Goal: Information Seeking & Learning: Compare options

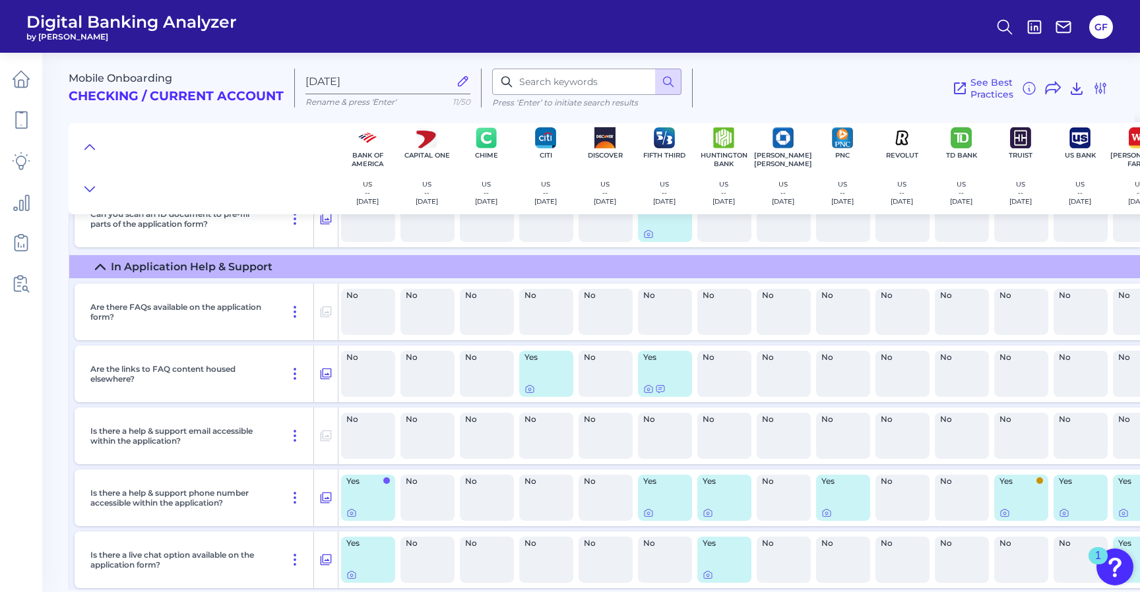
scroll to position [2601, 0]
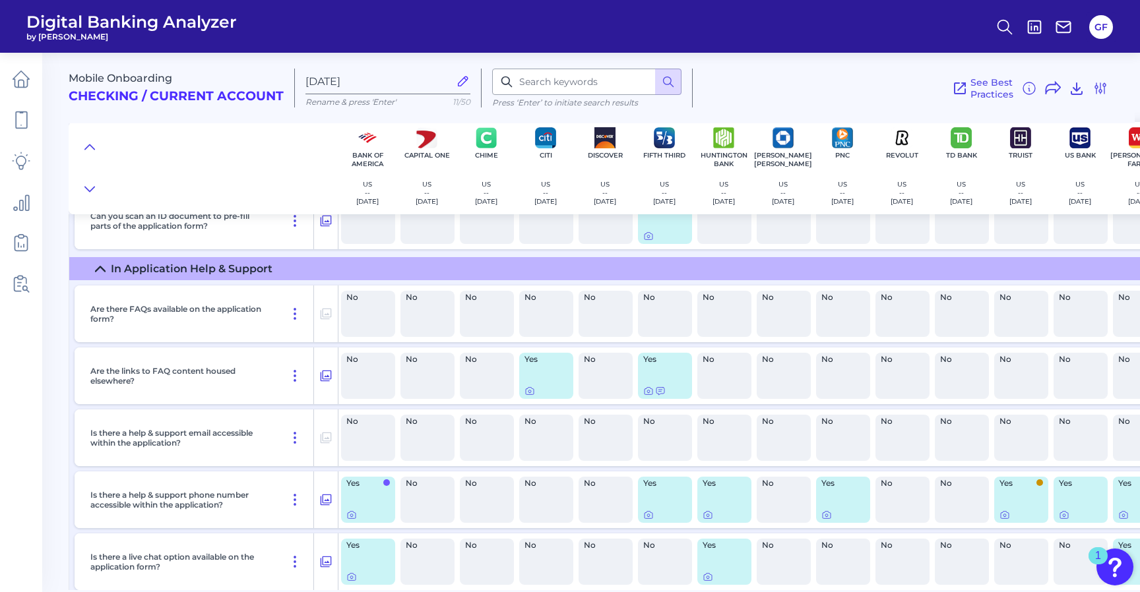
click at [101, 273] on icon at bounding box center [100, 269] width 11 height 11
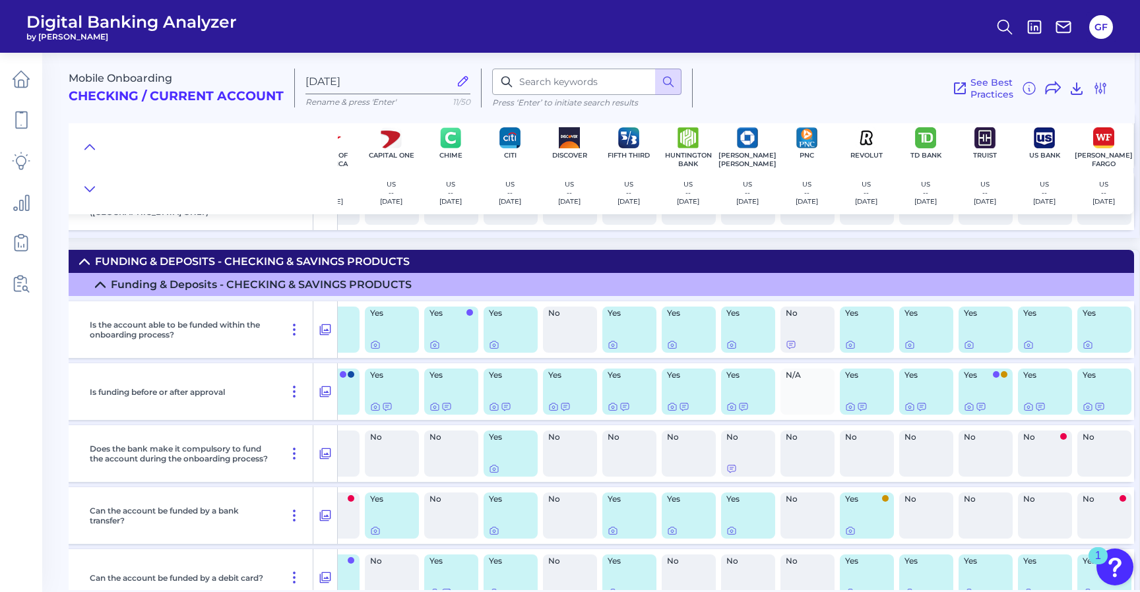
scroll to position [3670, 0]
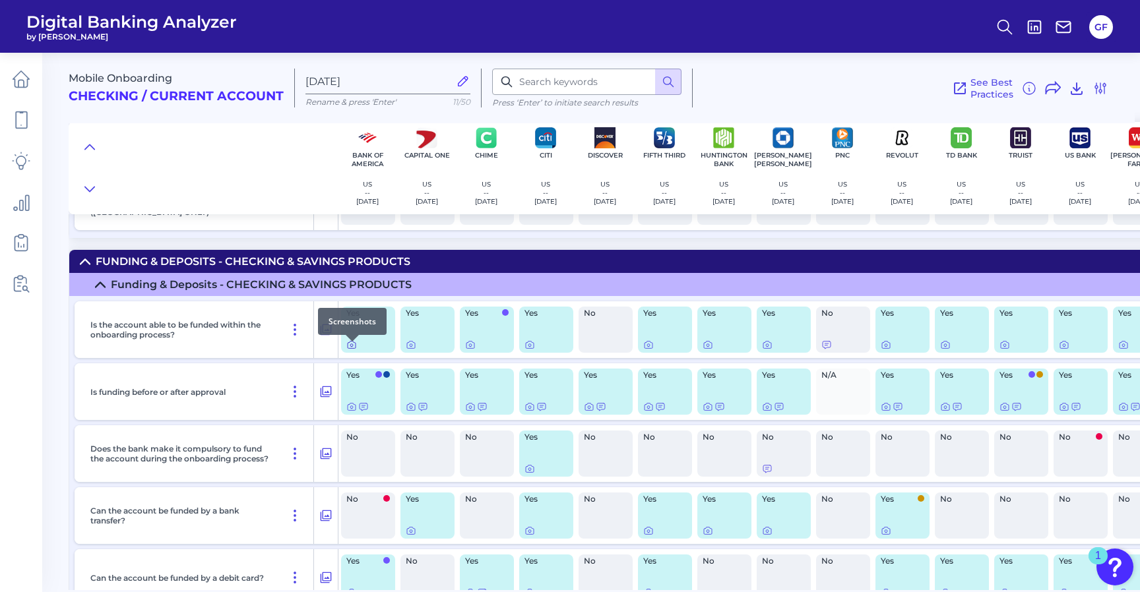
click at [353, 350] on icon at bounding box center [351, 345] width 11 height 11
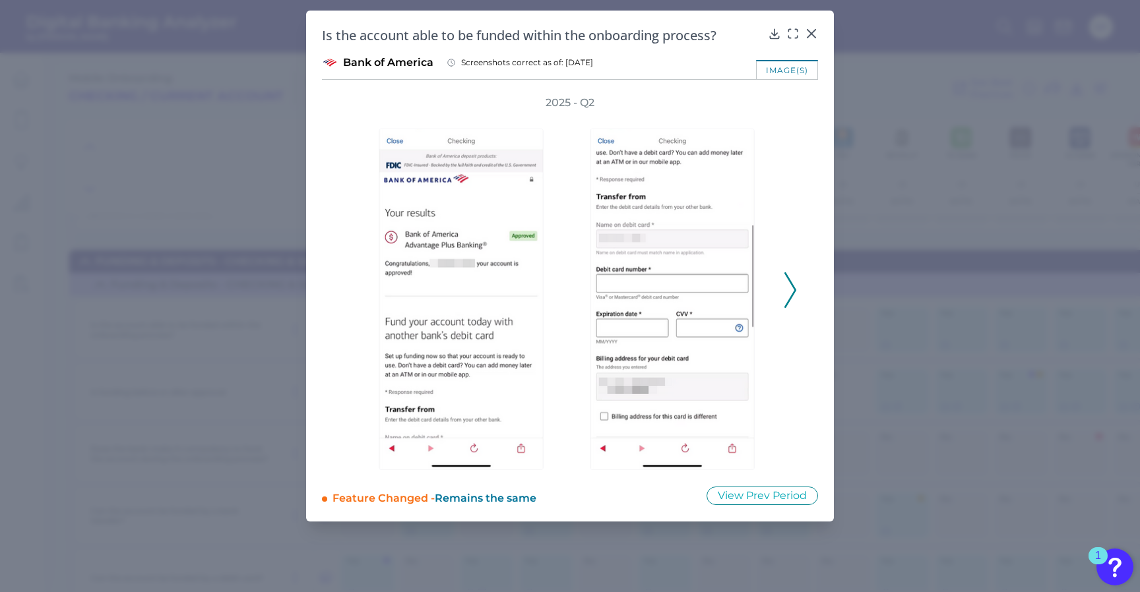
click at [791, 297] on polyline at bounding box center [790, 290] width 10 height 34
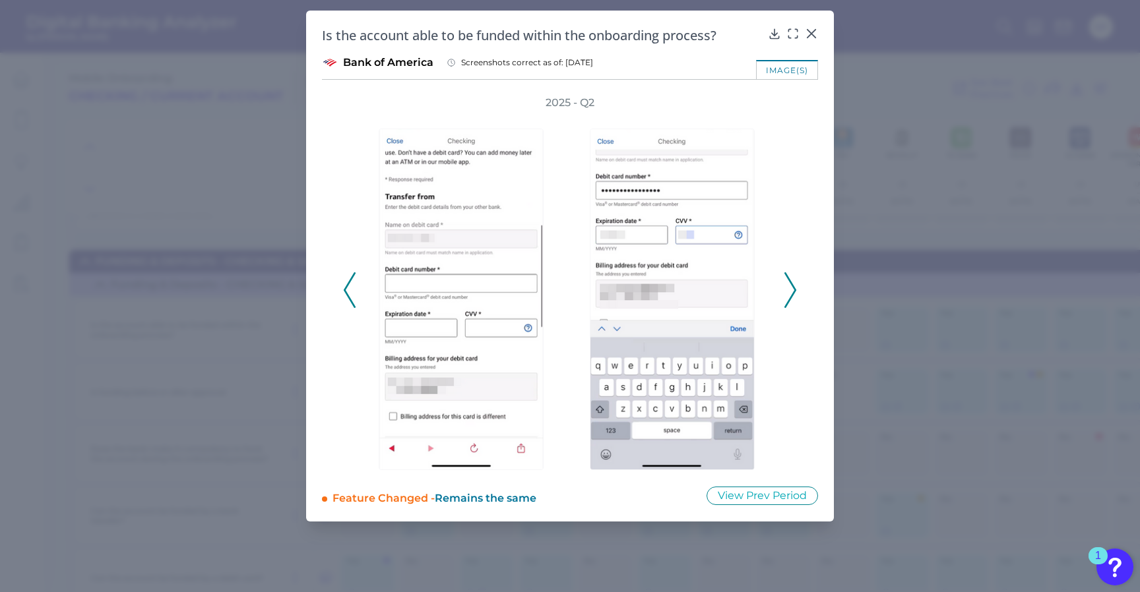
click at [791, 297] on polyline at bounding box center [790, 290] width 10 height 34
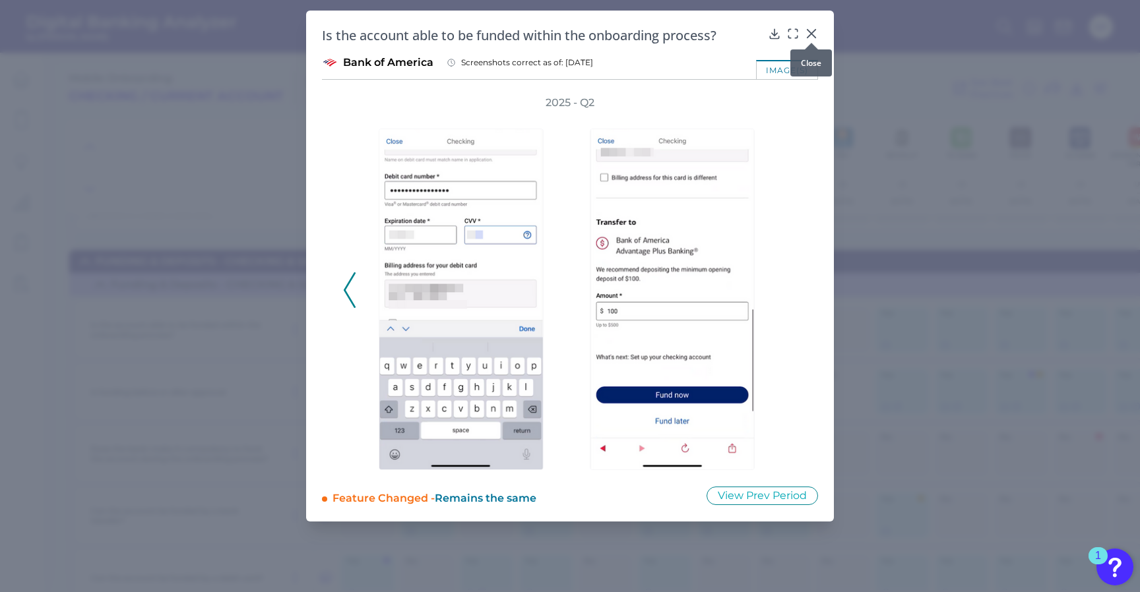
click at [813, 28] on icon at bounding box center [811, 33] width 13 height 13
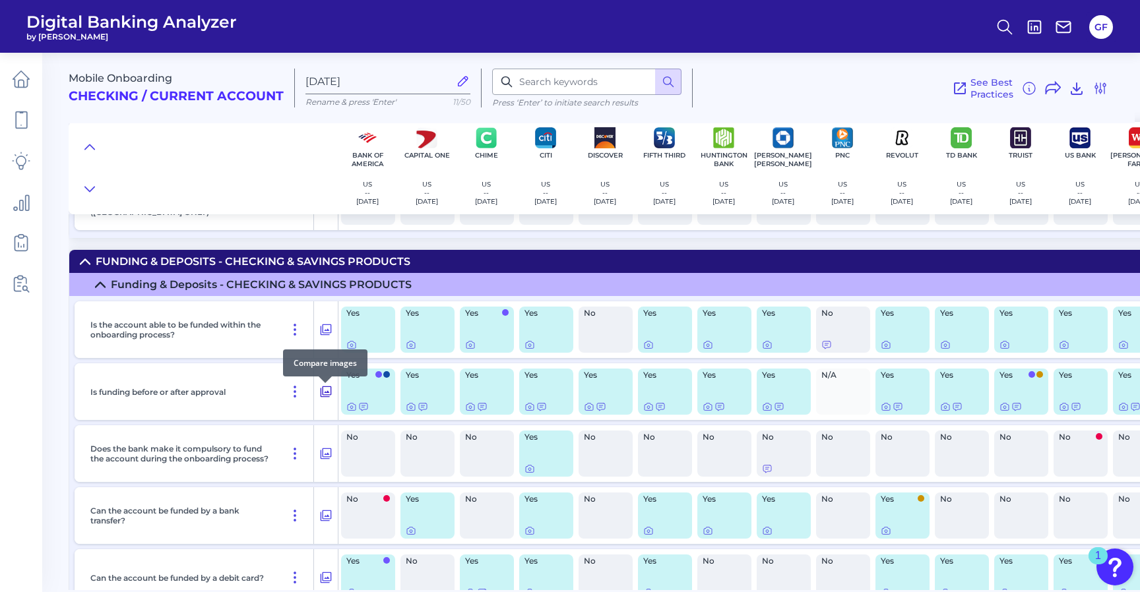
click at [327, 396] on icon at bounding box center [326, 392] width 11 height 11
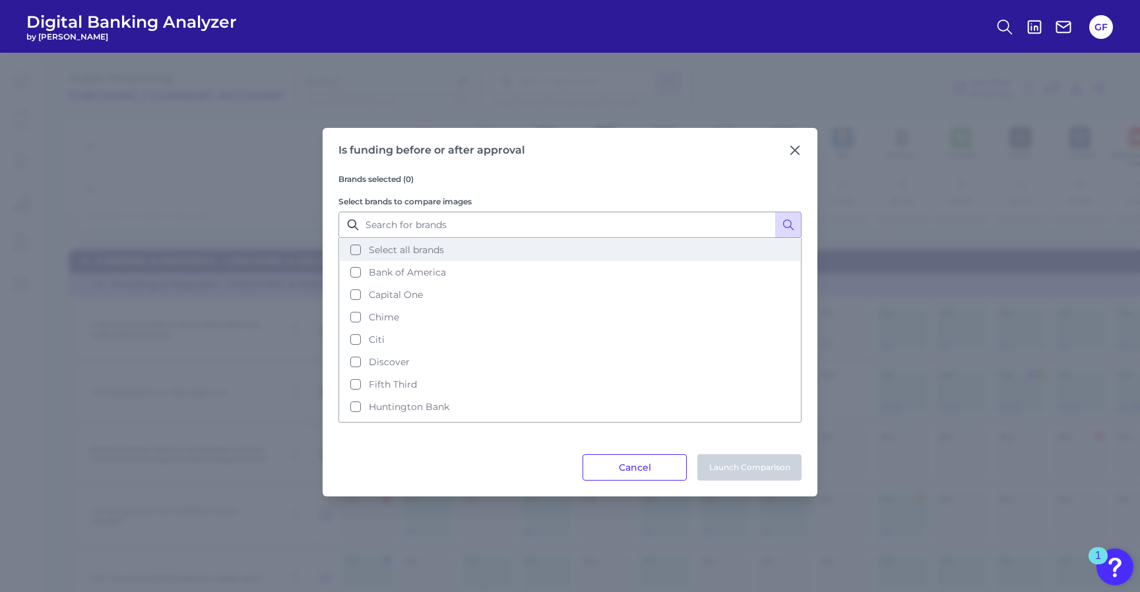
click at [358, 253] on button "Select all brands" at bounding box center [570, 250] width 460 height 22
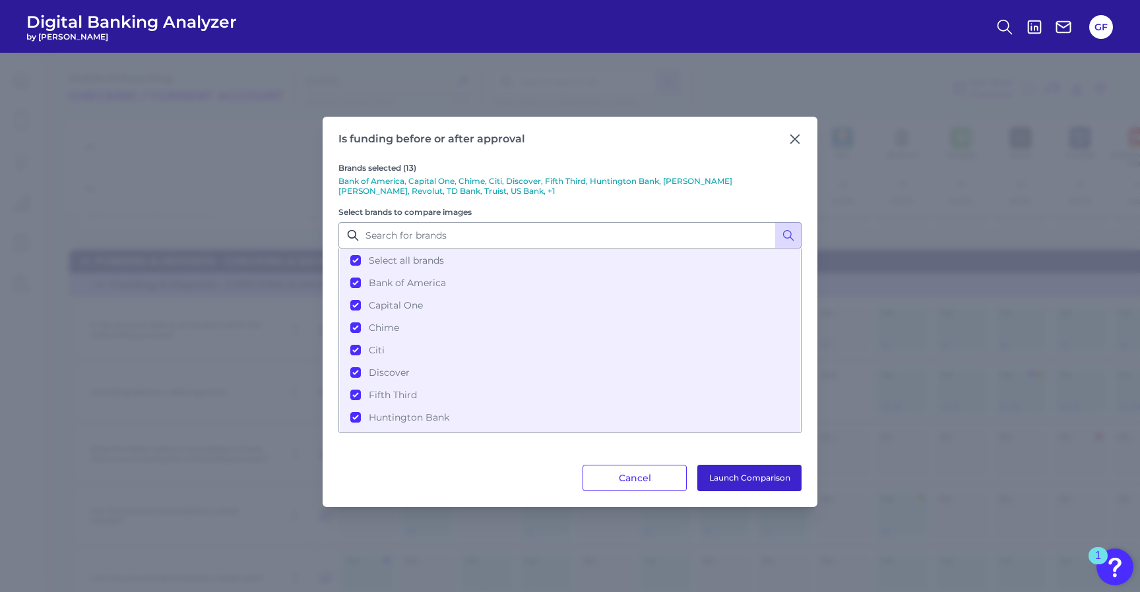
click at [731, 478] on button "Launch Comparison" at bounding box center [749, 478] width 104 height 26
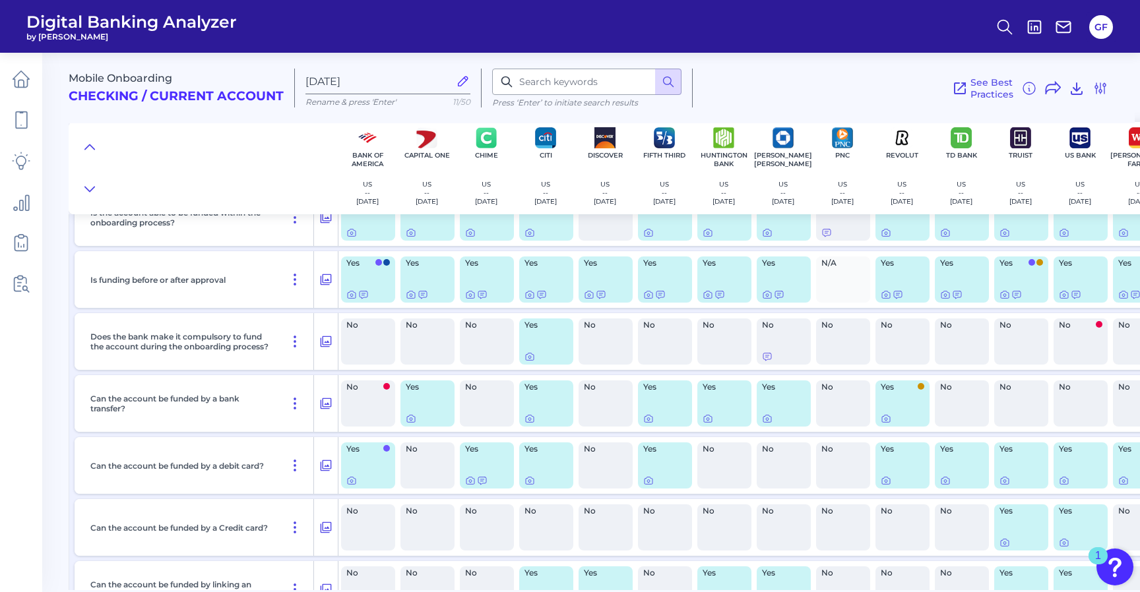
scroll to position [3811, 0]
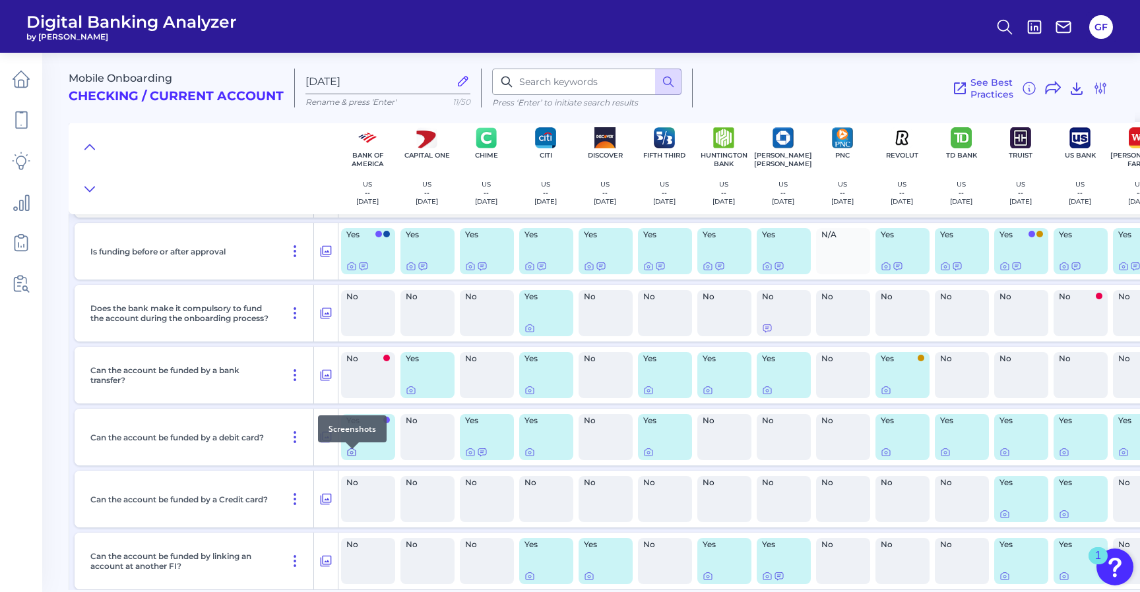
click at [354, 455] on icon at bounding box center [351, 452] width 11 height 11
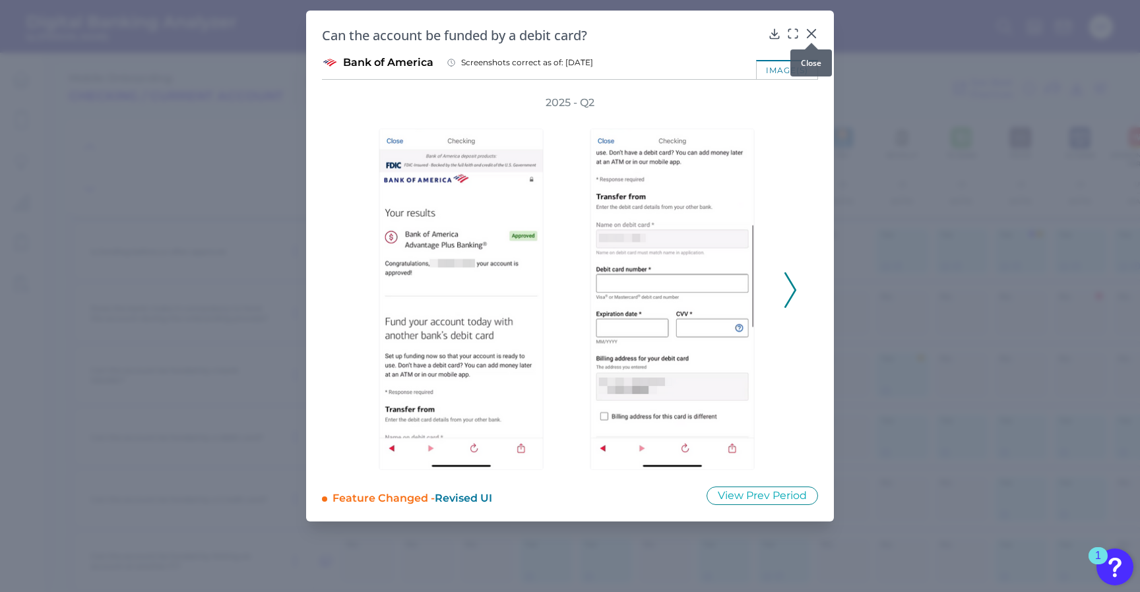
click at [812, 28] on icon at bounding box center [811, 33] width 13 height 13
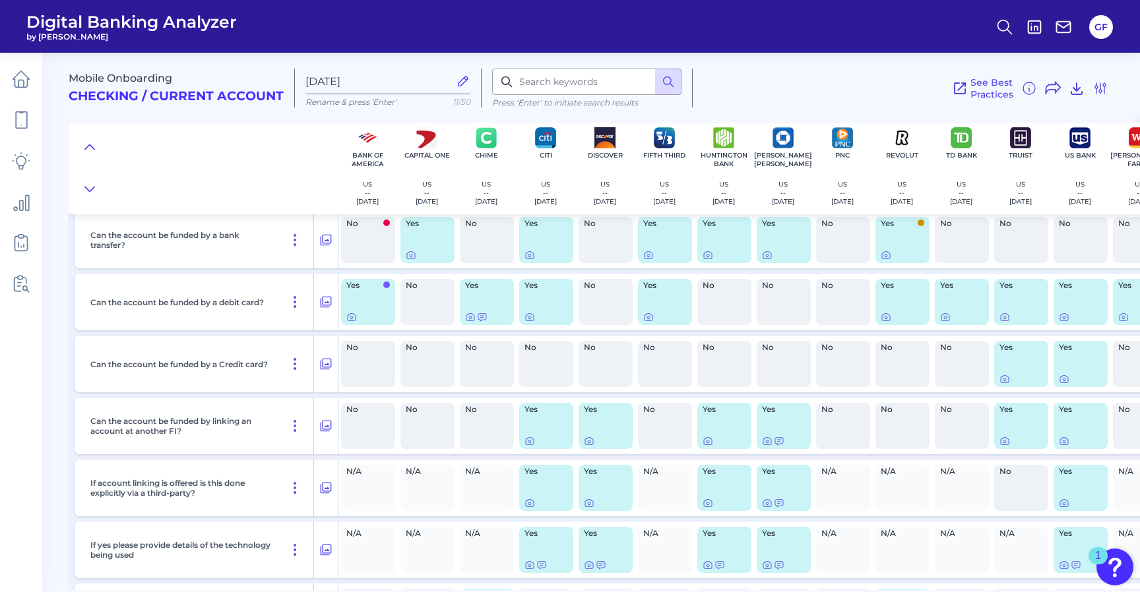
scroll to position [3957, 0]
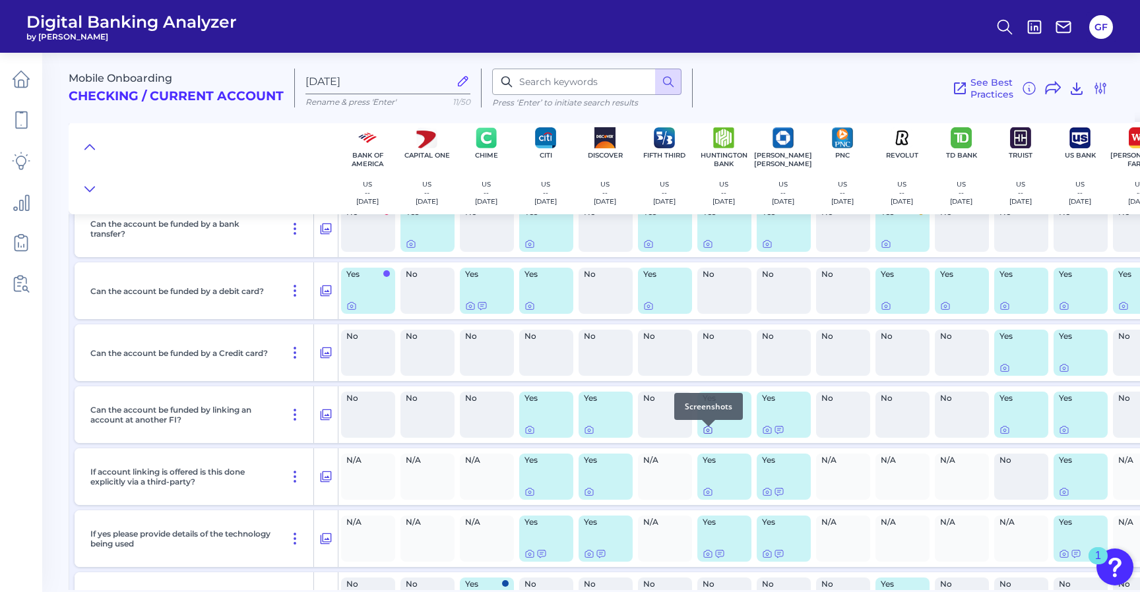
click at [704, 434] on icon at bounding box center [708, 430] width 8 height 7
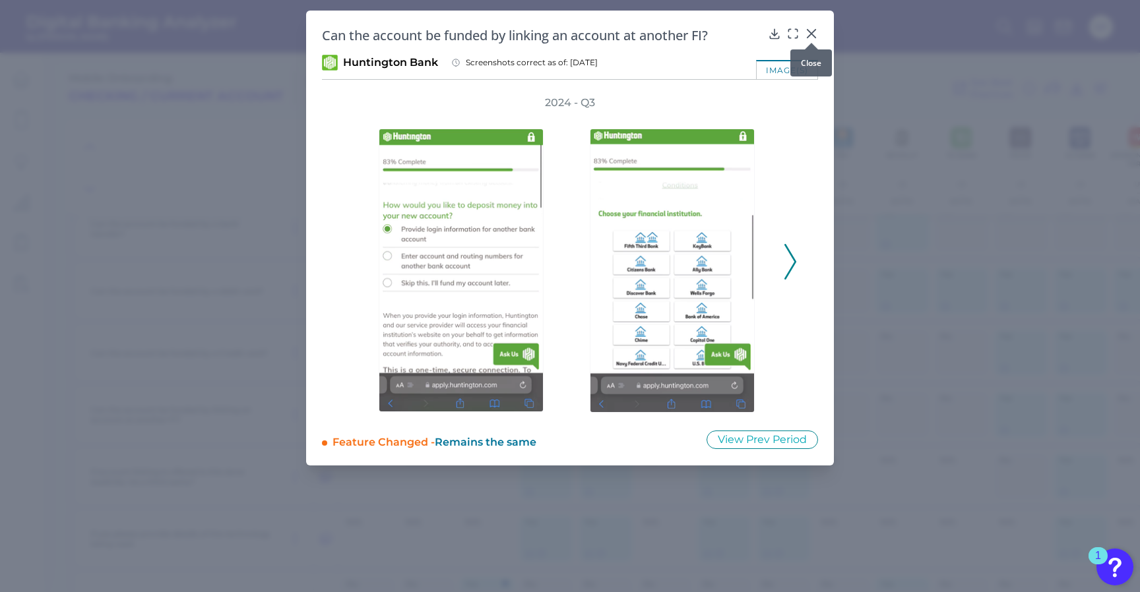
click at [809, 34] on icon at bounding box center [811, 33] width 13 height 13
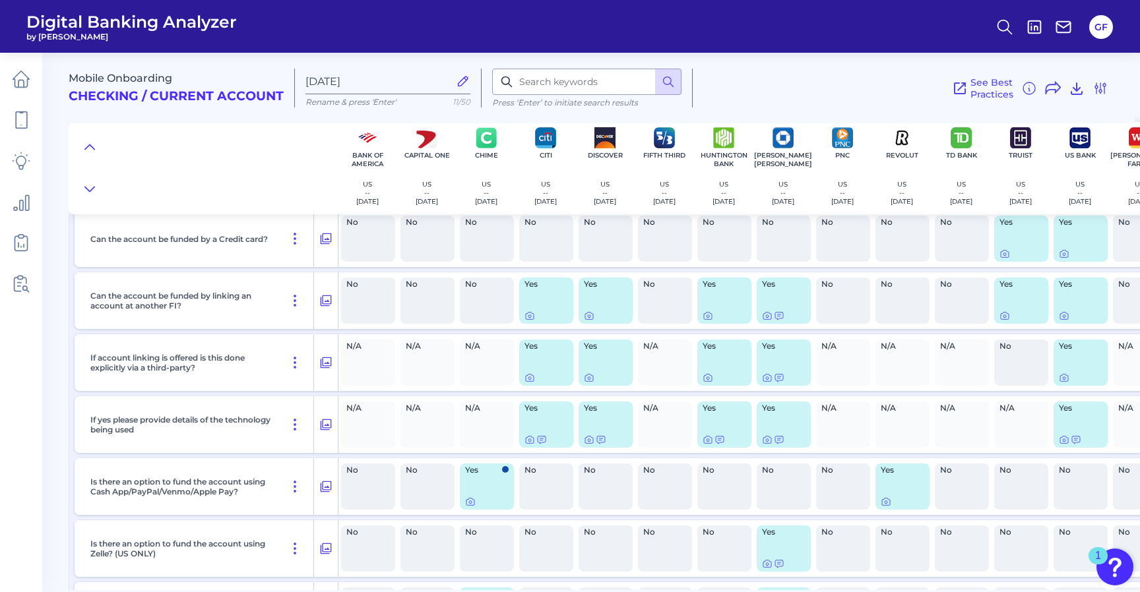
scroll to position [4072, 0]
click at [528, 444] on icon at bounding box center [529, 438] width 11 height 11
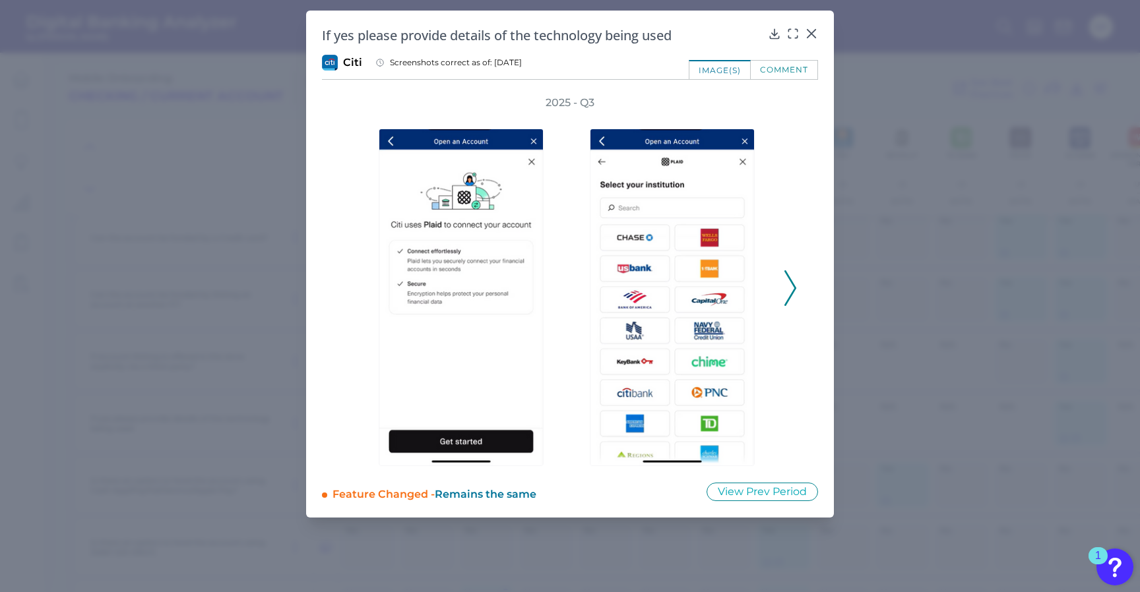
click at [789, 278] on polyline at bounding box center [790, 288] width 10 height 34
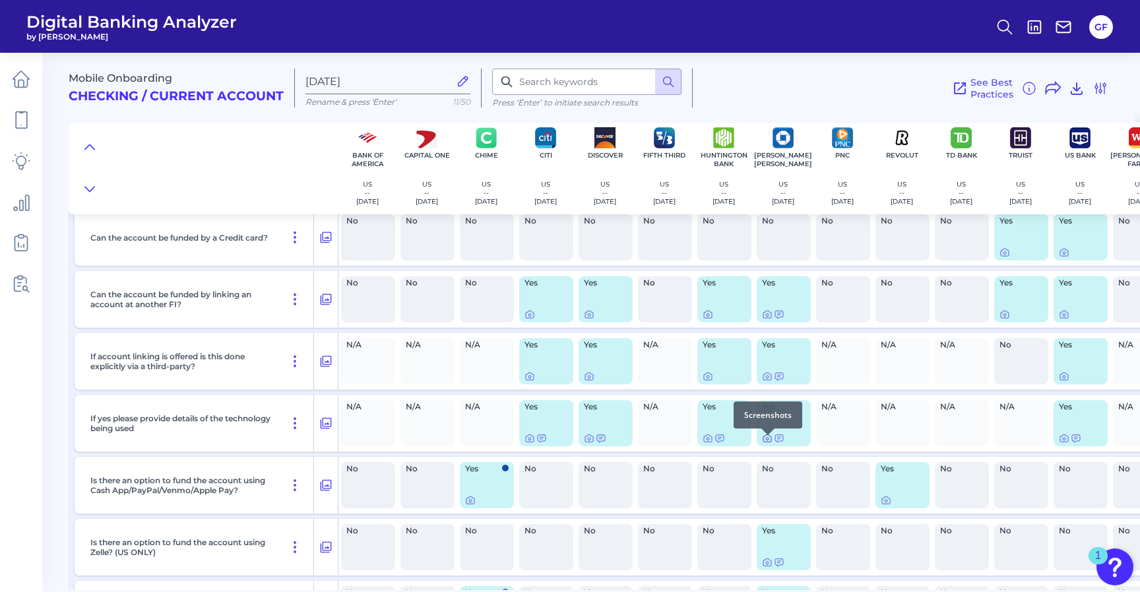
click at [767, 441] on icon at bounding box center [767, 439] width 3 height 3
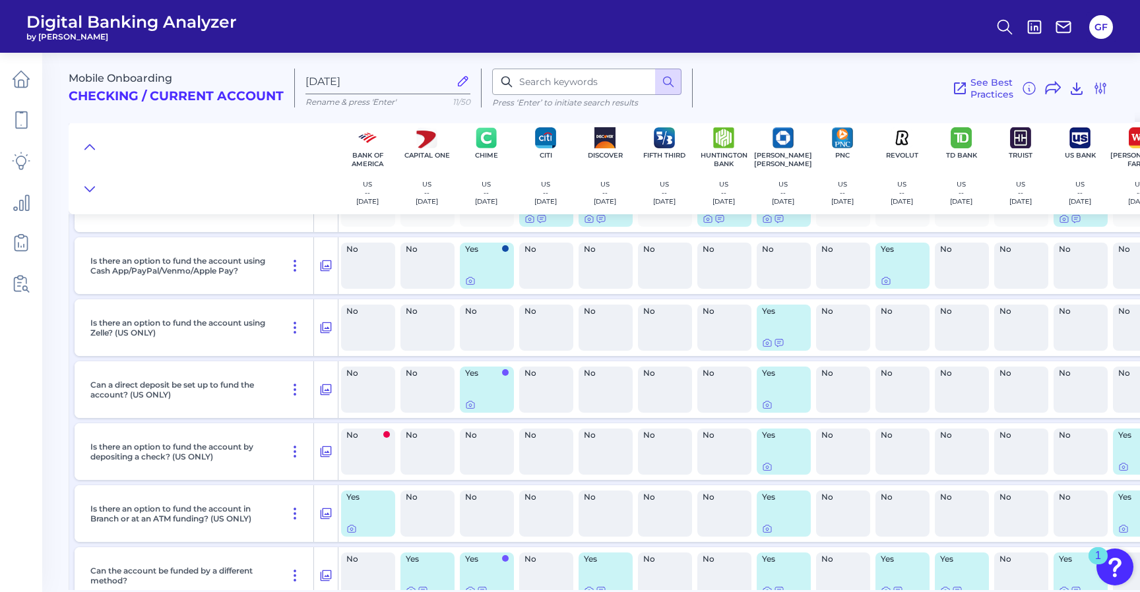
scroll to position [4293, 0]
click at [770, 410] on icon at bounding box center [767, 404] width 11 height 11
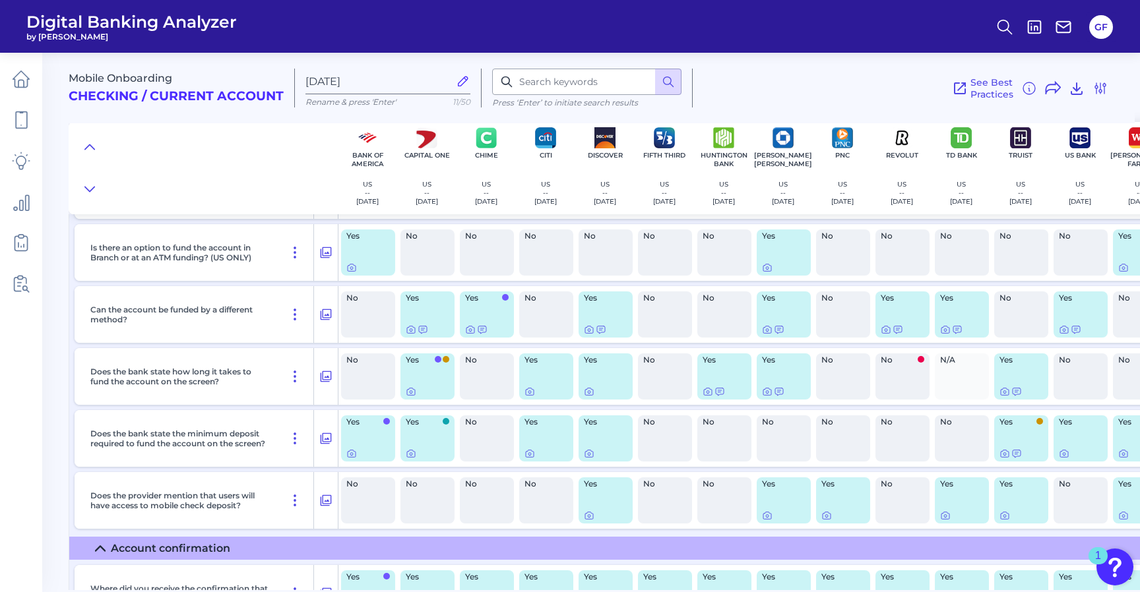
scroll to position [4570, 0]
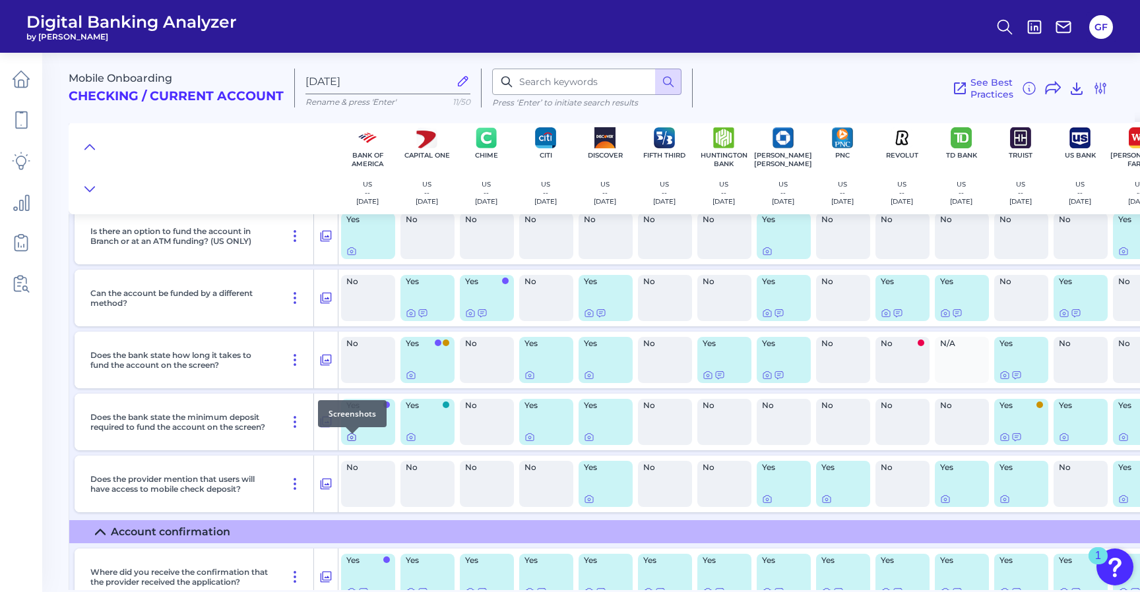
click at [349, 443] on icon at bounding box center [351, 437] width 11 height 11
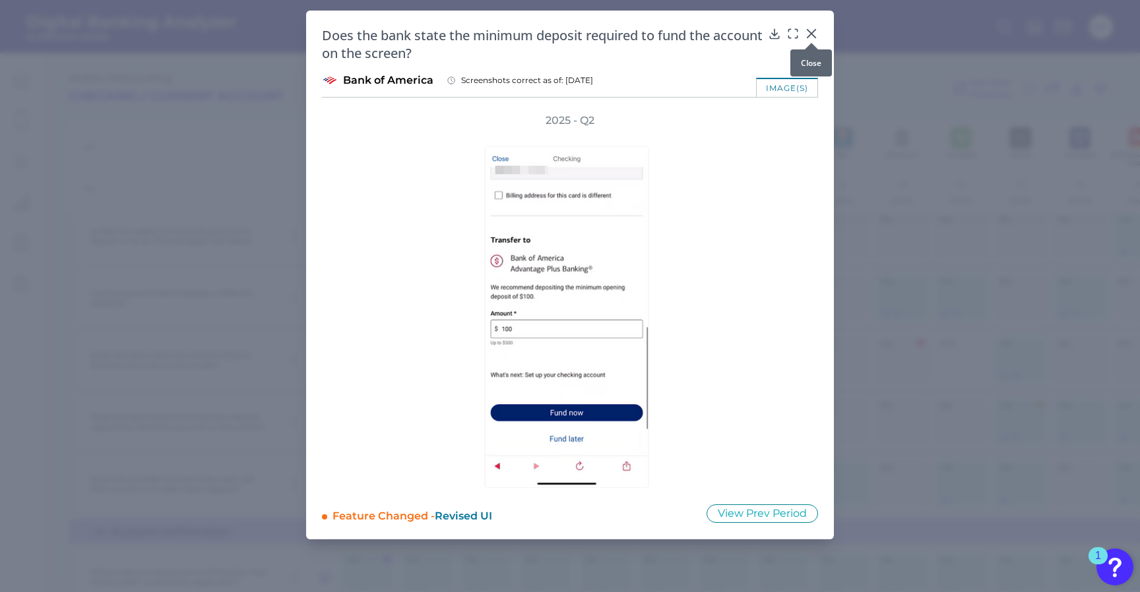
click at [812, 34] on icon at bounding box center [811, 33] width 13 height 13
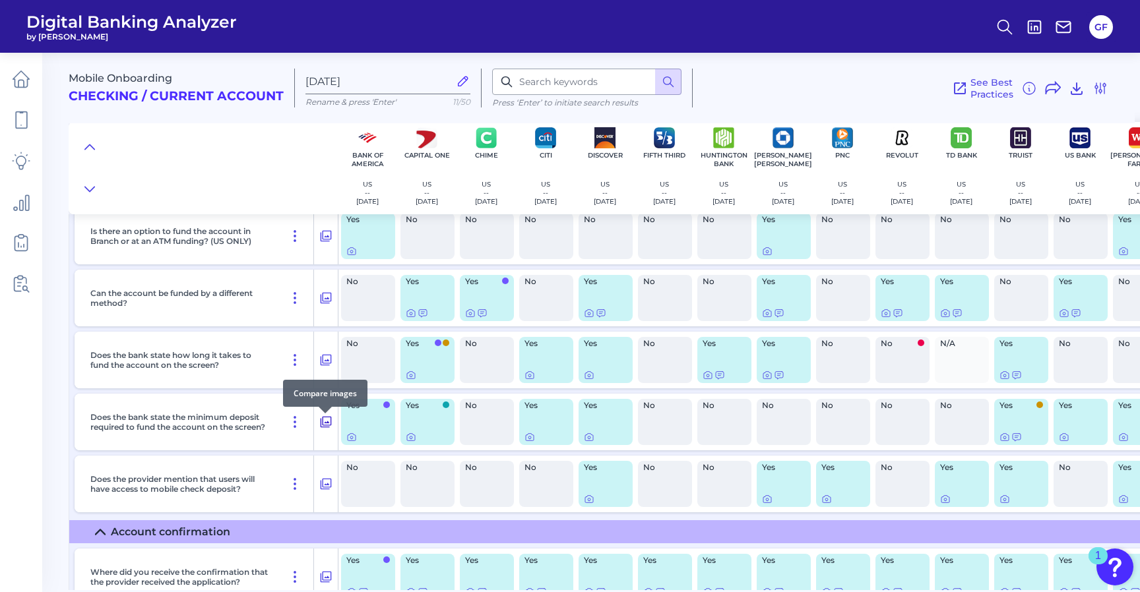
click at [322, 430] on icon at bounding box center [325, 422] width 13 height 16
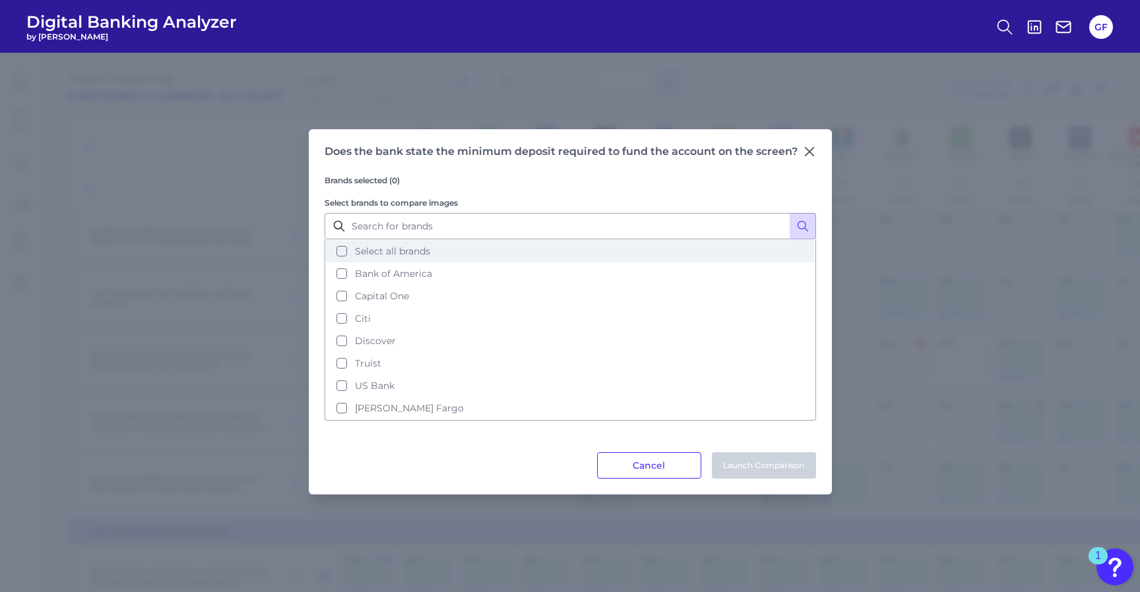
click at [367, 260] on button "Select all brands" at bounding box center [570, 251] width 489 height 22
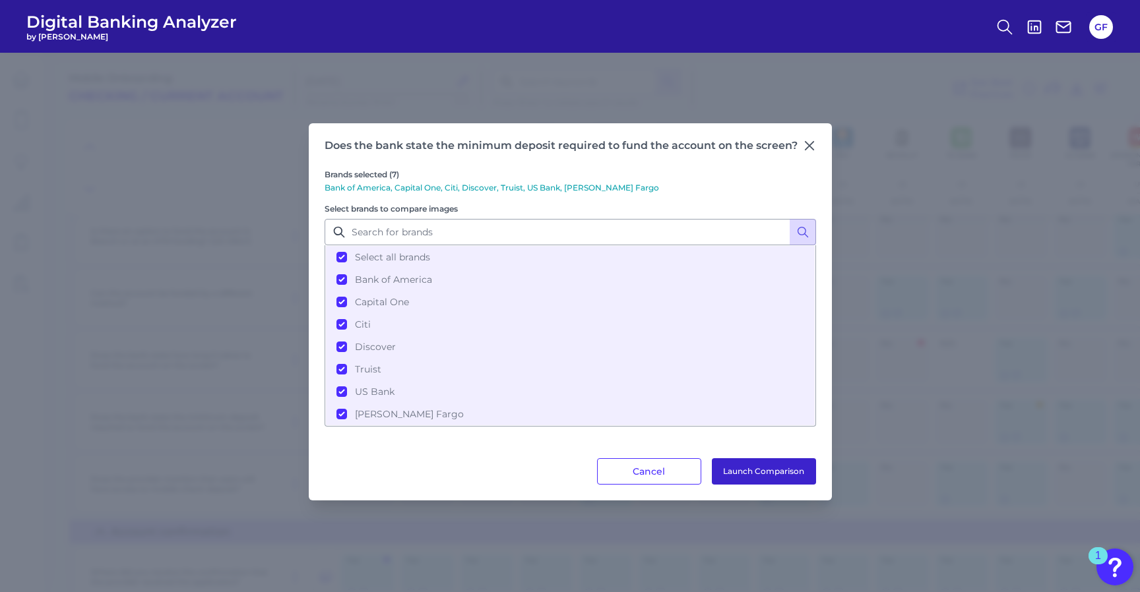
click at [769, 476] on button "Launch Comparison" at bounding box center [764, 471] width 104 height 26
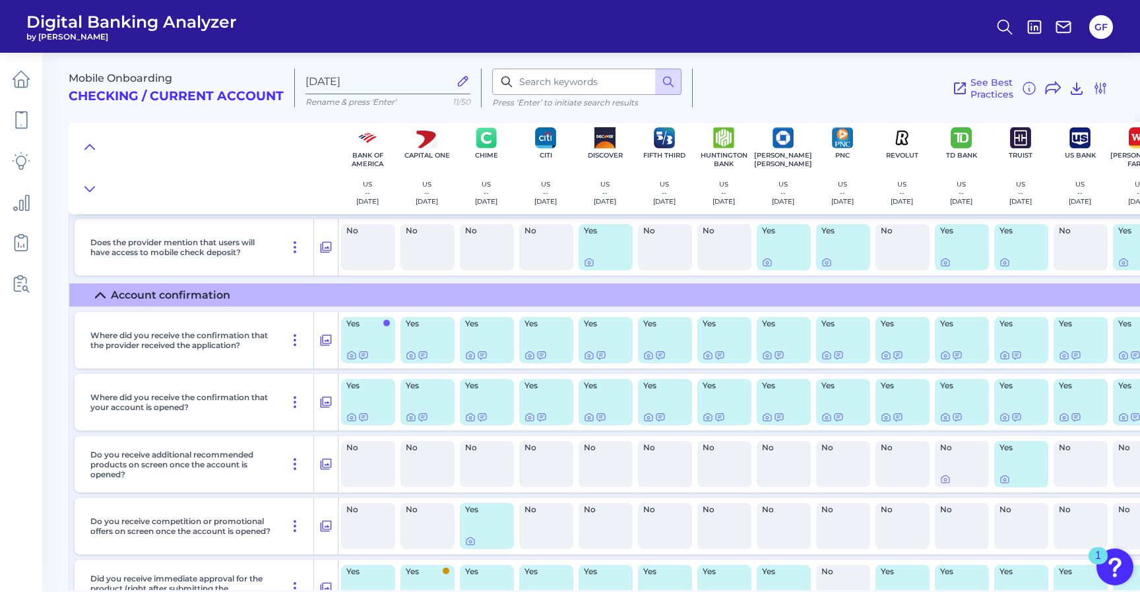
scroll to position [4807, 0]
click at [350, 419] on icon at bounding box center [351, 417] width 3 height 3
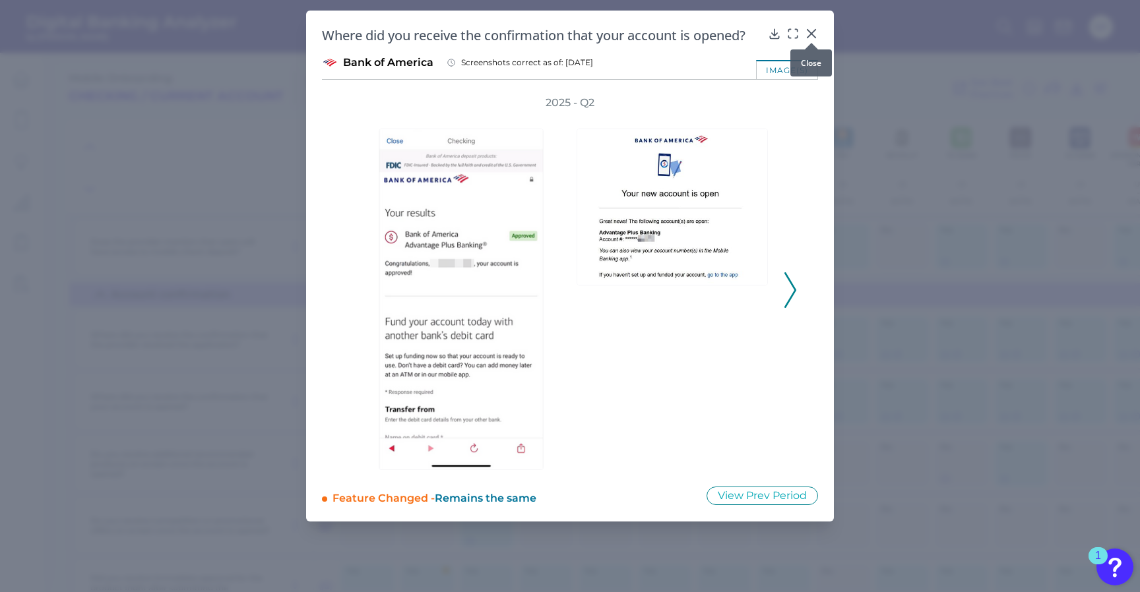
click at [811, 30] on icon at bounding box center [811, 33] width 13 height 13
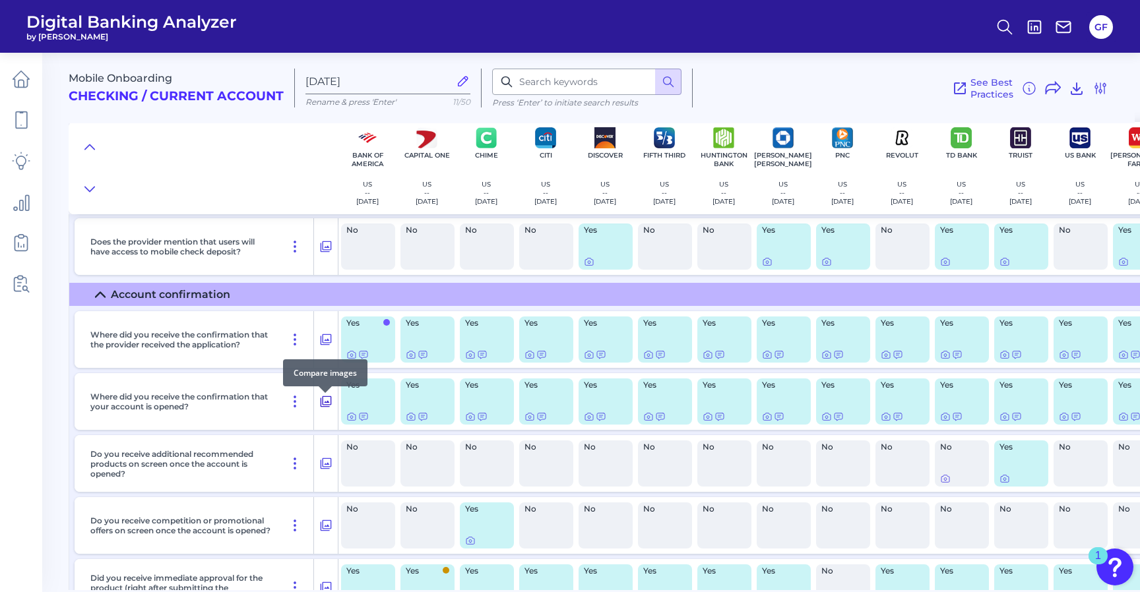
click at [327, 410] on icon at bounding box center [325, 402] width 13 height 16
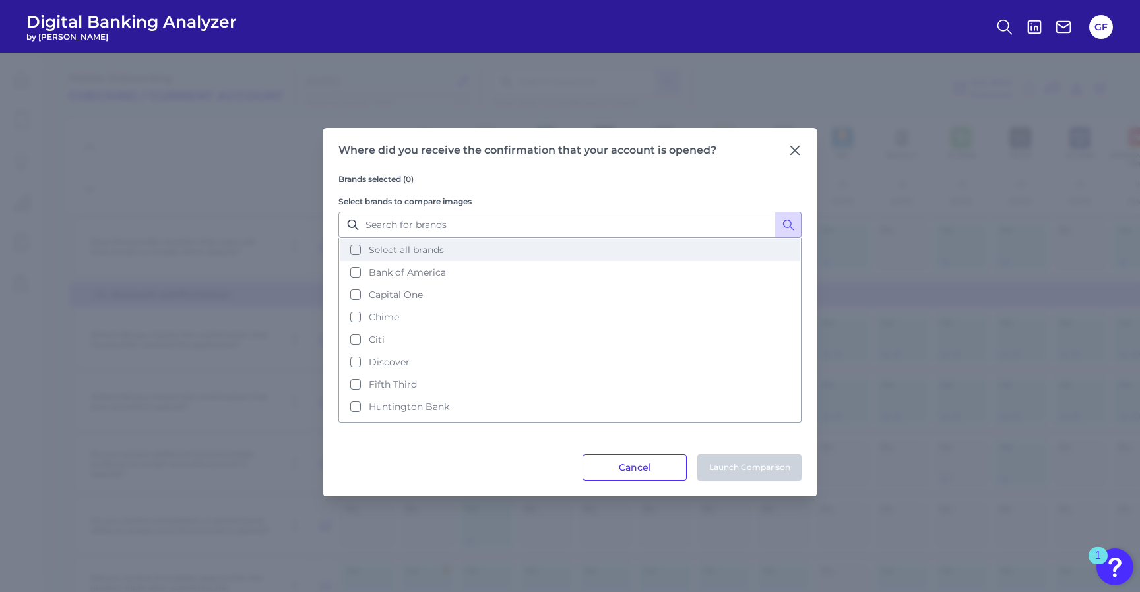
click at [389, 254] on span "Select all brands" at bounding box center [406, 250] width 75 height 12
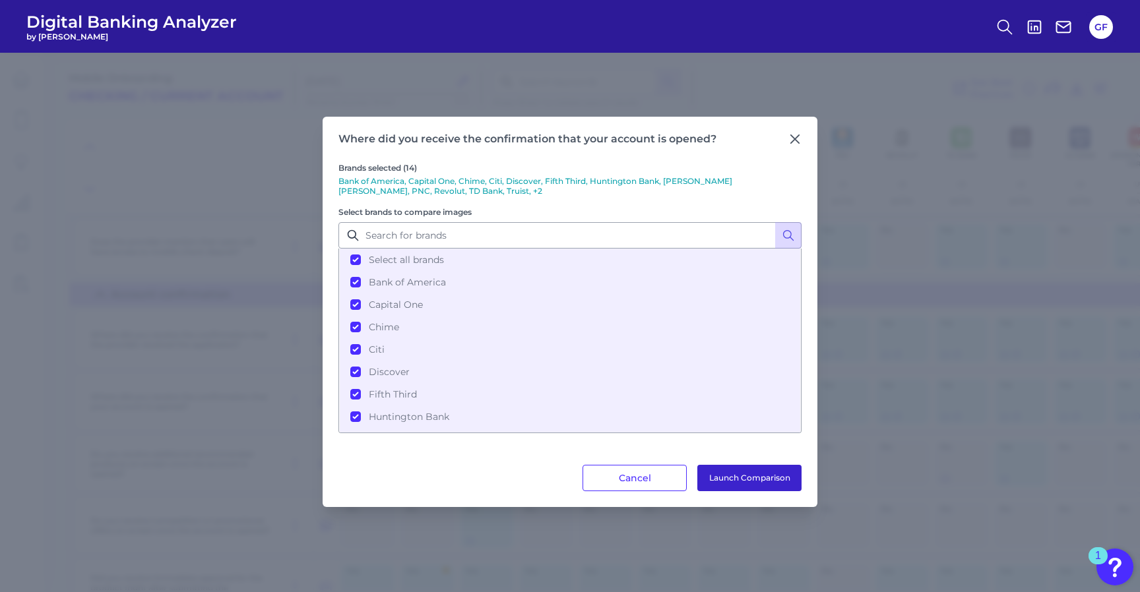
click at [758, 465] on button "Launch Comparison" at bounding box center [749, 478] width 104 height 26
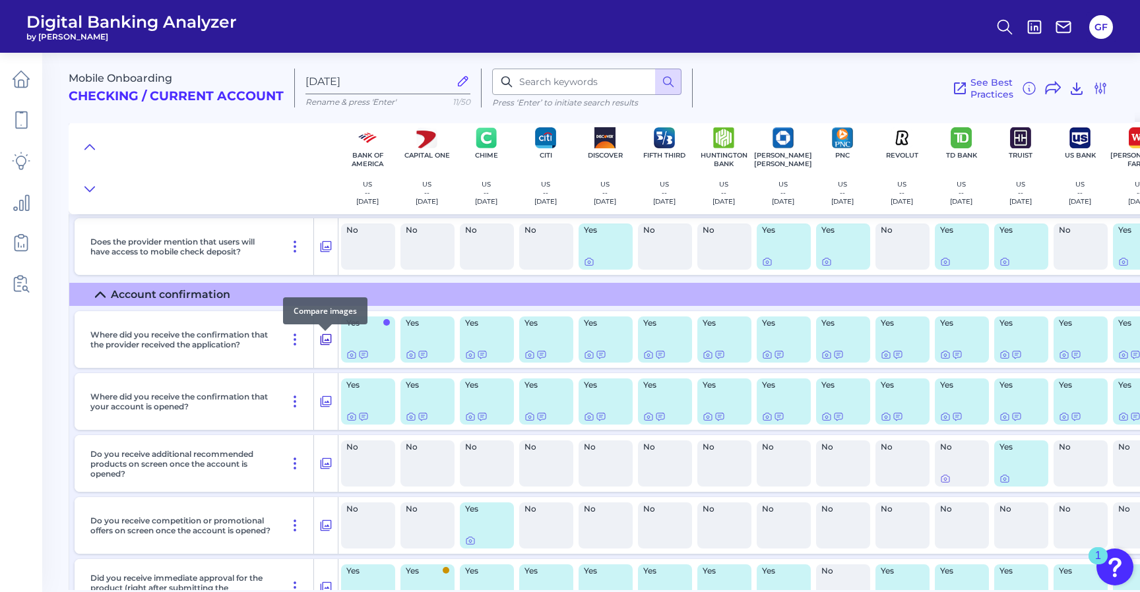
click at [317, 343] on button at bounding box center [326, 339] width 24 height 21
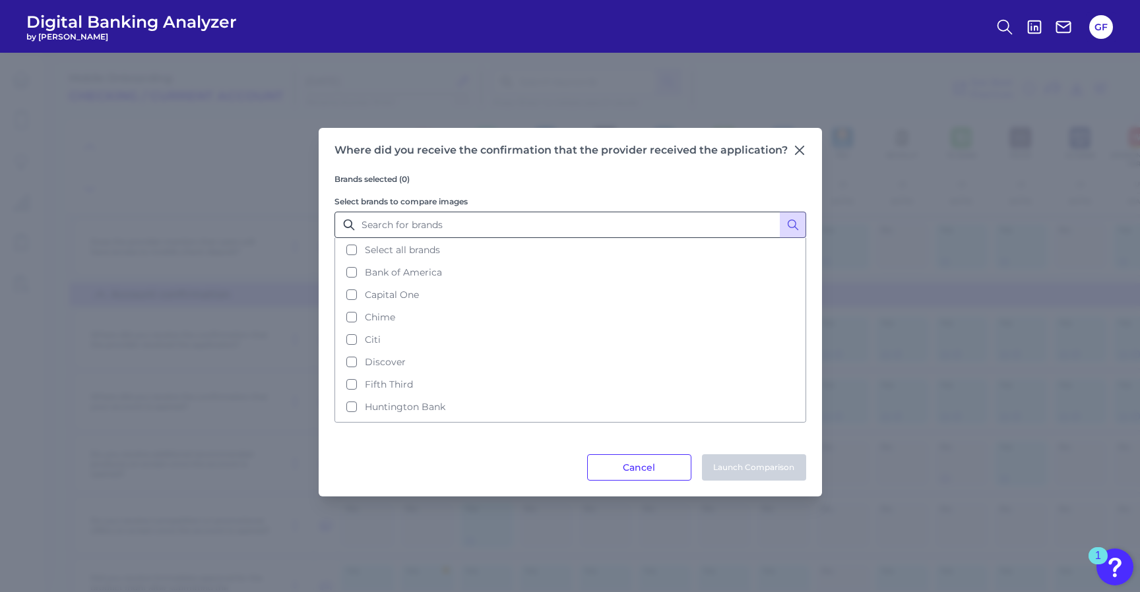
click at [360, 247] on button "Select all brands" at bounding box center [570, 250] width 469 height 22
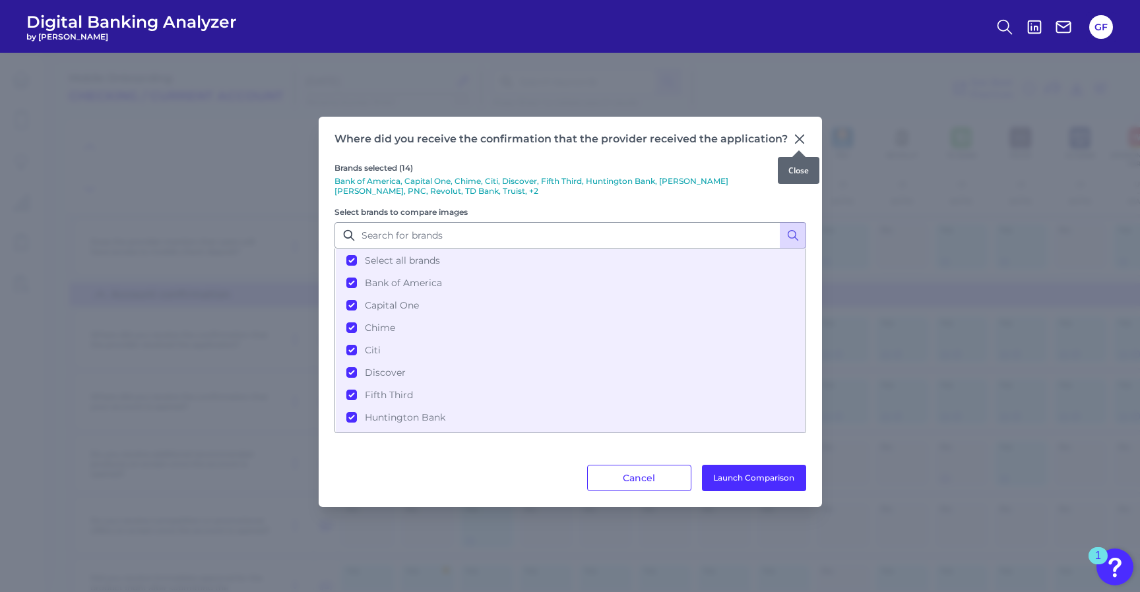
click at [797, 140] on icon at bounding box center [799, 139] width 8 height 8
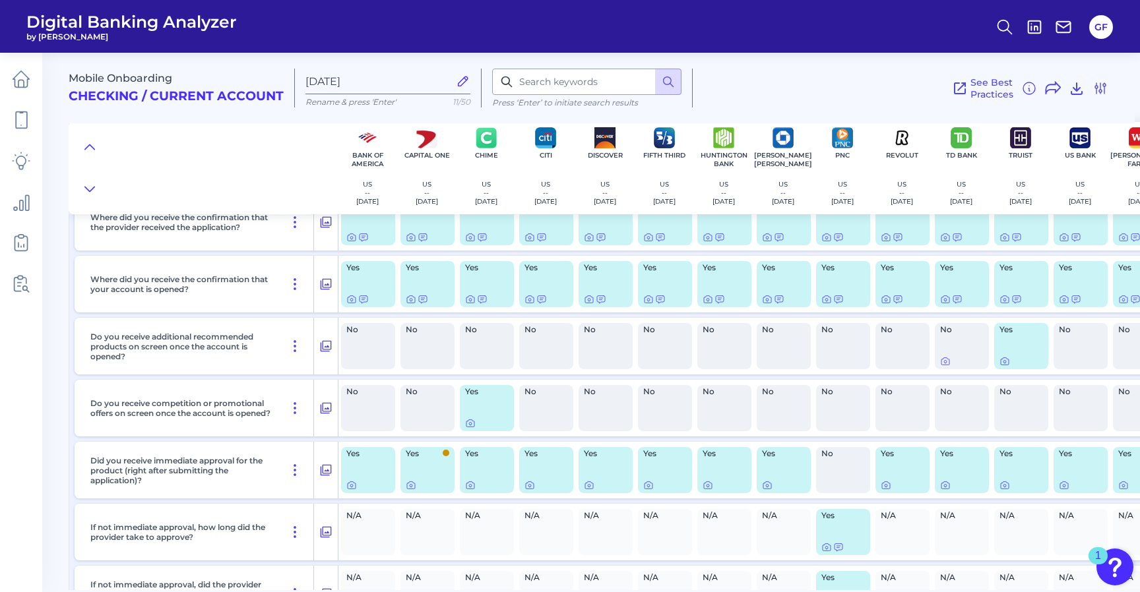
scroll to position [4933, 0]
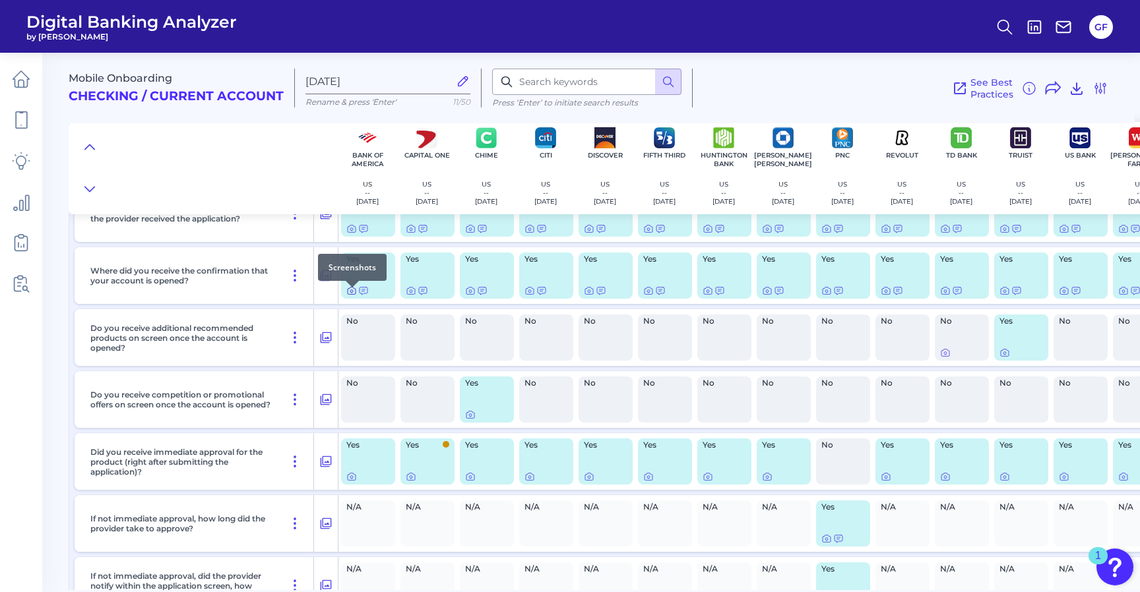
click at [349, 296] on icon at bounding box center [351, 291] width 11 height 11
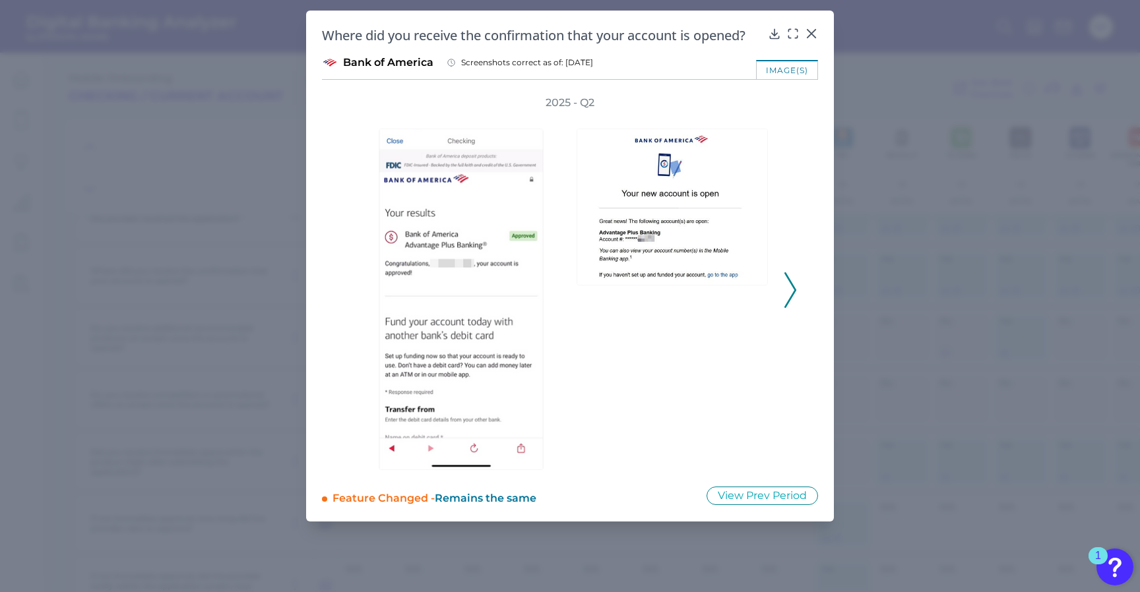
click at [788, 295] on icon at bounding box center [790, 290] width 12 height 36
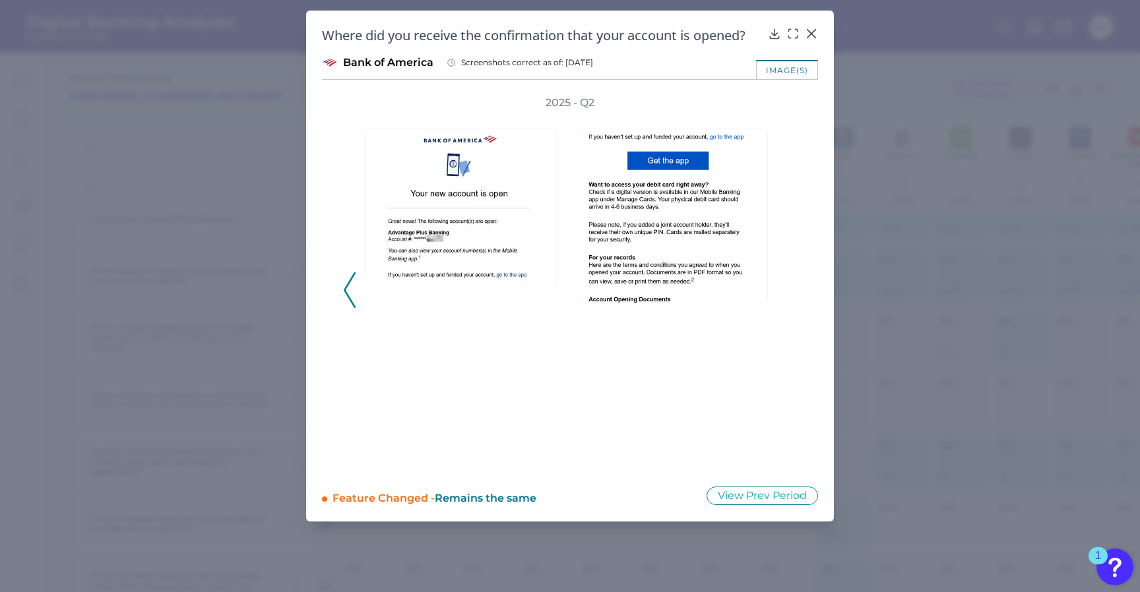
click at [788, 295] on div "2025 - Q2" at bounding box center [570, 283] width 454 height 375
click at [815, 30] on icon at bounding box center [811, 34] width 8 height 8
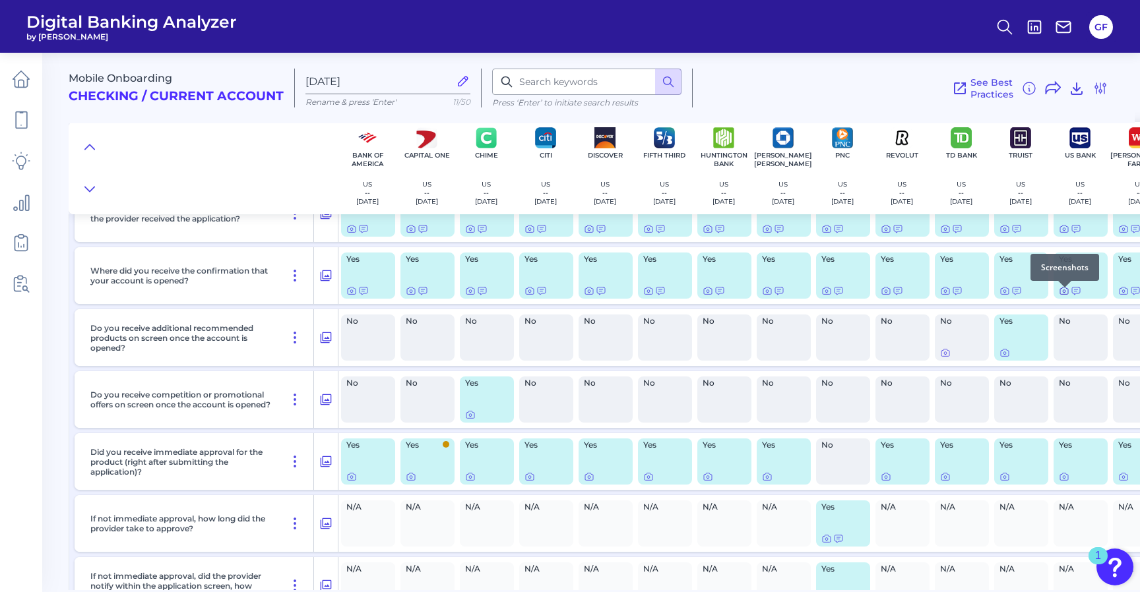
click at [1067, 295] on icon at bounding box center [1064, 291] width 8 height 7
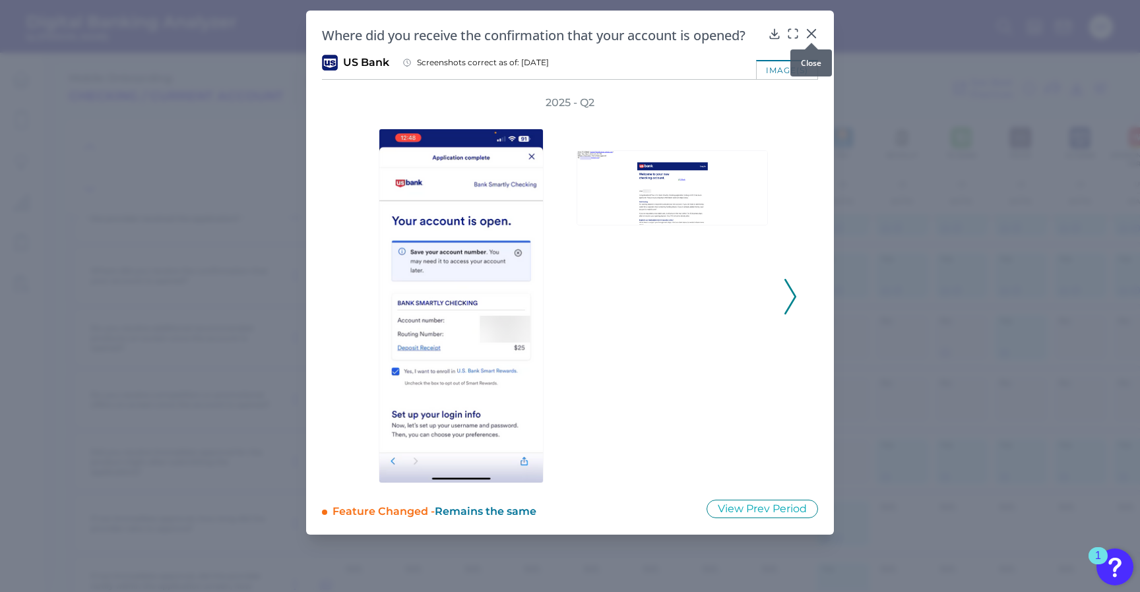
click at [809, 32] on icon at bounding box center [811, 34] width 8 height 8
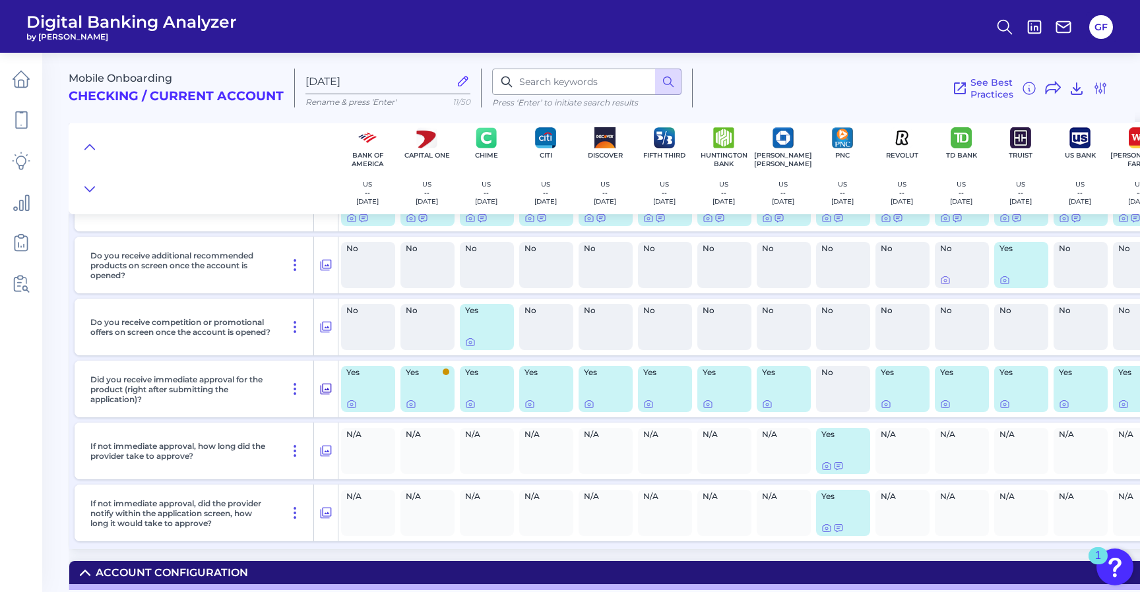
scroll to position [5006, 5]
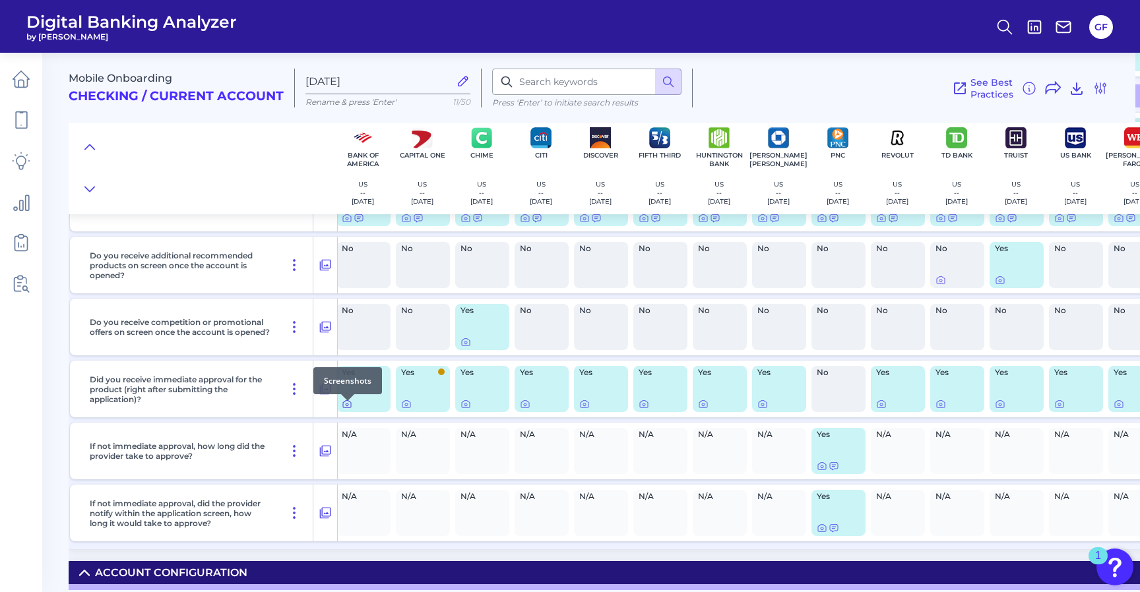
click at [348, 408] on icon at bounding box center [347, 404] width 11 height 11
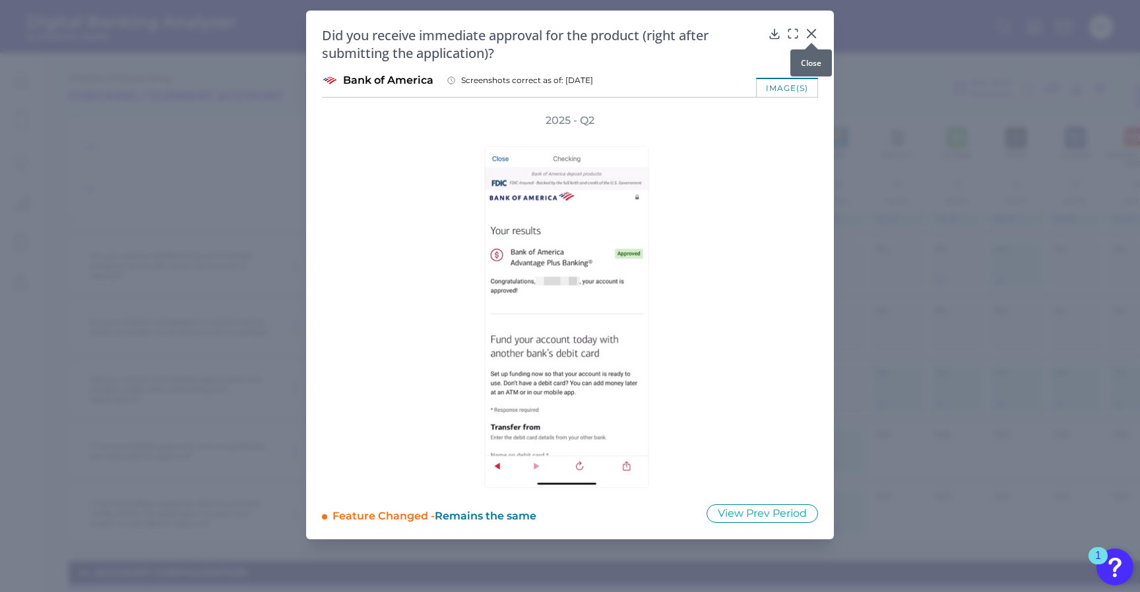
click at [812, 30] on icon at bounding box center [811, 33] width 13 height 13
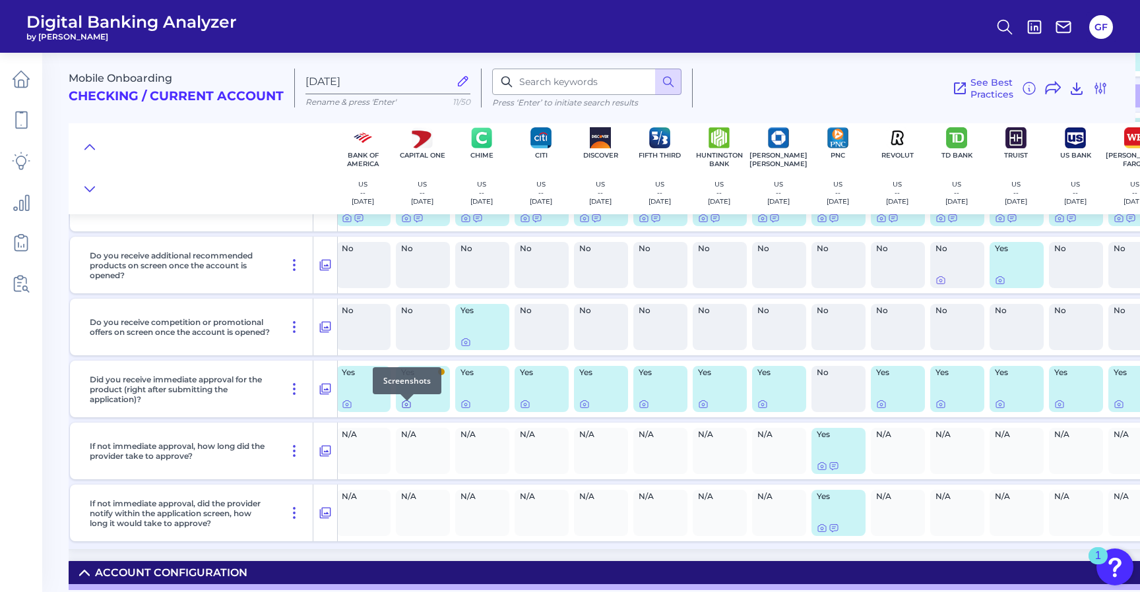
click at [403, 410] on icon at bounding box center [406, 404] width 11 height 11
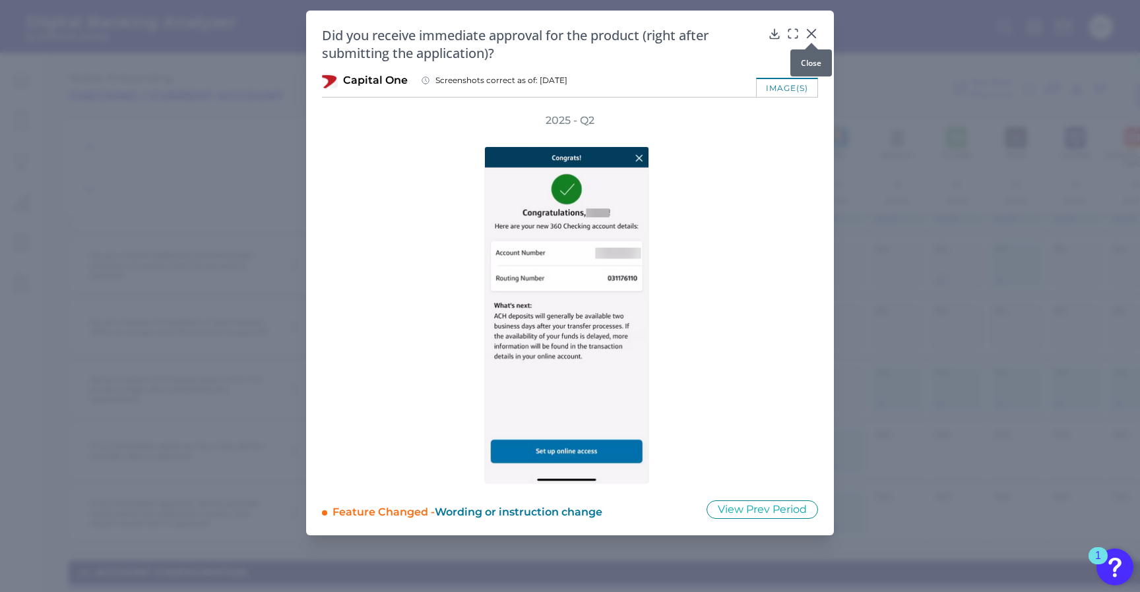
click at [805, 30] on icon at bounding box center [811, 33] width 13 height 13
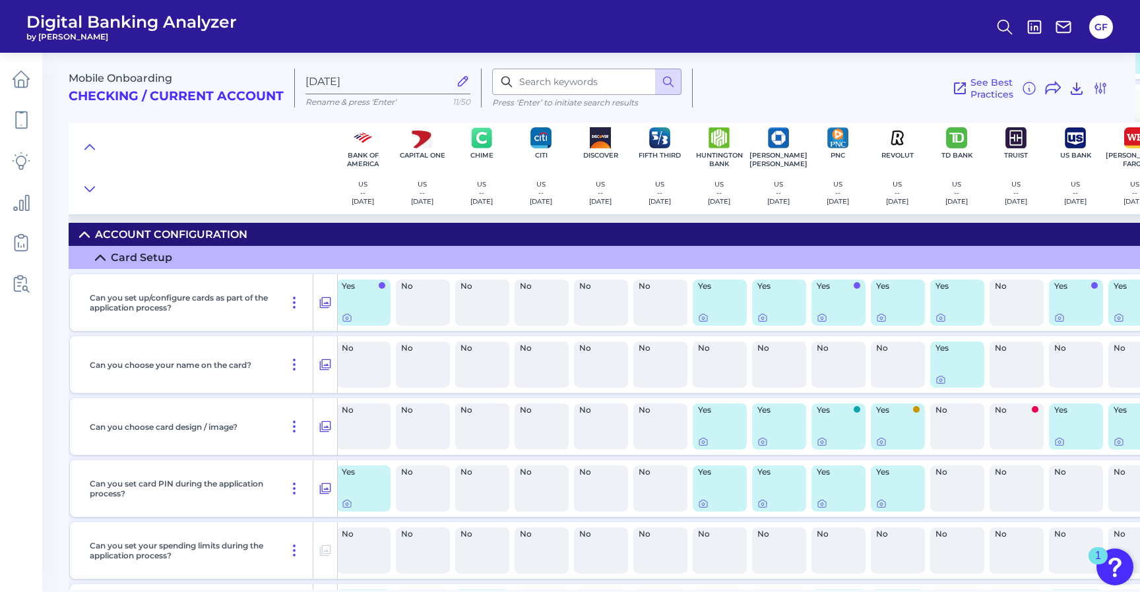
scroll to position [5346, 5]
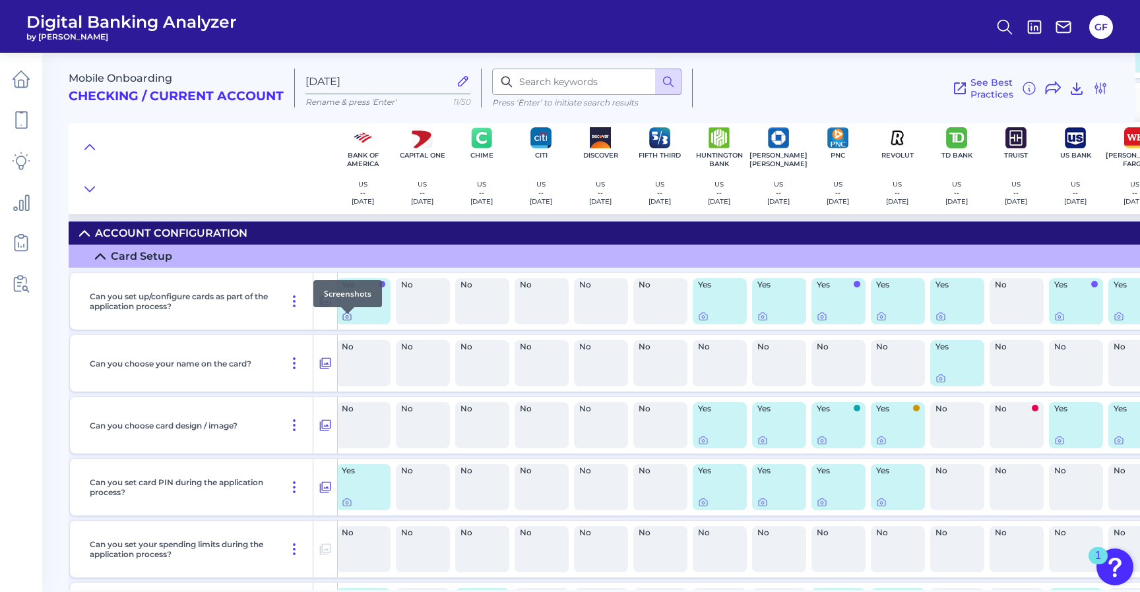
click at [348, 322] on icon at bounding box center [347, 316] width 11 height 11
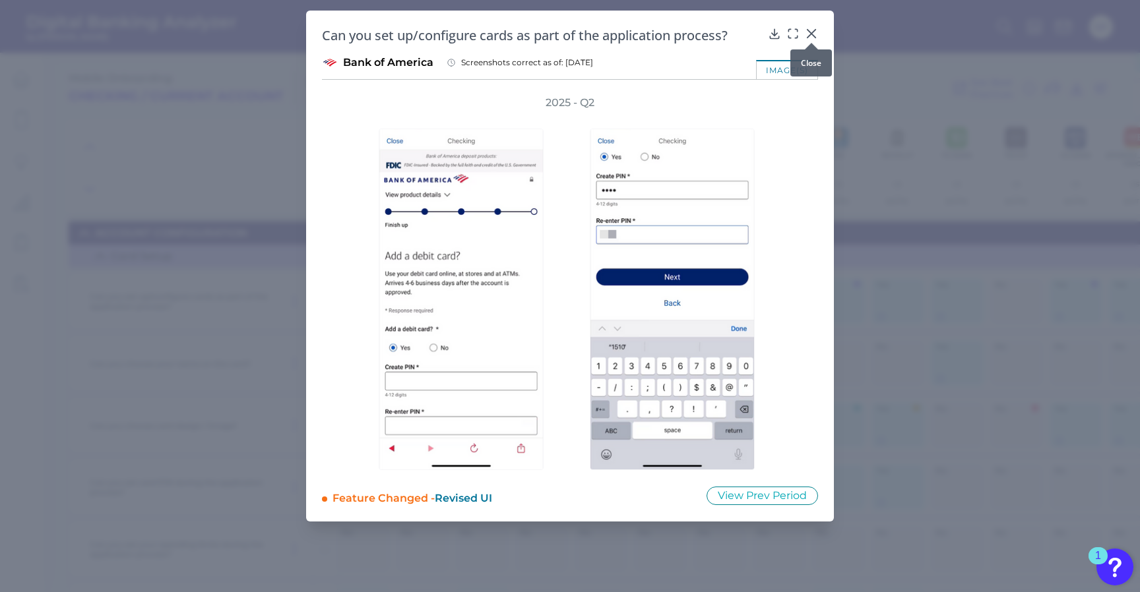
click at [805, 36] on div at bounding box center [811, 42] width 13 height 13
click at [819, 28] on div "Can you set up/configure cards as part of the application process? Bank of Amer…" at bounding box center [570, 266] width 528 height 511
click at [812, 34] on icon at bounding box center [811, 34] width 8 height 8
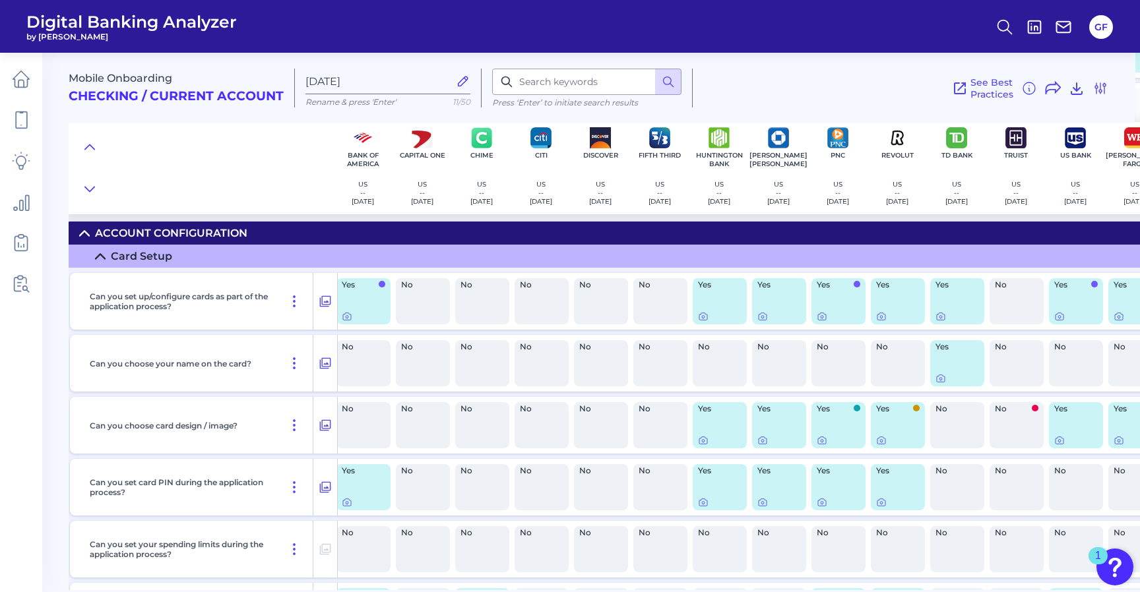
scroll to position [5346, 0]
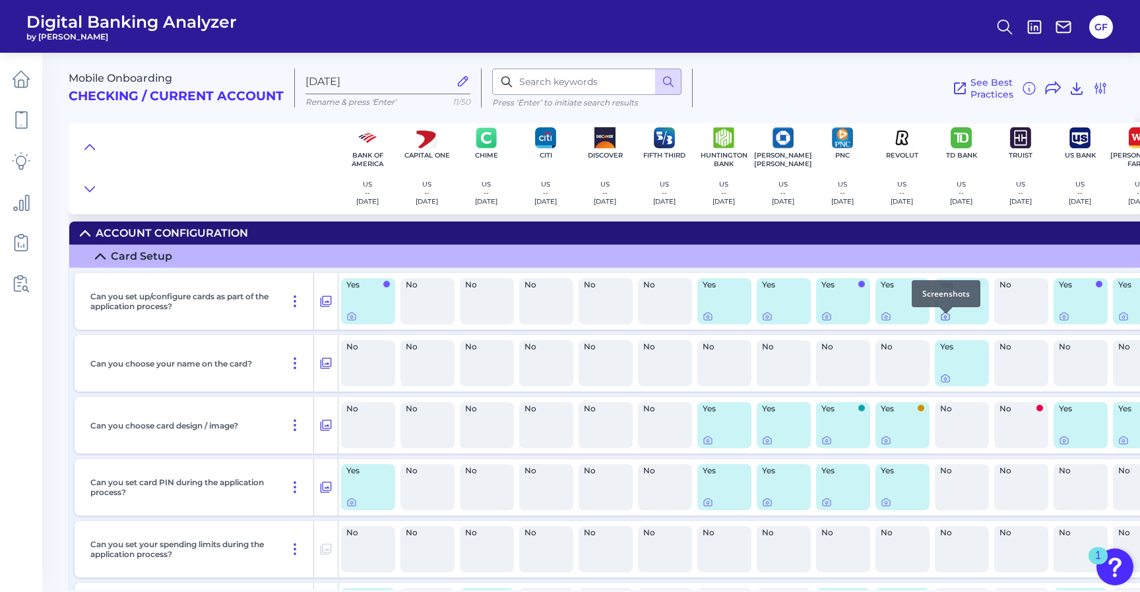
click at [948, 320] on div at bounding box center [945, 313] width 13 height 13
click at [945, 322] on icon at bounding box center [945, 316] width 11 height 11
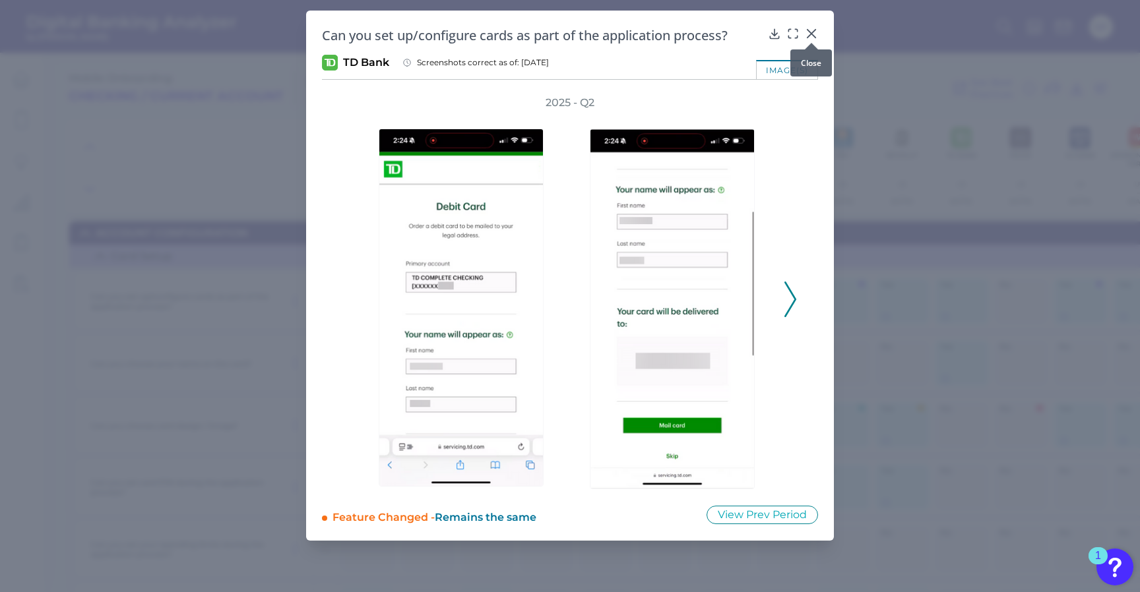
click at [814, 34] on icon at bounding box center [811, 33] width 13 height 13
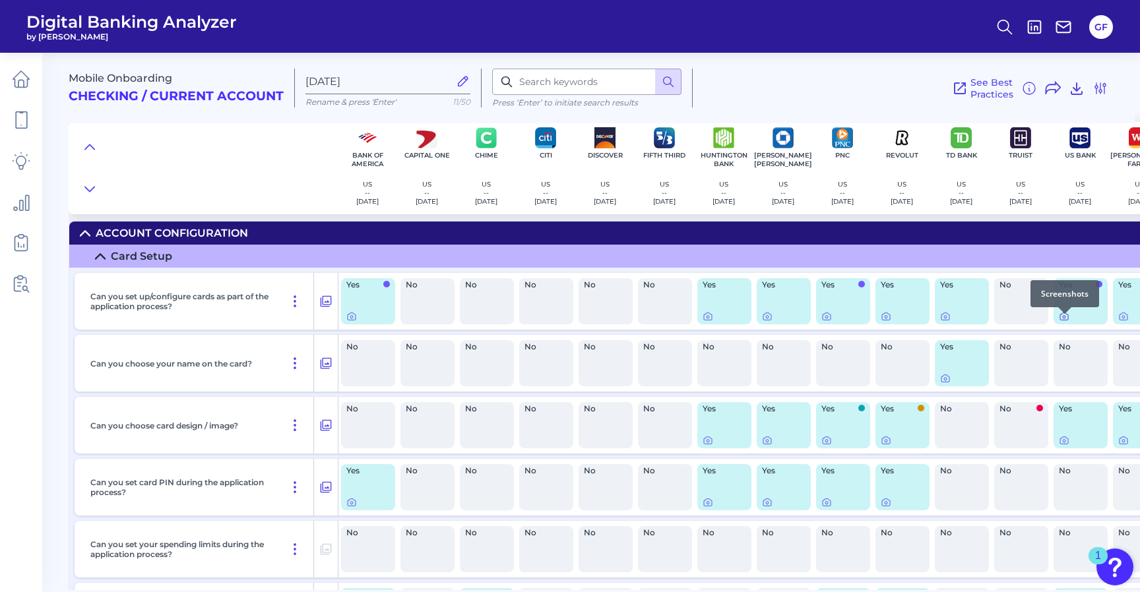
click at [1067, 322] on icon at bounding box center [1064, 316] width 11 height 11
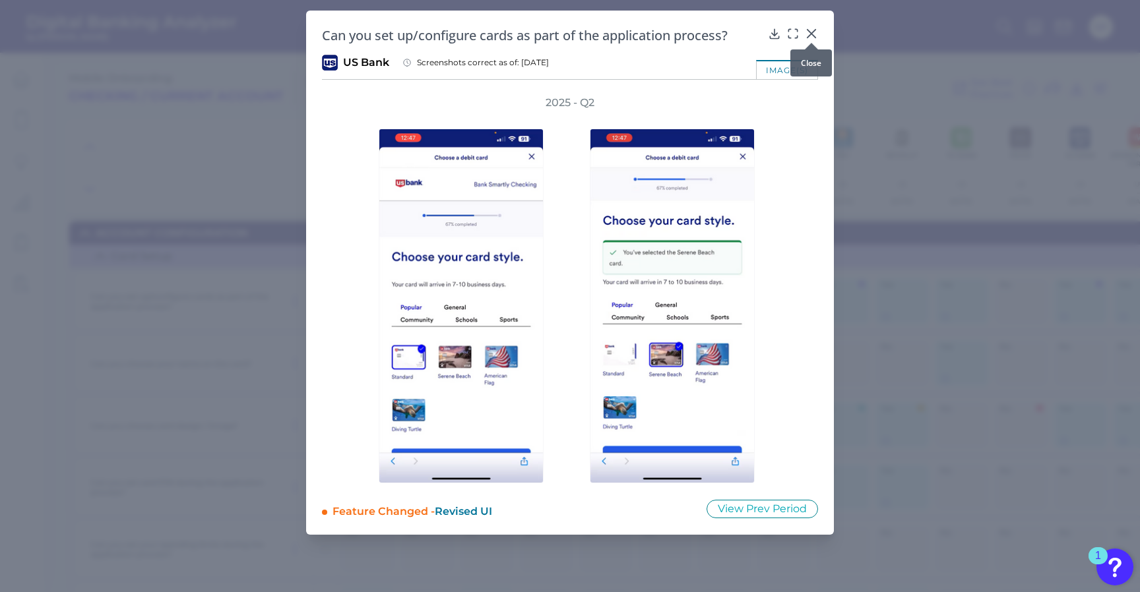
click at [812, 32] on icon at bounding box center [811, 34] width 8 height 8
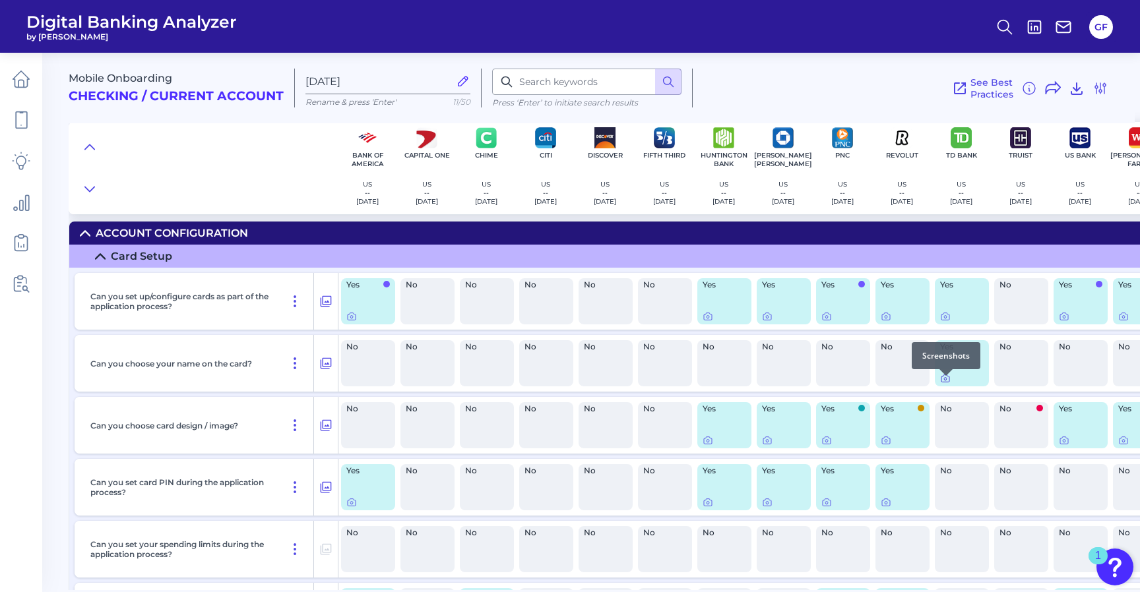
click at [940, 384] on icon at bounding box center [945, 378] width 11 height 11
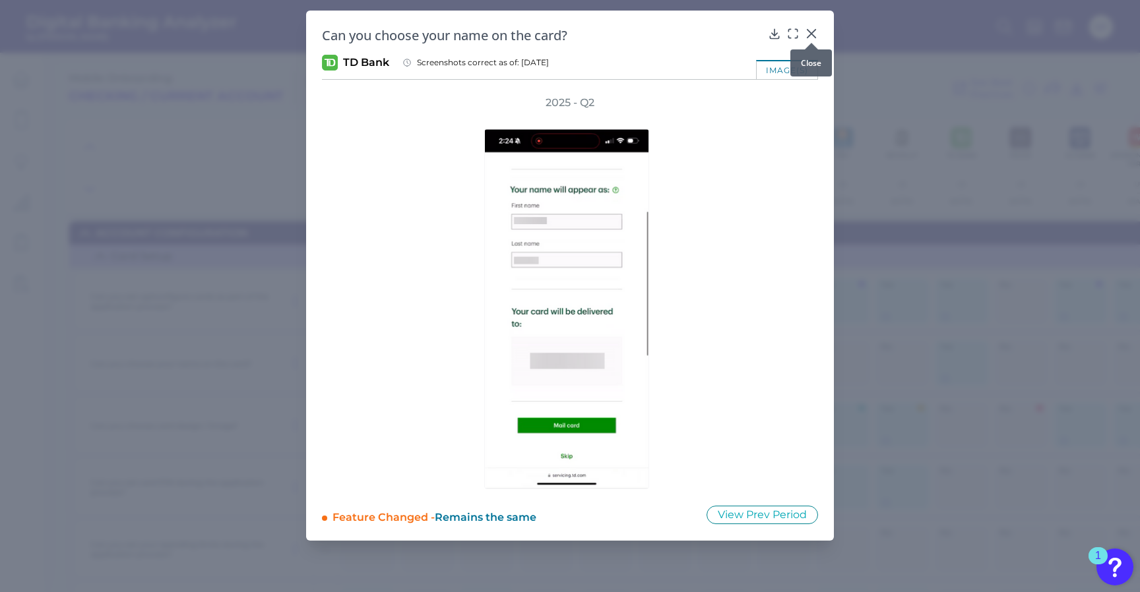
click at [810, 30] on icon at bounding box center [811, 33] width 13 height 13
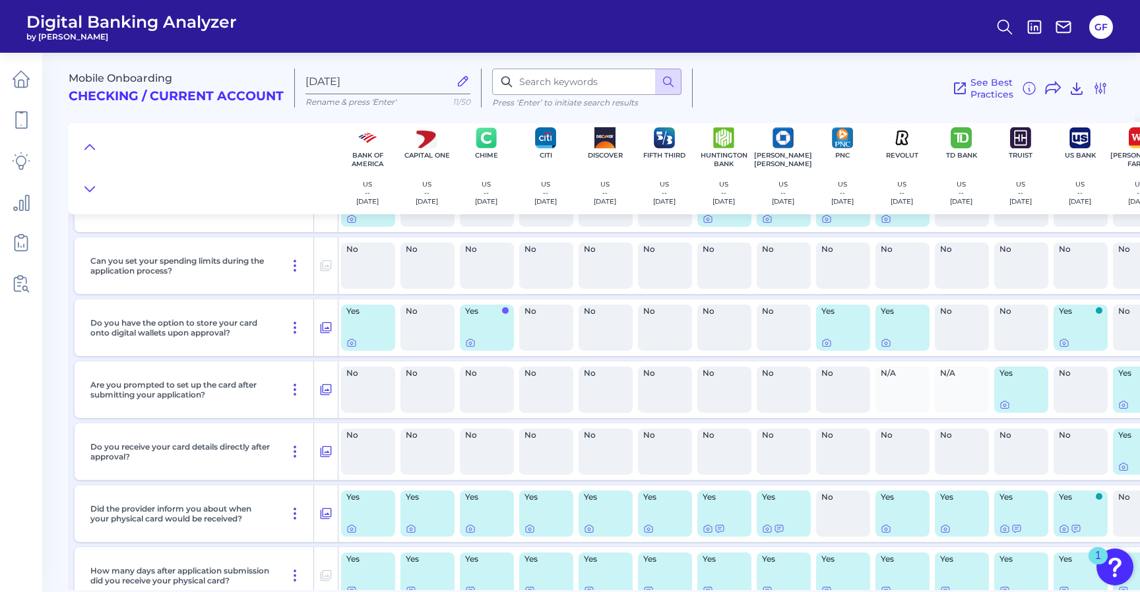
scroll to position [5631, 0]
click at [351, 346] on icon at bounding box center [351, 341] width 11 height 11
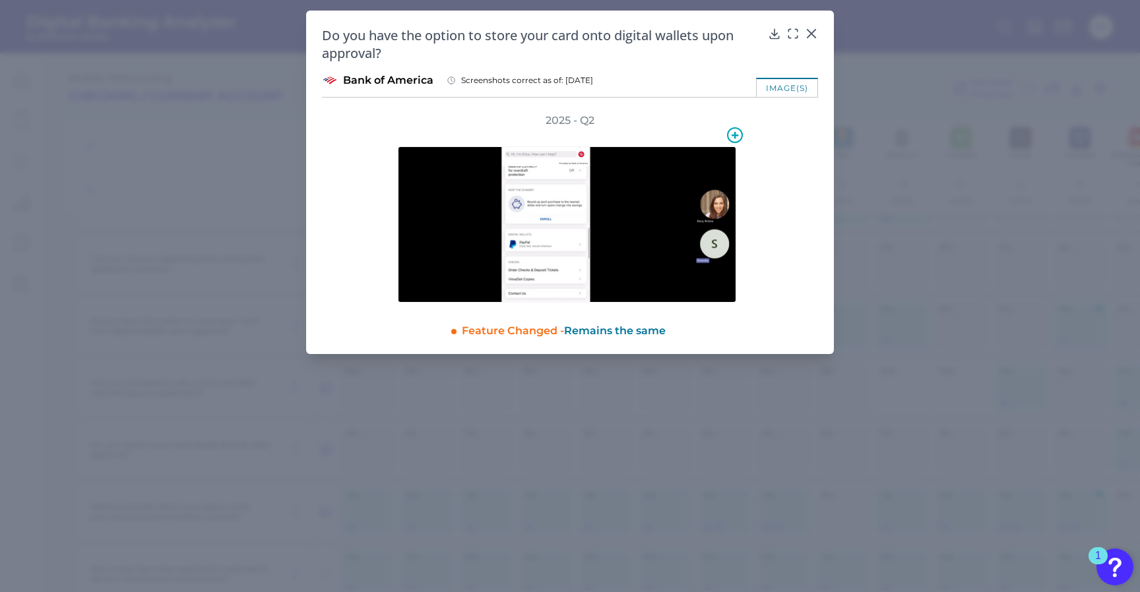
click at [516, 259] on img at bounding box center [567, 224] width 338 height 156
click at [813, 30] on icon at bounding box center [811, 33] width 13 height 13
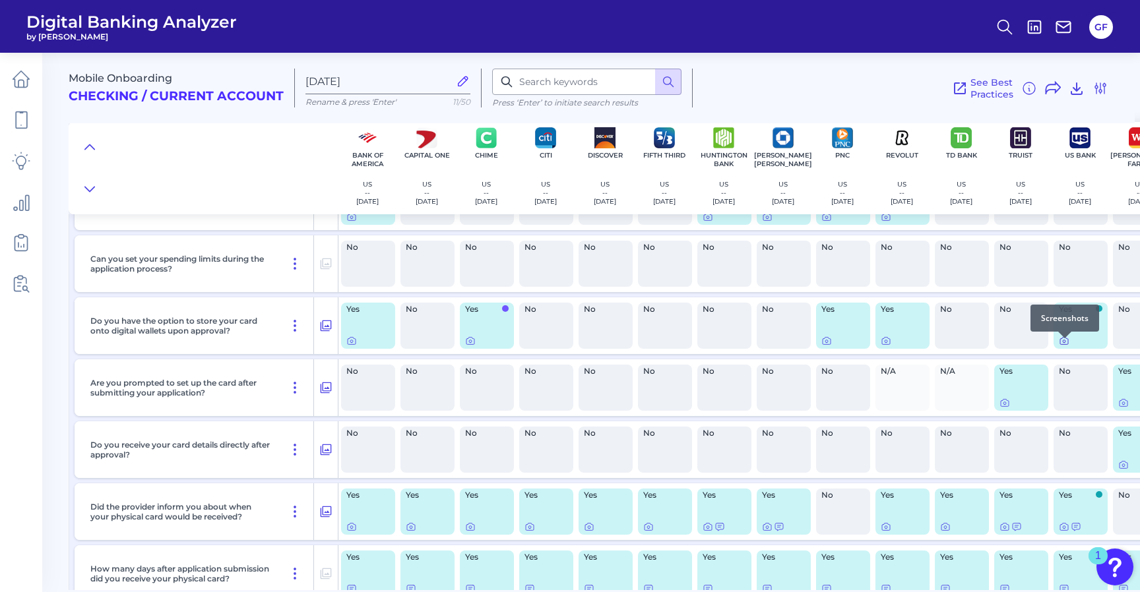
click at [1060, 345] on icon at bounding box center [1064, 341] width 8 height 7
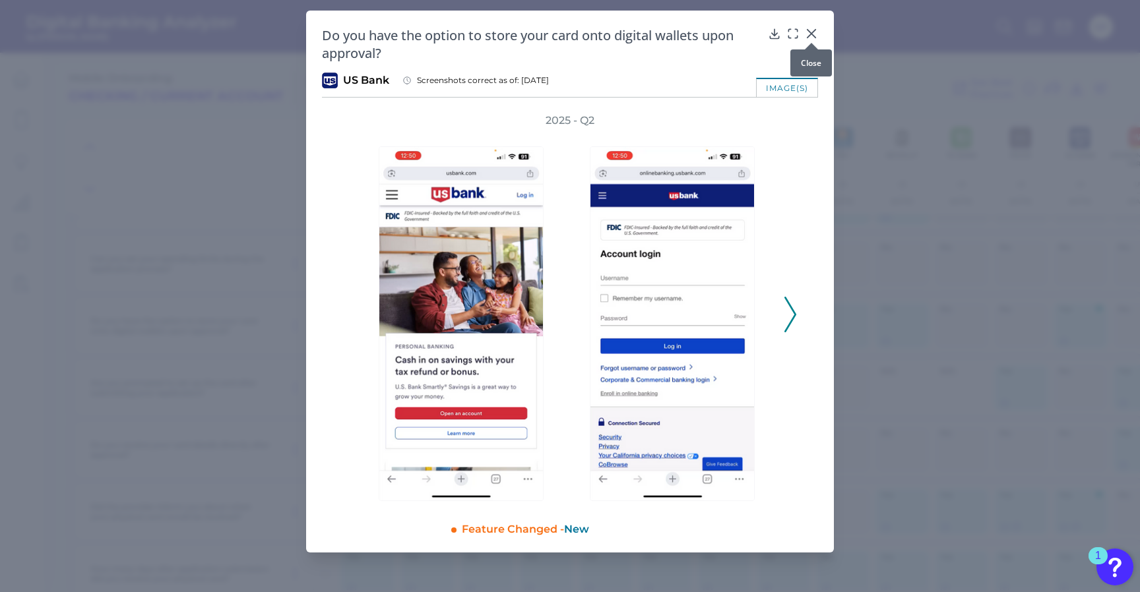
click at [811, 32] on icon at bounding box center [811, 33] width 13 height 13
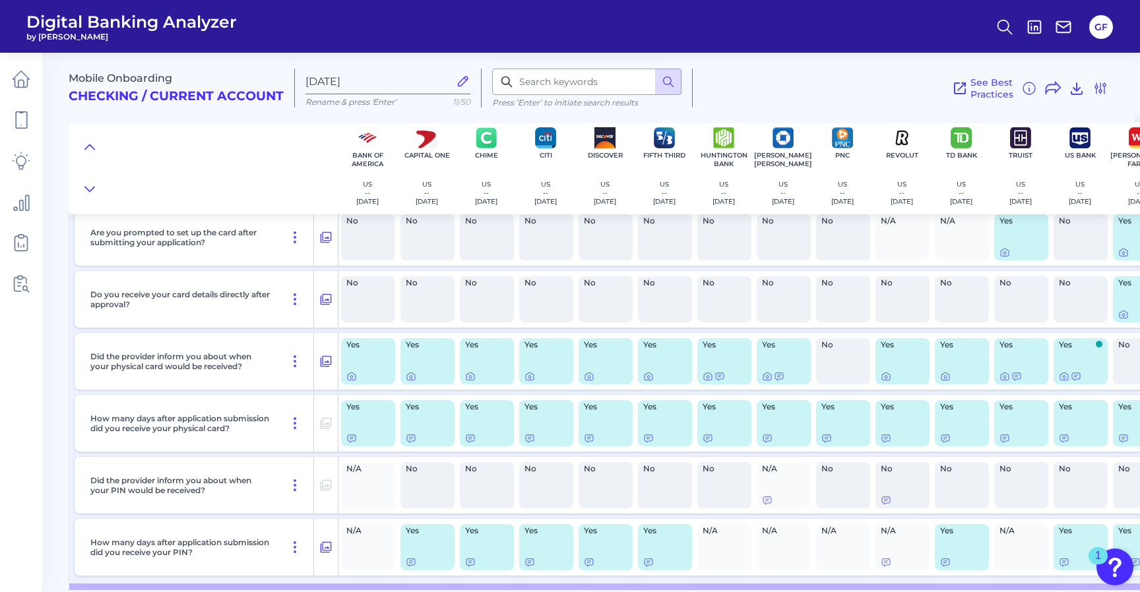
scroll to position [5799, 0]
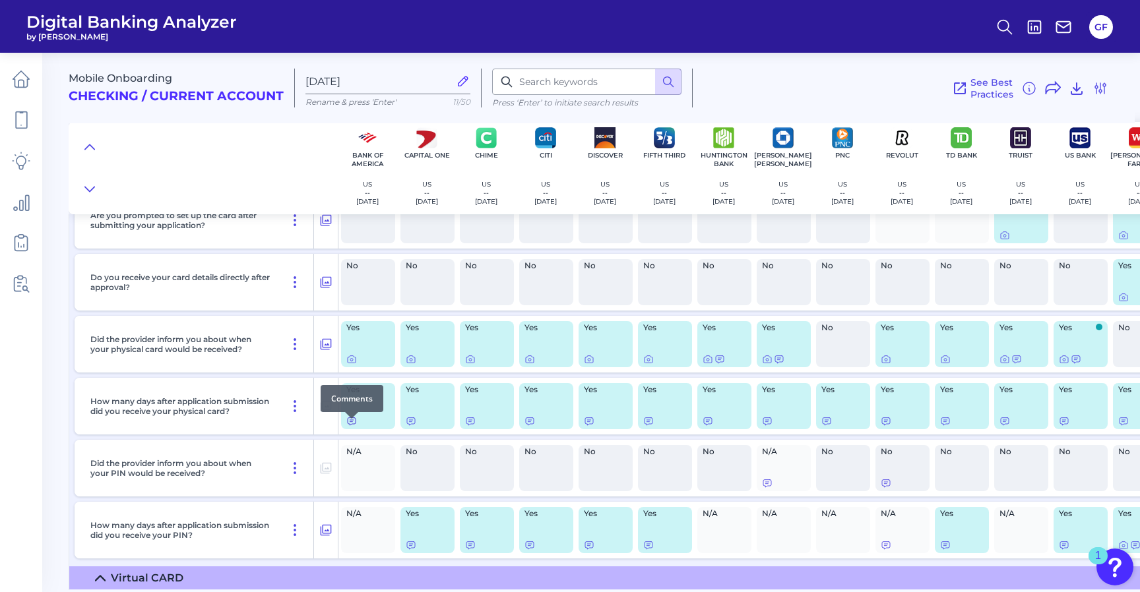
click at [353, 427] on icon at bounding box center [351, 421] width 11 height 11
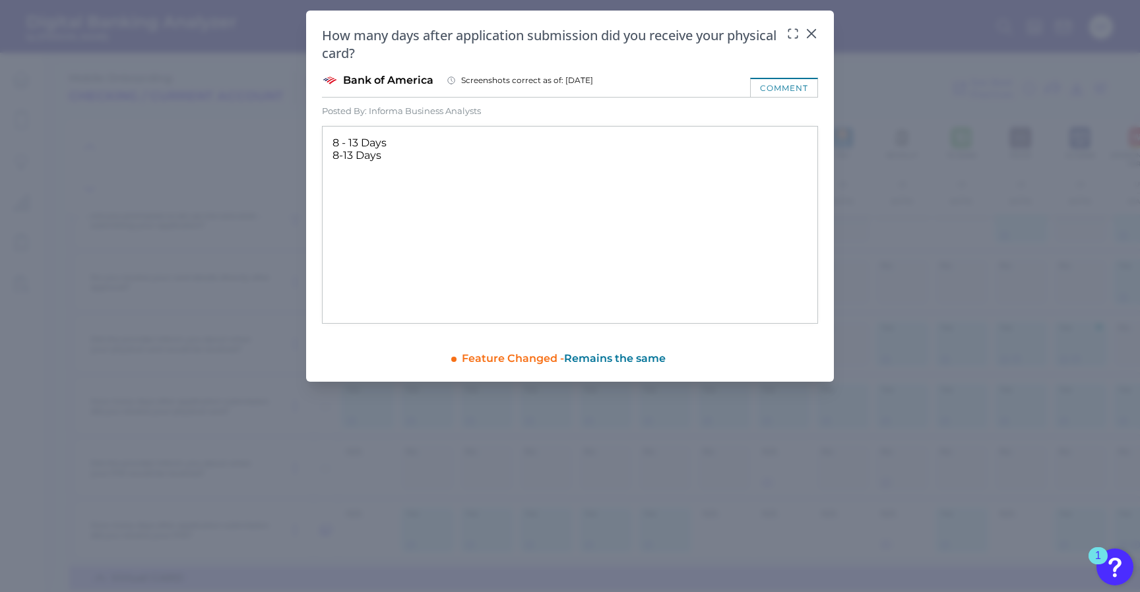
click at [816, 31] on icon at bounding box center [811, 33] width 13 height 13
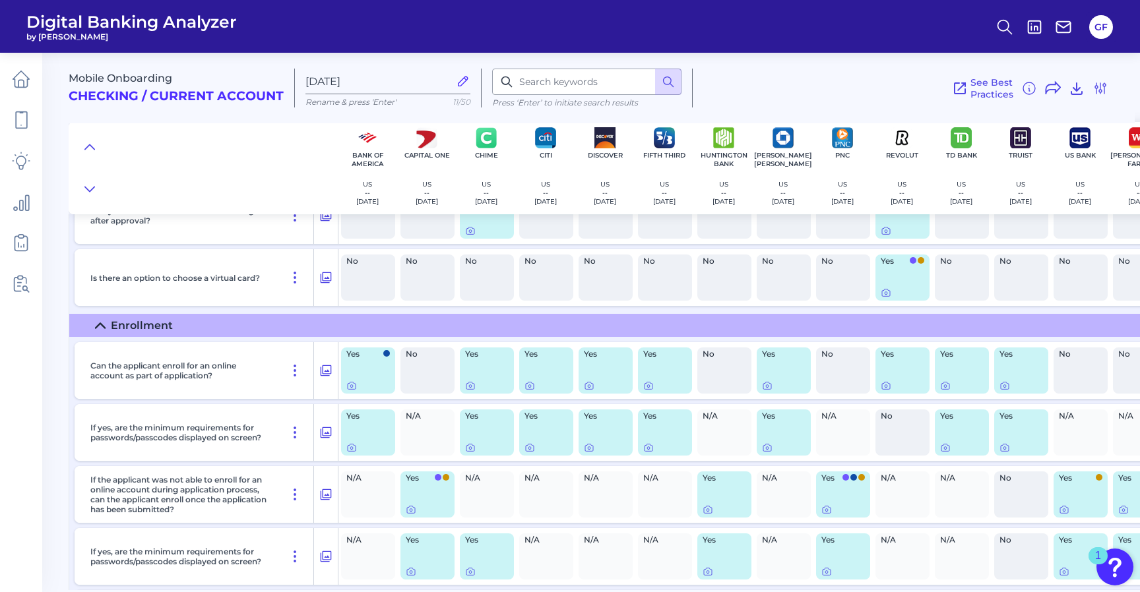
scroll to position [6196, 0]
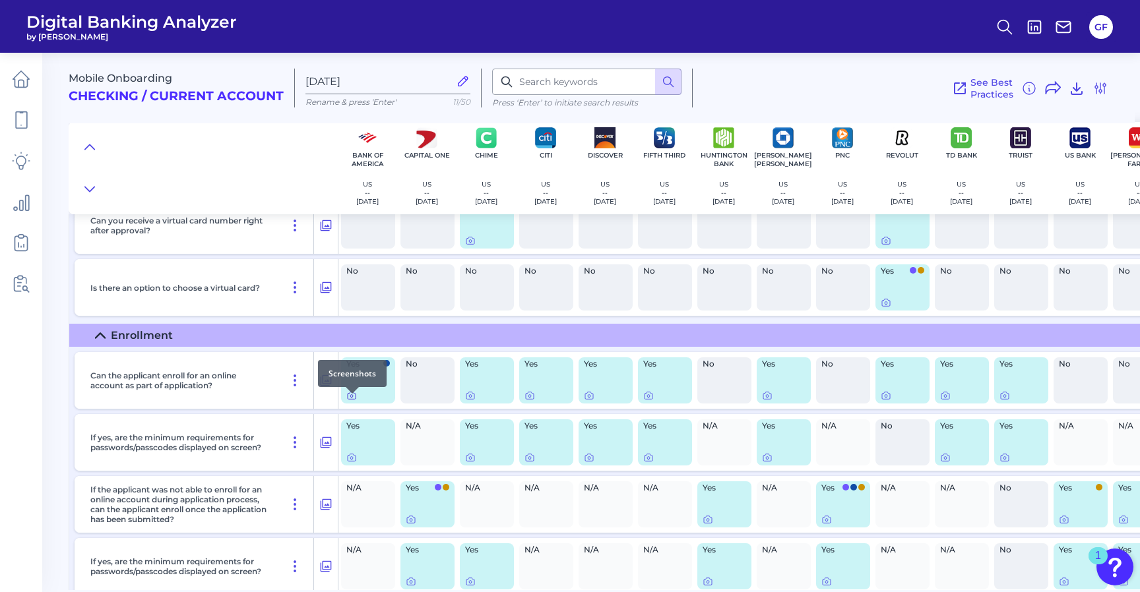
click at [352, 401] on icon at bounding box center [351, 395] width 11 height 11
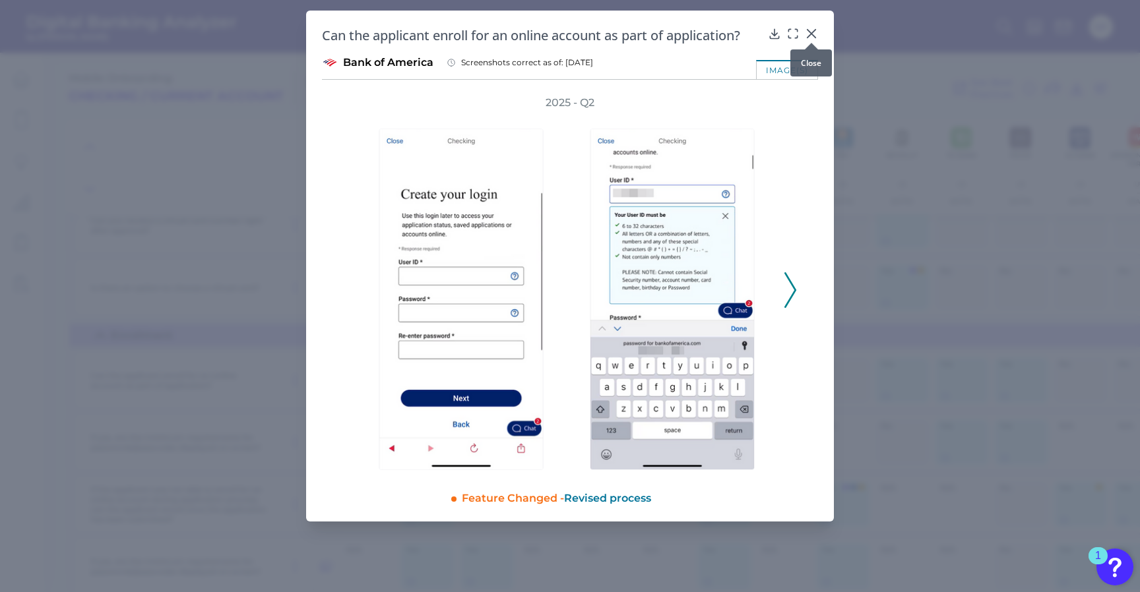
click at [811, 33] on icon at bounding box center [811, 34] width 8 height 8
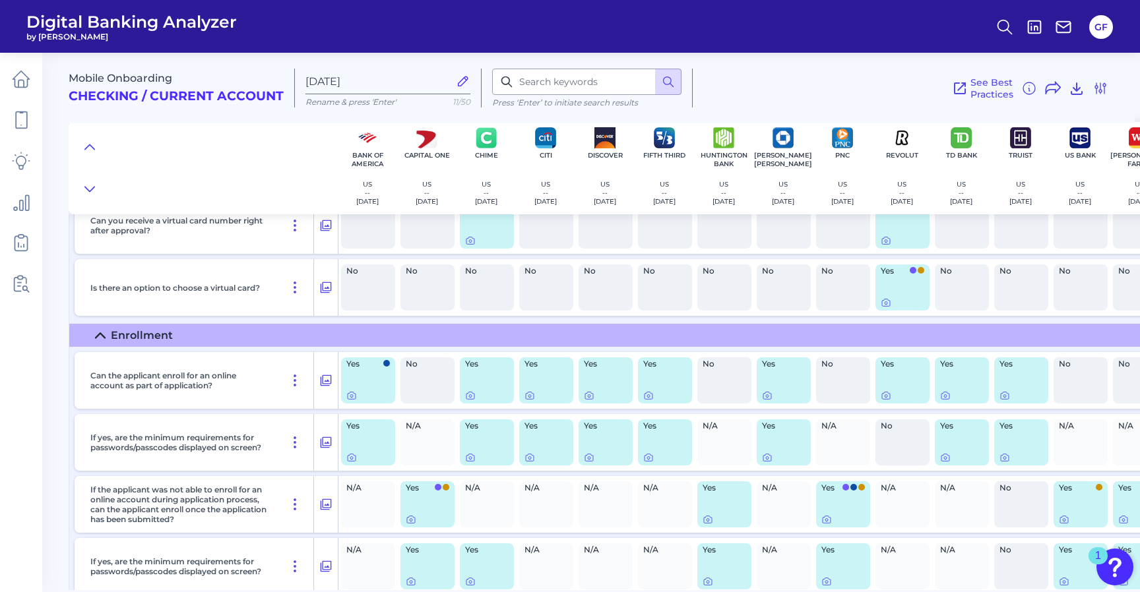
scroll to position [6190, 0]
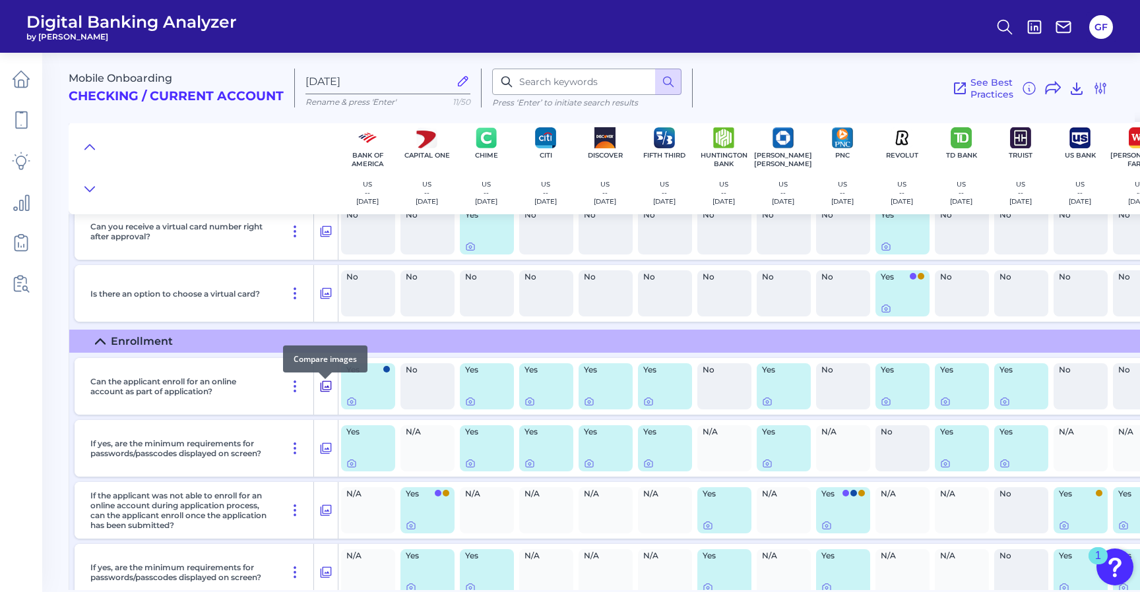
click at [329, 394] on icon at bounding box center [325, 387] width 13 height 16
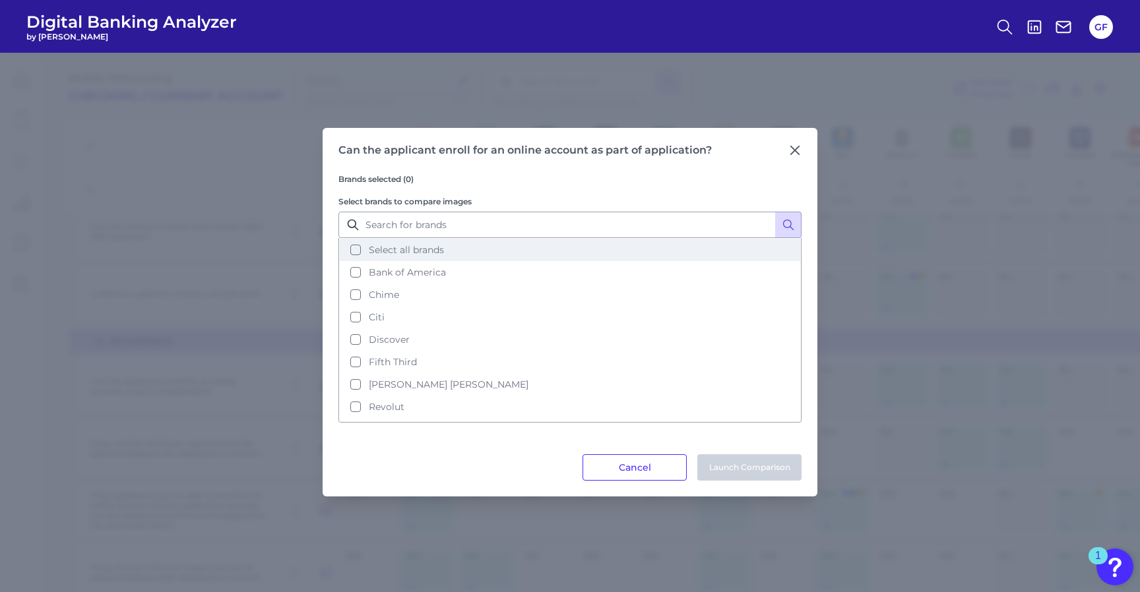
click at [410, 243] on button "Select all brands" at bounding box center [570, 250] width 460 height 22
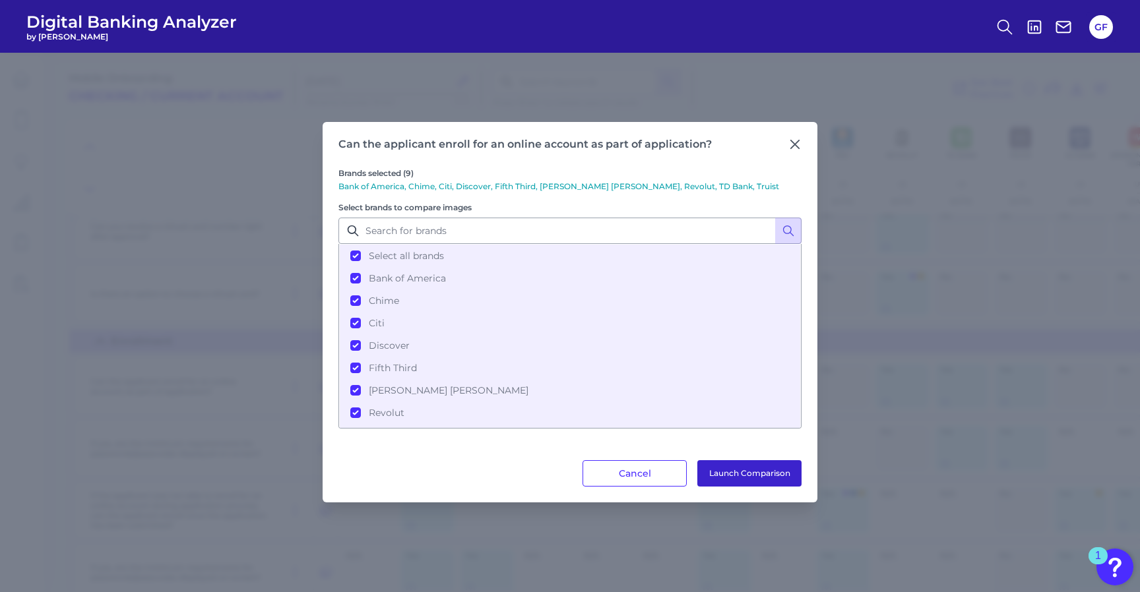
drag, startPoint x: 734, startPoint y: 492, endPoint x: 731, endPoint y: 484, distance: 8.6
click at [734, 491] on div "Can the applicant enroll for an online account as part of application? Brands s…" at bounding box center [570, 312] width 495 height 381
click at [728, 478] on button "Launch Comparison" at bounding box center [749, 473] width 104 height 26
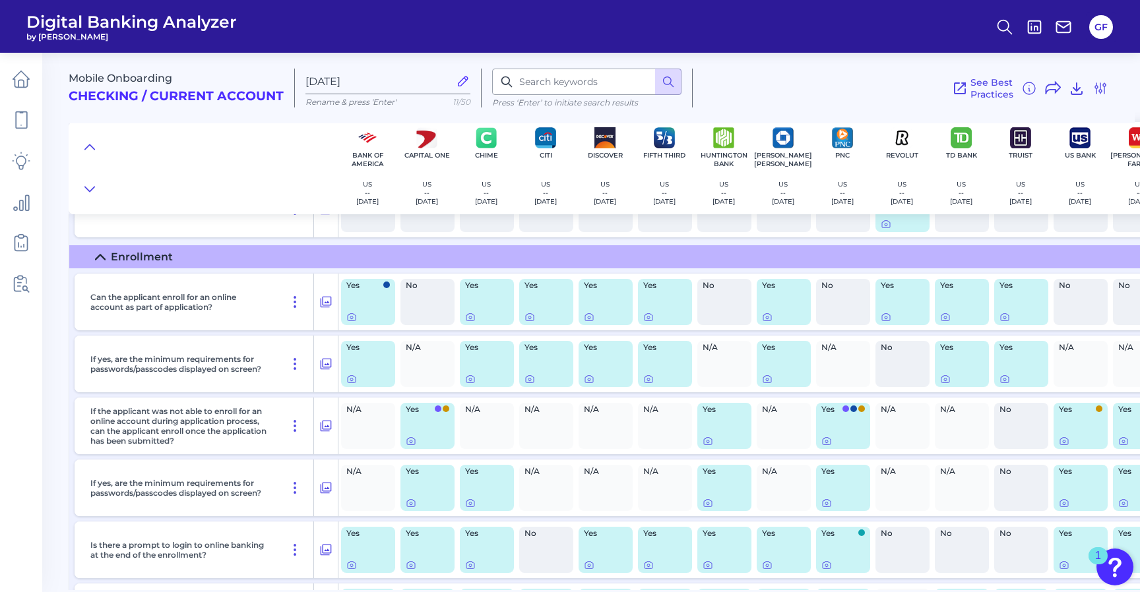
scroll to position [6276, 0]
click at [828, 445] on icon at bounding box center [826, 440] width 11 height 11
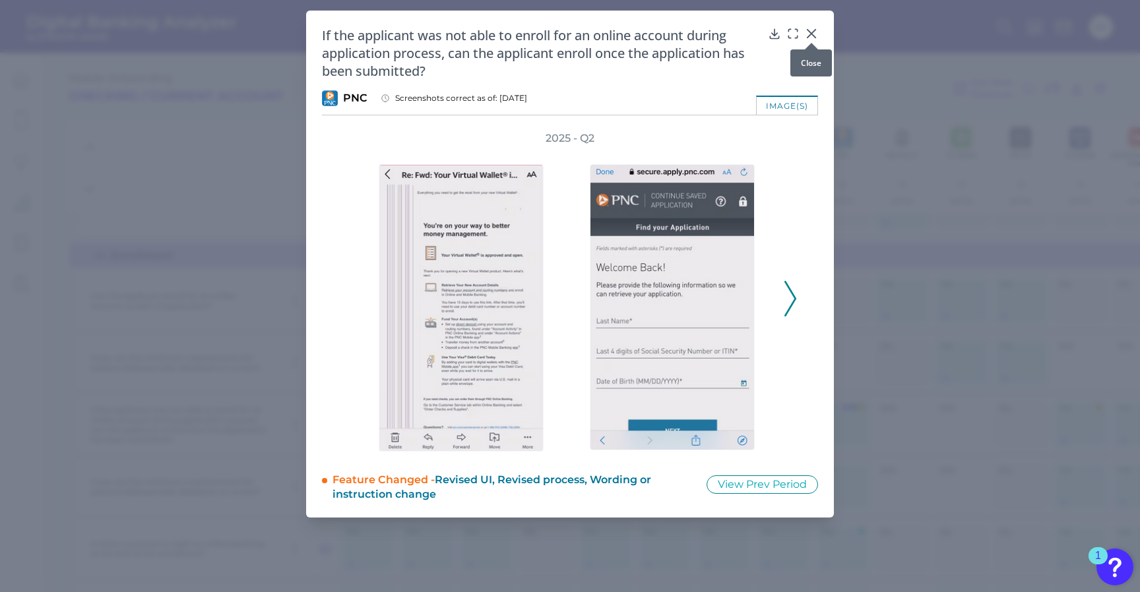
click at [805, 34] on icon at bounding box center [811, 33] width 13 height 13
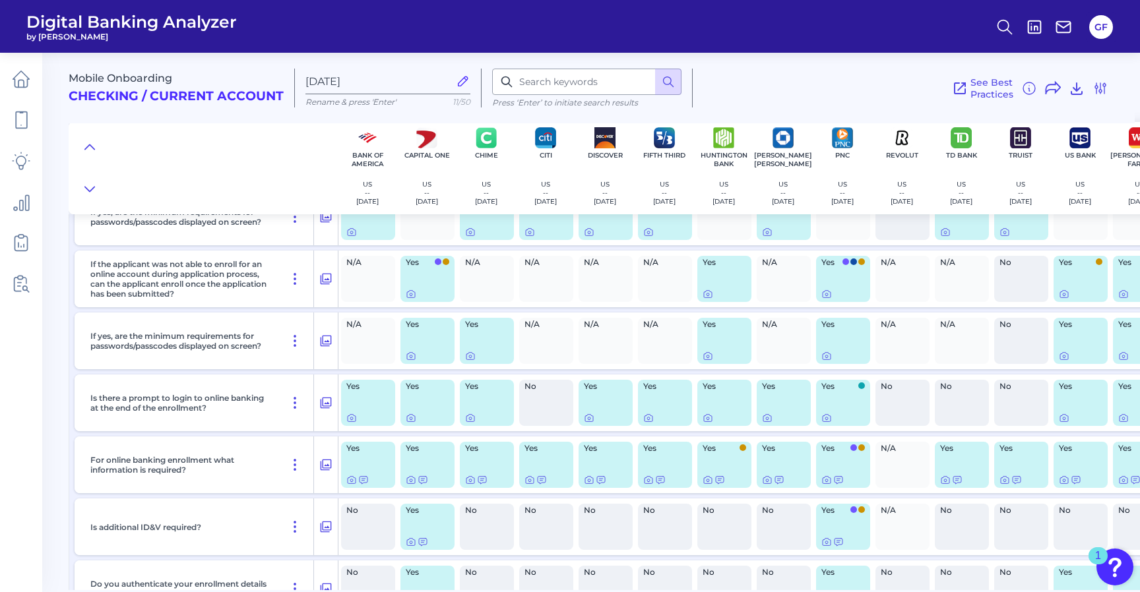
scroll to position [6421, 0]
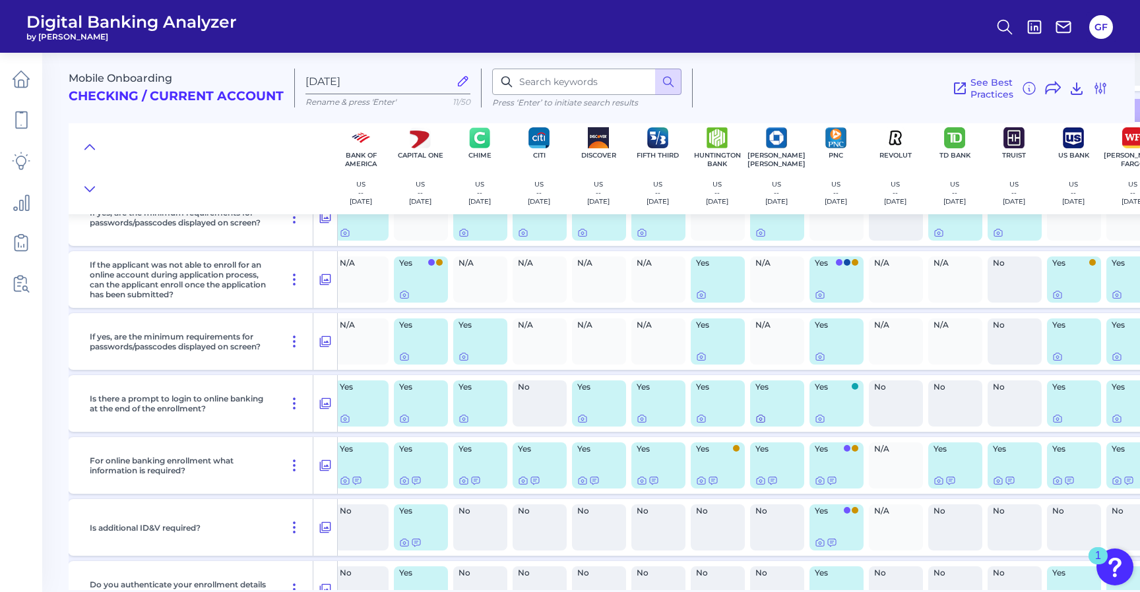
click at [769, 424] on div at bounding box center [777, 419] width 44 height 11
click at [750, 424] on div "Yes" at bounding box center [776, 404] width 54 height 46
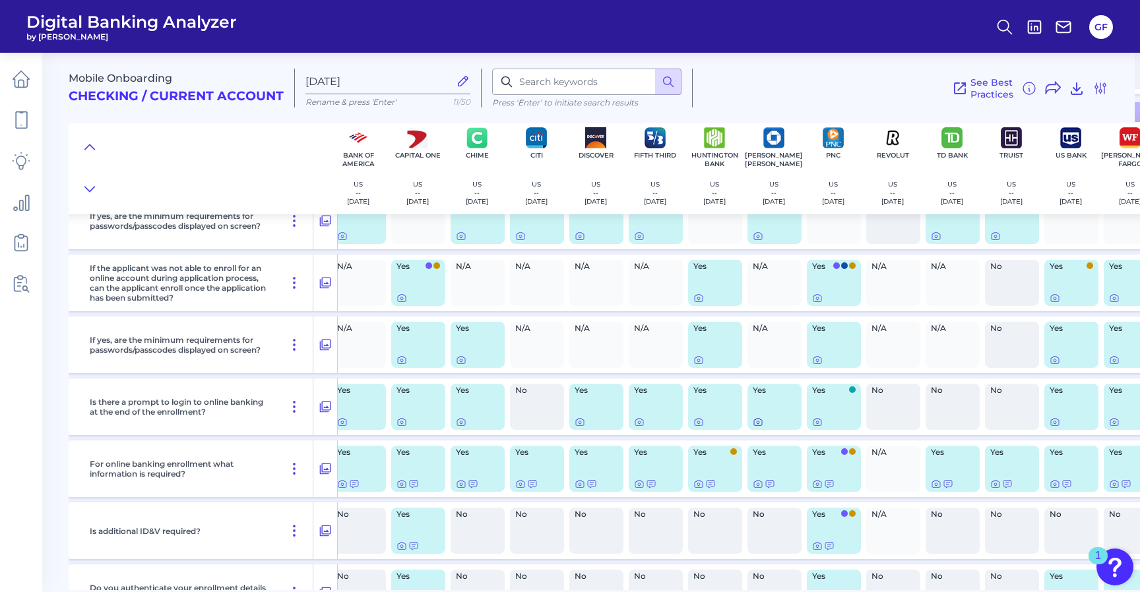
click at [760, 425] on icon at bounding box center [758, 422] width 11 height 11
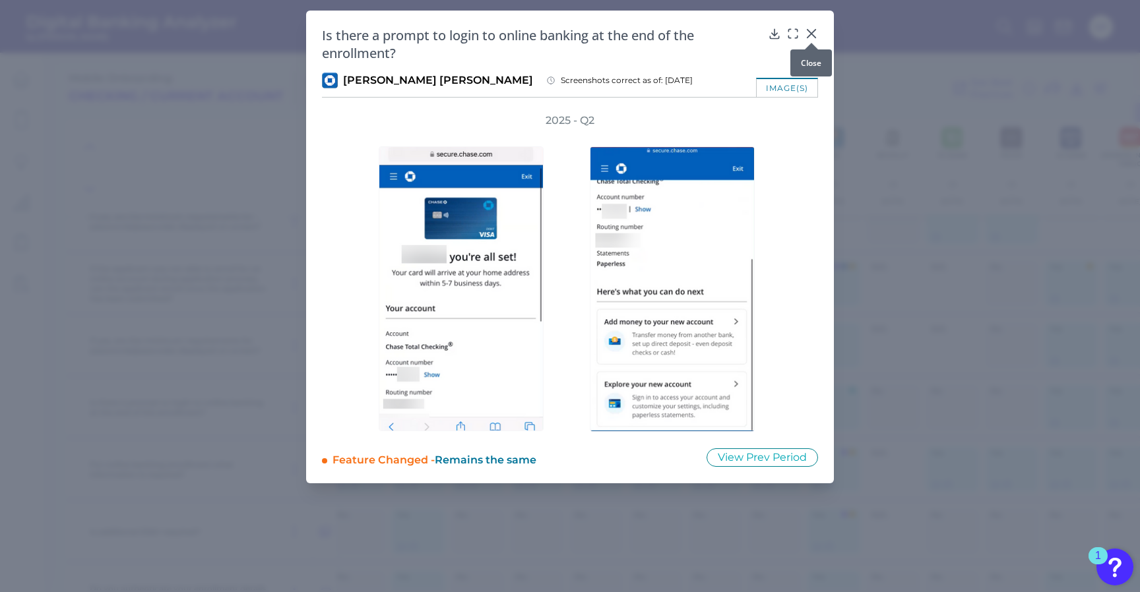
click at [811, 30] on icon at bounding box center [811, 33] width 13 height 13
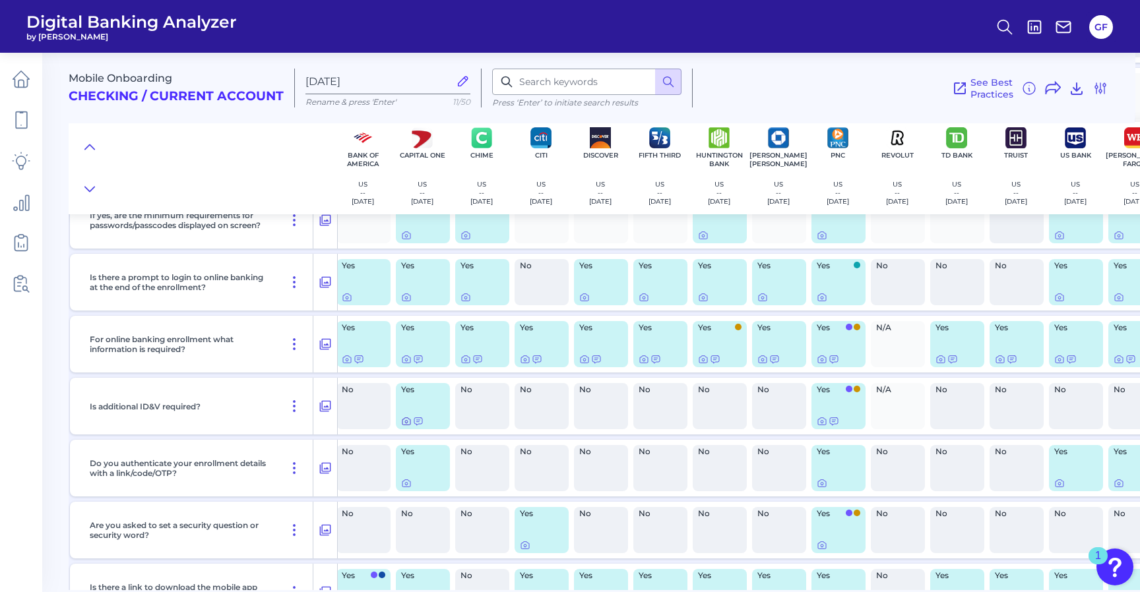
scroll to position [6543, 5]
click at [410, 426] on icon at bounding box center [406, 421] width 11 height 11
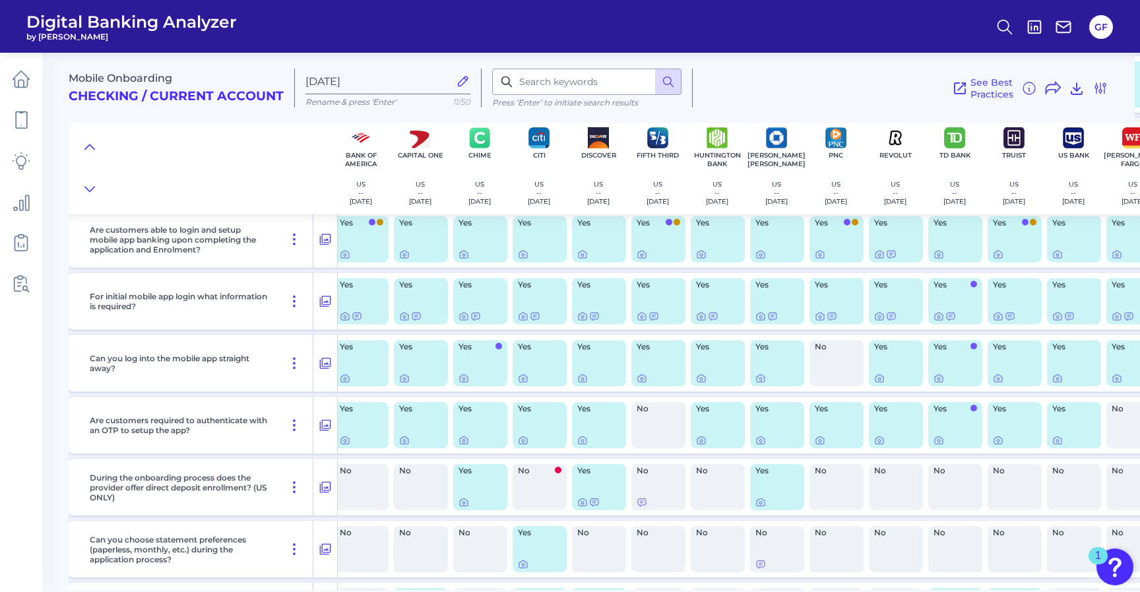
scroll to position [7051, 0]
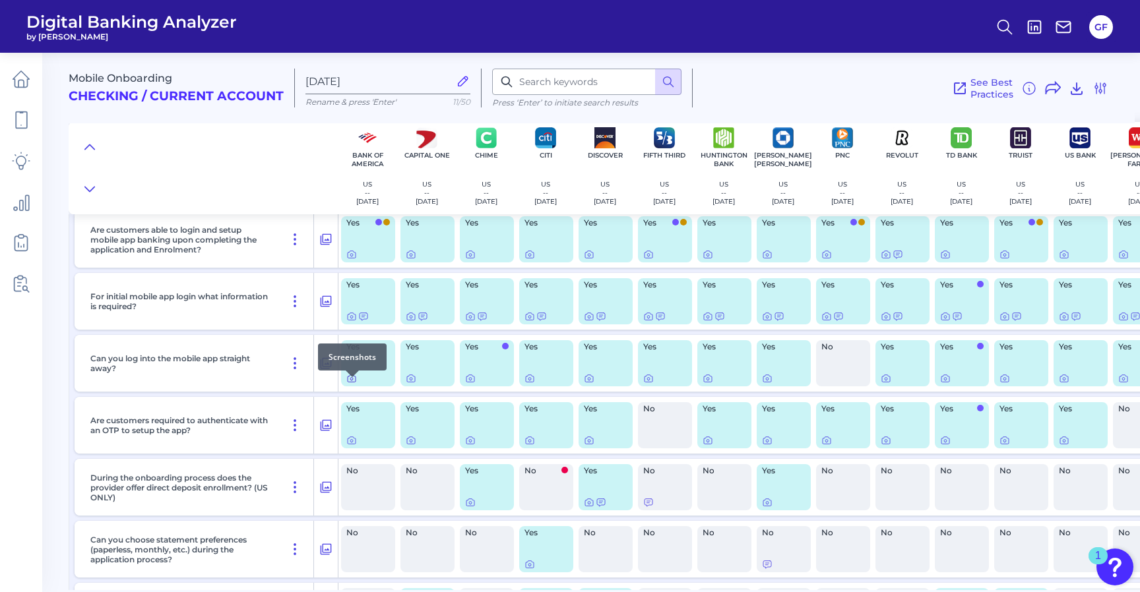
click at [354, 384] on icon at bounding box center [351, 378] width 11 height 11
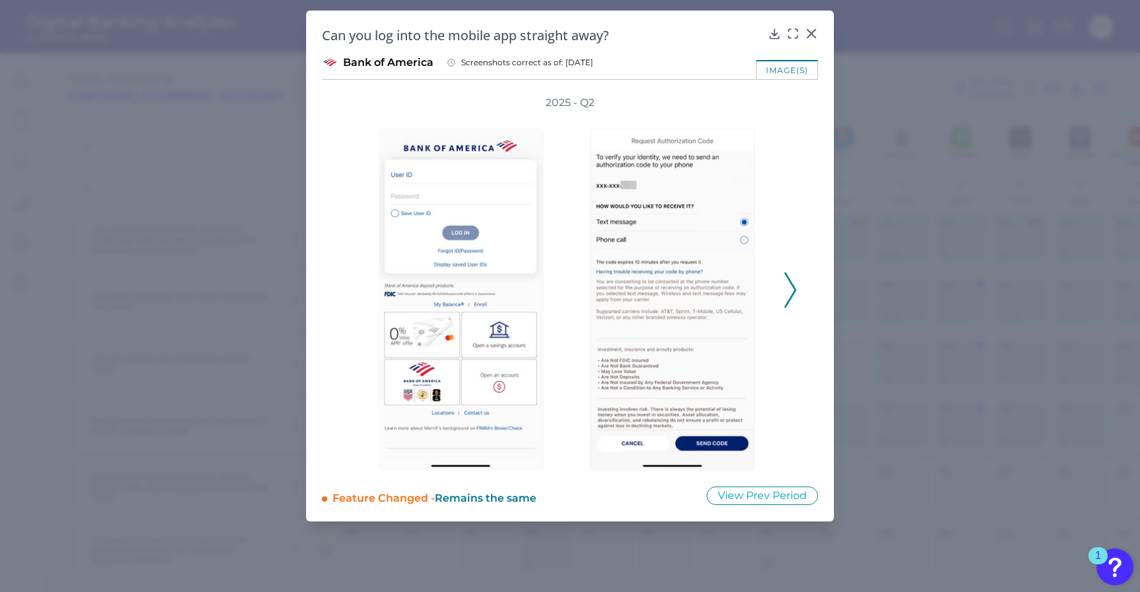
click at [790, 294] on icon at bounding box center [790, 290] width 12 height 36
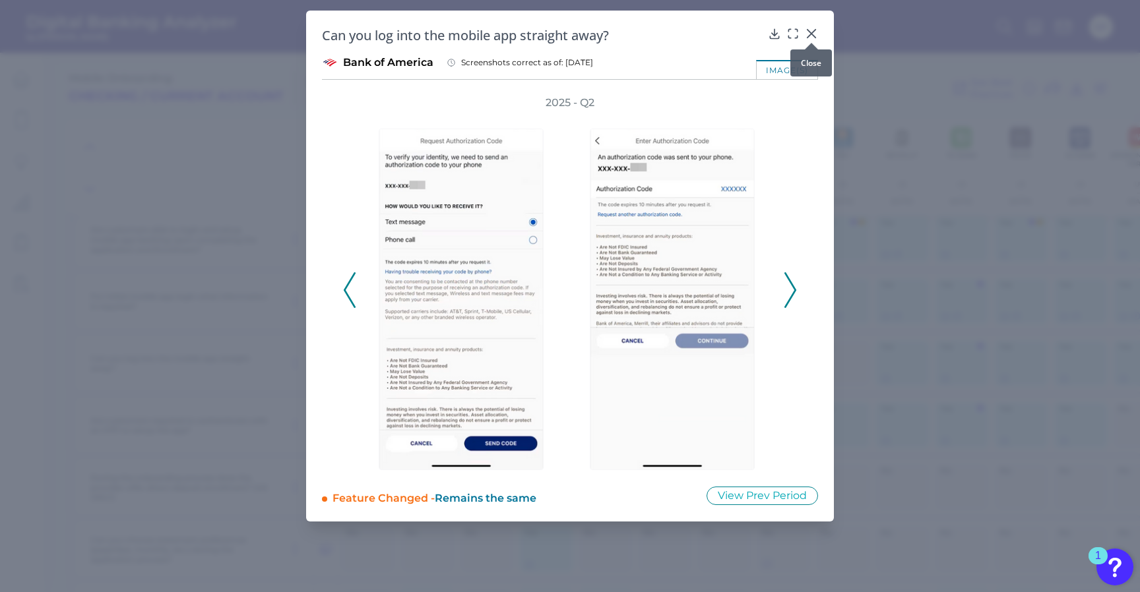
click at [806, 34] on icon at bounding box center [811, 33] width 13 height 13
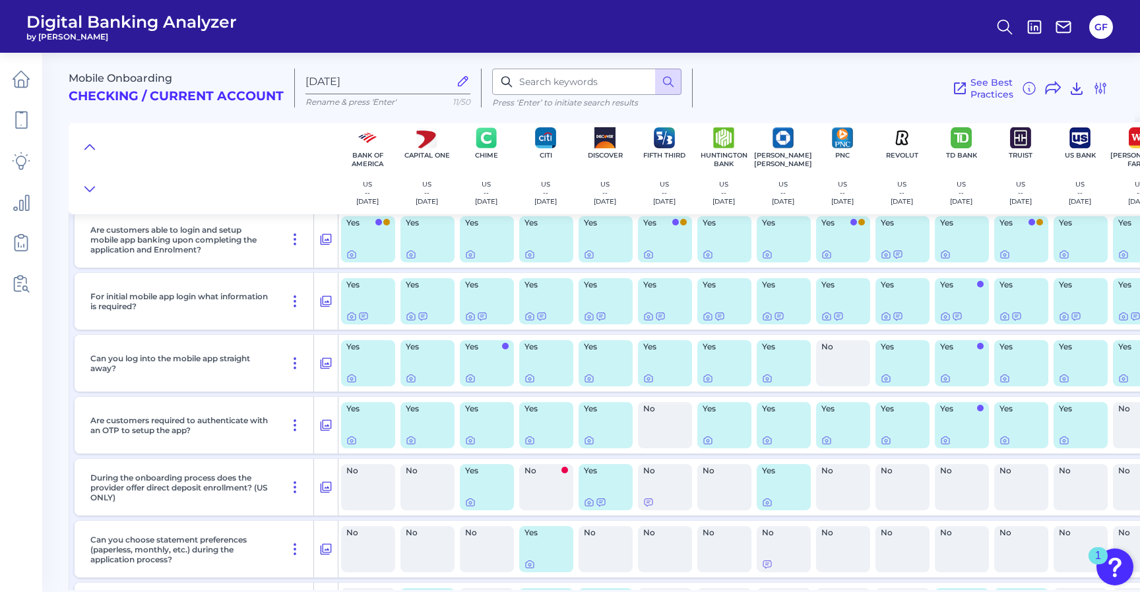
scroll to position [7045, 0]
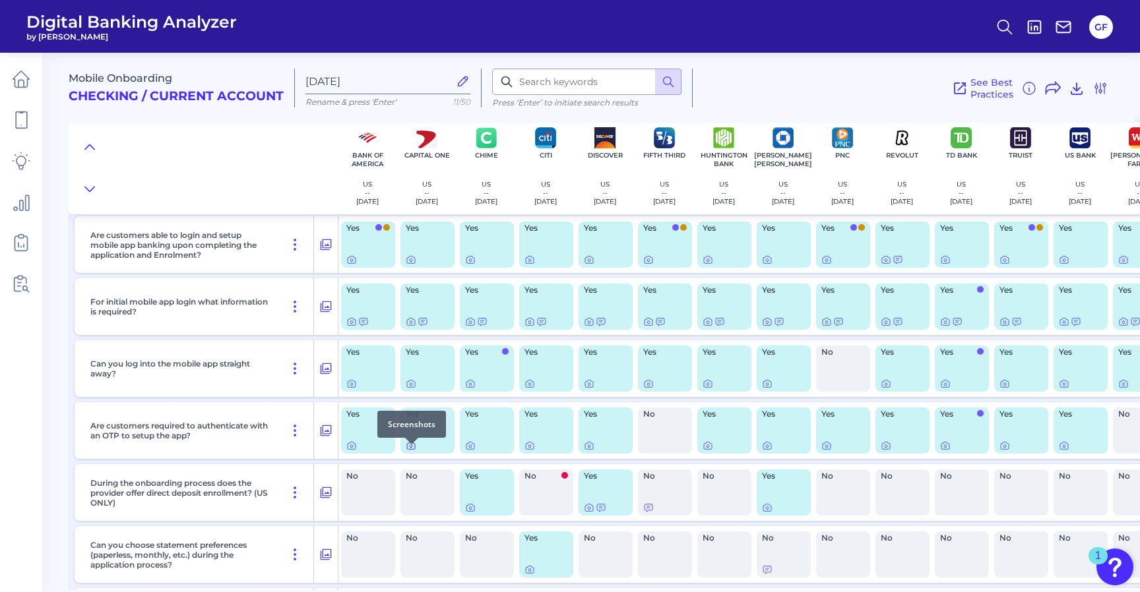
click at [408, 451] on icon at bounding box center [411, 446] width 11 height 11
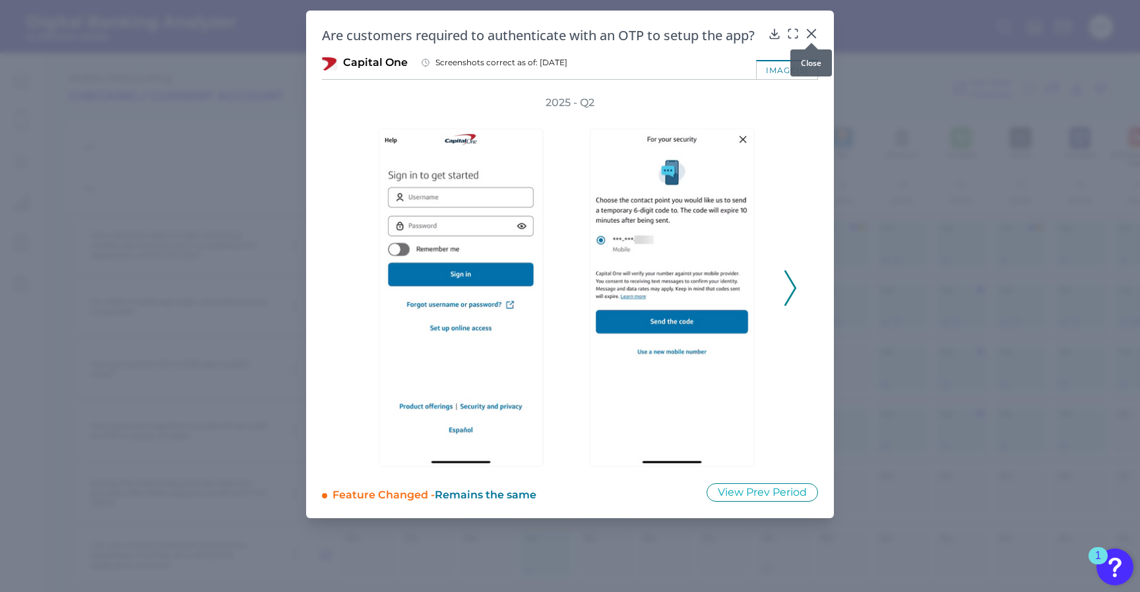
click at [817, 30] on icon at bounding box center [811, 33] width 13 height 13
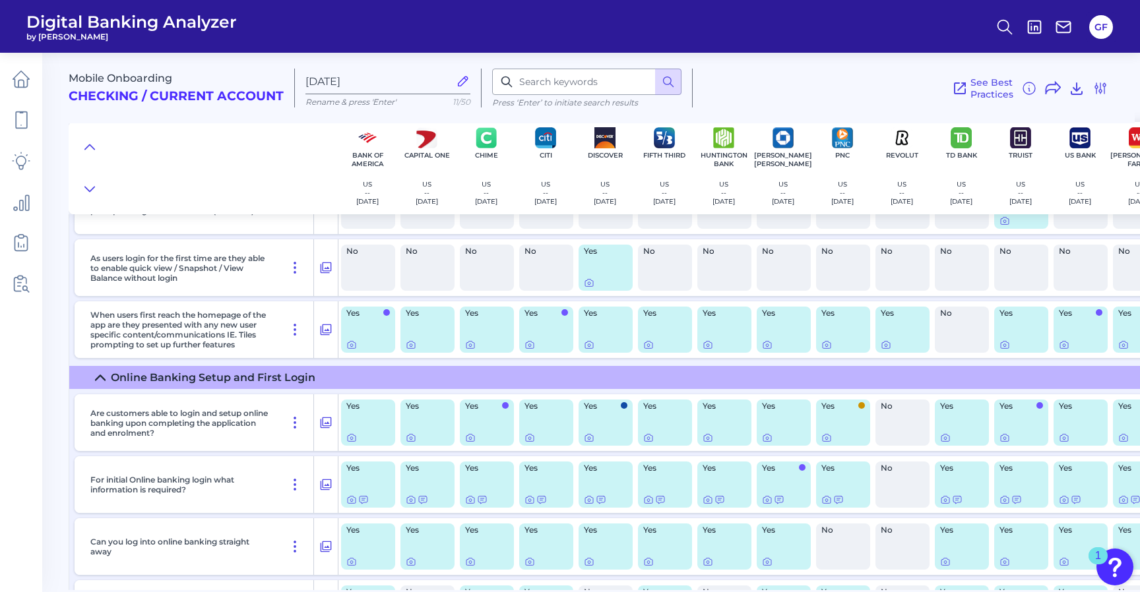
scroll to position [7874, 0]
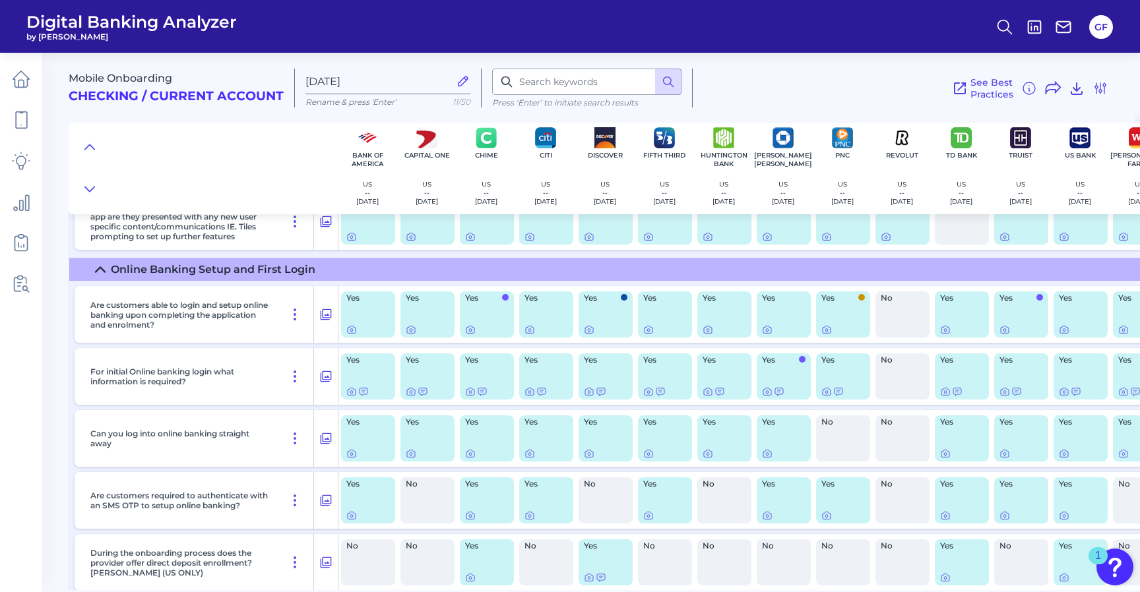
click at [94, 272] on summary "Online Banking Setup and First Login" at bounding box center [619, 269] width 1100 height 23
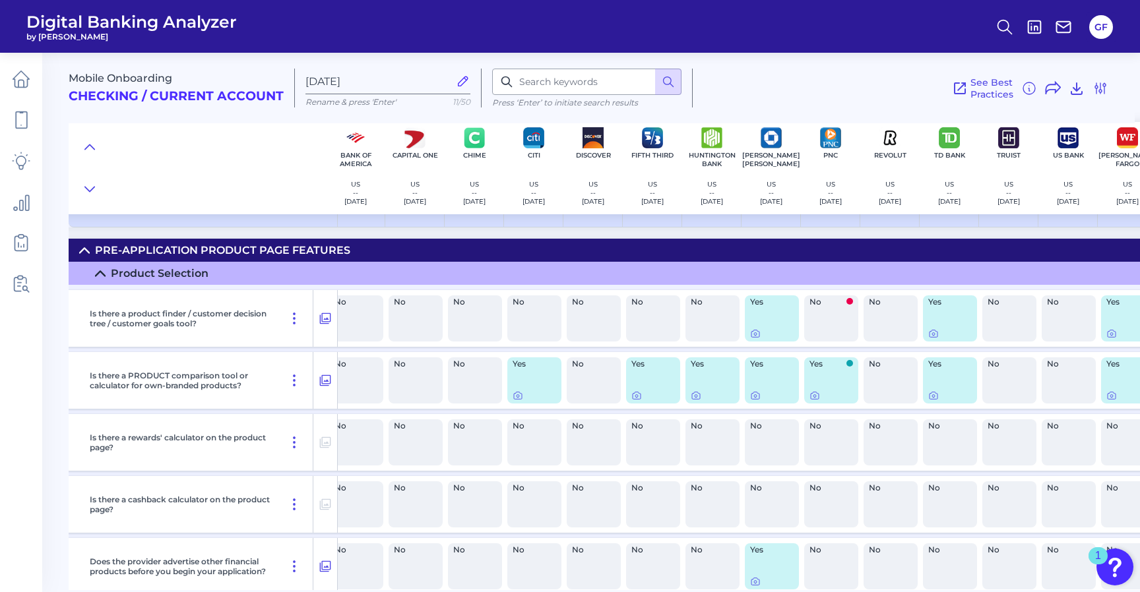
scroll to position [0, 12]
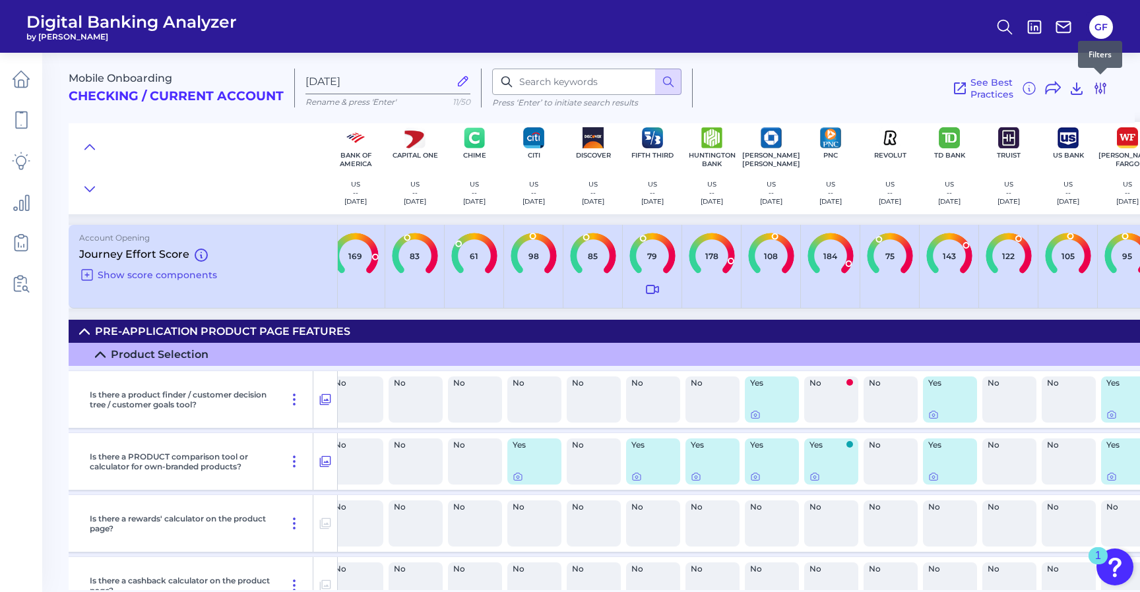
click at [1105, 88] on icon at bounding box center [1100, 88] width 16 height 16
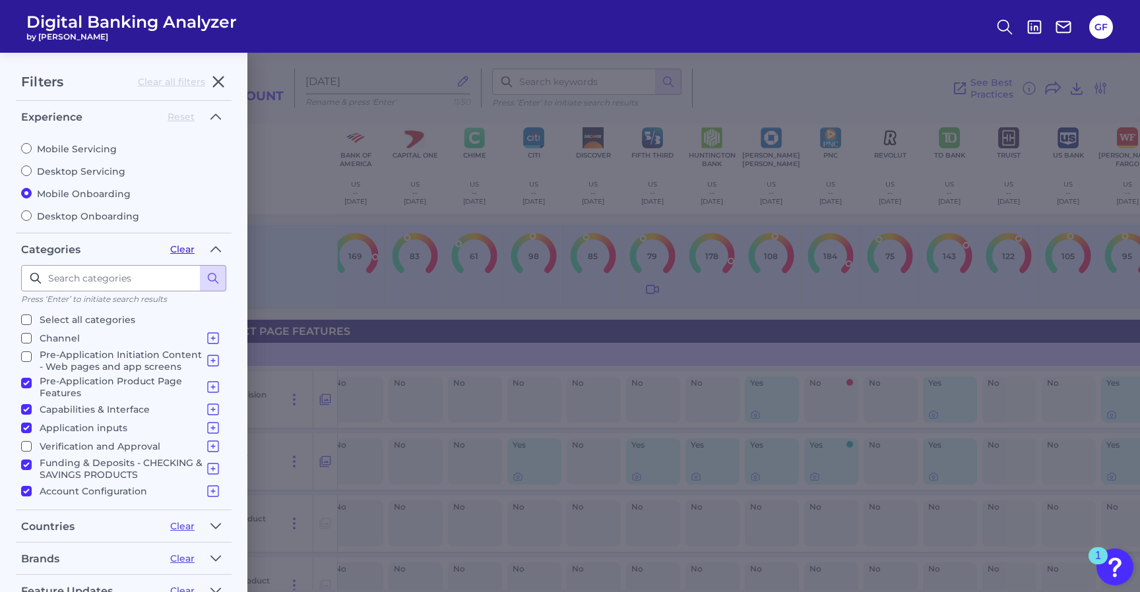
click at [184, 249] on button "Clear" at bounding box center [182, 249] width 24 height 12
checkbox input "false"
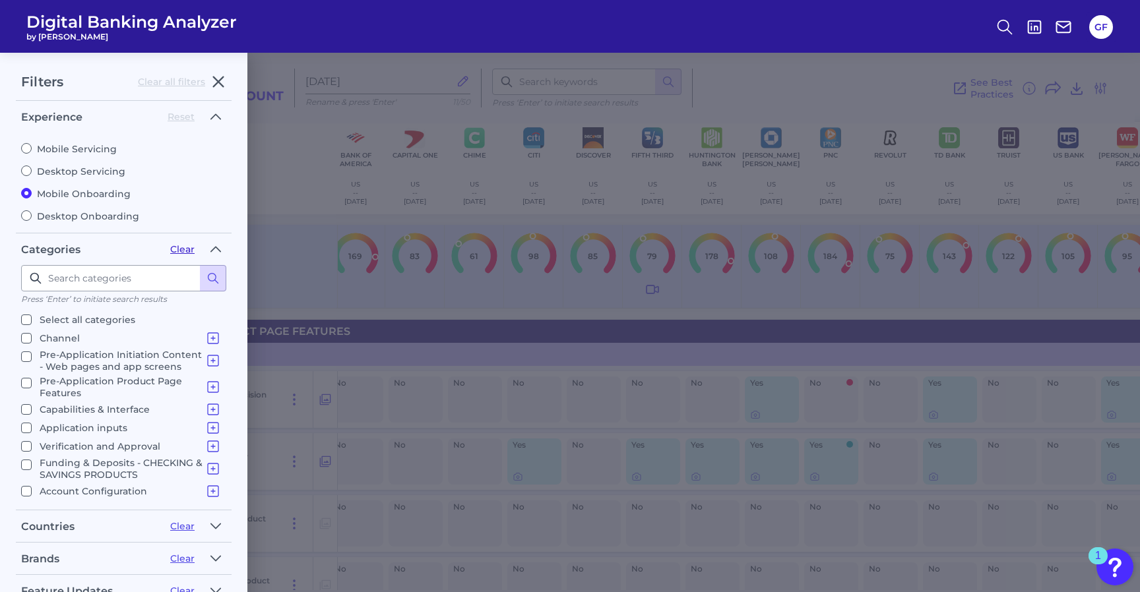
checkbox input "false"
click at [24, 336] on input "Channel Channel" at bounding box center [26, 338] width 11 height 11
checkbox input "true"
drag, startPoint x: 28, startPoint y: 351, endPoint x: 19, endPoint y: 383, distance: 33.0
click at [28, 352] on input "Pre-Application Initiation Content - Web pages and app screens Pre-Application …" at bounding box center [26, 357] width 11 height 11
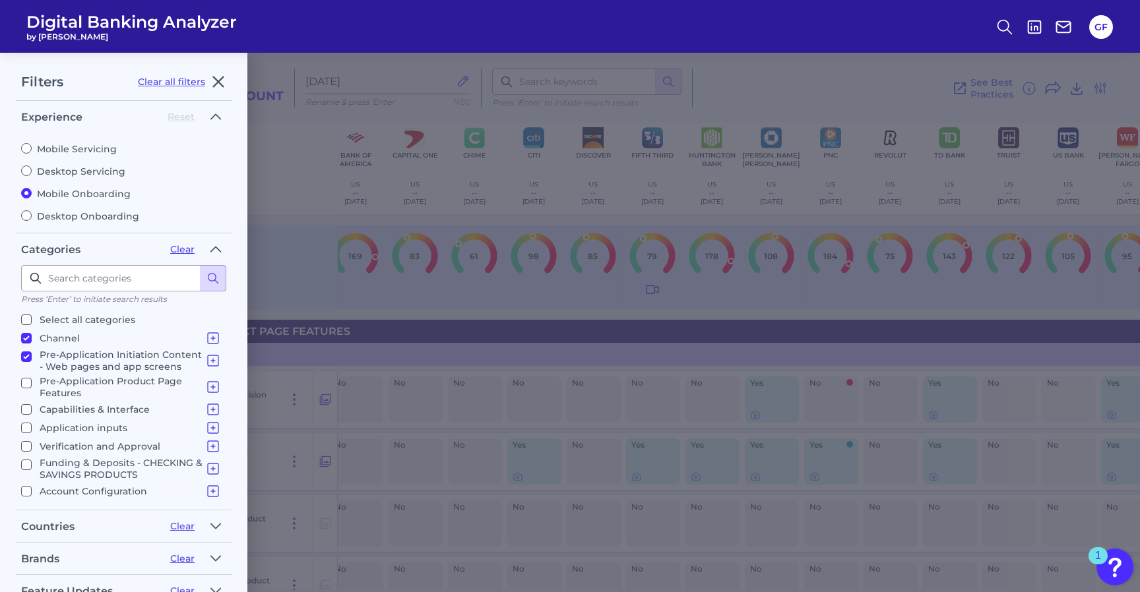
checkbox input "true"
click at [24, 404] on input "Capabilities & Interface Overview Form Features Pre-Fill/Automated Data Input I…" at bounding box center [26, 409] width 11 height 11
checkbox input "true"
click at [67, 172] on label "Desktop Servicing" at bounding box center [123, 172] width 205 height 12
click at [32, 172] on input "Desktop Servicing" at bounding box center [26, 171] width 11 height 11
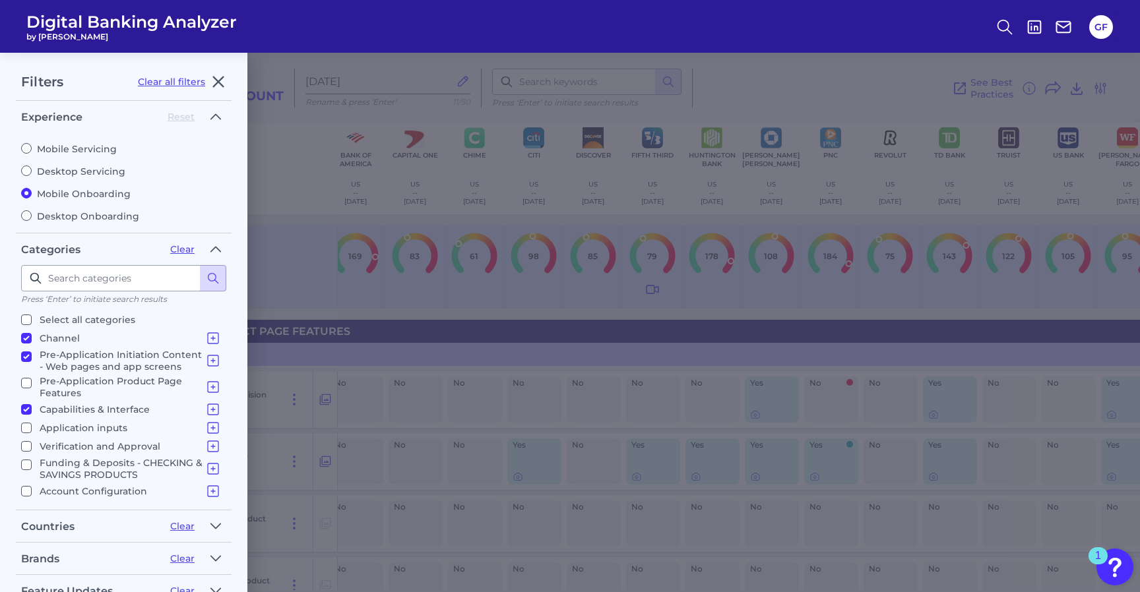
radio input "true"
radio input "false"
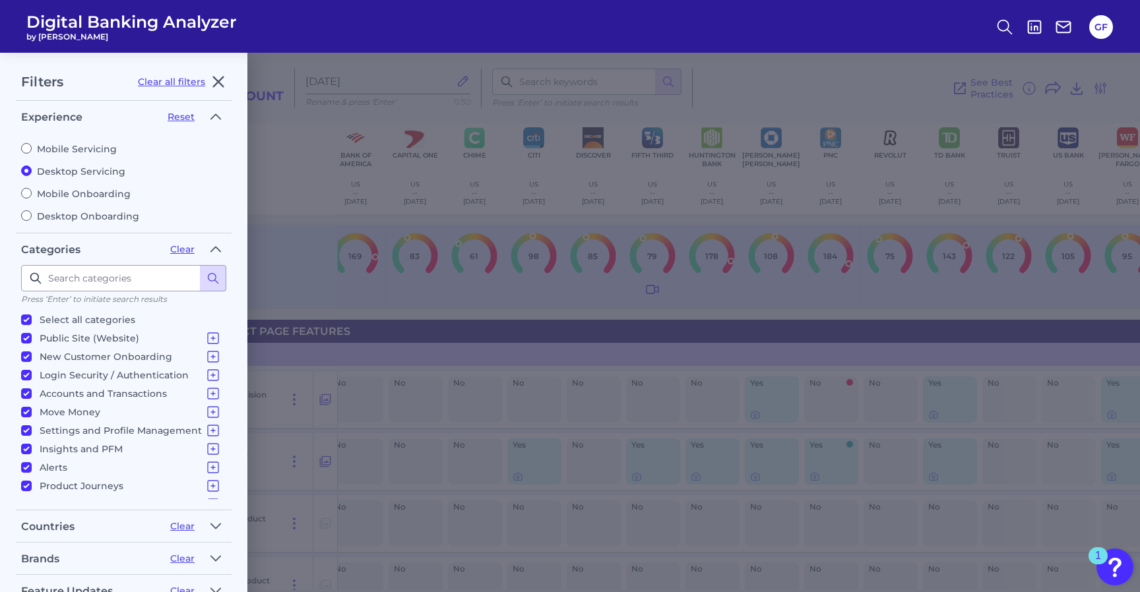
click at [20, 316] on fieldset "Categories Clear Press ‘Enter’ to initiate search results Select all categories…" at bounding box center [124, 375] width 216 height 272
click at [23, 316] on input "Select all categories" at bounding box center [26, 320] width 11 height 11
checkbox input "false"
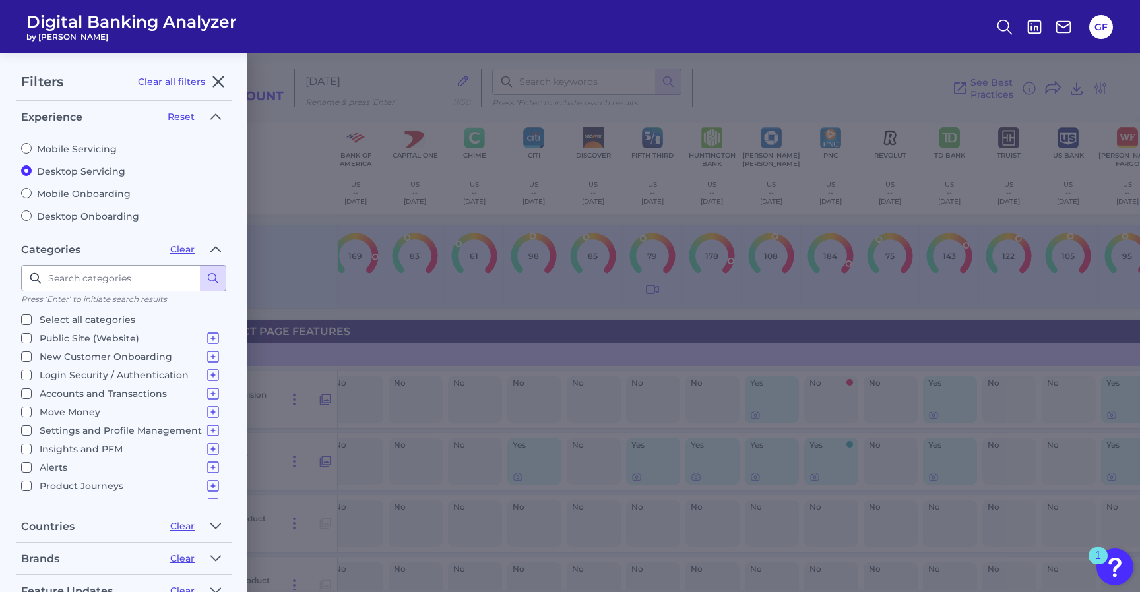
checkbox input "false"
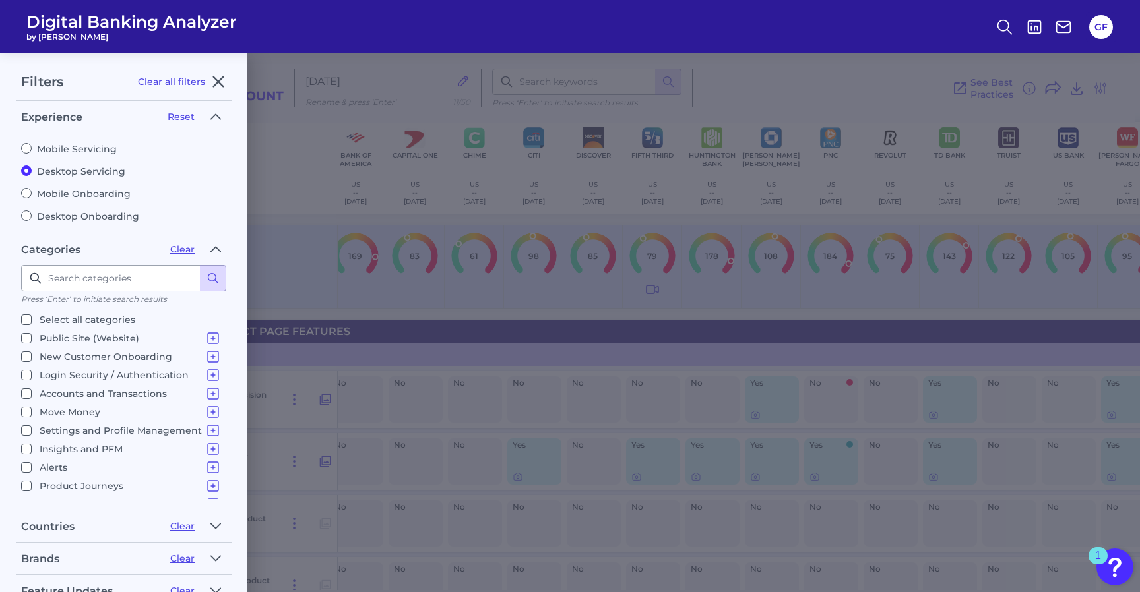
checkbox input "false"
click at [71, 148] on label "Mobile Servicing" at bounding box center [123, 149] width 205 height 12
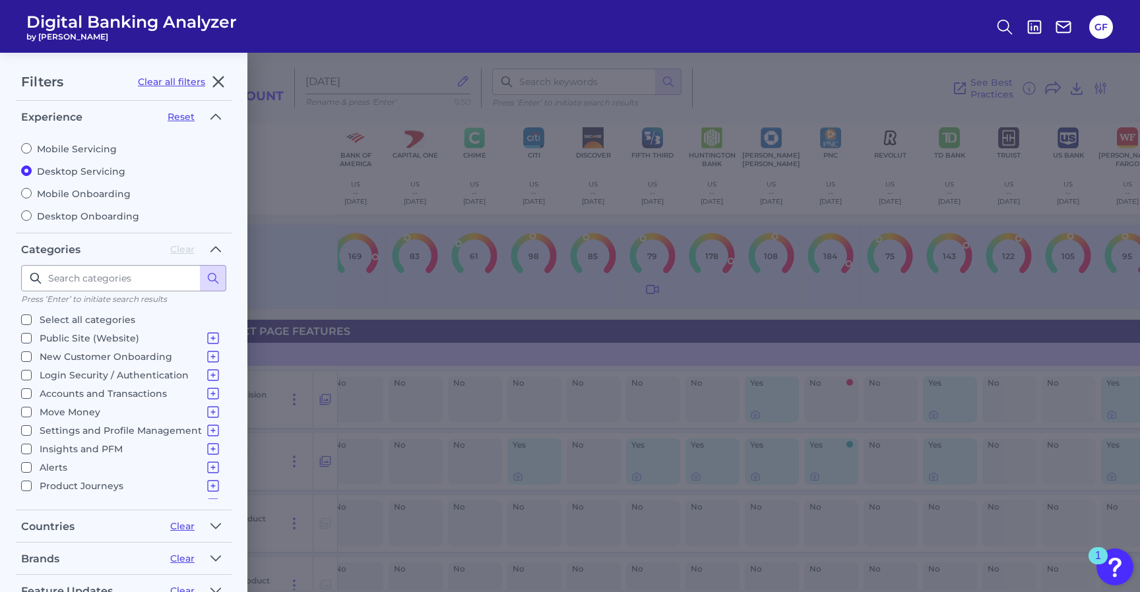
click at [32, 148] on input "Mobile Servicing" at bounding box center [26, 148] width 11 height 11
radio input "true"
click at [69, 166] on label "Desktop Servicing" at bounding box center [123, 172] width 205 height 12
click at [32, 166] on input "Desktop Servicing" at bounding box center [26, 171] width 11 height 11
radio input "true"
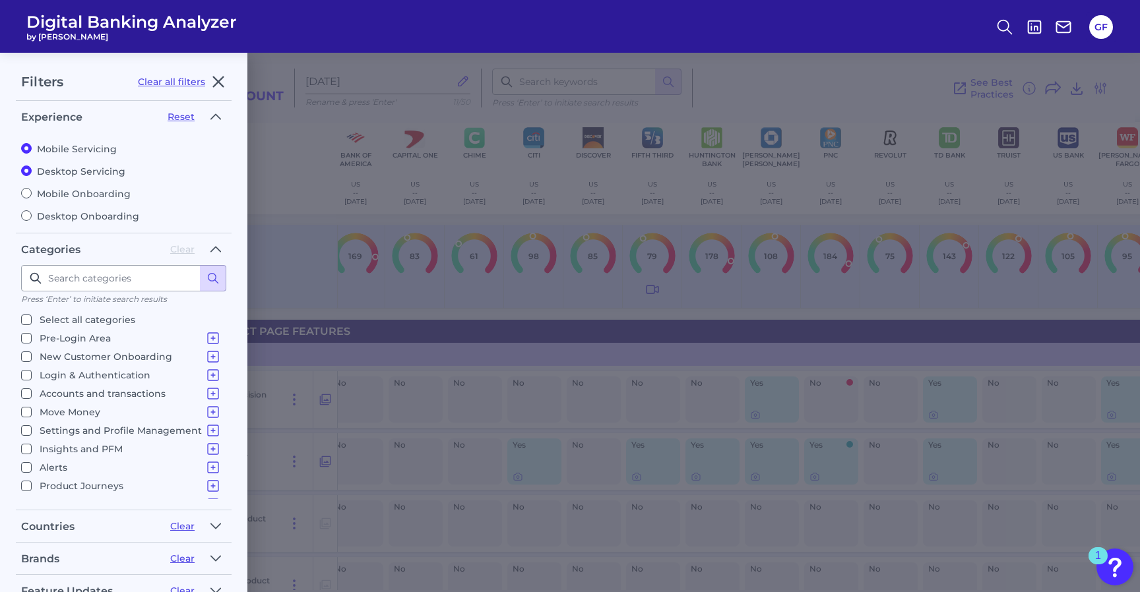
radio input "false"
click at [73, 190] on label "Mobile Onboarding" at bounding box center [123, 194] width 205 height 12
click at [32, 190] on input "Mobile Onboarding" at bounding box center [26, 193] width 11 height 11
radio input "true"
radio input "false"
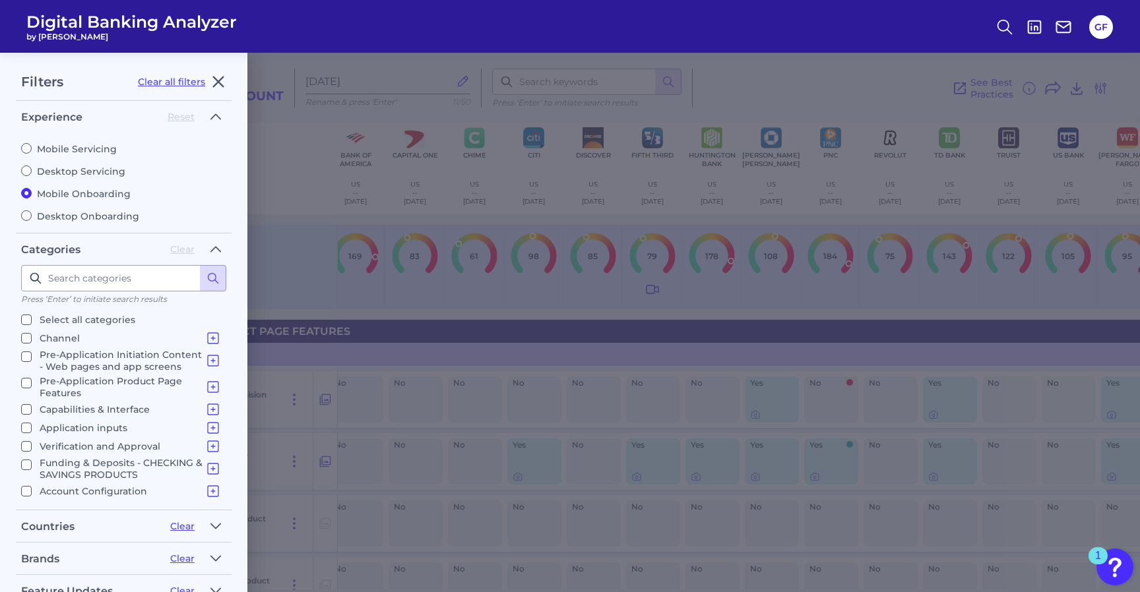
click at [77, 217] on label "Desktop Onboarding" at bounding box center [123, 216] width 205 height 12
click at [32, 217] on input "Desktop Onboarding" at bounding box center [26, 215] width 11 height 11
radio input "true"
radio input "false"
click at [23, 333] on input "Channel Channel" at bounding box center [26, 338] width 11 height 11
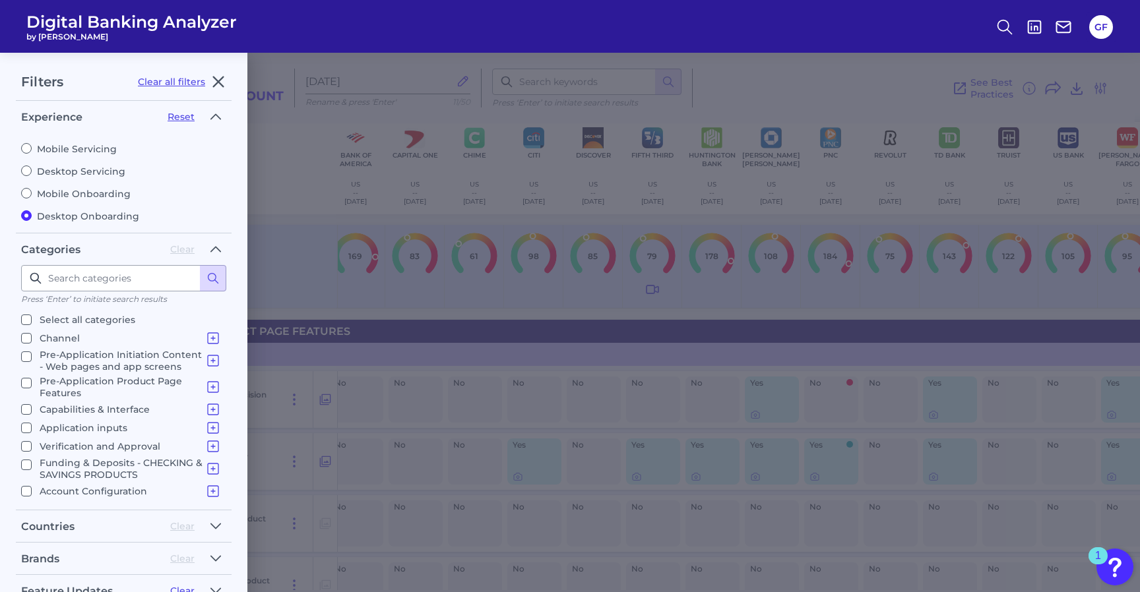
checkbox input "true"
click at [24, 355] on input "Pre-Application Initiation Content - Web pages and app screens Pre-Application …" at bounding box center [26, 357] width 11 height 11
checkbox input "true"
click at [24, 378] on input "Pre-Application Product Page Features Product Selection Eligibility Additional …" at bounding box center [26, 383] width 11 height 11
checkbox input "true"
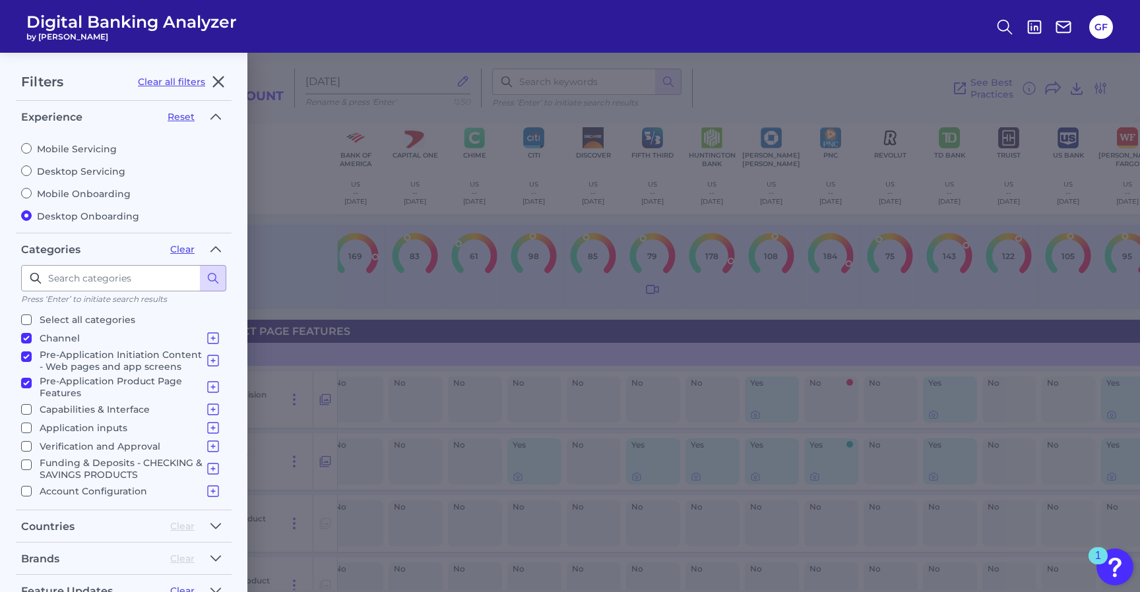
click at [22, 404] on input "Capabilities & Interface Overview Form Design In Application Help & Support" at bounding box center [26, 409] width 11 height 11
checkbox input "true"
click at [27, 423] on input "Application inputs Application Questions Additional Applicants & Products" at bounding box center [26, 428] width 11 height 11
checkbox input "true"
click at [217, 241] on icon "button" at bounding box center [215, 249] width 11 height 16
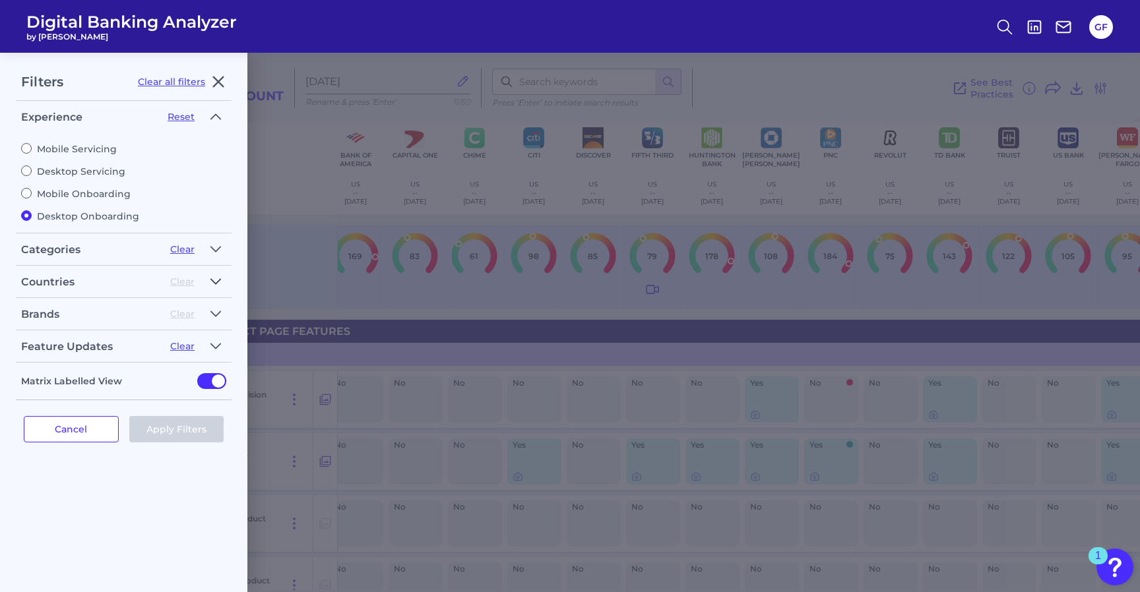
click at [216, 280] on icon "button" at bounding box center [215, 281] width 9 height 5
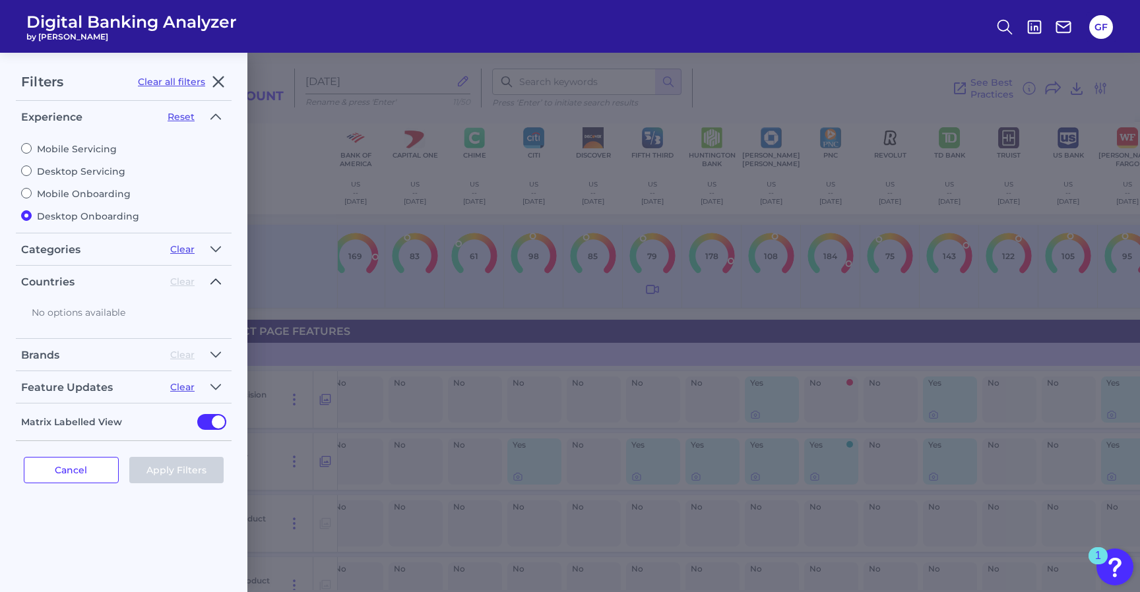
click at [216, 280] on icon "button" at bounding box center [215, 282] width 11 height 16
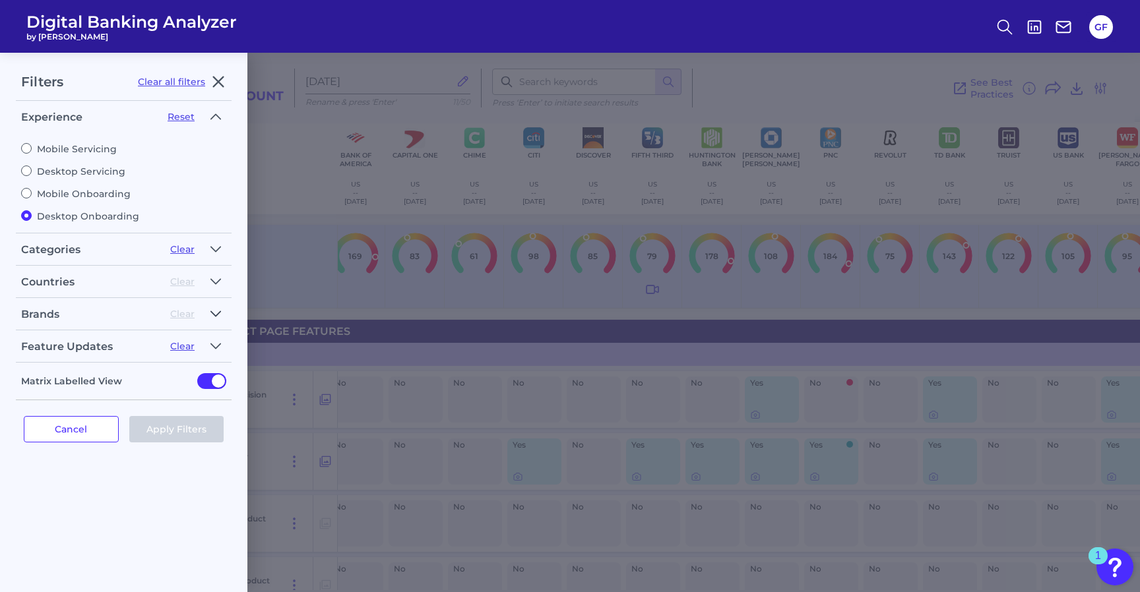
click at [210, 309] on icon "button" at bounding box center [215, 314] width 11 height 16
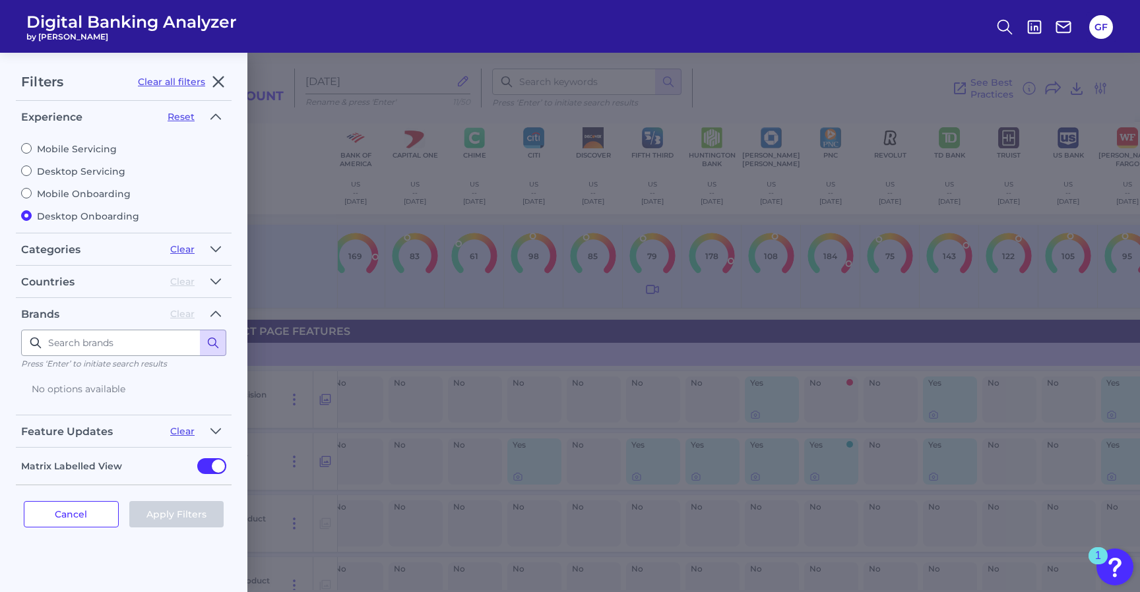
drag, startPoint x: 210, startPoint y: 309, endPoint x: 210, endPoint y: 334, distance: 25.1
click at [209, 332] on fieldset "Brands Clear Press ‘Enter’ to initiate search results No options available" at bounding box center [124, 359] width 216 height 112
click at [210, 336] on icon at bounding box center [212, 342] width 13 height 13
click at [183, 119] on button "Reset" at bounding box center [181, 117] width 27 height 12
radio input "true"
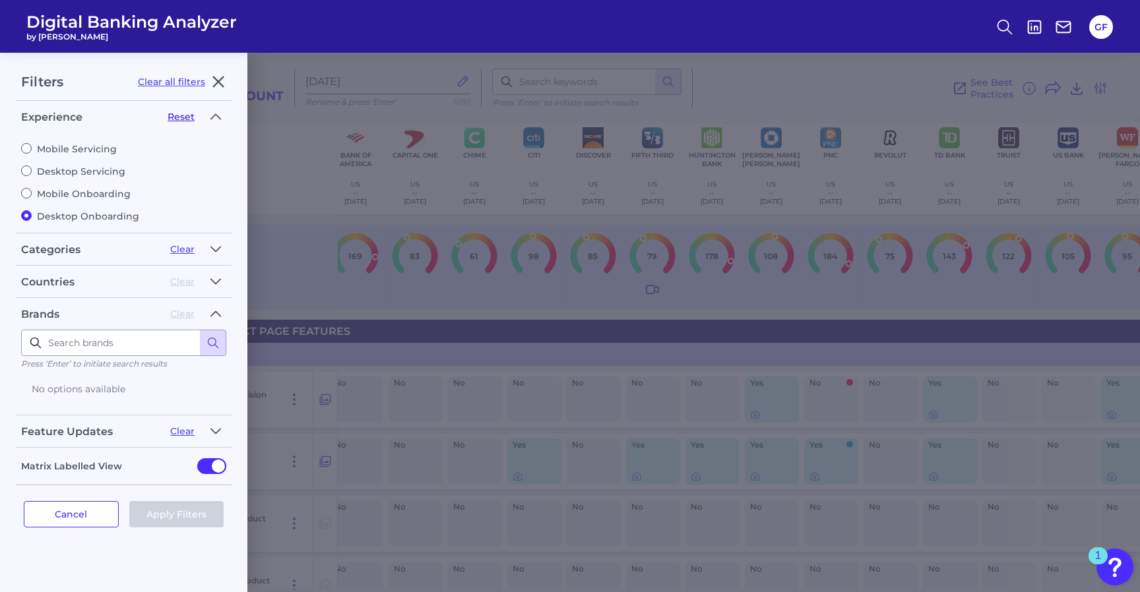
radio input "false"
drag, startPoint x: 224, startPoint y: 77, endPoint x: 195, endPoint y: 51, distance: 38.8
click at [224, 77] on icon "button" at bounding box center [218, 82] width 16 height 16
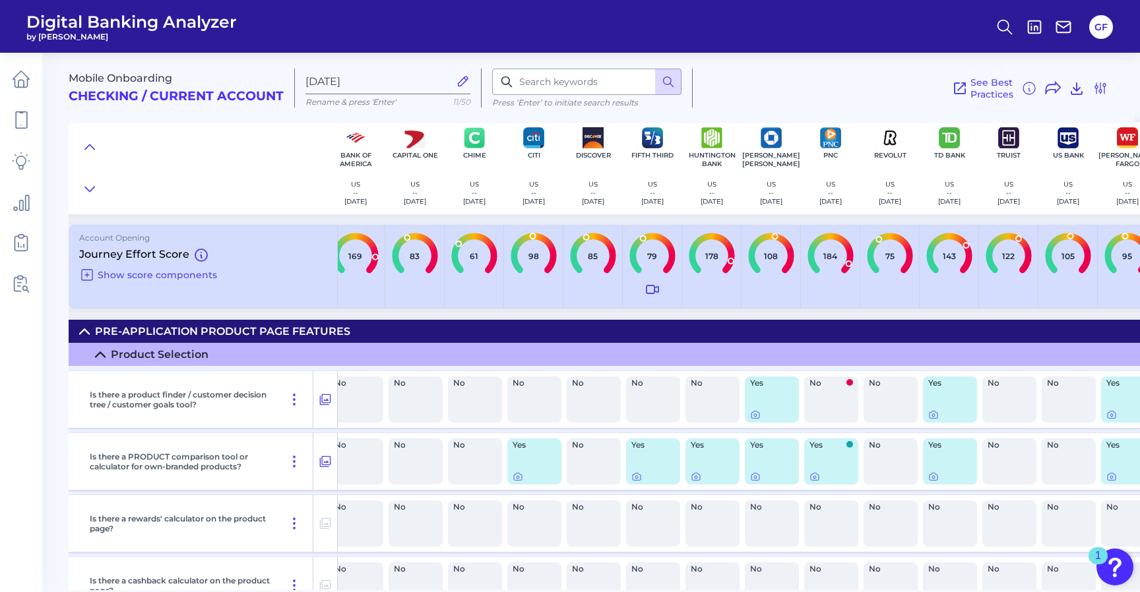
click at [170, 22] on span "Digital Banking Analyzer" at bounding box center [131, 22] width 210 height 20
click at [26, 74] on icon at bounding box center [21, 79] width 18 height 18
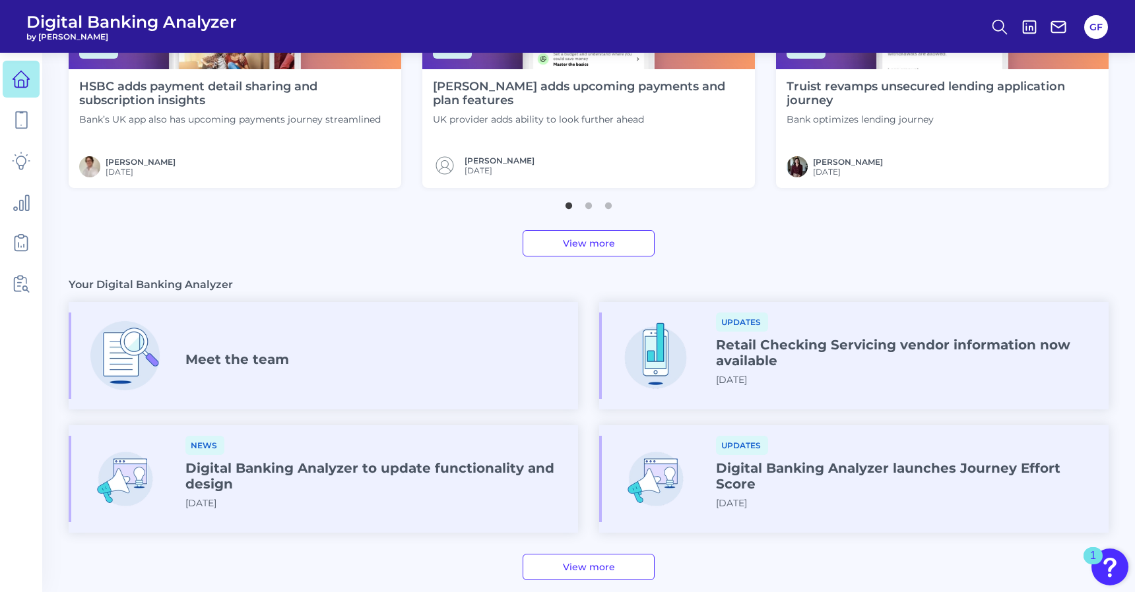
scroll to position [540, 0]
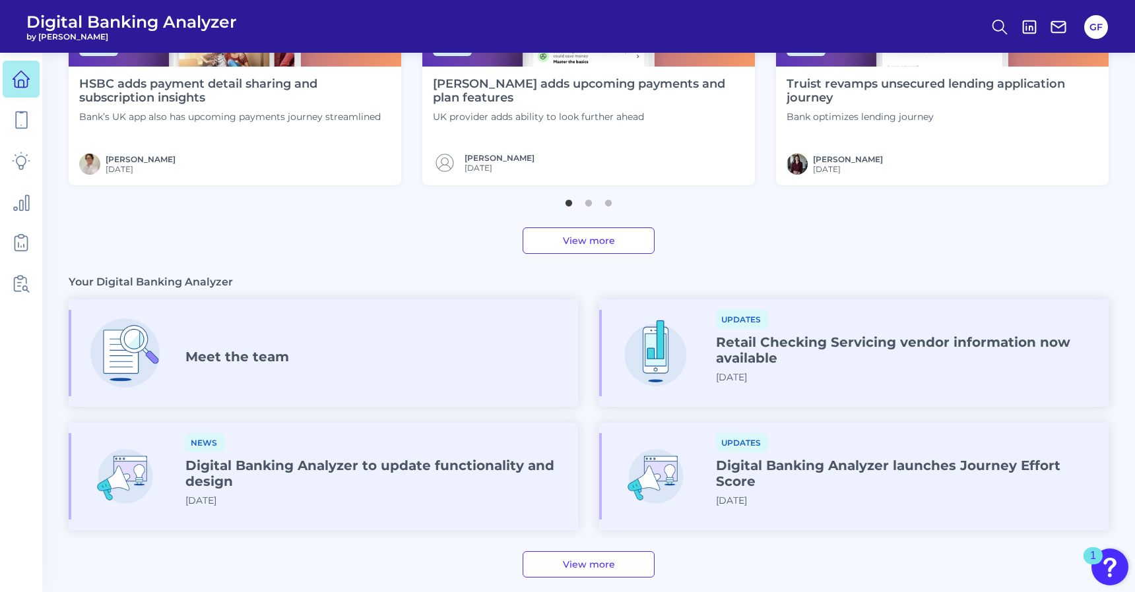
click at [457, 437] on div "News Digital Banking Analyzer to update functionality and design 2025-03-06" at bounding box center [376, 475] width 382 height 84
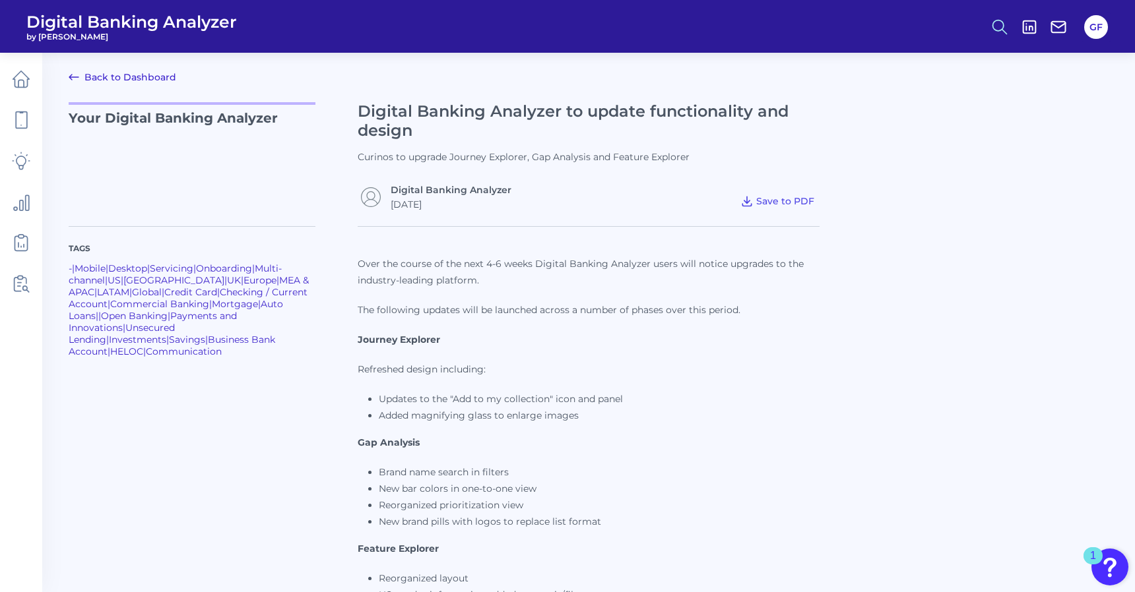
click at [997, 20] on circle at bounding box center [998, 25] width 11 height 11
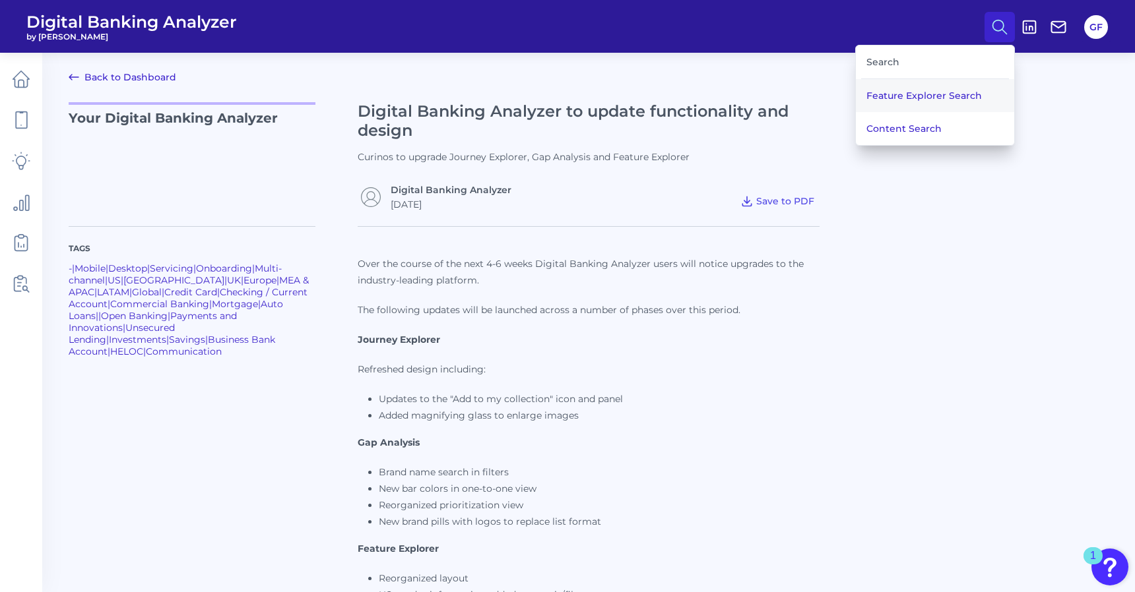
click at [925, 94] on button "Feature Explorer Search" at bounding box center [935, 95] width 158 height 33
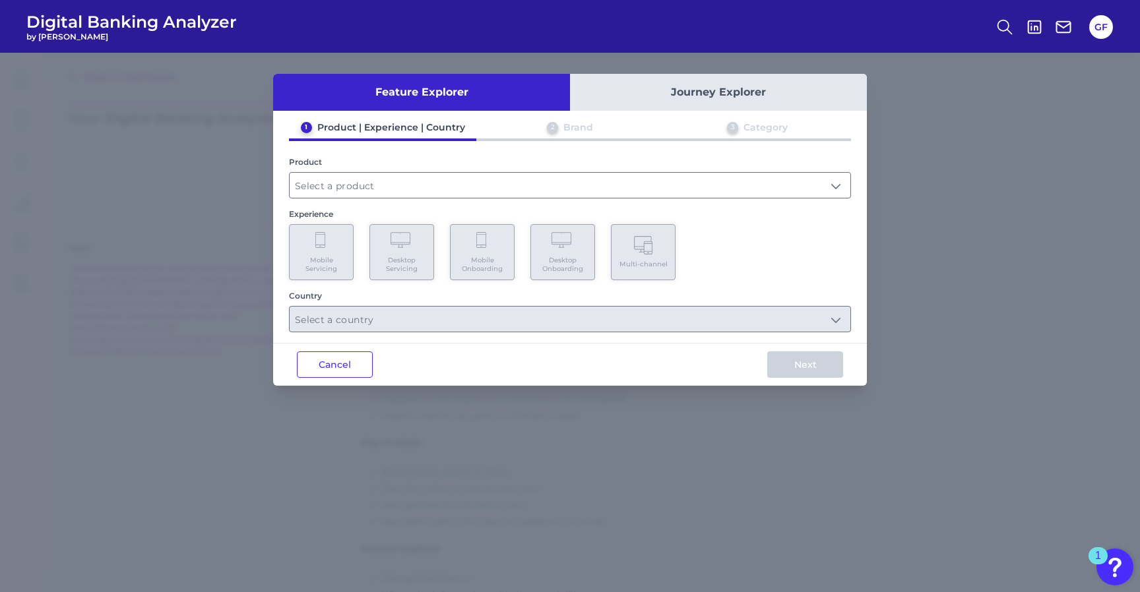
click at [793, 96] on button "Journey Explorer" at bounding box center [718, 92] width 297 height 37
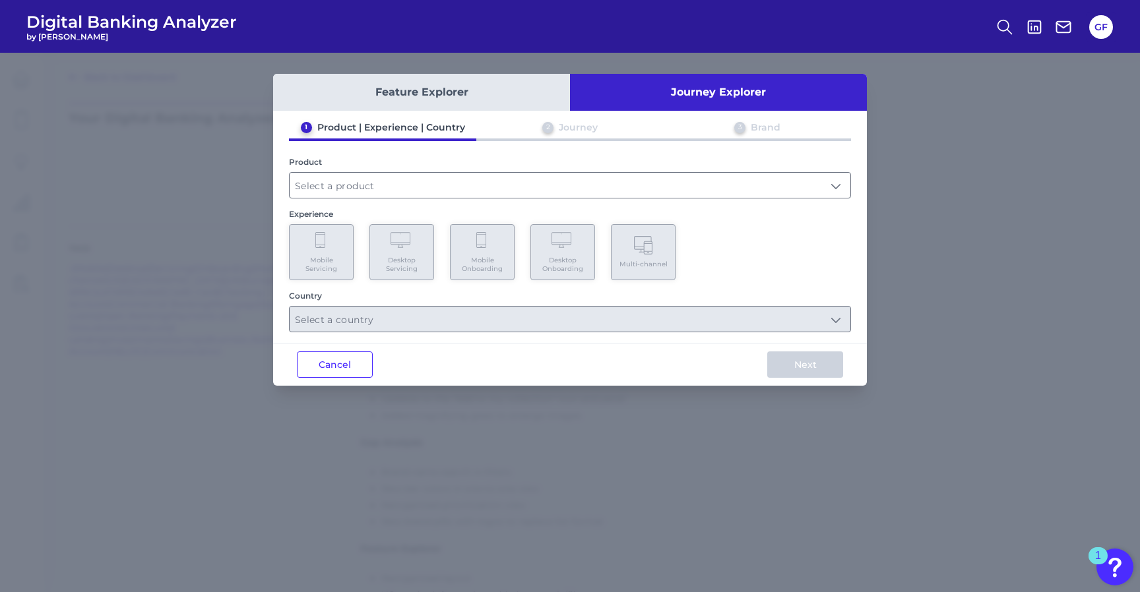
drag, startPoint x: 492, startPoint y: 94, endPoint x: 447, endPoint y: 125, distance: 54.2
click at [491, 94] on button "Feature Explorer" at bounding box center [421, 92] width 297 height 37
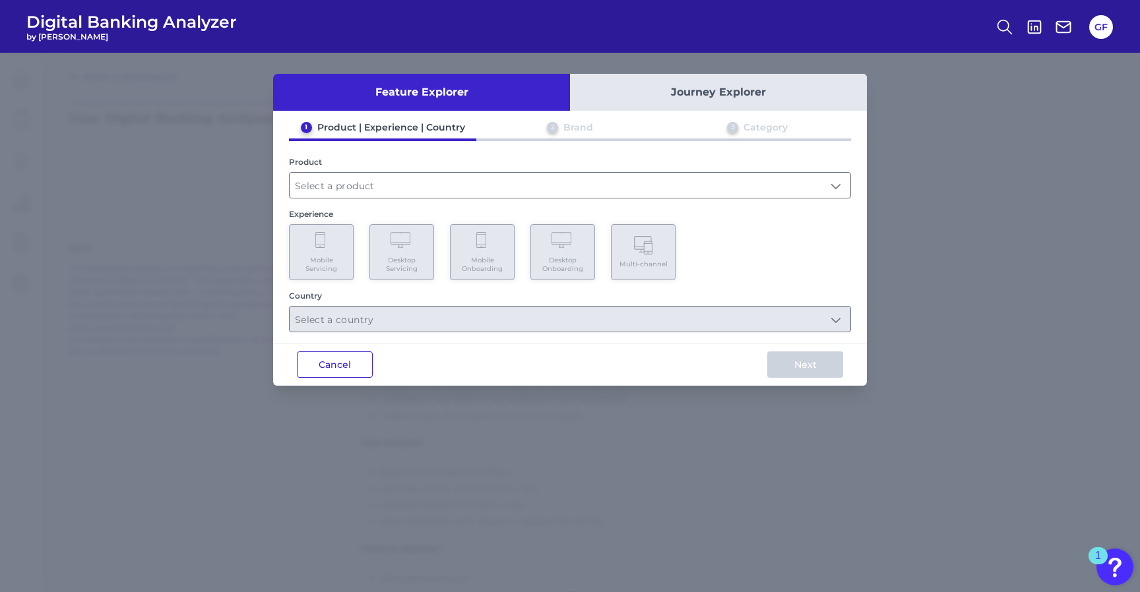
click at [332, 367] on button "Cancel" at bounding box center [335, 365] width 76 height 26
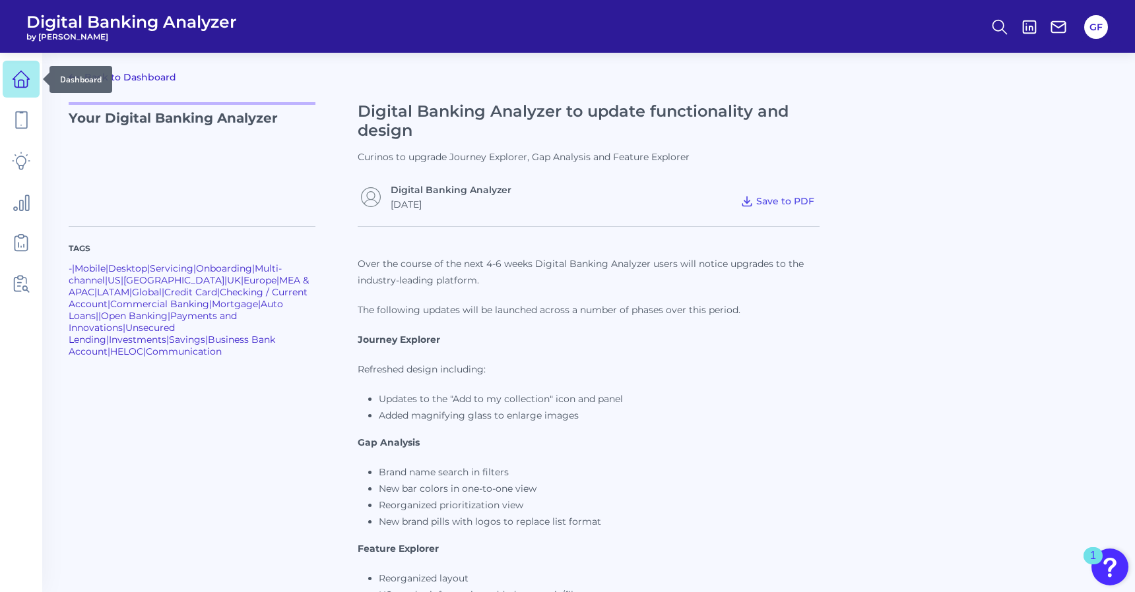
click at [17, 82] on icon at bounding box center [21, 79] width 18 height 18
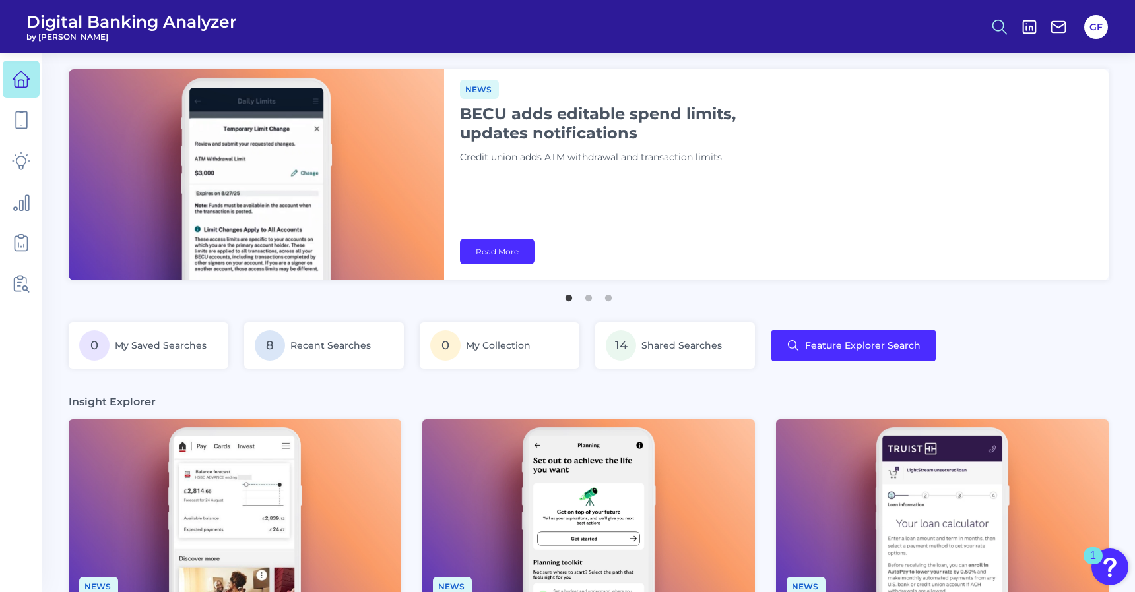
click at [999, 30] on circle at bounding box center [998, 25] width 11 height 11
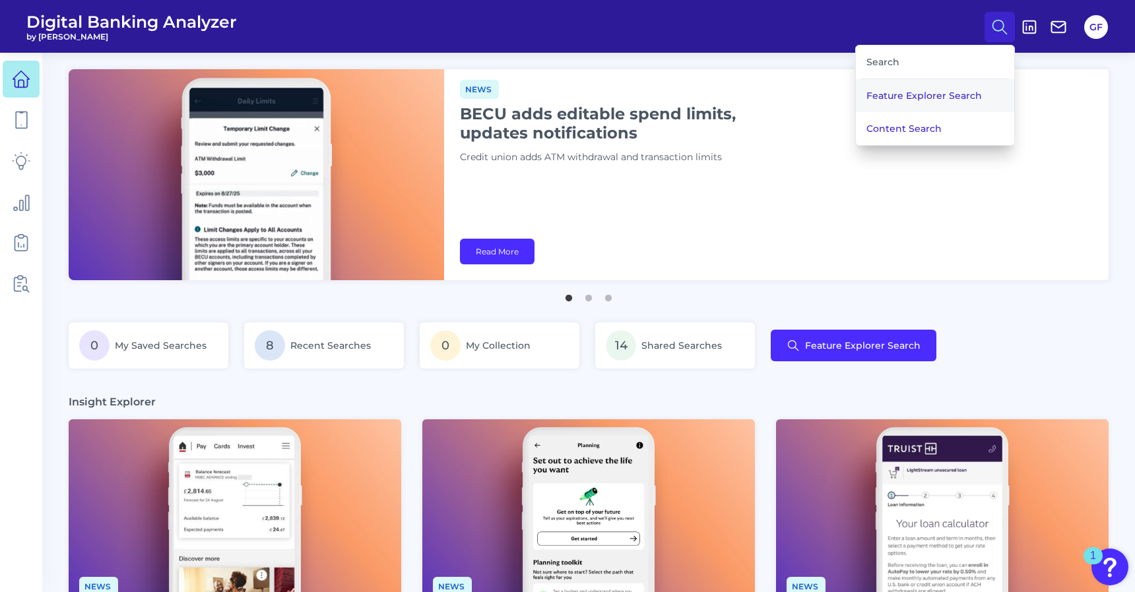
click at [946, 92] on button "Feature Explorer Search" at bounding box center [935, 95] width 158 height 33
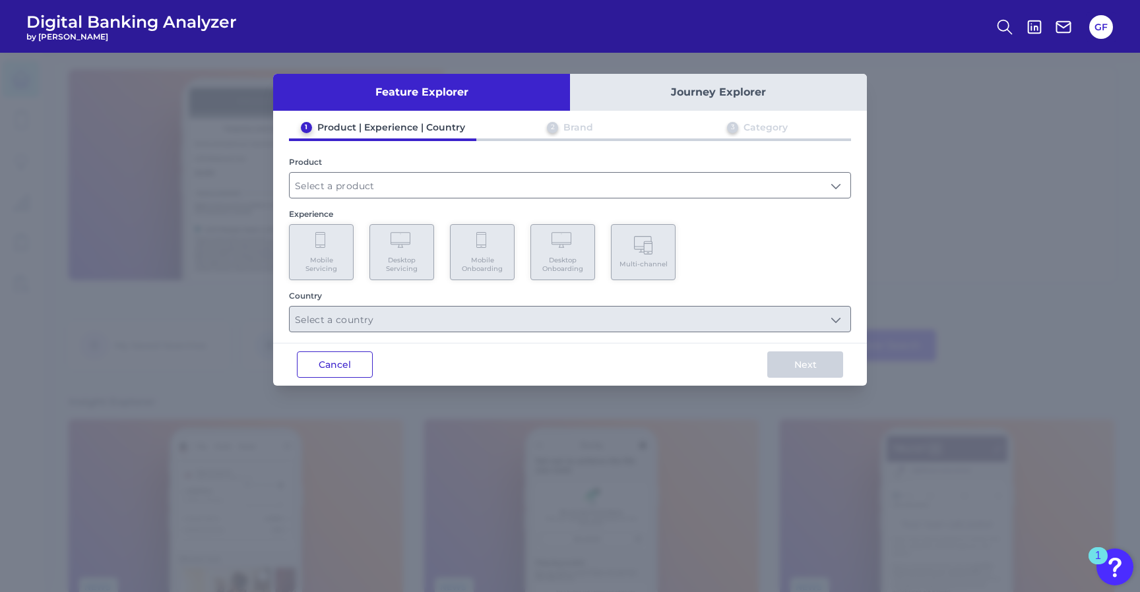
click at [315, 369] on button "Cancel" at bounding box center [335, 365] width 76 height 26
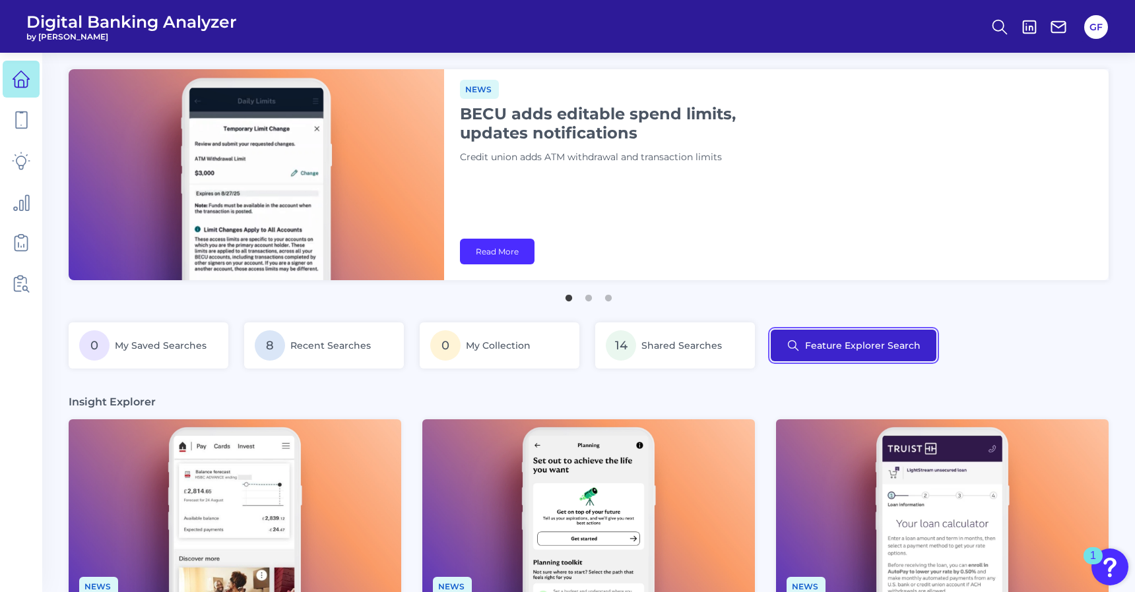
click at [912, 342] on button "Feature Explorer Search" at bounding box center [853, 346] width 166 height 32
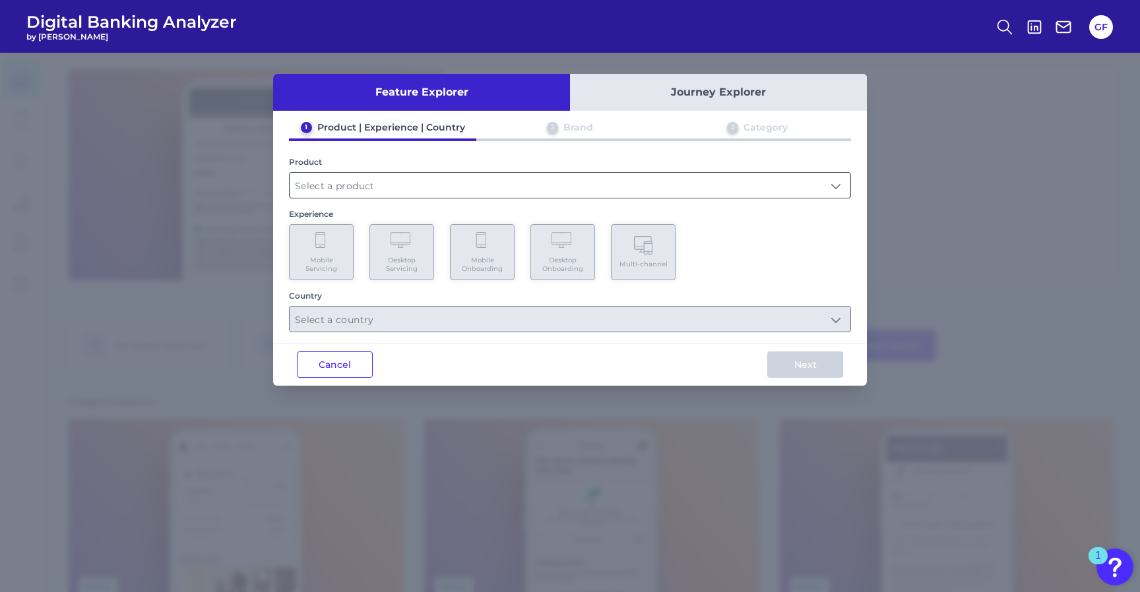
click at [567, 189] on input "text" at bounding box center [570, 185] width 561 height 25
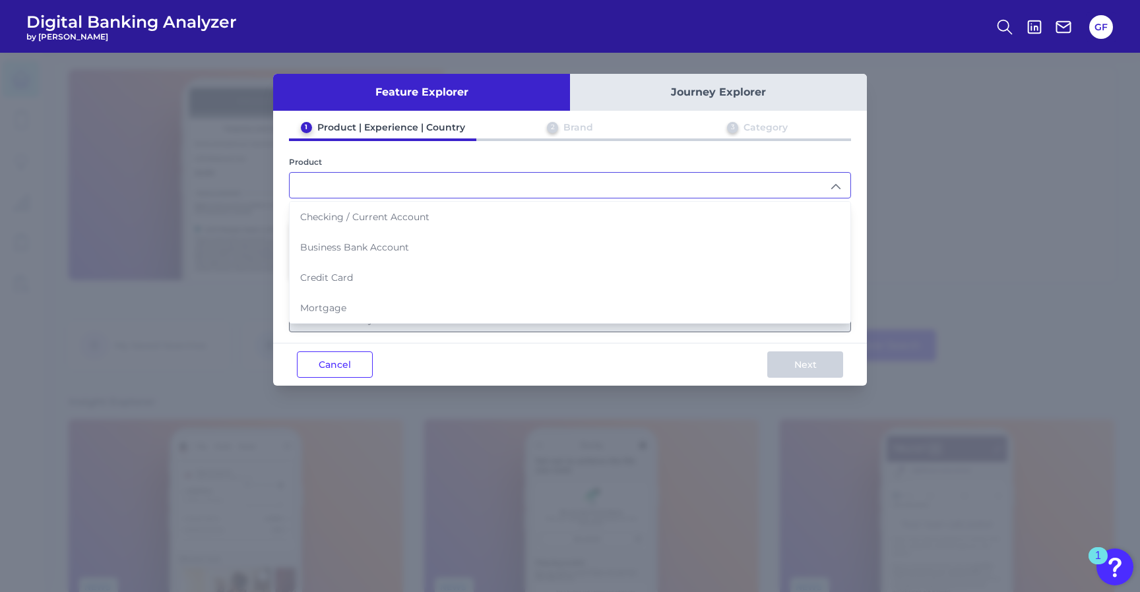
click at [546, 214] on li "Checking / Current Account" at bounding box center [570, 217] width 561 height 30
type input "Checking / Current Account"
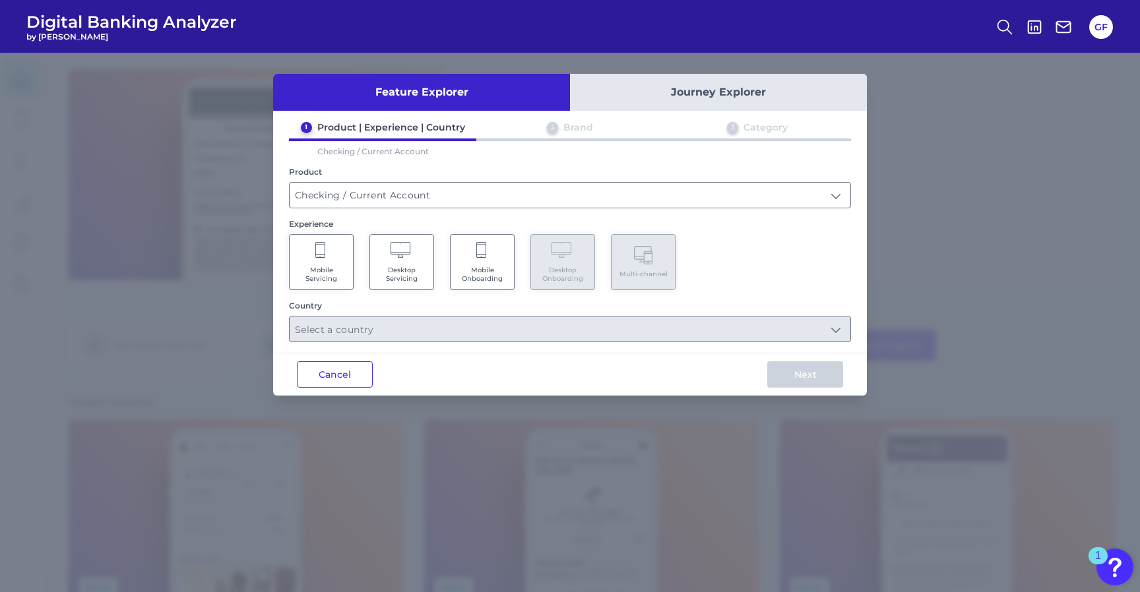
click at [483, 255] on icon at bounding box center [482, 251] width 12 height 18
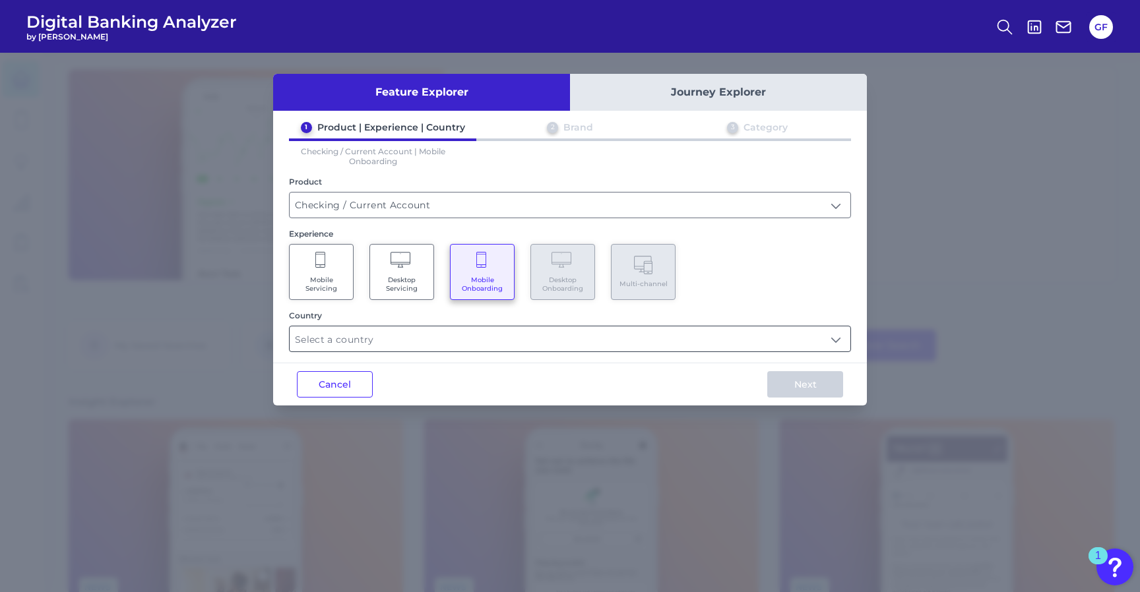
drag, startPoint x: 566, startPoint y: 321, endPoint x: 567, endPoint y: 330, distance: 9.3
click at [567, 323] on div "Country" at bounding box center [570, 332] width 562 height 42
drag, startPoint x: 567, startPoint y: 330, endPoint x: 555, endPoint y: 332, distance: 12.0
click at [567, 330] on input "text" at bounding box center [570, 339] width 561 height 25
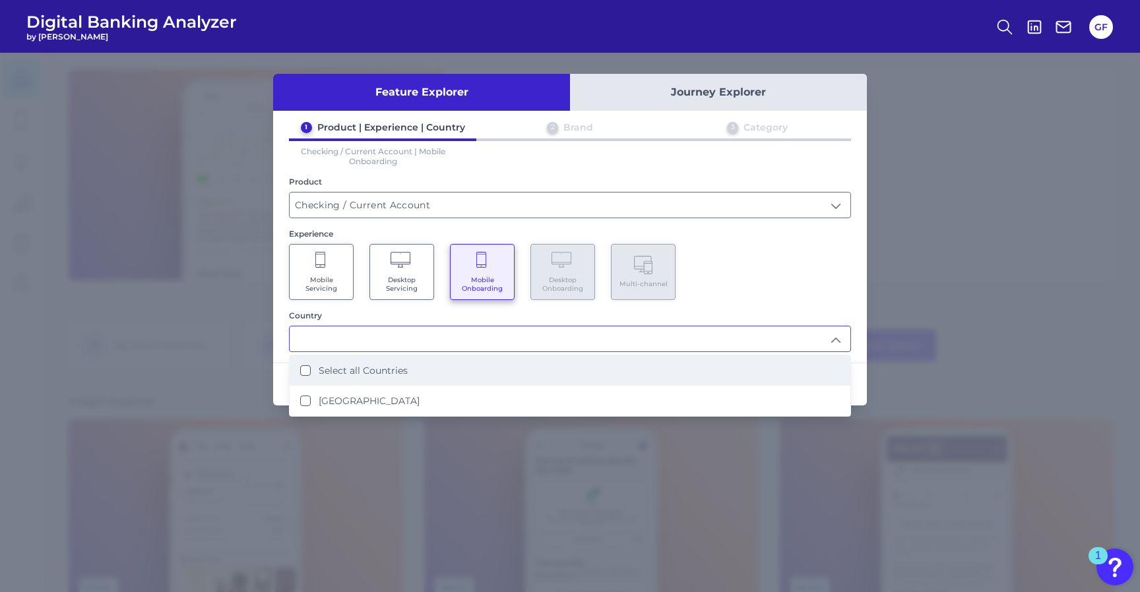
drag, startPoint x: 561, startPoint y: 372, endPoint x: 671, endPoint y: 378, distance: 110.3
click at [561, 372] on li "Select all Countries" at bounding box center [570, 371] width 561 height 30
type input "Select all Countries"
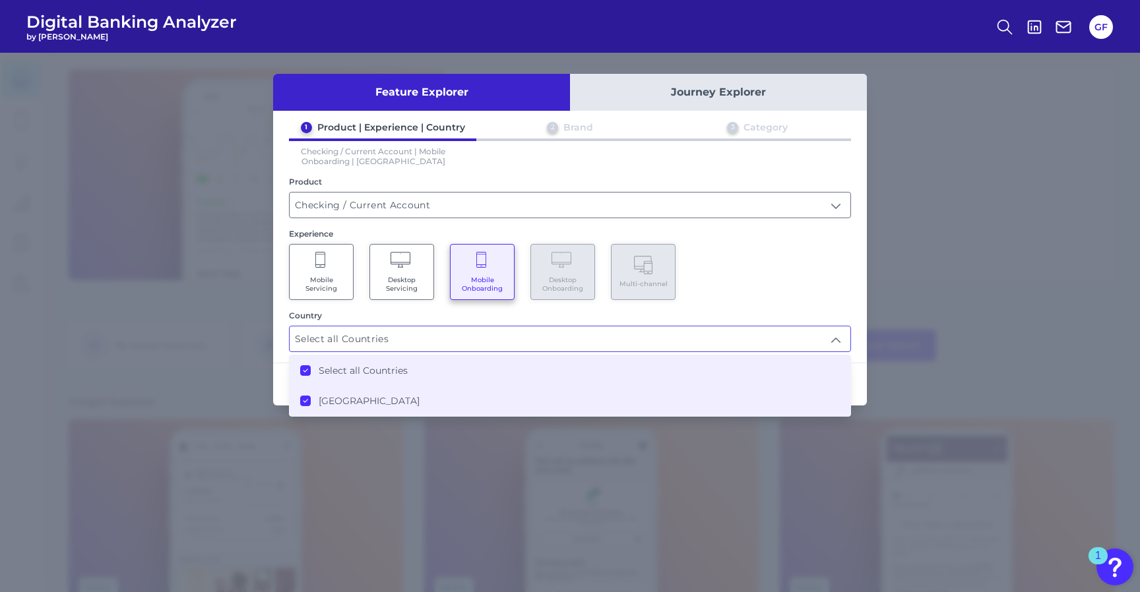
click at [848, 340] on input "Select all Countries" at bounding box center [570, 339] width 561 height 25
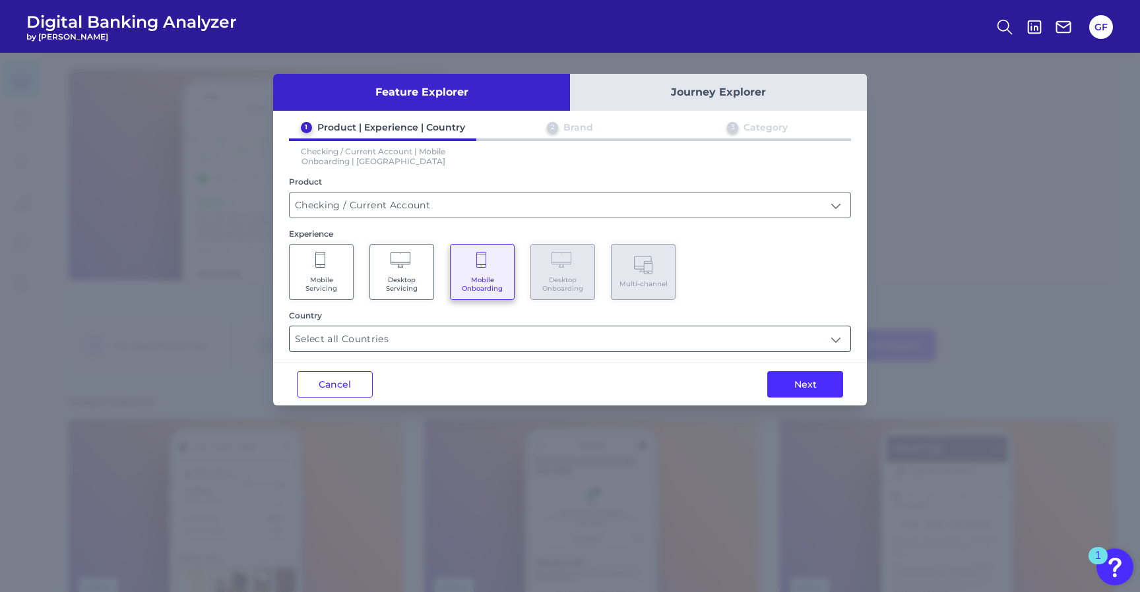
click at [695, 336] on input "Select all Countries" at bounding box center [570, 339] width 561 height 25
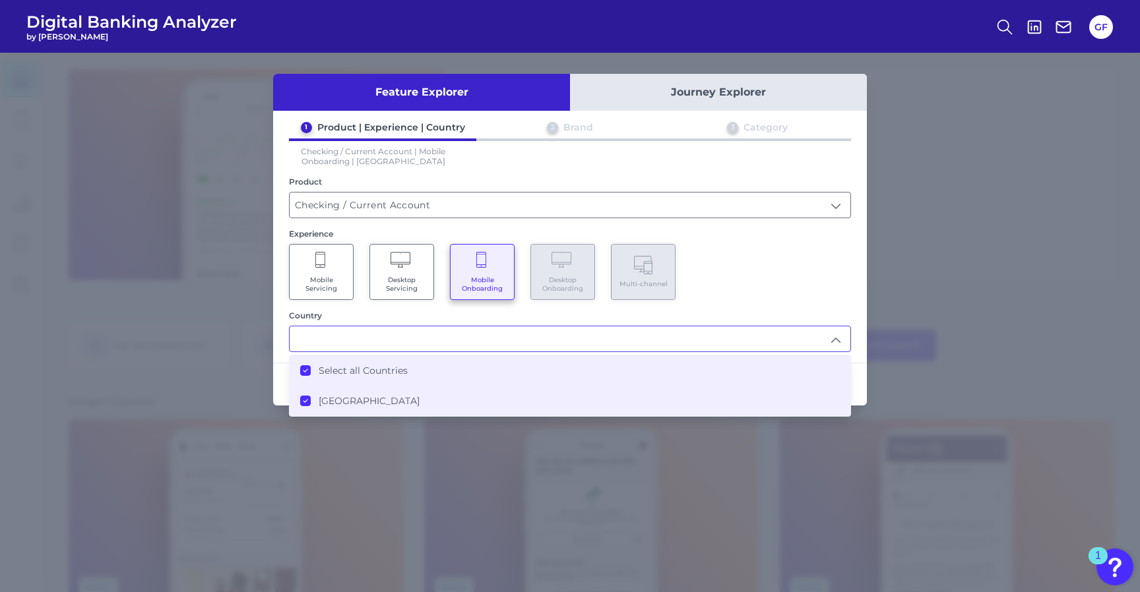
drag, startPoint x: 747, startPoint y: 290, endPoint x: 760, endPoint y: 325, distance: 36.5
click at [751, 291] on div "Mobile Servicing Desktop Servicing Mobile Onboarding Desktop Onboarding Multi-c…" at bounding box center [570, 272] width 562 height 56
type input "Select all Countries"
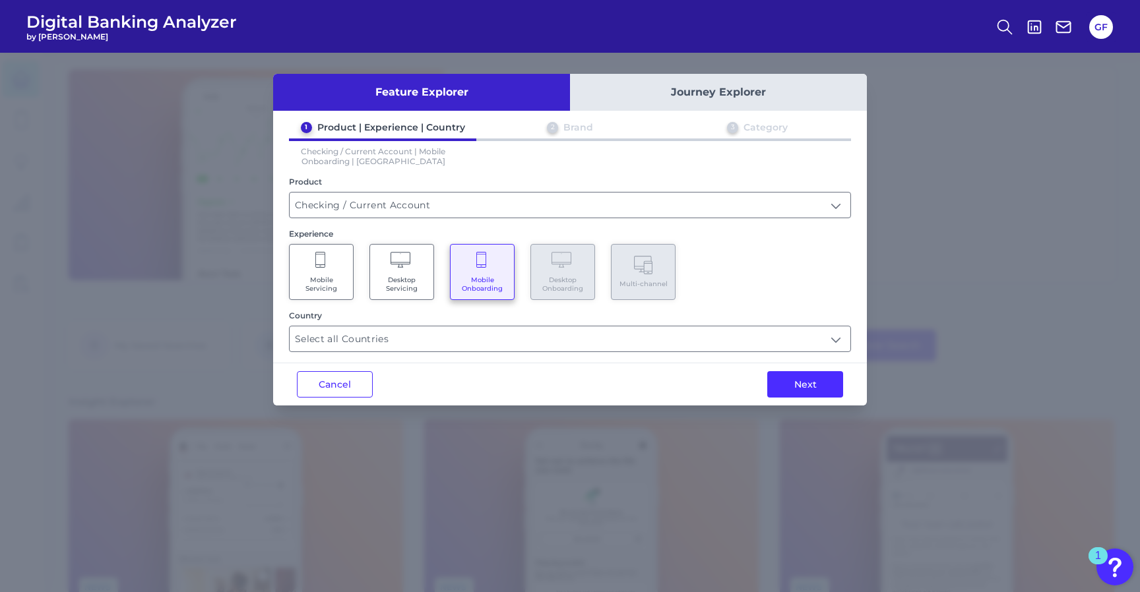
click at [791, 387] on button "Next" at bounding box center [805, 384] width 76 height 26
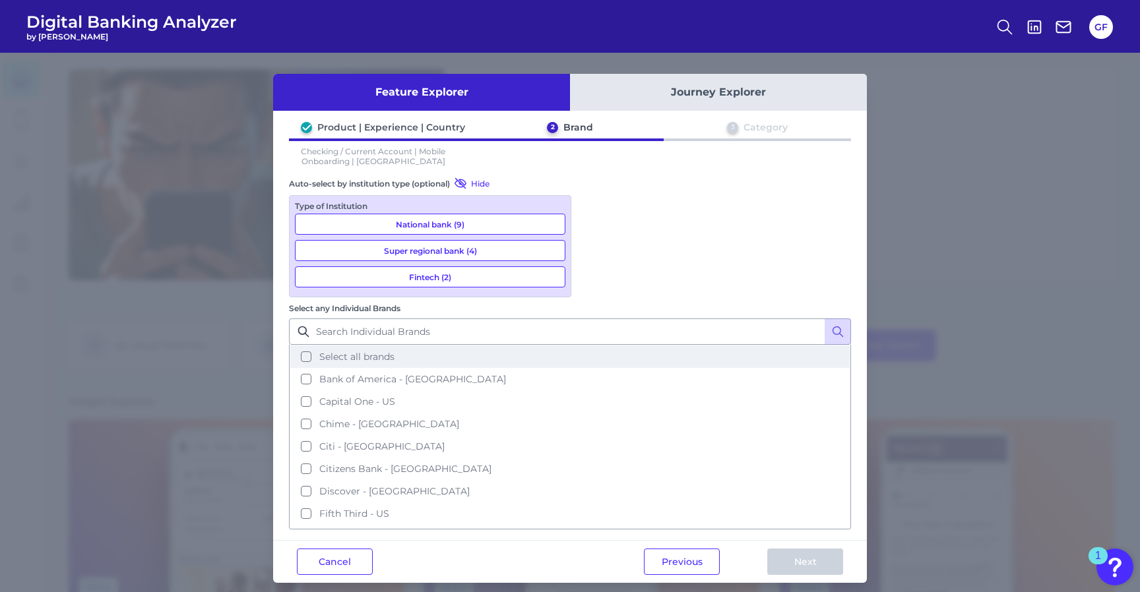
click at [687, 346] on button "Select all brands" at bounding box center [569, 357] width 559 height 22
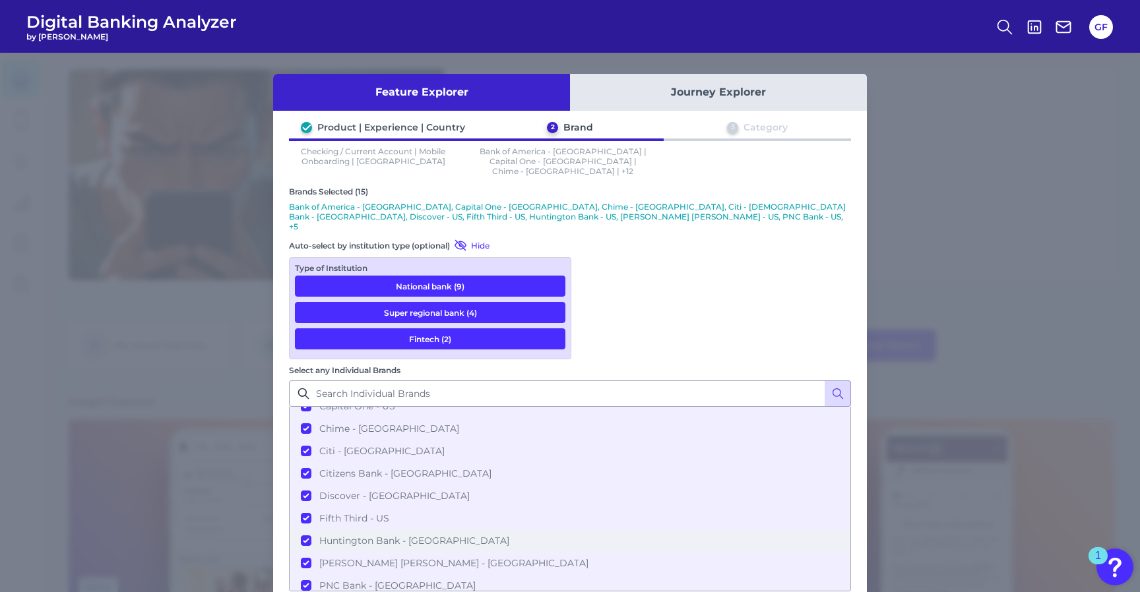
scroll to position [58, 0]
click at [598, 462] on button "Citizens Bank - US" at bounding box center [569, 473] width 559 height 22
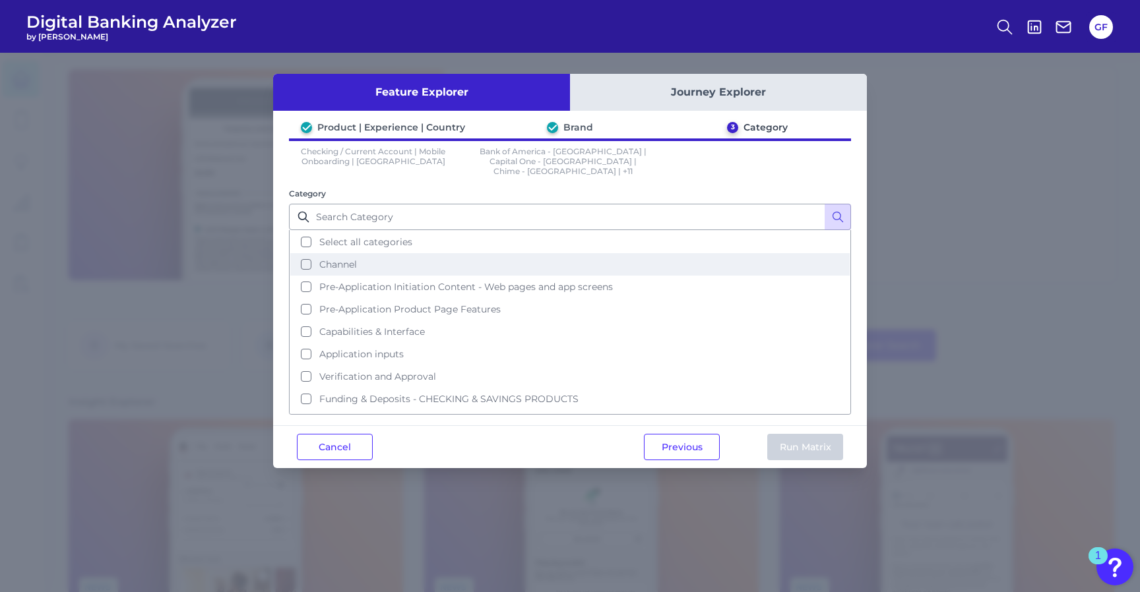
click at [425, 263] on button "Channel" at bounding box center [569, 264] width 559 height 22
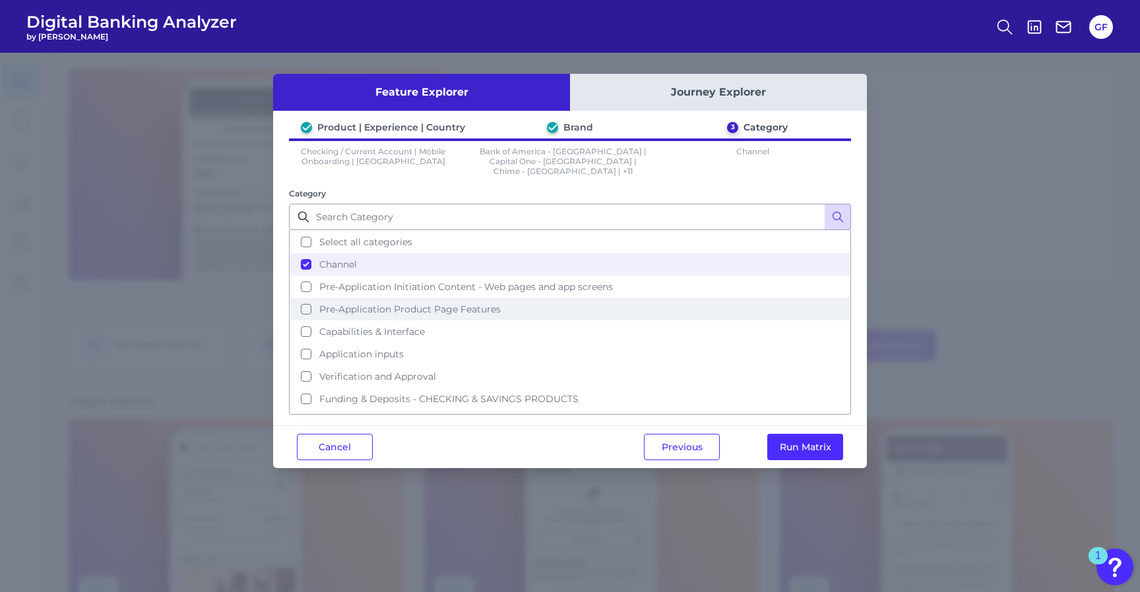
drag, startPoint x: 421, startPoint y: 275, endPoint x: 408, endPoint y: 305, distance: 32.8
click at [421, 281] on span "Pre-Application Initiation Content - Web pages and app screens" at bounding box center [466, 287] width 294 height 12
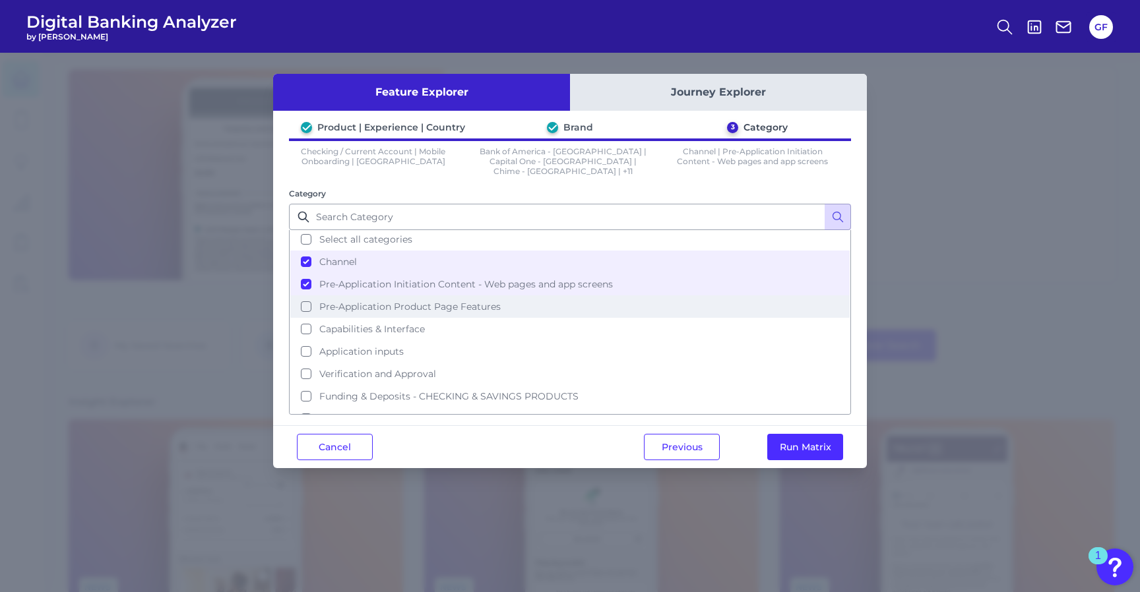
scroll to position [4, 0]
drag, startPoint x: 408, startPoint y: 303, endPoint x: 406, endPoint y: 312, distance: 9.6
click at [408, 303] on button "Pre-Application Product Page Features" at bounding box center [569, 305] width 559 height 22
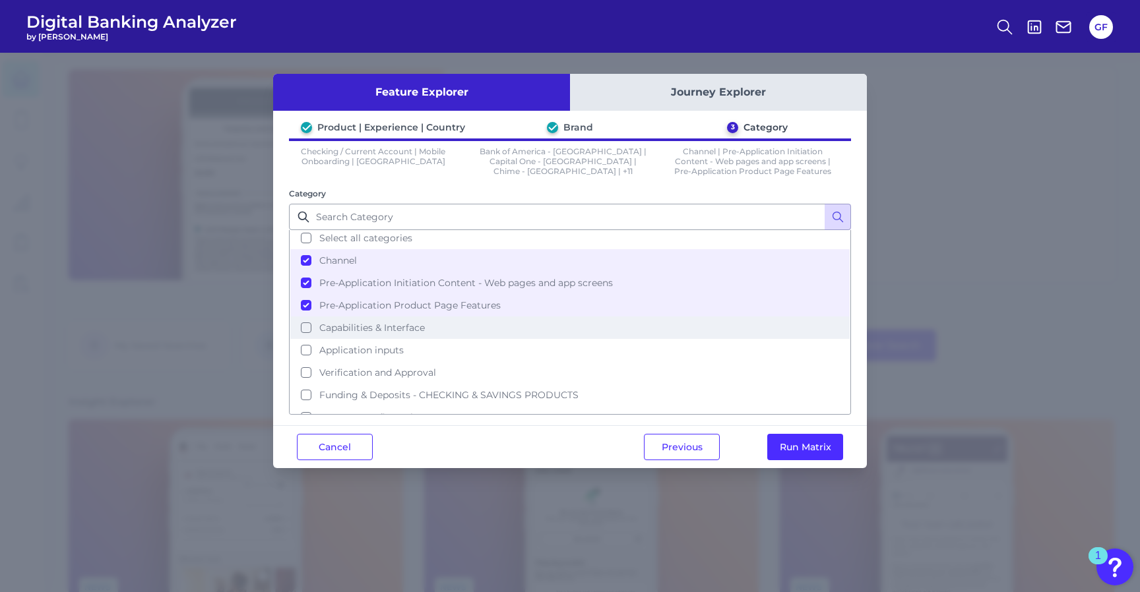
click at [396, 322] on span "Capabilities & Interface" at bounding box center [372, 328] width 106 height 12
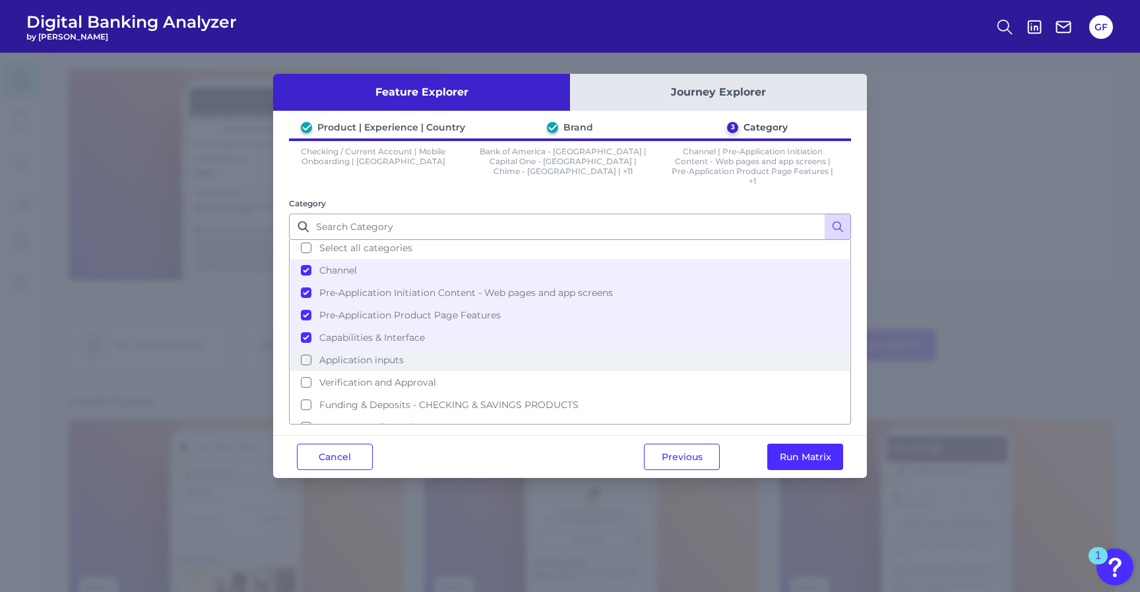
scroll to position [35, 0]
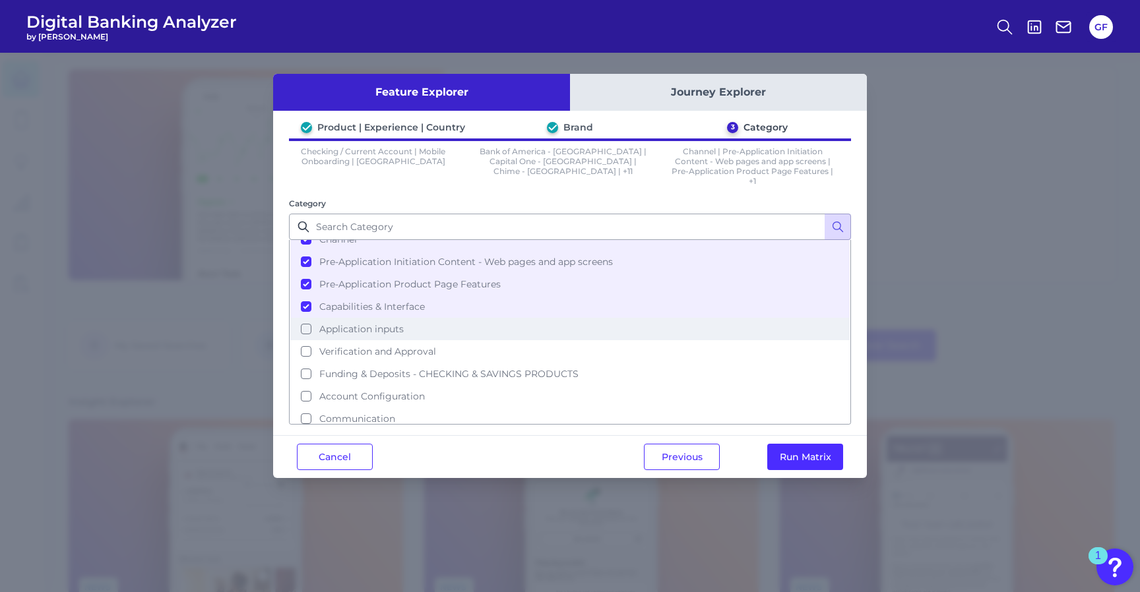
click at [400, 330] on button "Application inputs" at bounding box center [569, 329] width 559 height 22
click at [797, 454] on button "Run Matrix" at bounding box center [805, 457] width 76 height 26
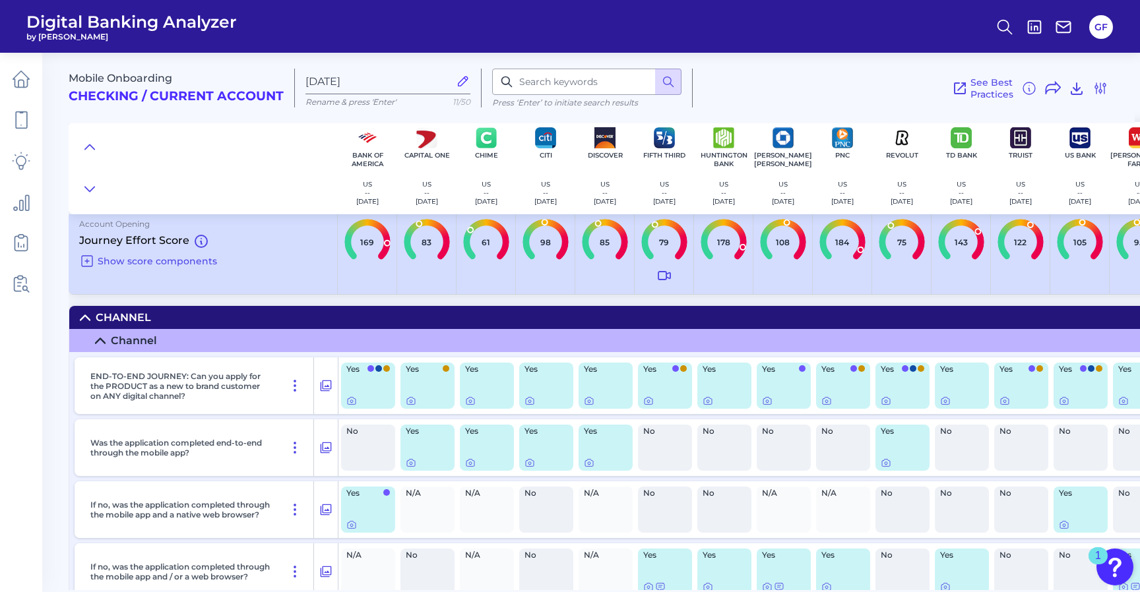
scroll to position [11, 0]
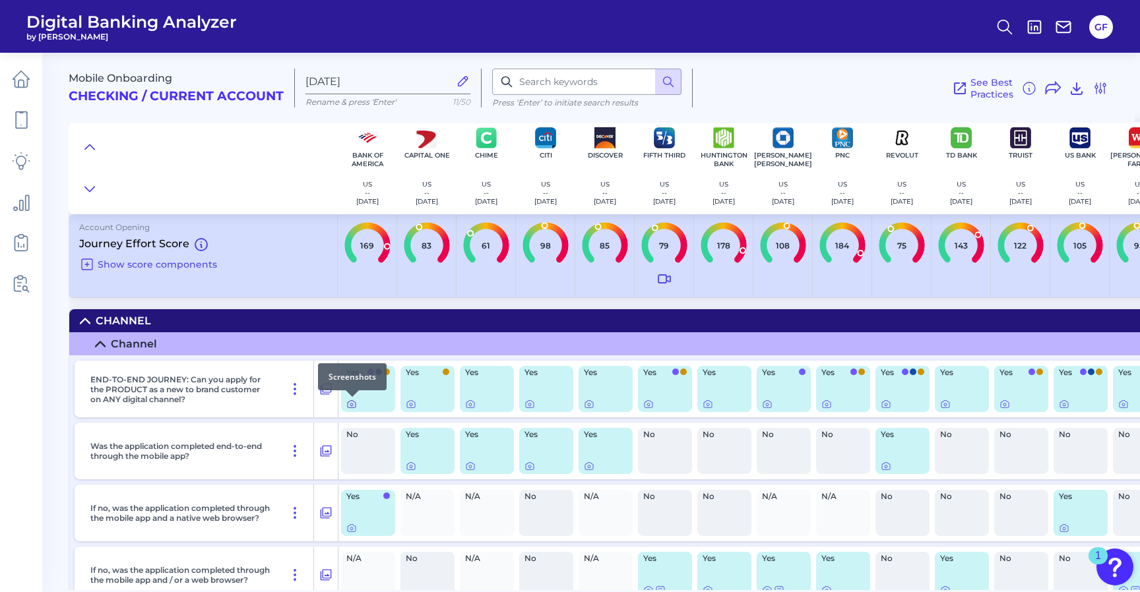
click at [353, 404] on icon at bounding box center [351, 404] width 11 height 11
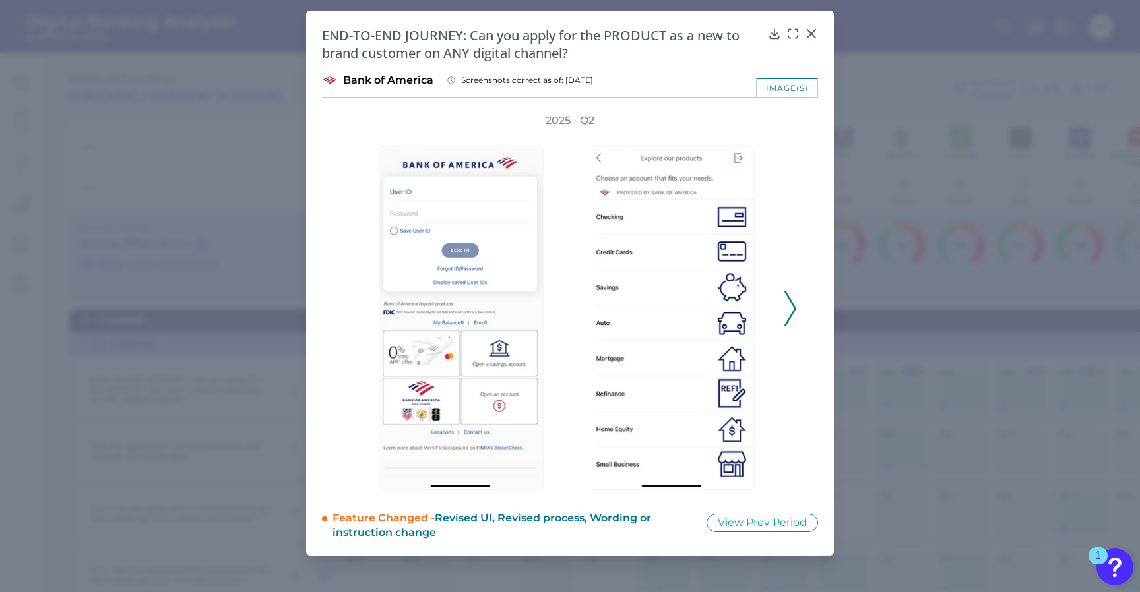
click at [785, 312] on icon at bounding box center [790, 309] width 12 height 36
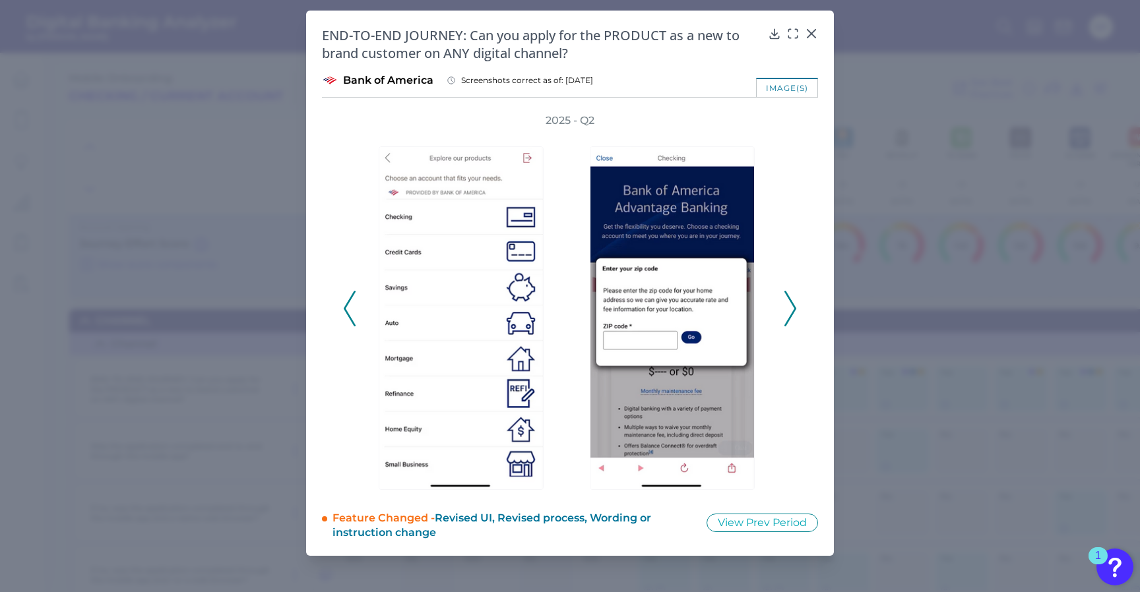
click at [785, 312] on icon at bounding box center [790, 309] width 12 height 36
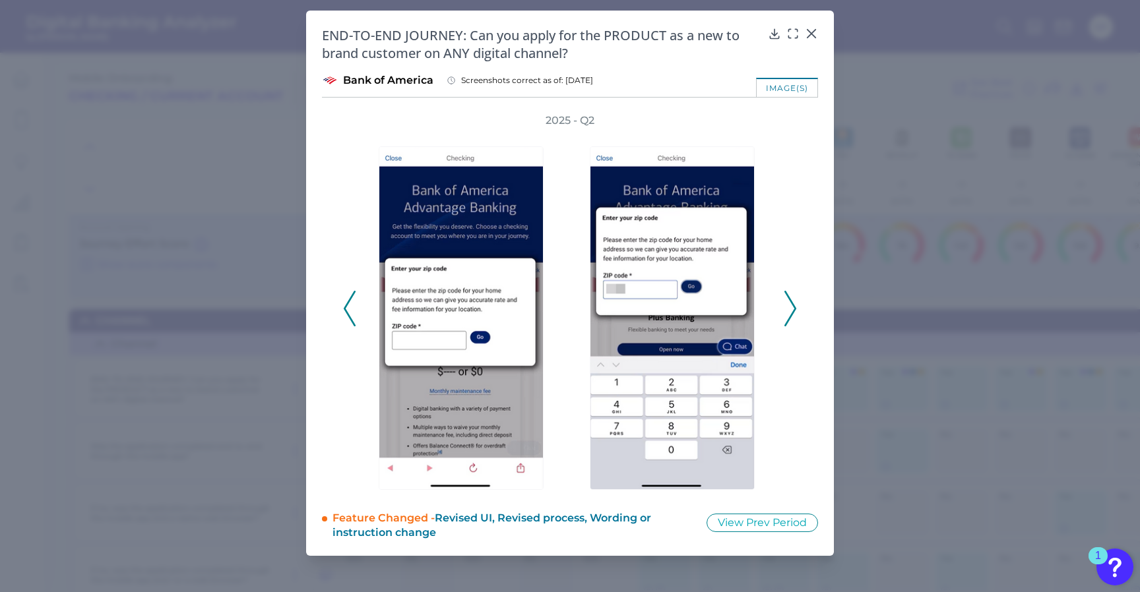
click at [785, 312] on icon at bounding box center [790, 309] width 12 height 36
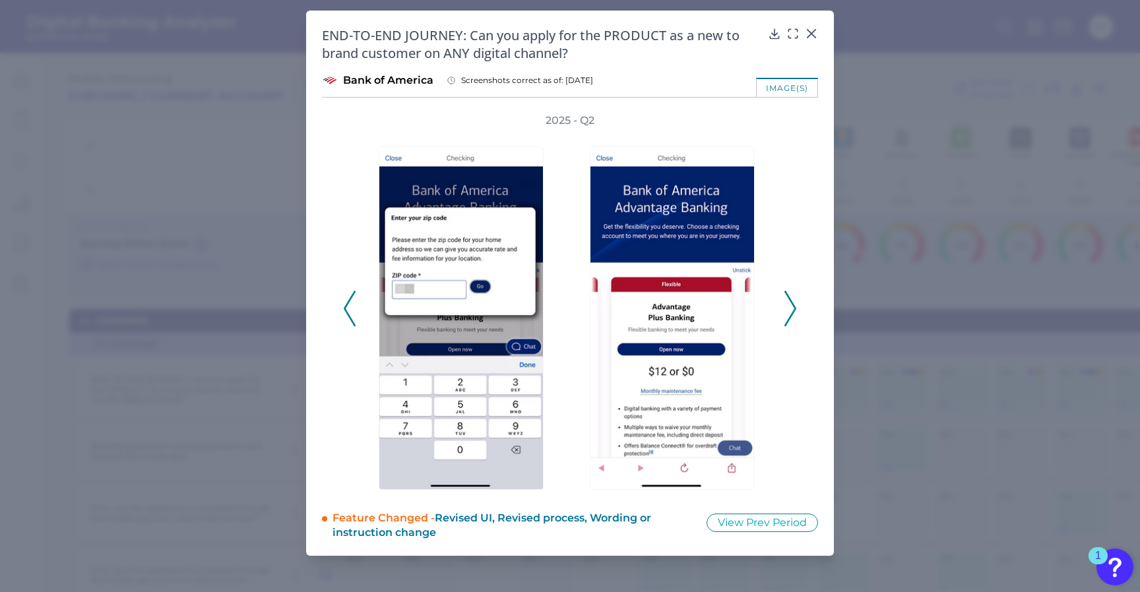
click at [785, 311] on icon at bounding box center [790, 309] width 12 height 36
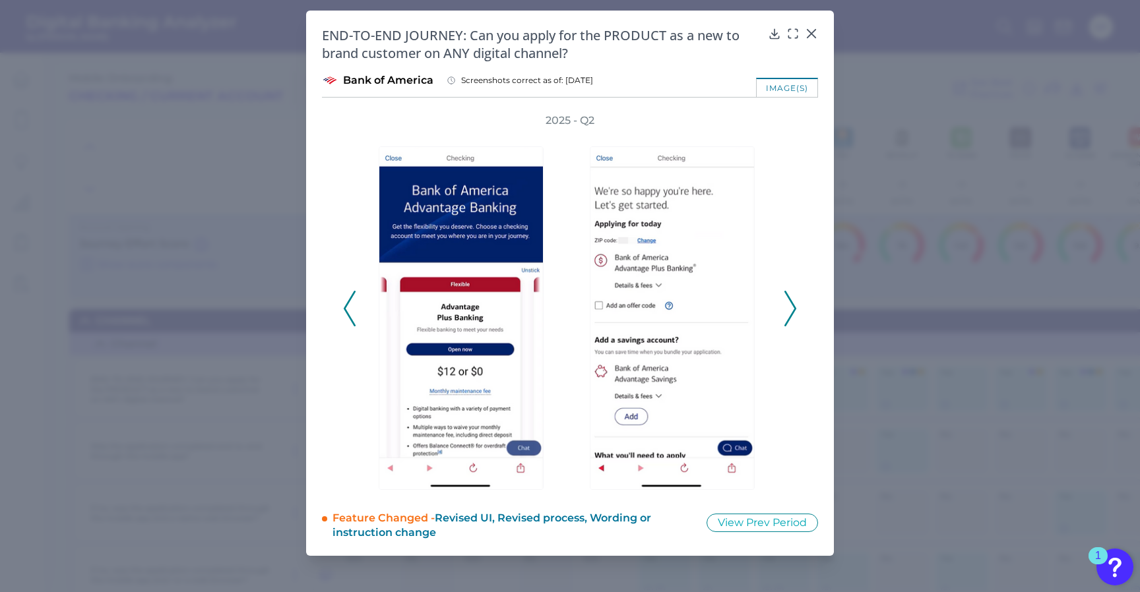
click at [785, 311] on icon at bounding box center [790, 309] width 12 height 36
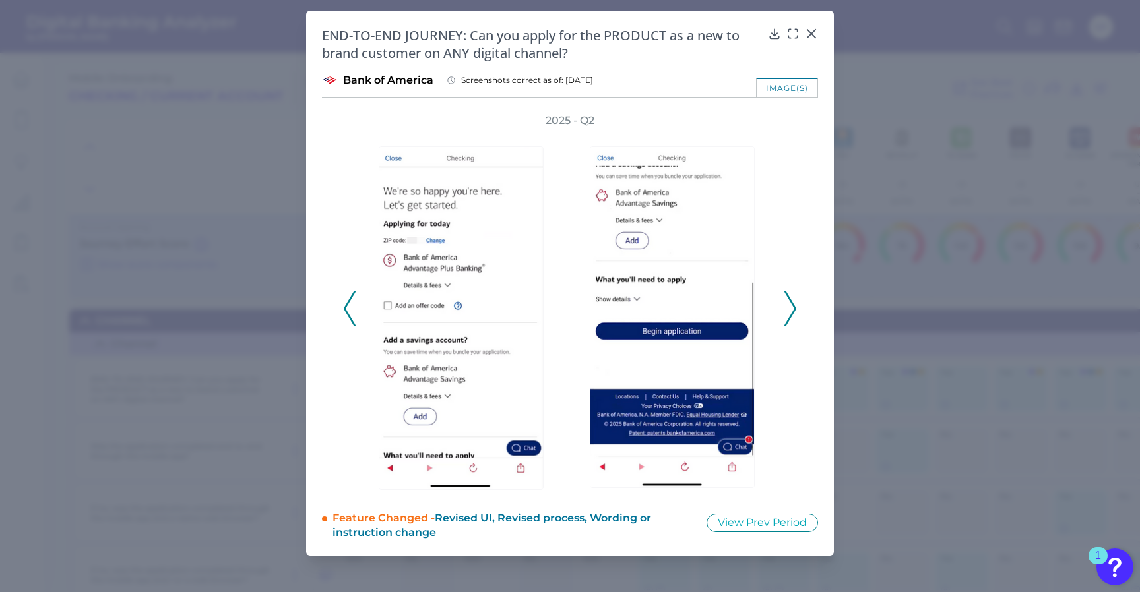
click at [785, 311] on icon at bounding box center [790, 309] width 12 height 36
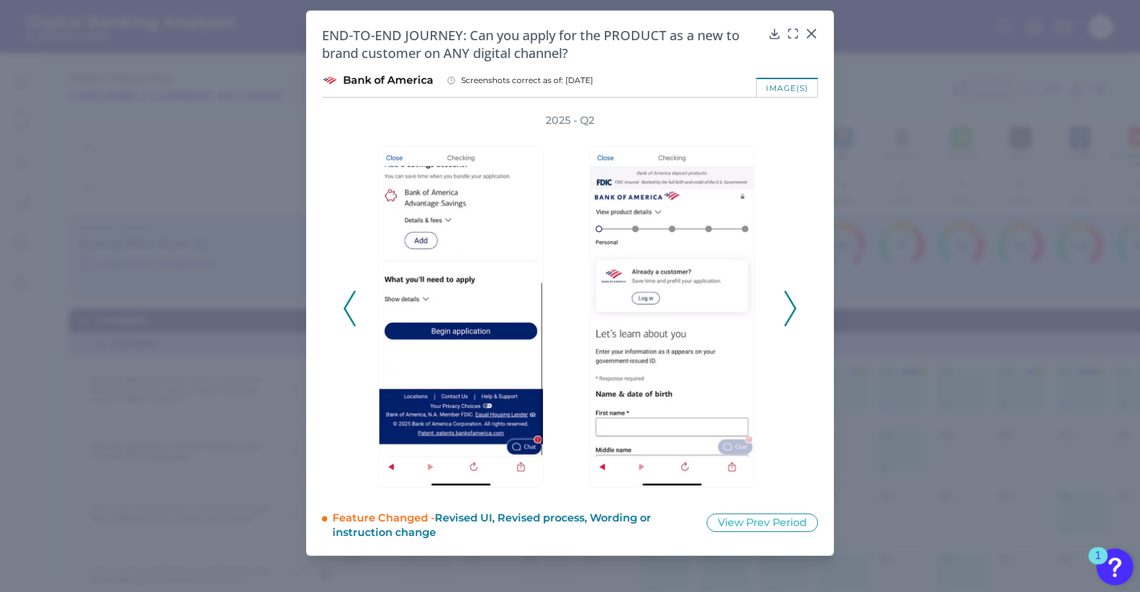
click at [785, 311] on icon at bounding box center [790, 309] width 12 height 36
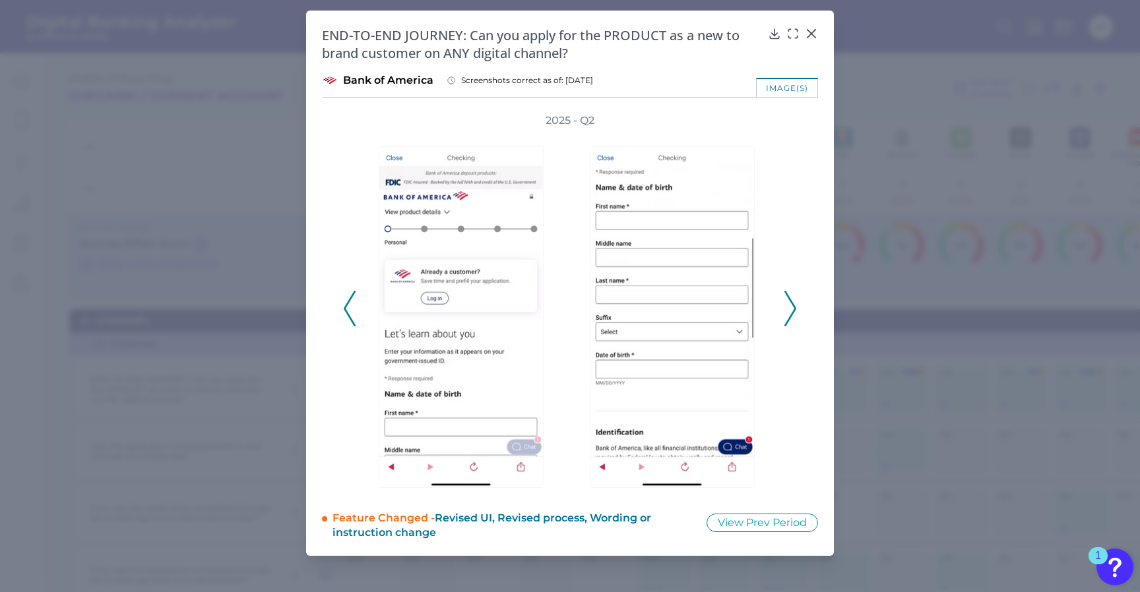
click at [785, 311] on icon at bounding box center [790, 309] width 12 height 36
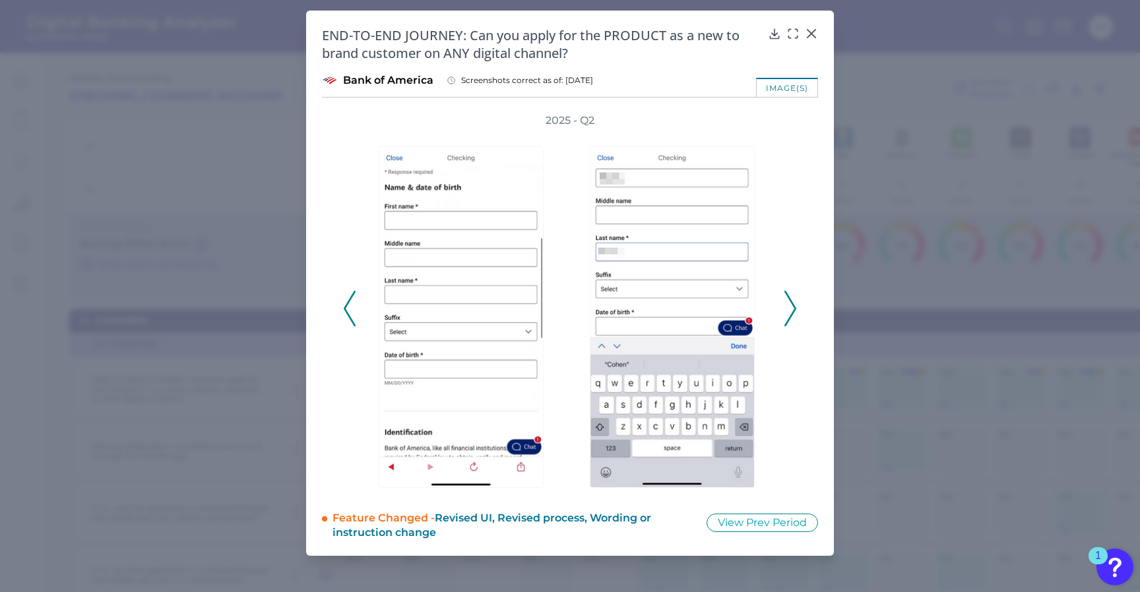
click at [785, 311] on icon at bounding box center [790, 309] width 12 height 36
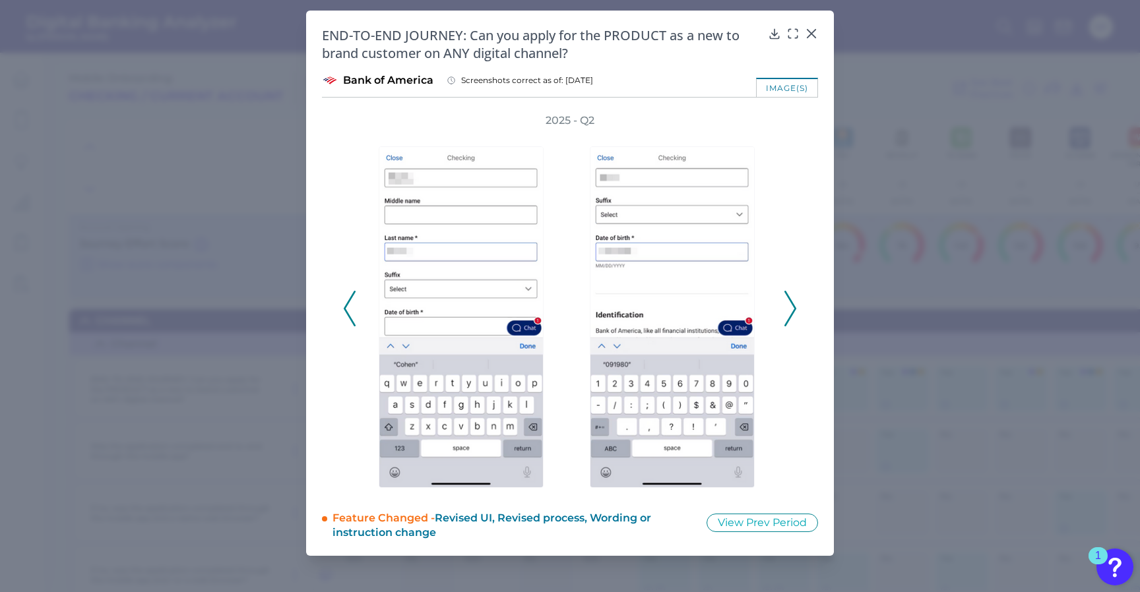
click at [785, 311] on icon at bounding box center [790, 309] width 12 height 36
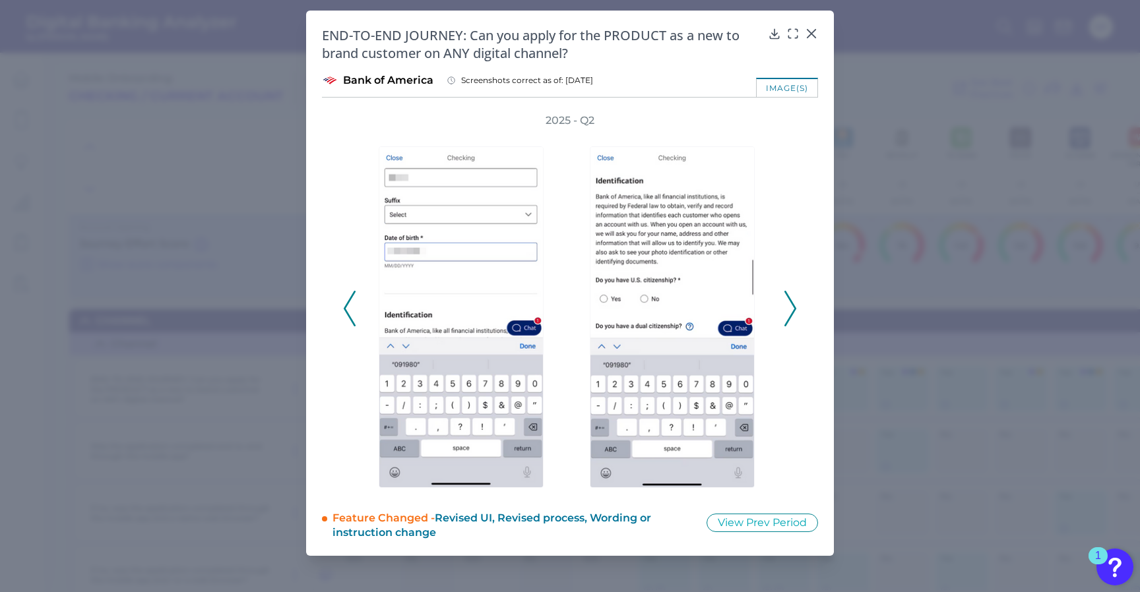
click at [785, 311] on icon at bounding box center [790, 309] width 12 height 36
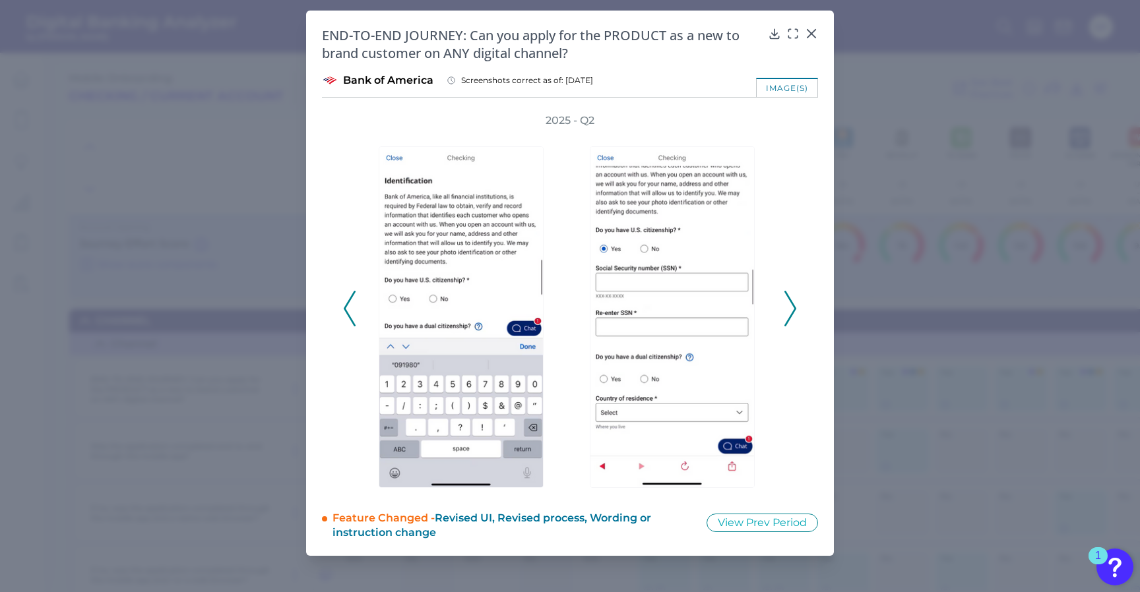
click at [785, 311] on icon at bounding box center [790, 309] width 12 height 36
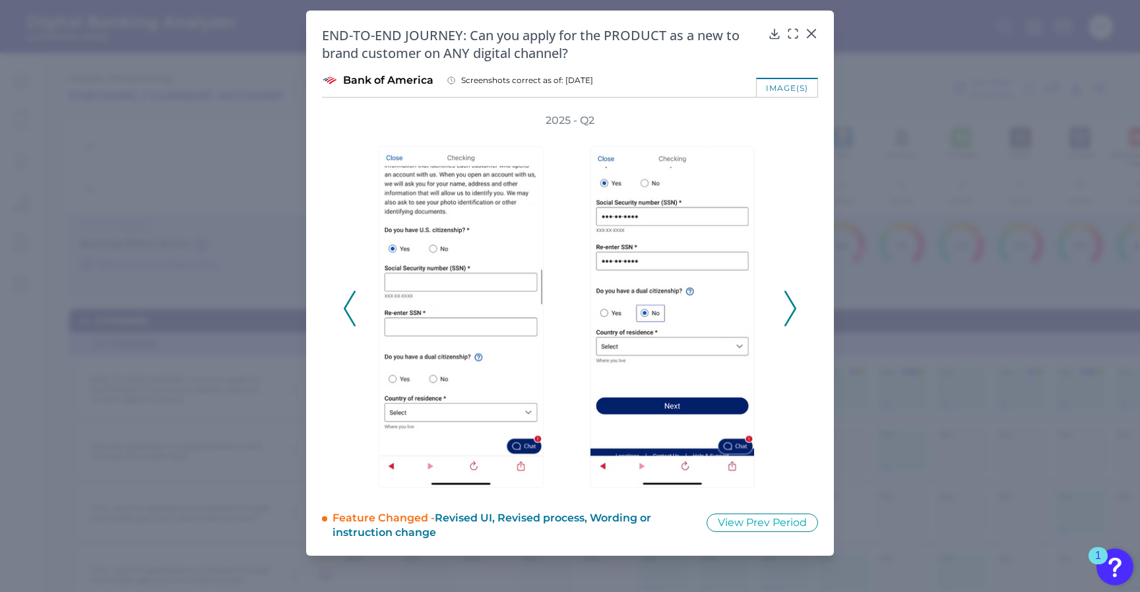
click at [785, 311] on icon at bounding box center [790, 309] width 12 height 36
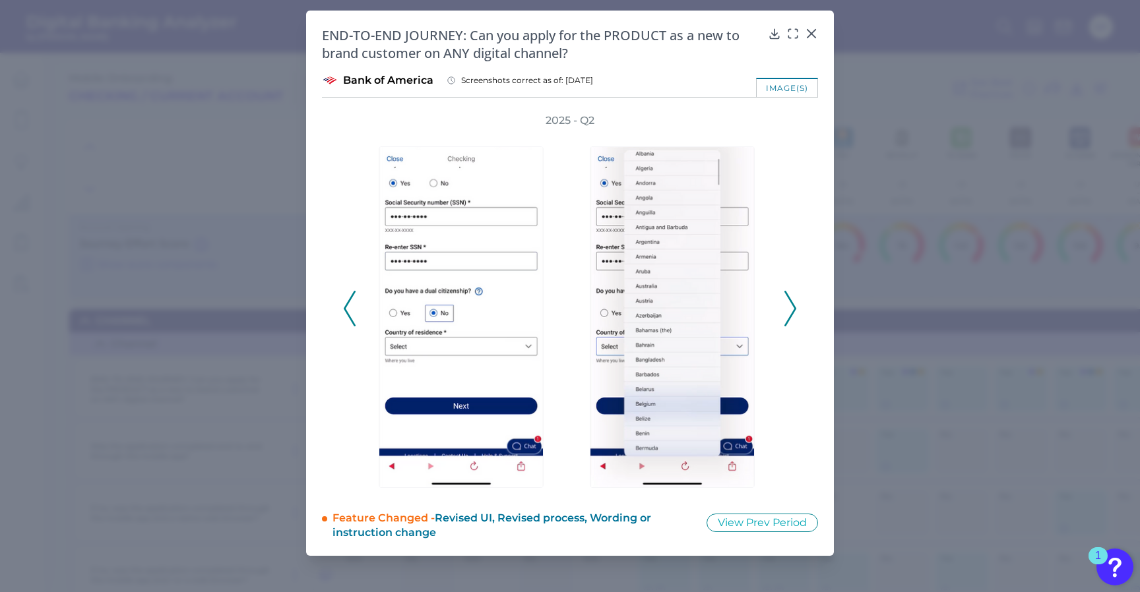
click at [785, 311] on icon at bounding box center [790, 309] width 12 height 36
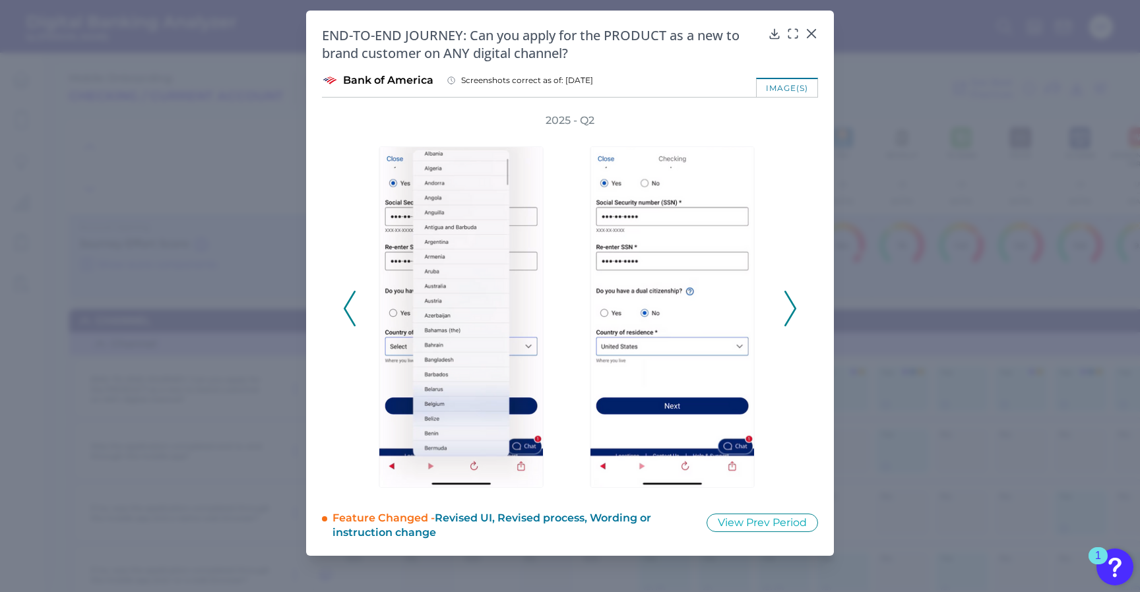
click at [785, 311] on icon at bounding box center [790, 309] width 12 height 36
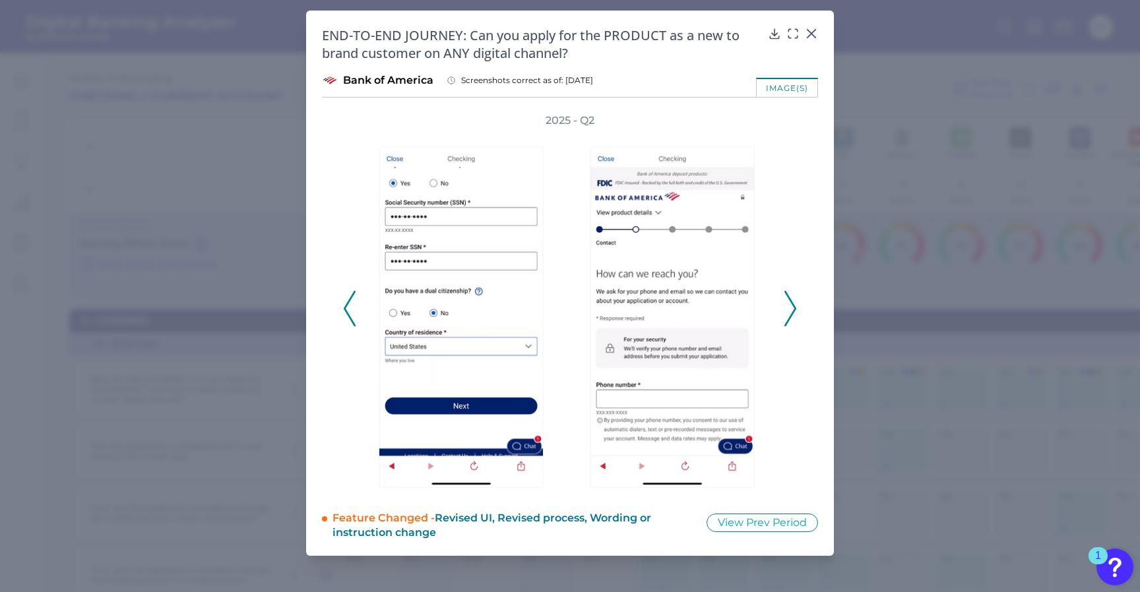
click at [785, 311] on icon at bounding box center [790, 309] width 12 height 36
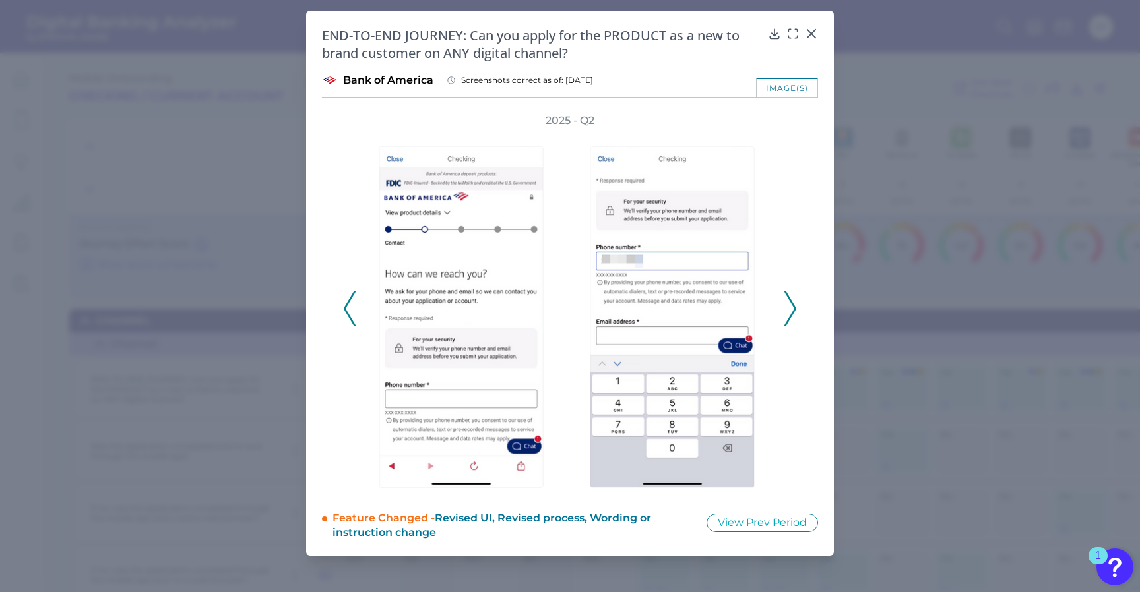
click at [785, 311] on icon at bounding box center [790, 309] width 12 height 36
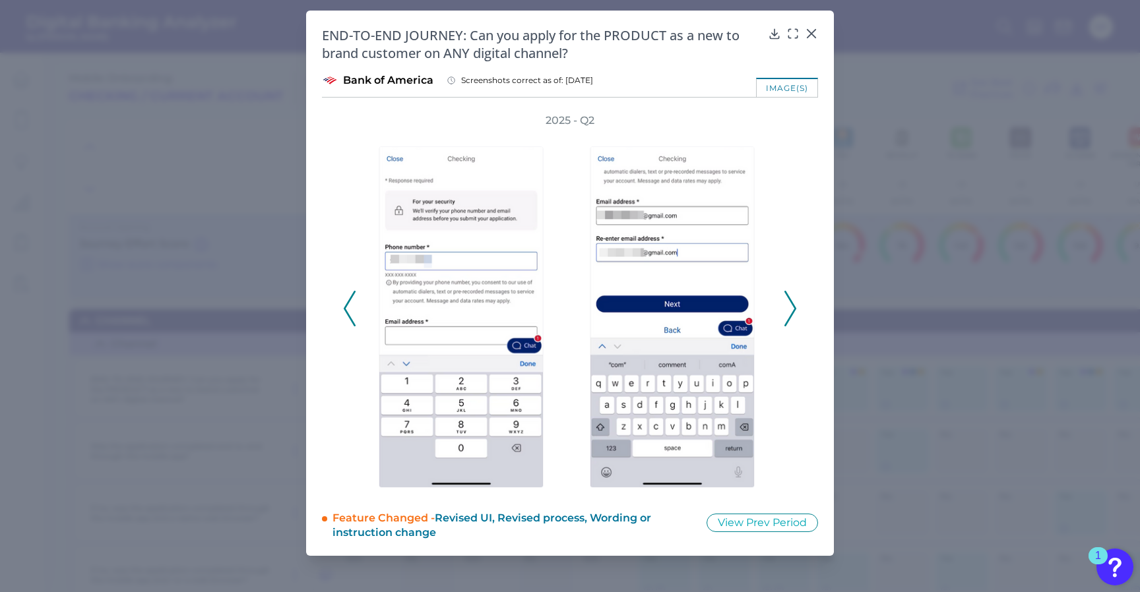
click at [785, 311] on icon at bounding box center [790, 309] width 12 height 36
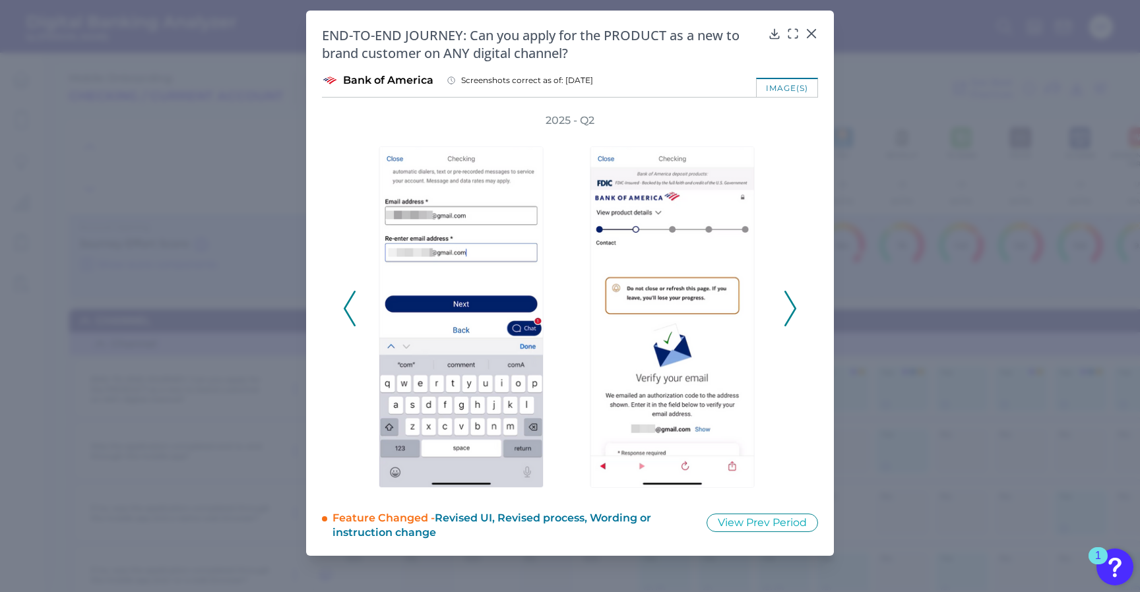
click at [785, 311] on icon at bounding box center [790, 309] width 12 height 36
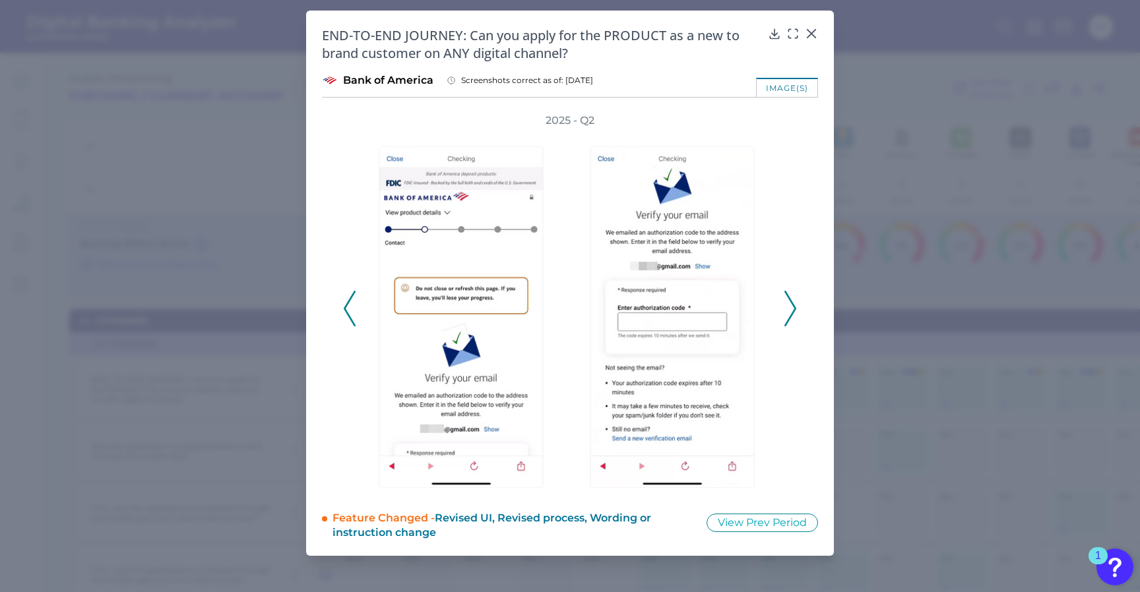
click at [785, 311] on icon at bounding box center [790, 309] width 12 height 36
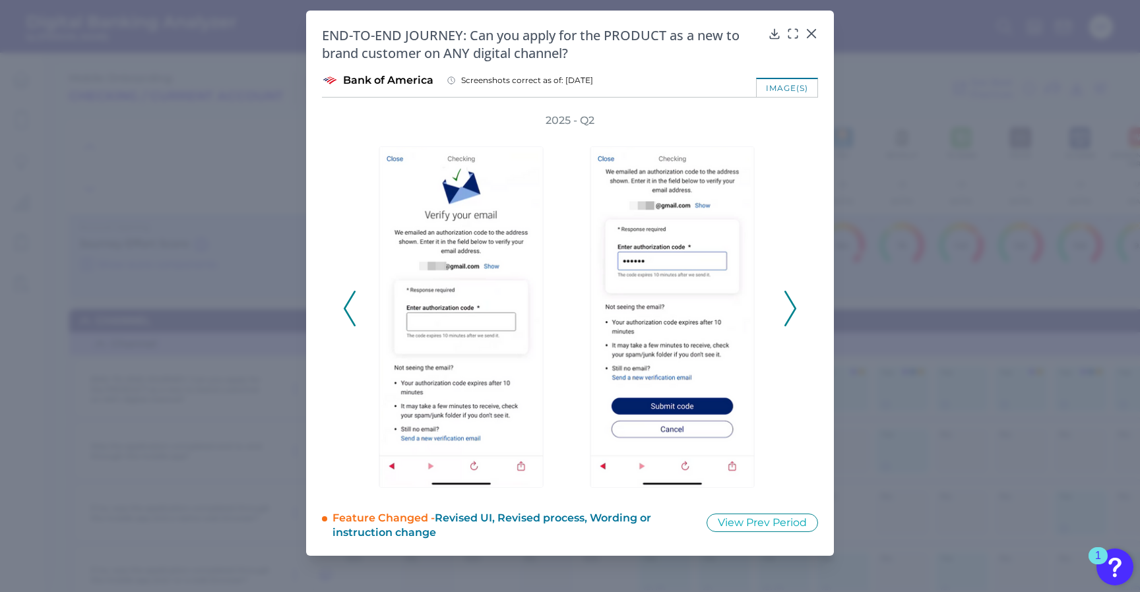
click at [785, 311] on icon at bounding box center [790, 309] width 12 height 36
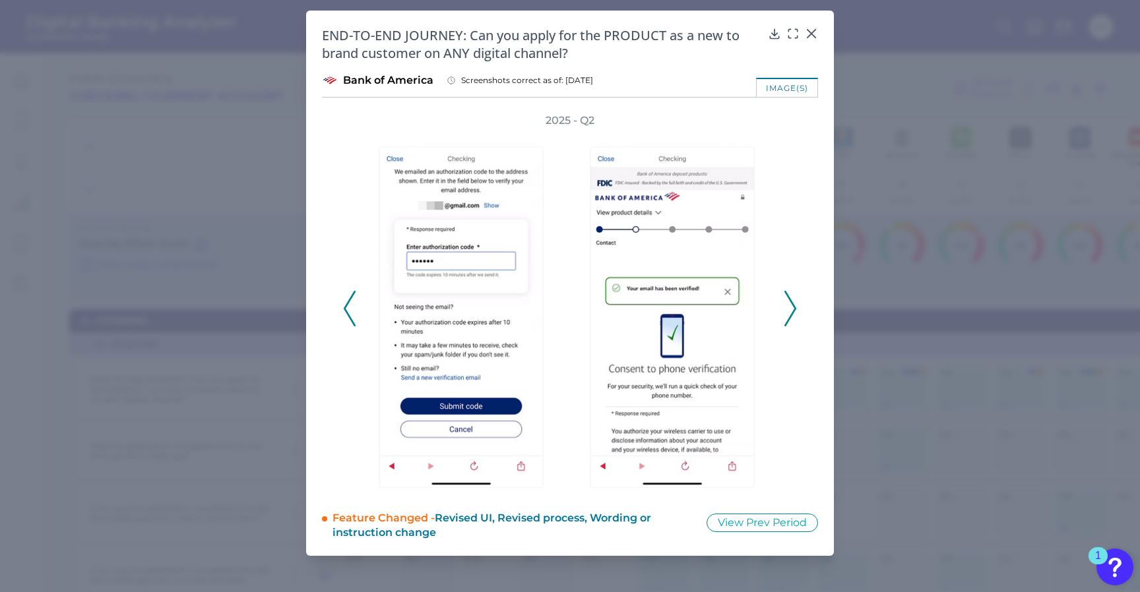
click at [785, 311] on icon at bounding box center [790, 309] width 12 height 36
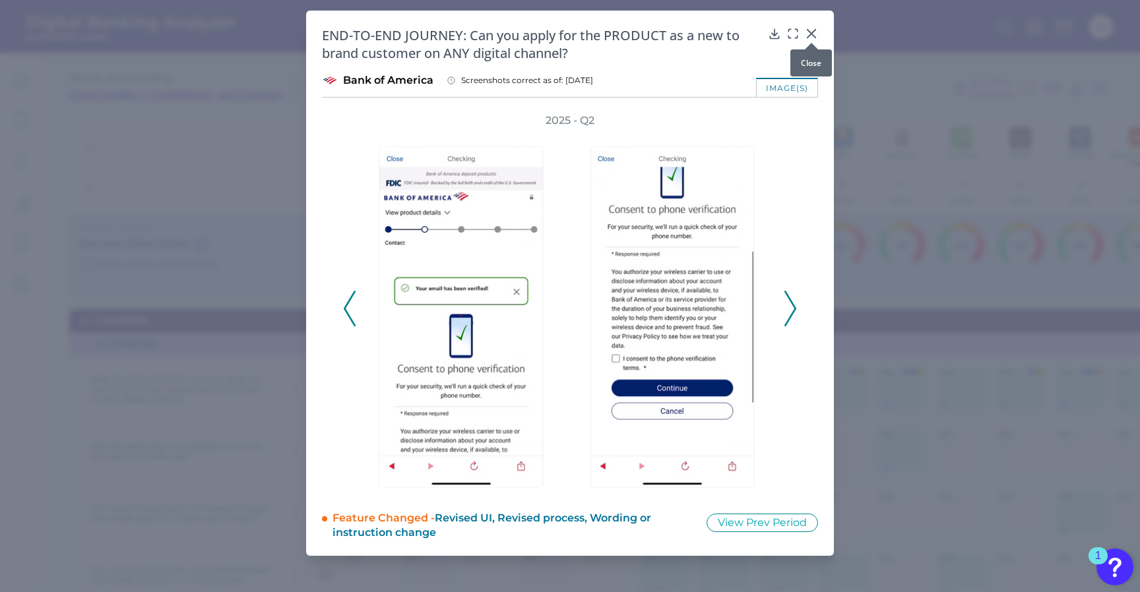
click at [807, 38] on div at bounding box center [811, 42] width 13 height 13
click at [810, 33] on icon at bounding box center [811, 34] width 8 height 8
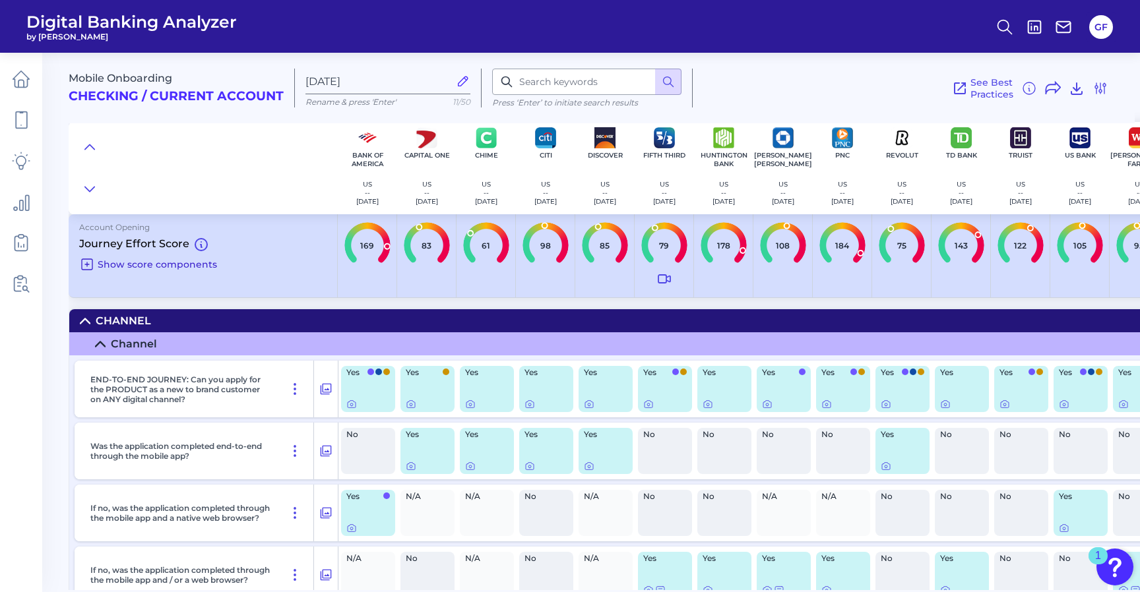
click at [203, 263] on span "Show score components" at bounding box center [157, 265] width 119 height 12
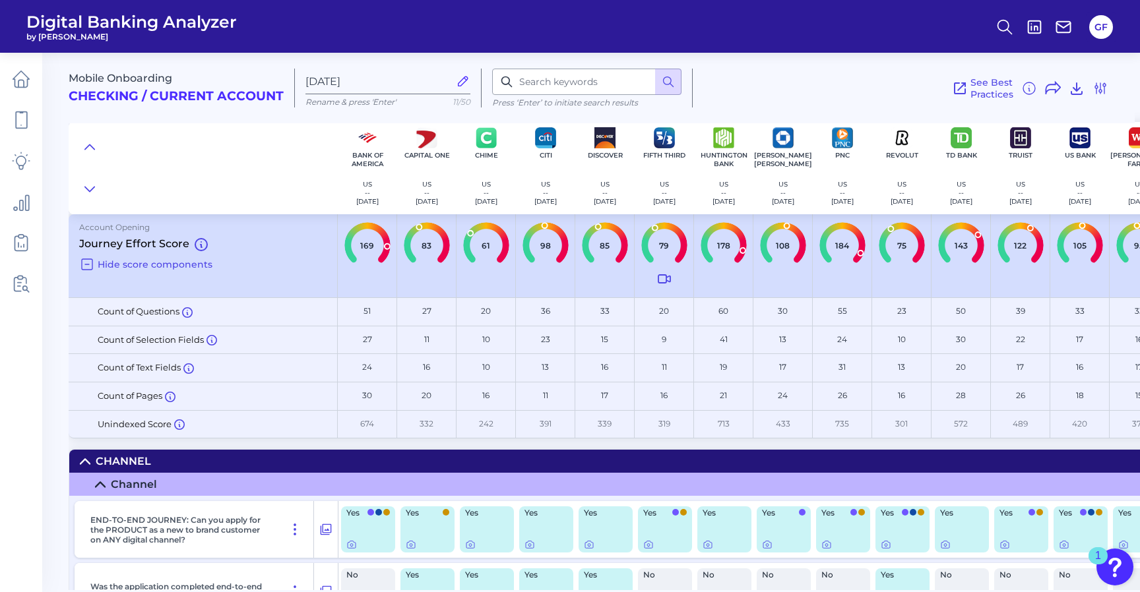
click at [203, 263] on span "Hide score components" at bounding box center [155, 265] width 115 height 12
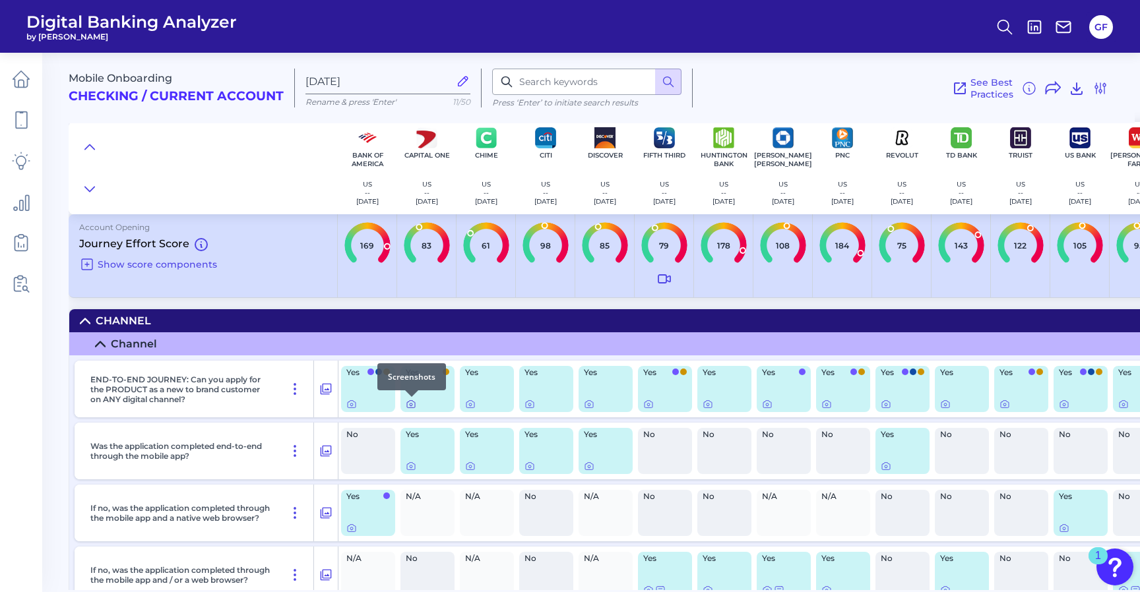
click at [414, 404] on icon at bounding box center [411, 404] width 11 height 11
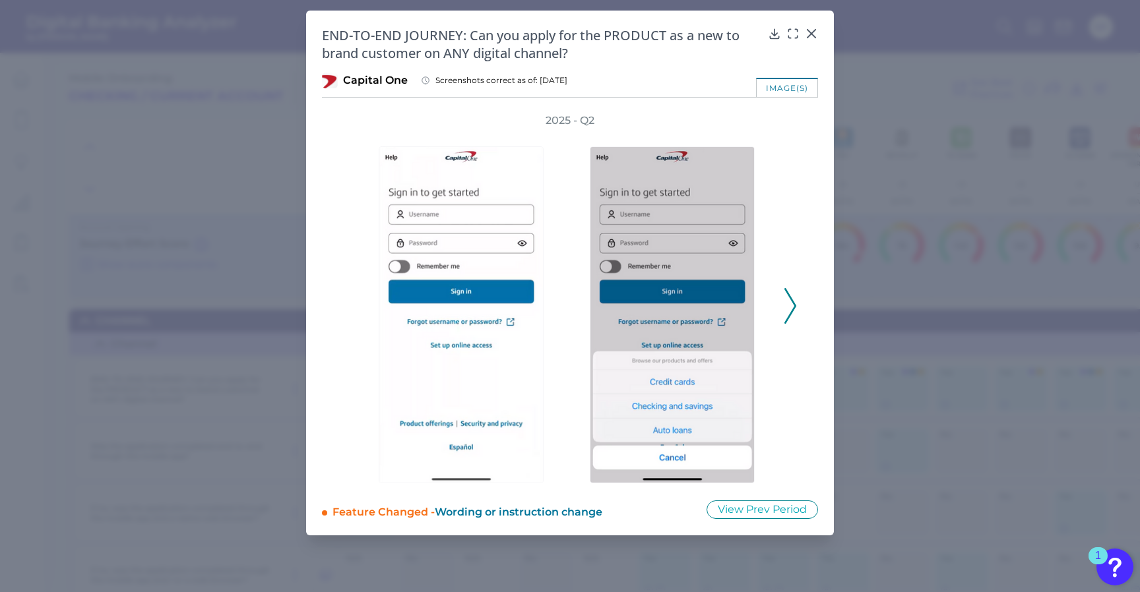
click at [784, 311] on icon at bounding box center [790, 306] width 12 height 36
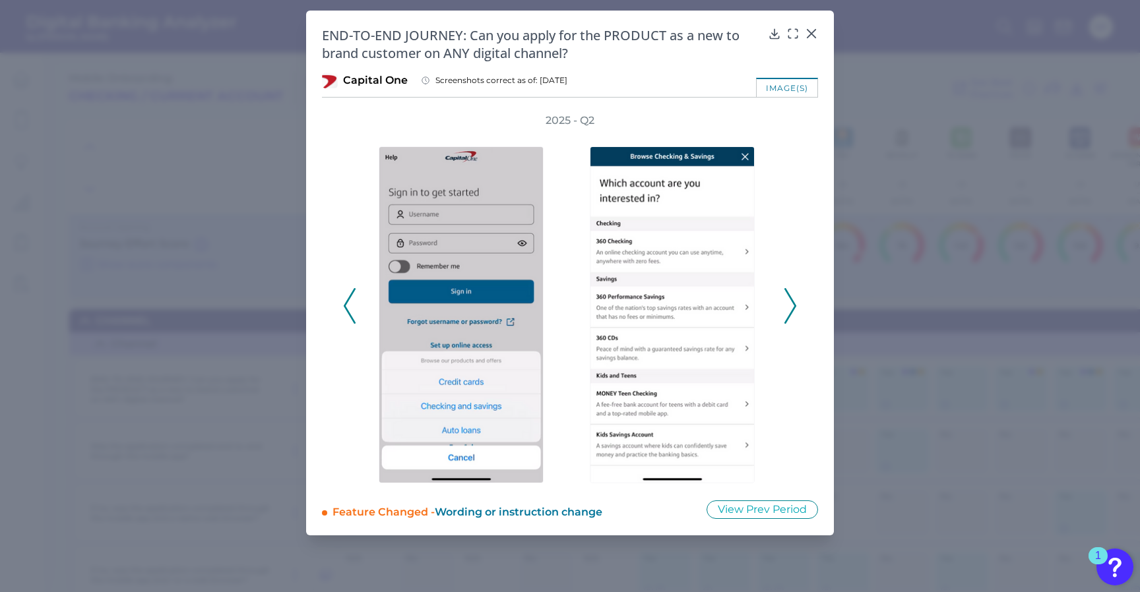
click at [784, 311] on icon at bounding box center [790, 306] width 12 height 36
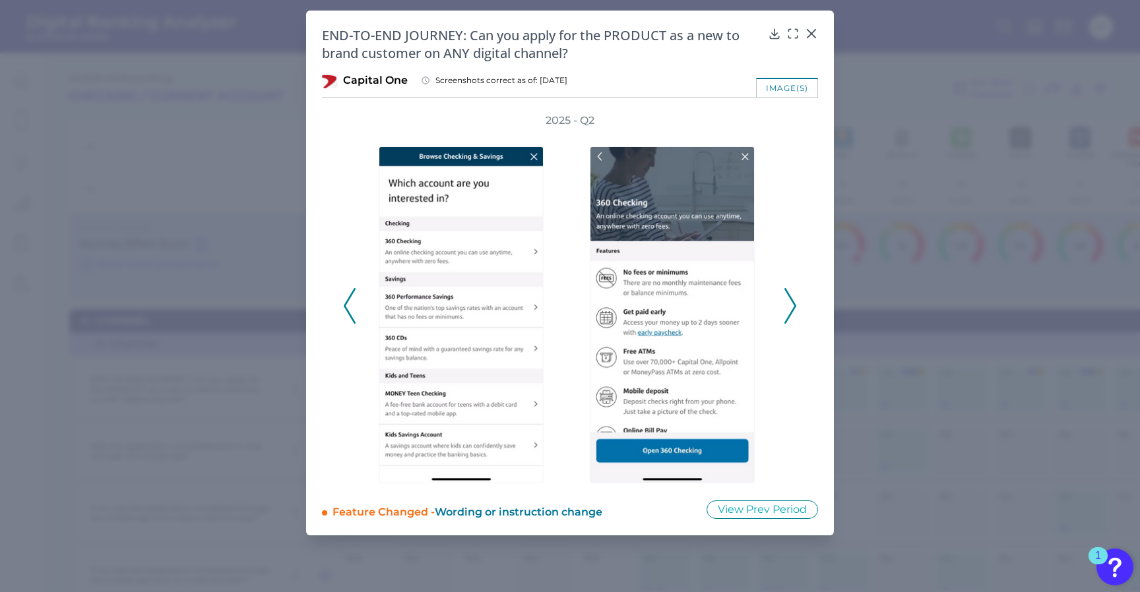
click at [784, 311] on icon at bounding box center [790, 306] width 12 height 36
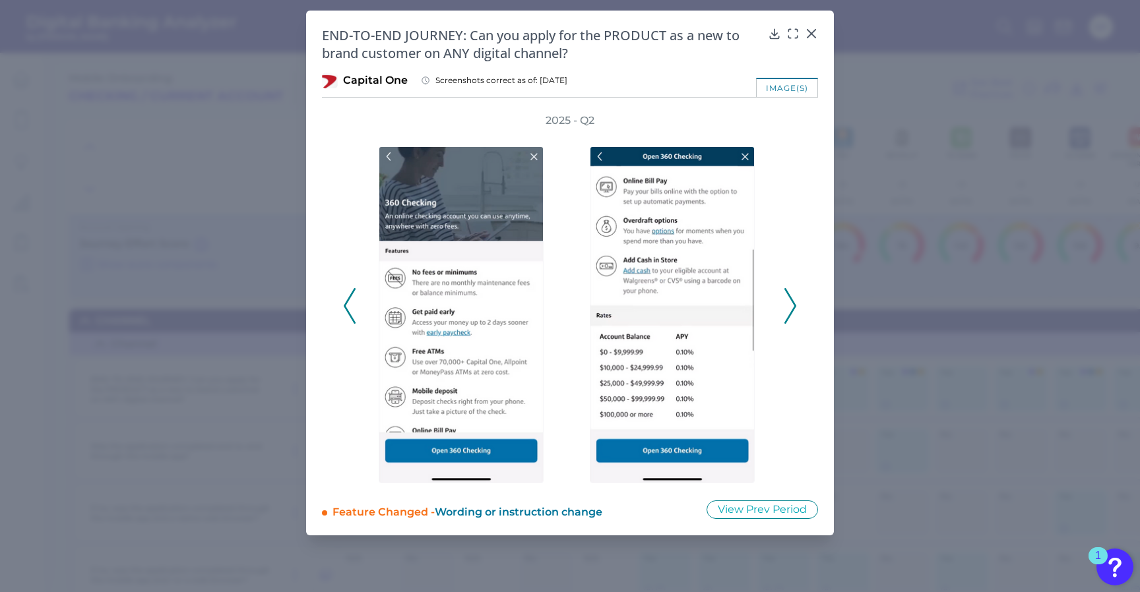
click at [784, 311] on icon at bounding box center [790, 306] width 12 height 36
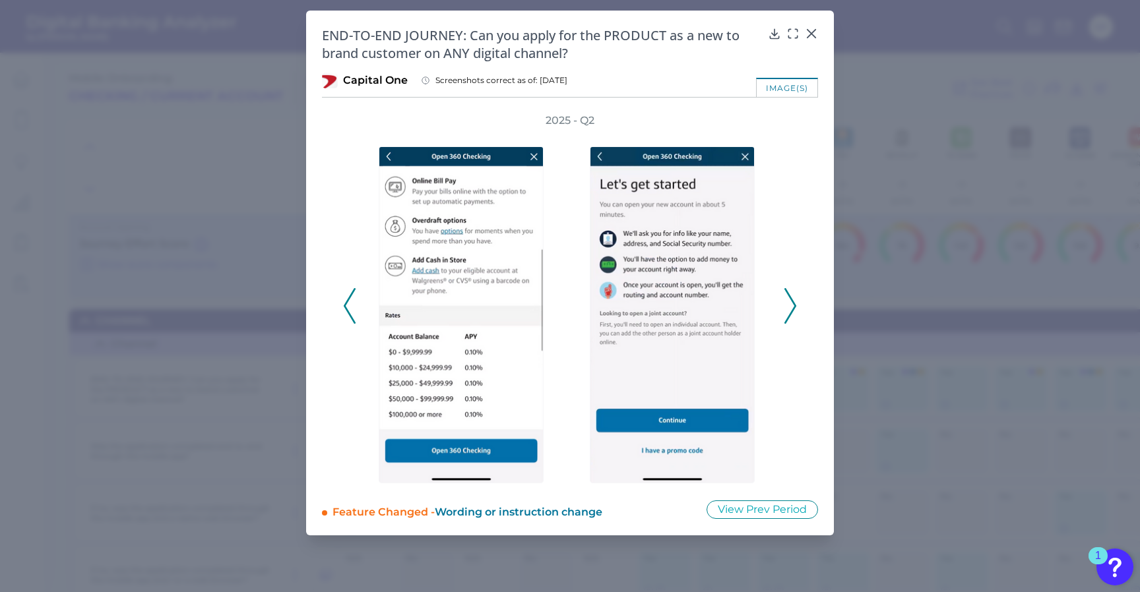
click at [784, 311] on icon at bounding box center [790, 306] width 12 height 36
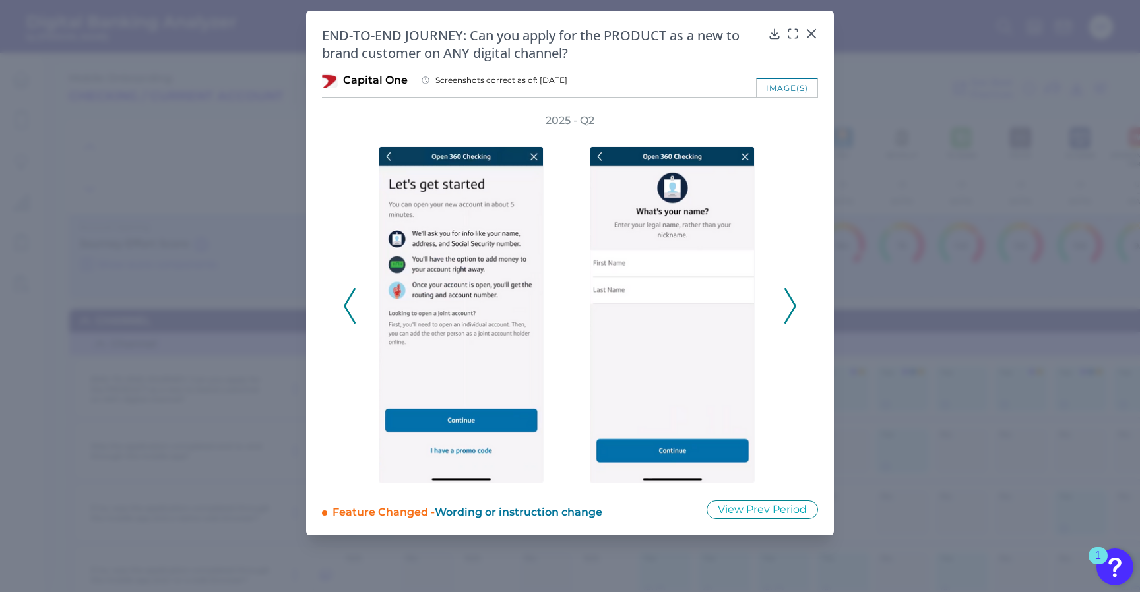
click at [784, 311] on icon at bounding box center [790, 306] width 12 height 36
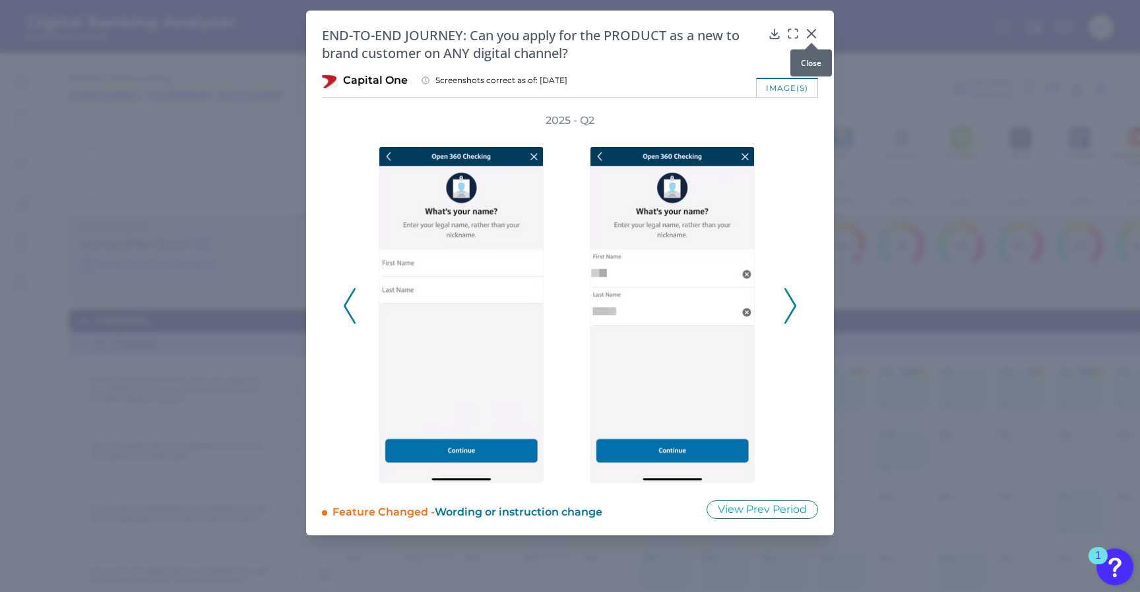
click at [806, 34] on icon at bounding box center [811, 33] width 13 height 13
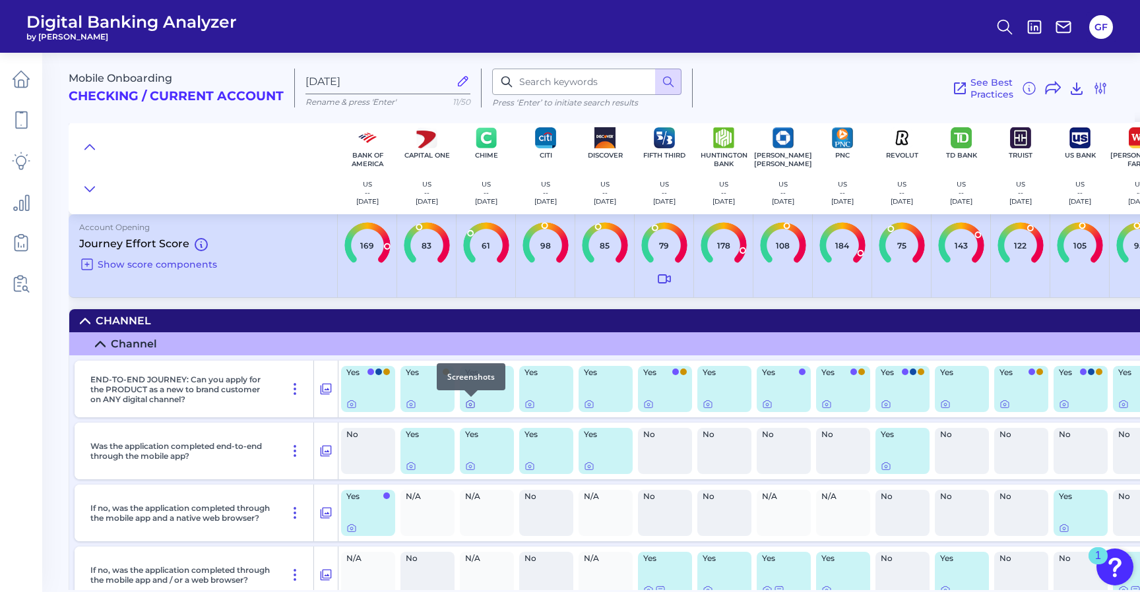
click at [475, 404] on icon at bounding box center [470, 404] width 11 height 11
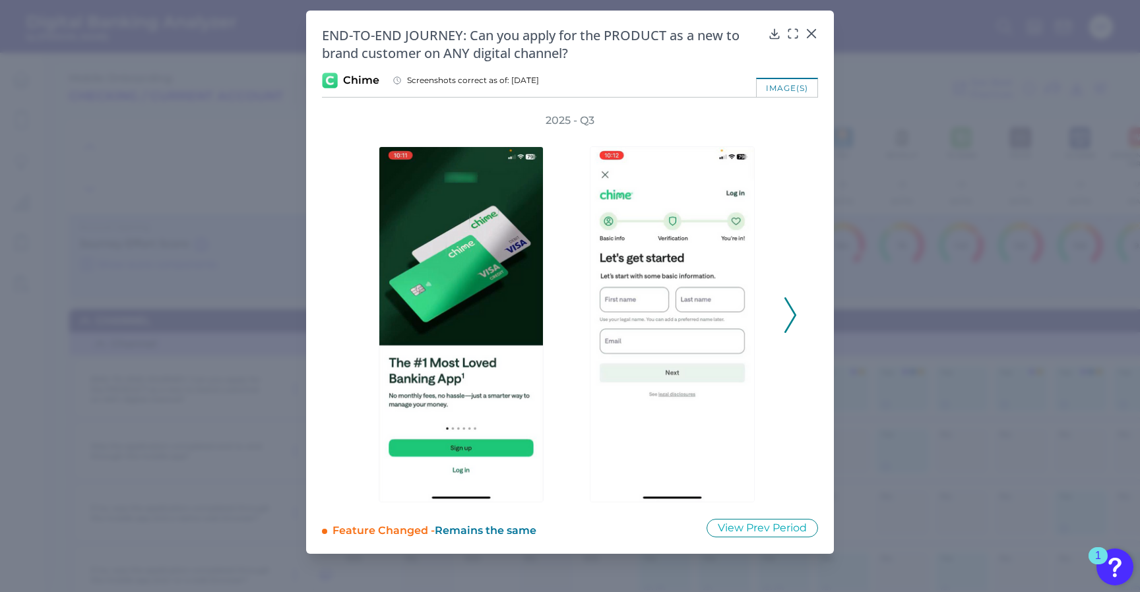
click at [797, 309] on div "2025 - Q3" at bounding box center [570, 307] width 496 height 389
click at [792, 320] on polyline at bounding box center [790, 315] width 10 height 34
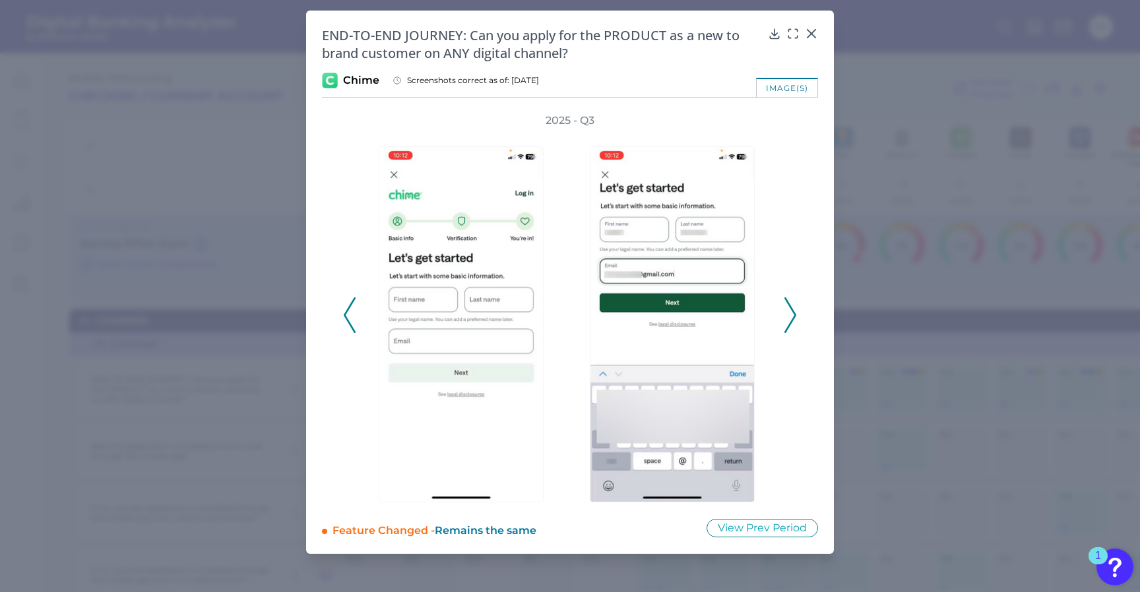
click at [792, 320] on polyline at bounding box center [790, 315] width 10 height 34
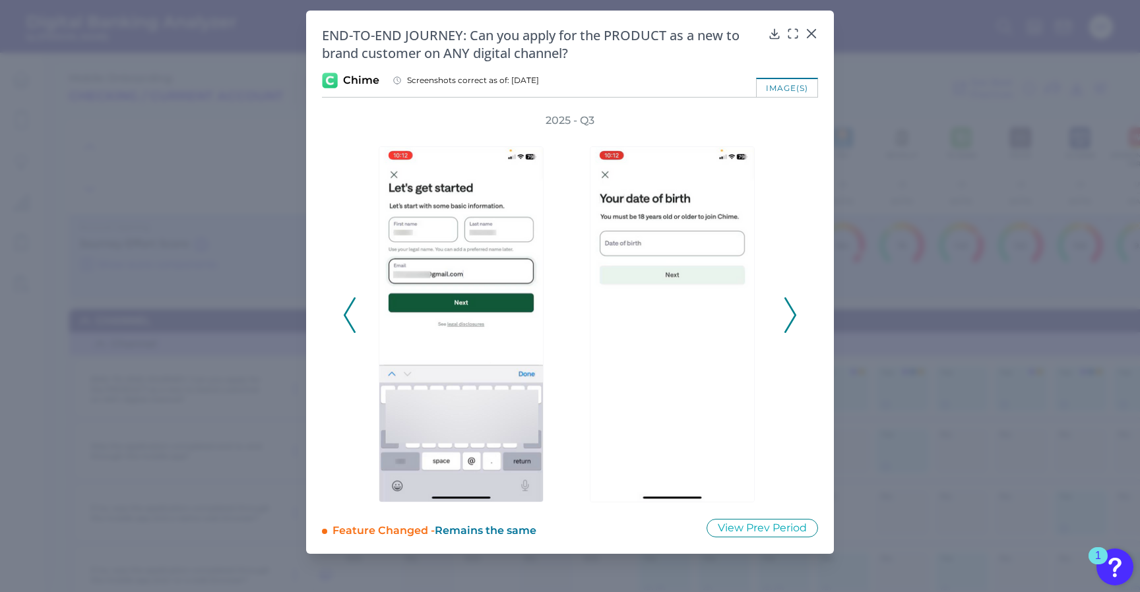
click at [792, 320] on polyline at bounding box center [790, 315] width 10 height 34
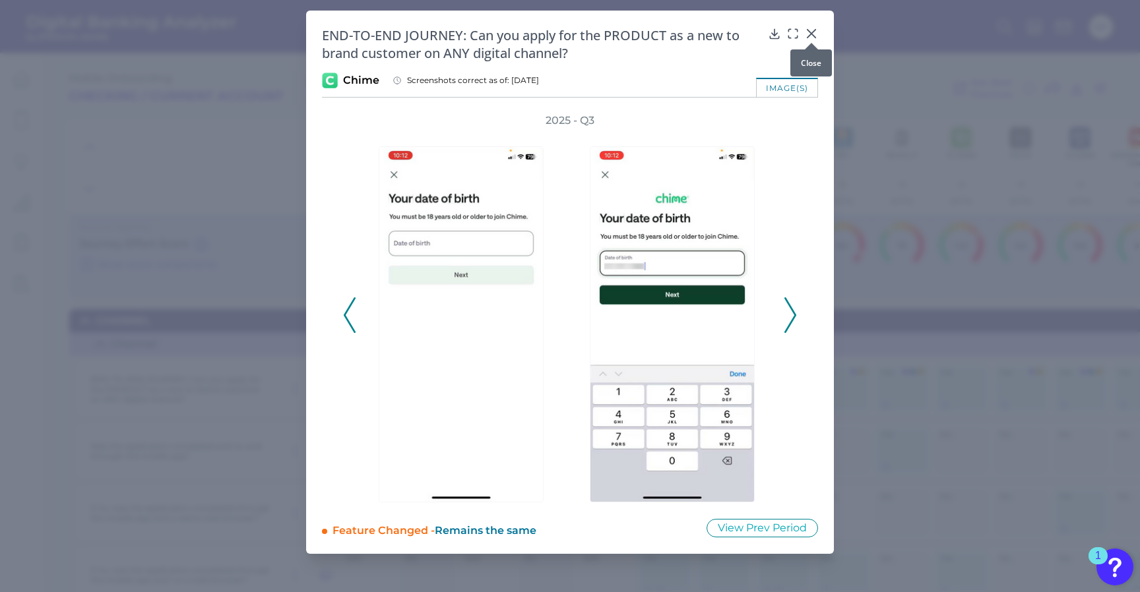
click at [807, 39] on div at bounding box center [811, 42] width 13 height 13
click at [811, 22] on div "END-TO-END JOURNEY: Can you apply for the PRODUCT as a new to brand customer on…" at bounding box center [570, 283] width 528 height 544
click at [811, 28] on icon at bounding box center [811, 33] width 13 height 13
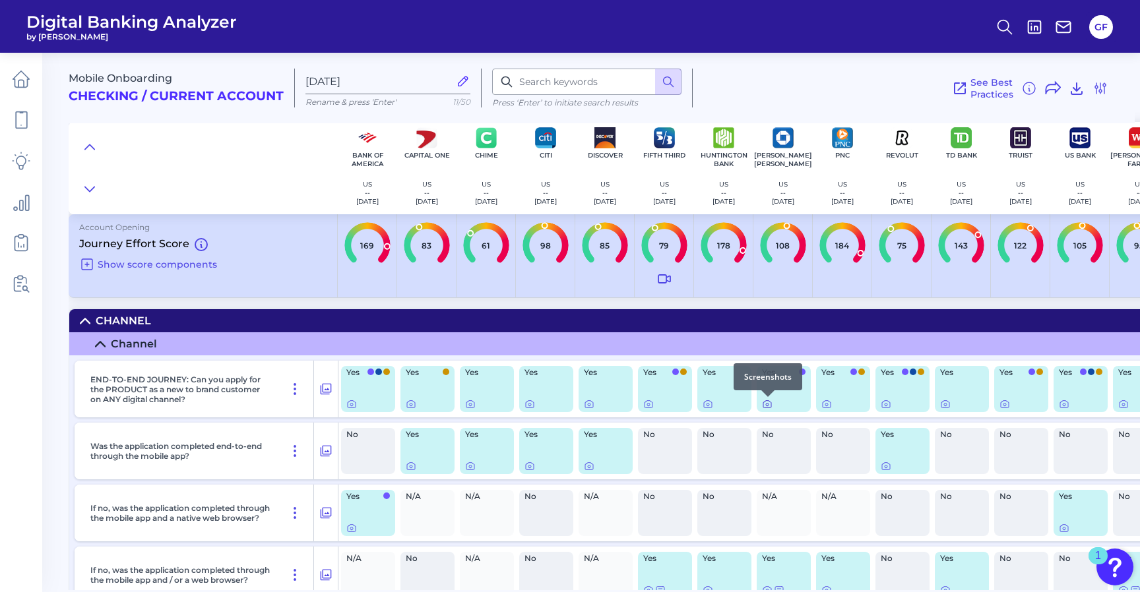
click at [764, 403] on icon at bounding box center [767, 404] width 11 height 11
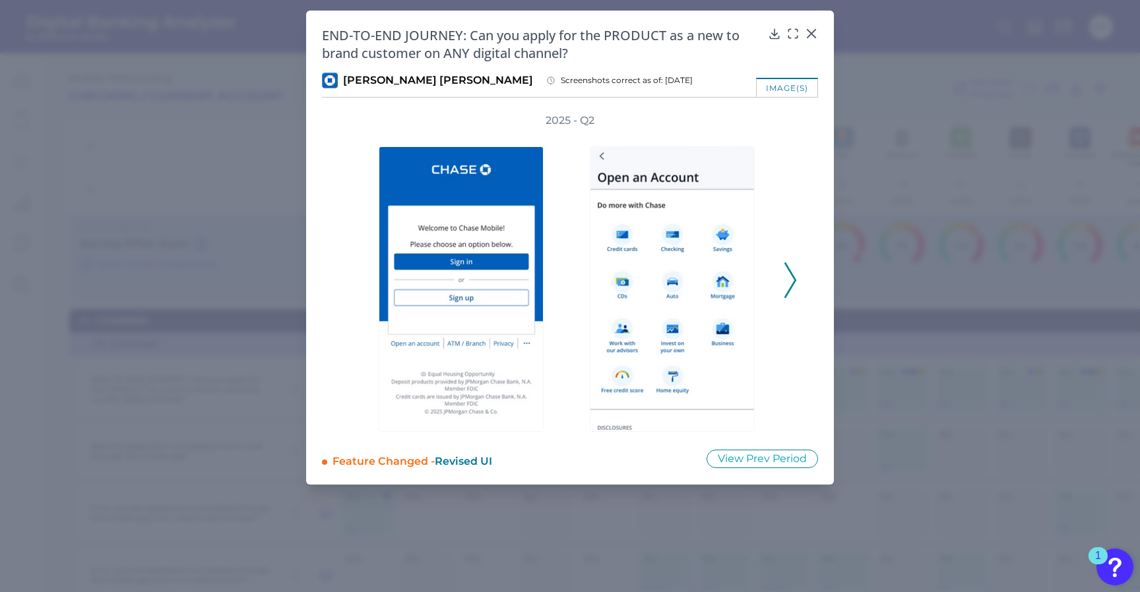
click at [792, 294] on icon at bounding box center [790, 281] width 12 height 36
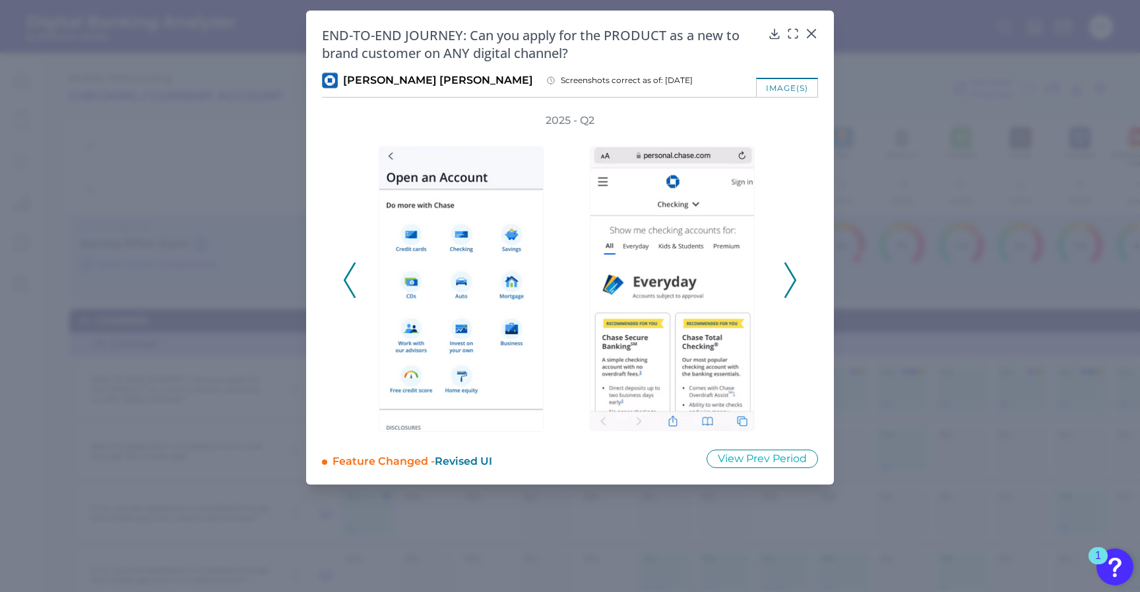
click at [792, 294] on icon at bounding box center [790, 281] width 12 height 36
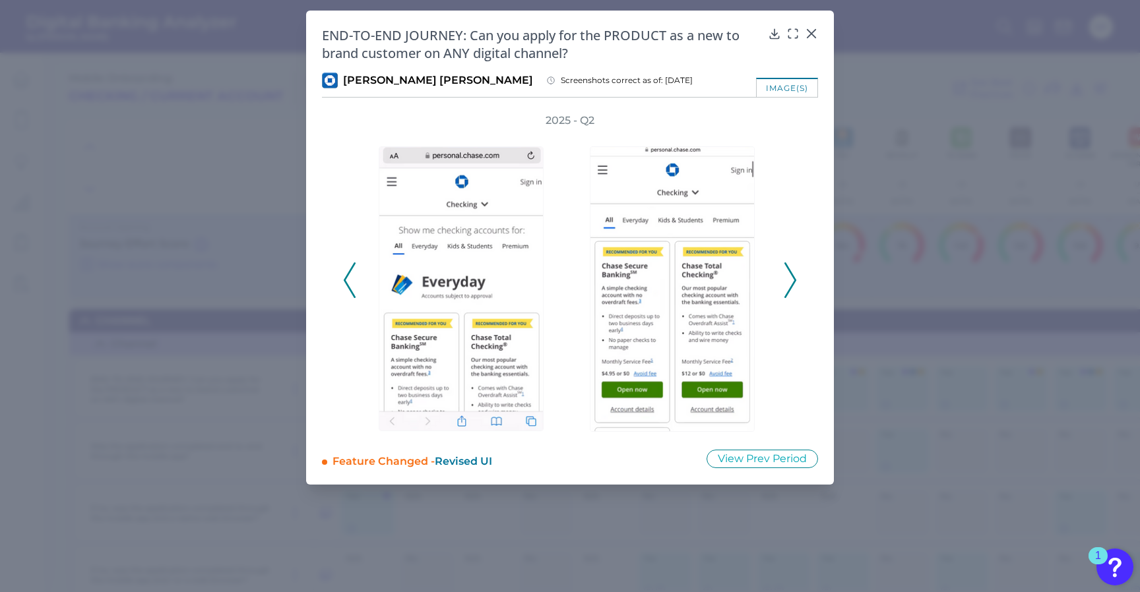
click at [792, 294] on icon at bounding box center [790, 281] width 12 height 36
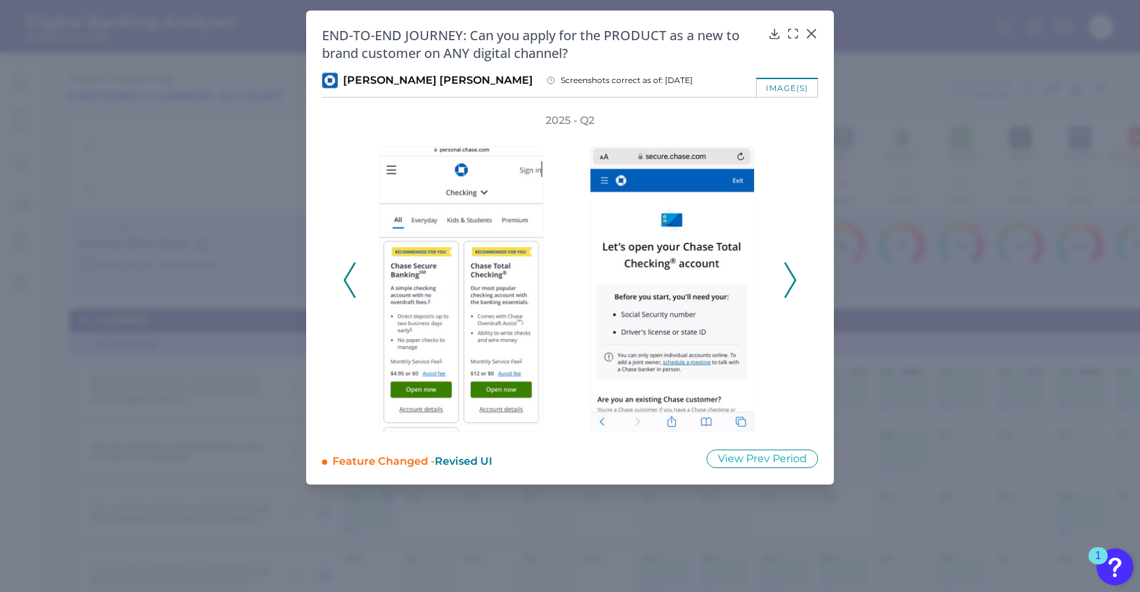
click at [792, 294] on icon at bounding box center [790, 281] width 12 height 36
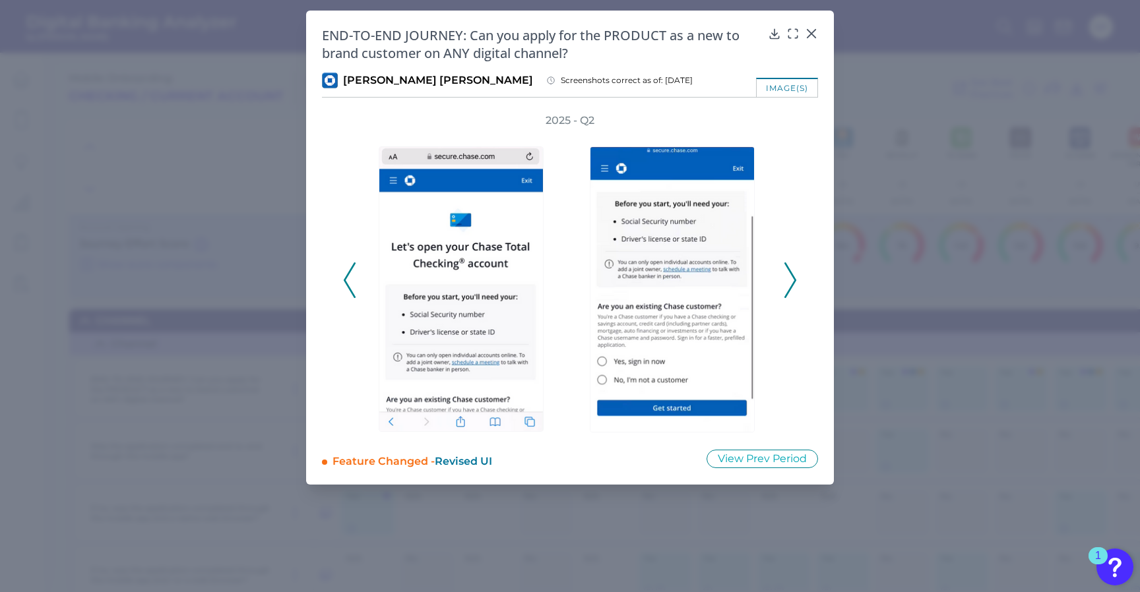
click at [792, 294] on icon at bounding box center [790, 281] width 12 height 36
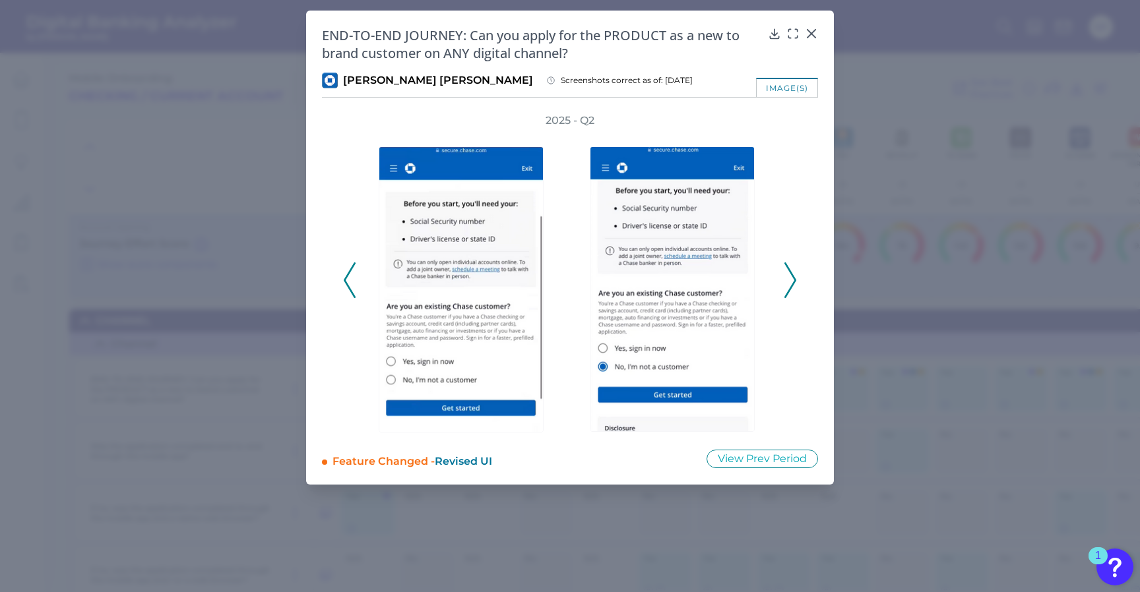
click at [792, 294] on icon at bounding box center [790, 281] width 12 height 36
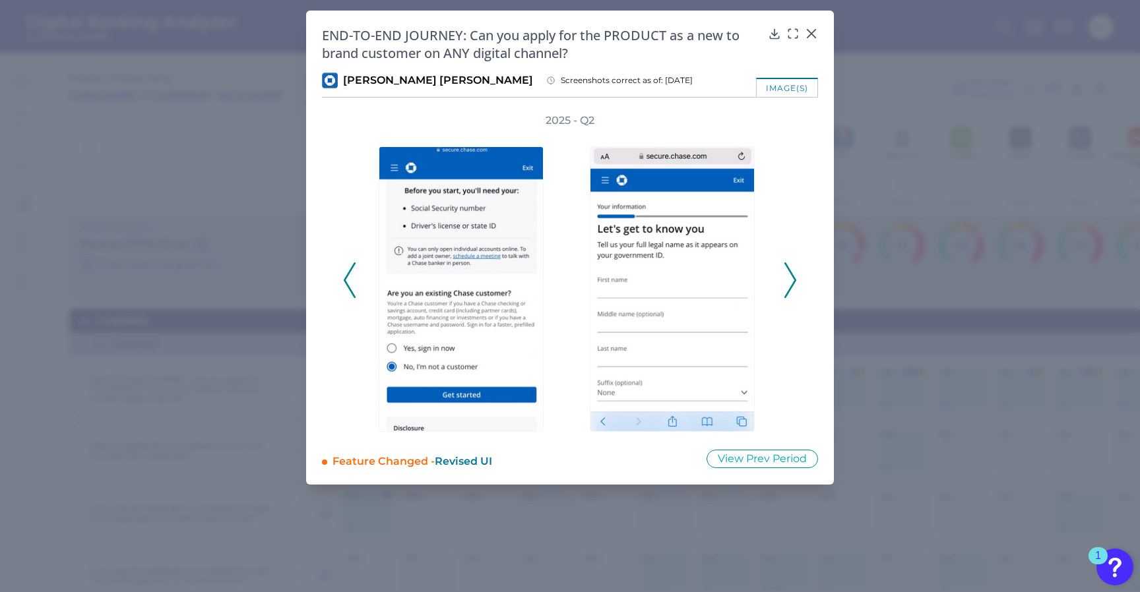
click at [792, 294] on icon at bounding box center [790, 281] width 12 height 36
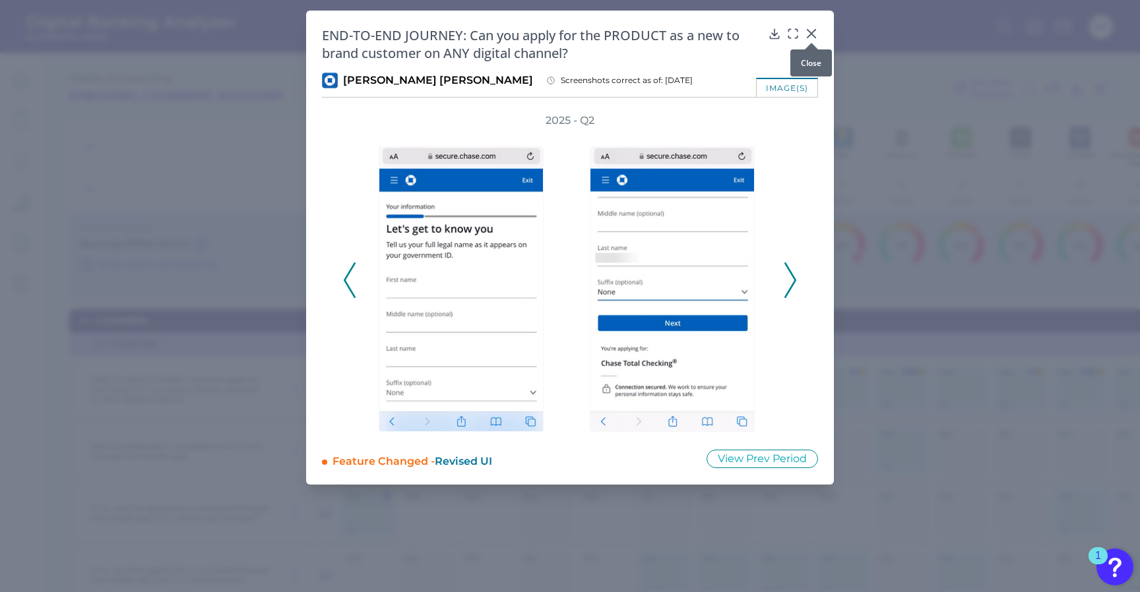
click at [805, 34] on icon at bounding box center [811, 33] width 13 height 13
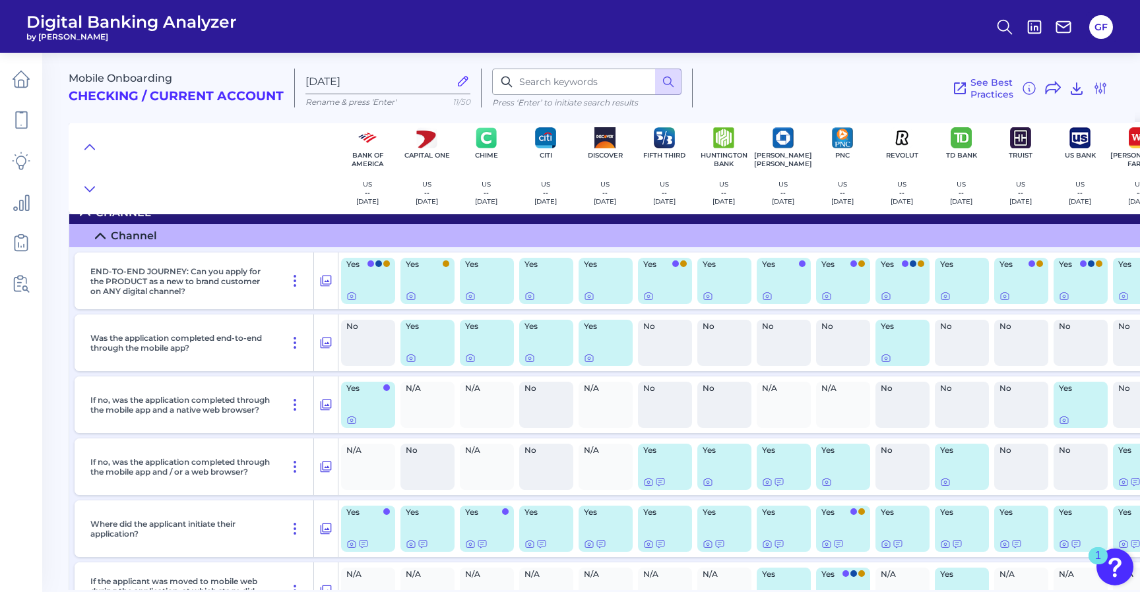
scroll to position [135, 0]
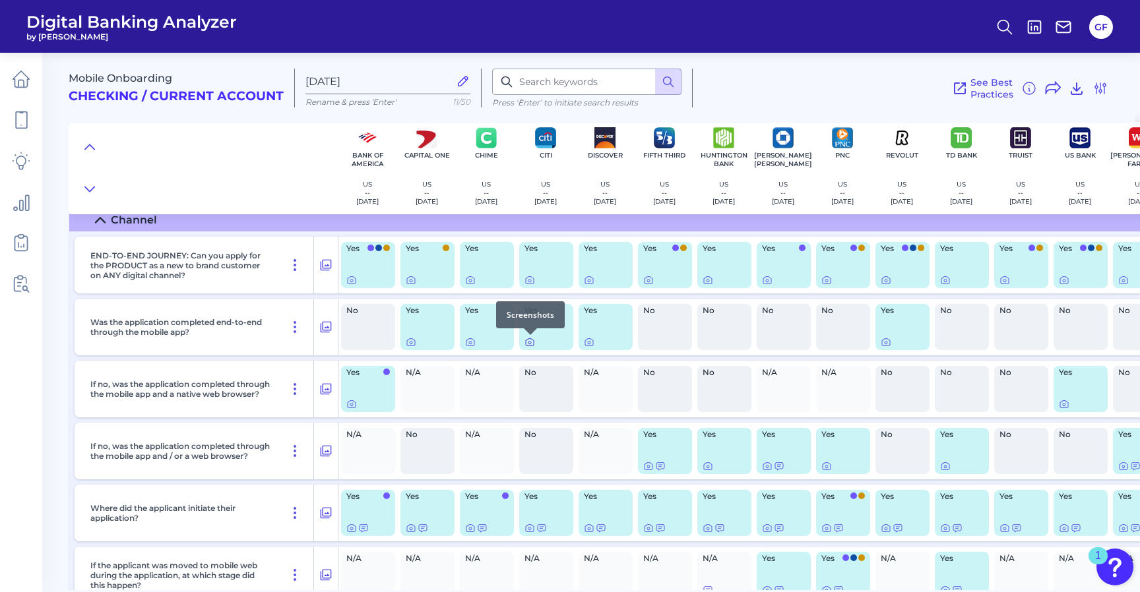
click at [528, 343] on icon at bounding box center [529, 343] width 3 height 3
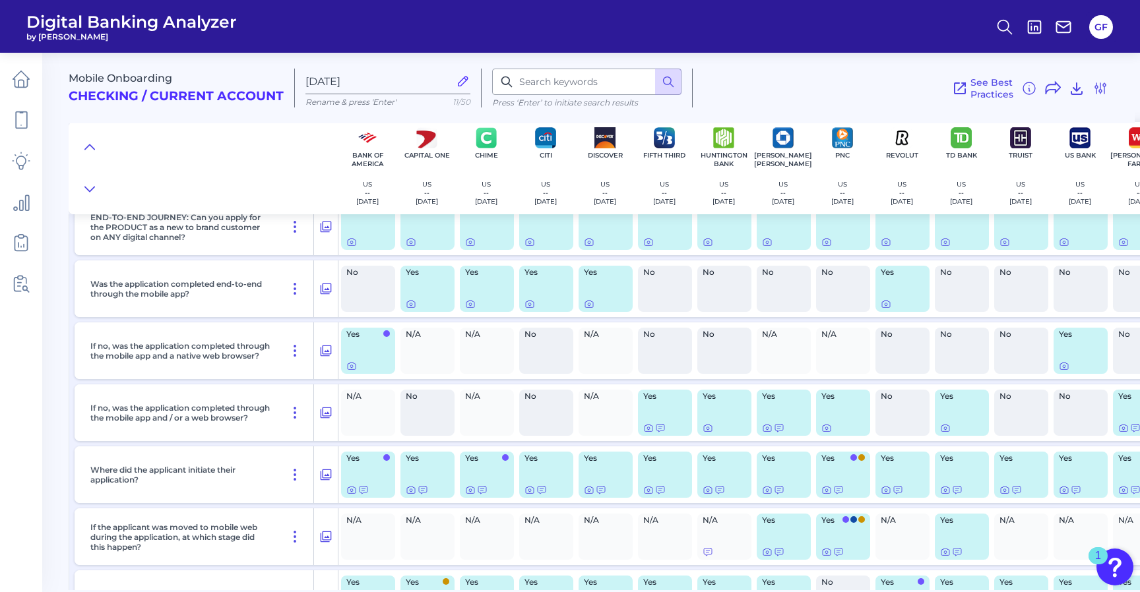
scroll to position [185, 0]
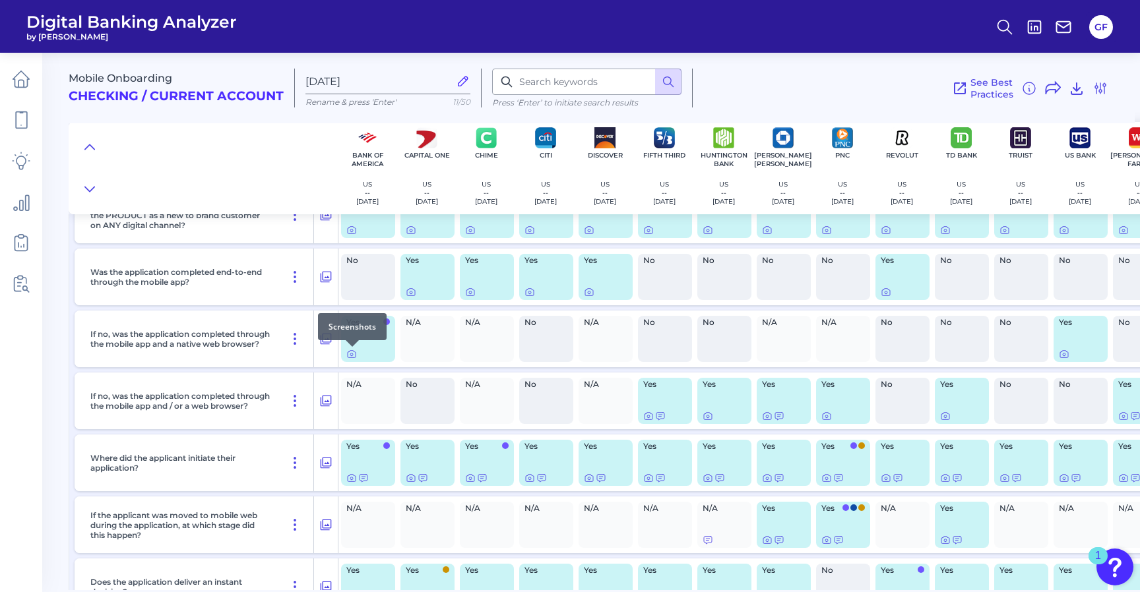
click at [352, 351] on div at bounding box center [352, 346] width 13 height 13
click at [353, 356] on icon at bounding box center [351, 354] width 11 height 11
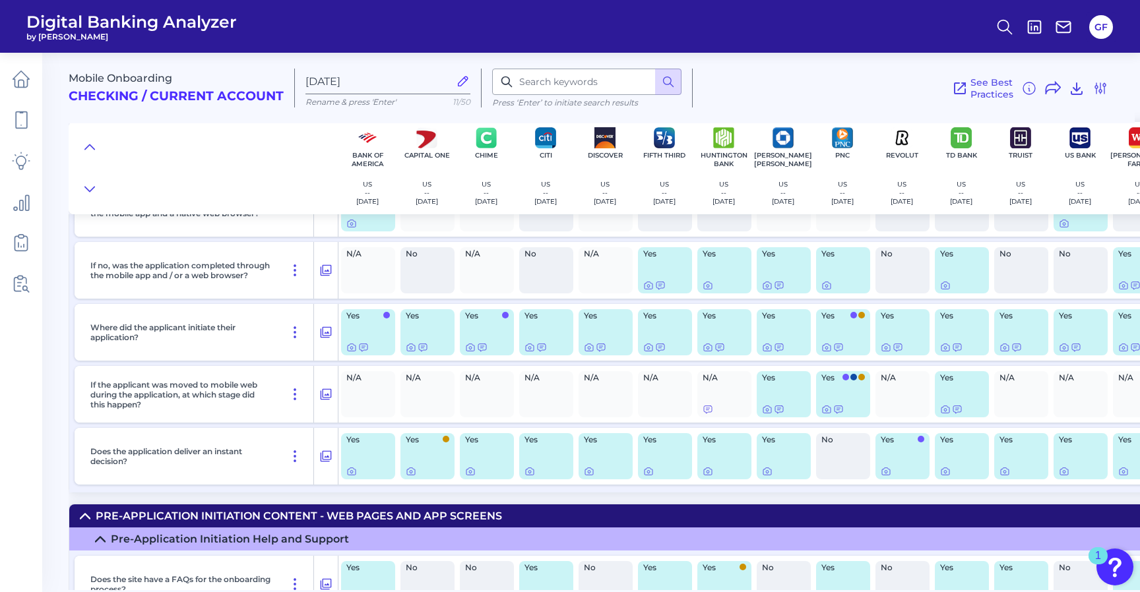
scroll to position [311, 0]
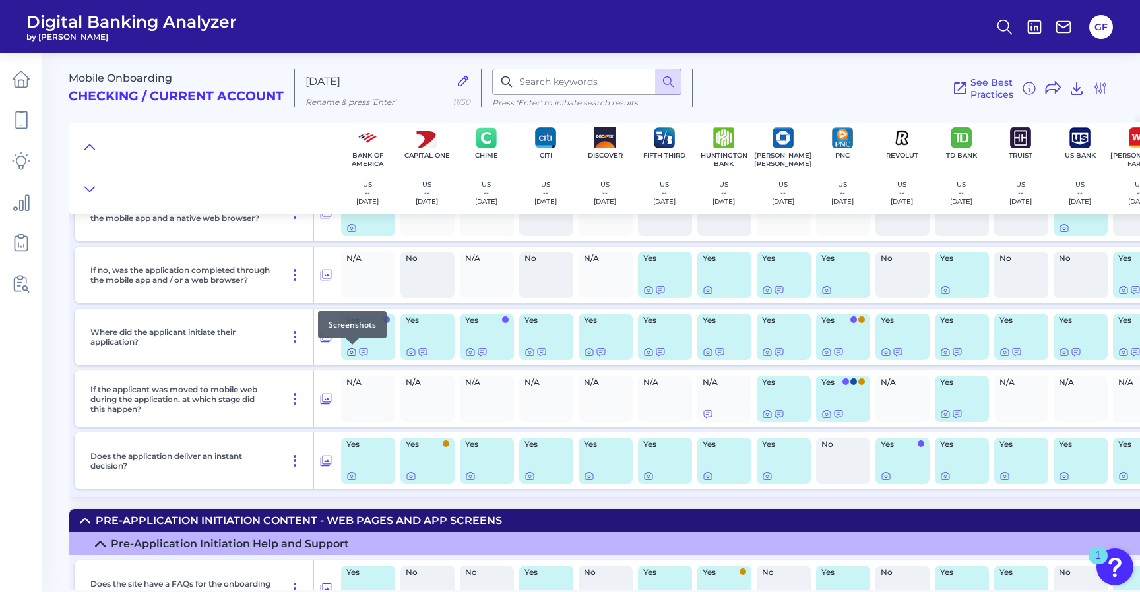
click at [349, 357] on icon at bounding box center [351, 352] width 11 height 11
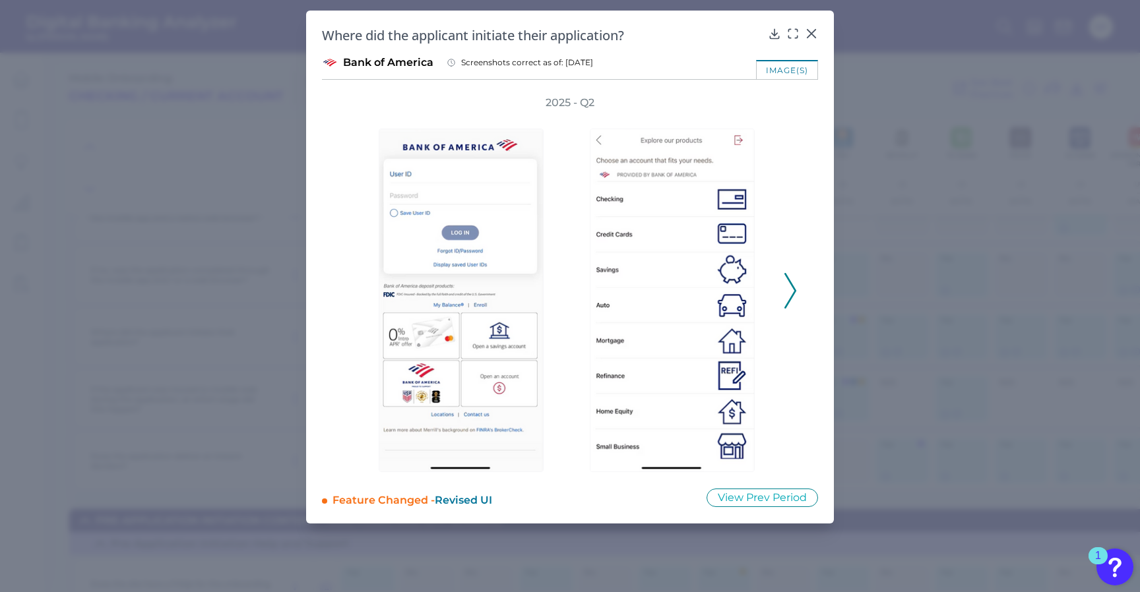
click at [799, 295] on div "2025 - Q2" at bounding box center [570, 284] width 496 height 377
click at [785, 296] on icon at bounding box center [790, 291] width 12 height 36
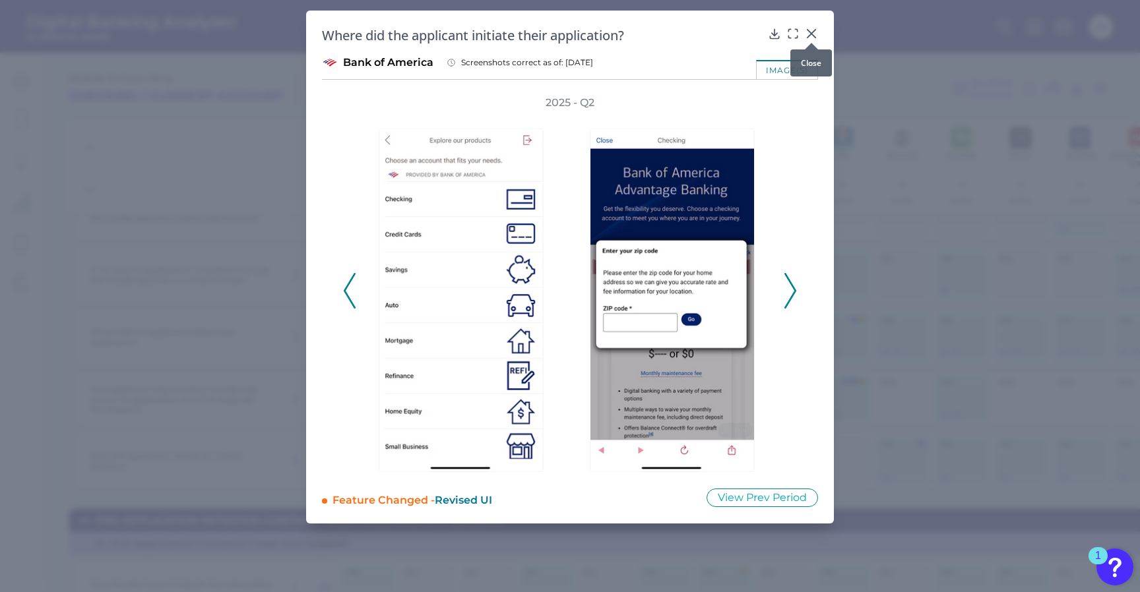
click at [812, 31] on icon at bounding box center [811, 33] width 13 height 13
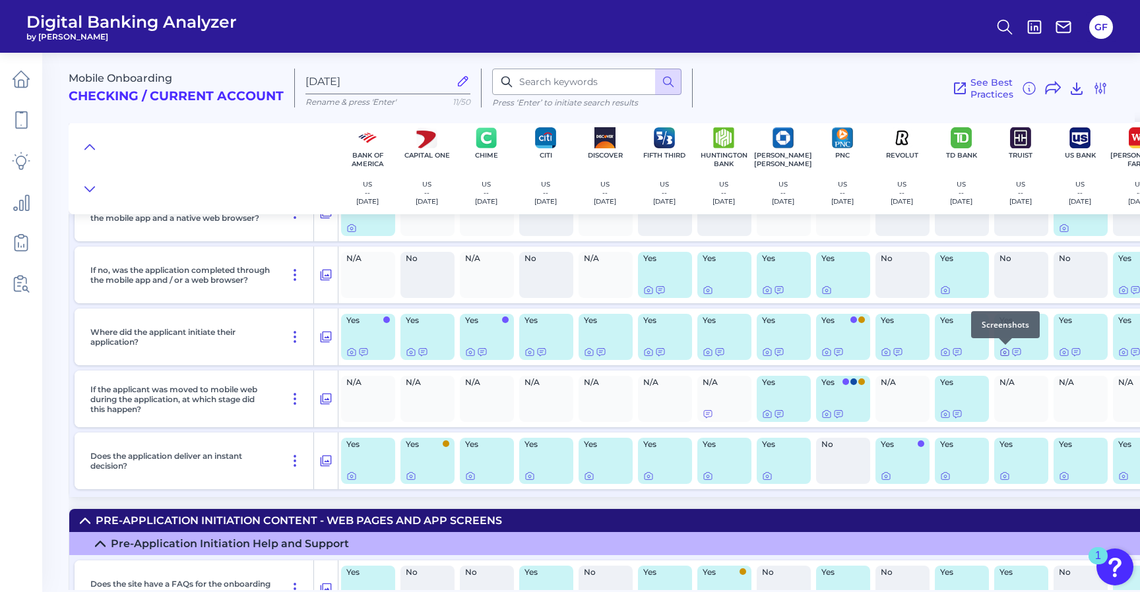
click at [1003, 353] on icon at bounding box center [1004, 352] width 11 height 11
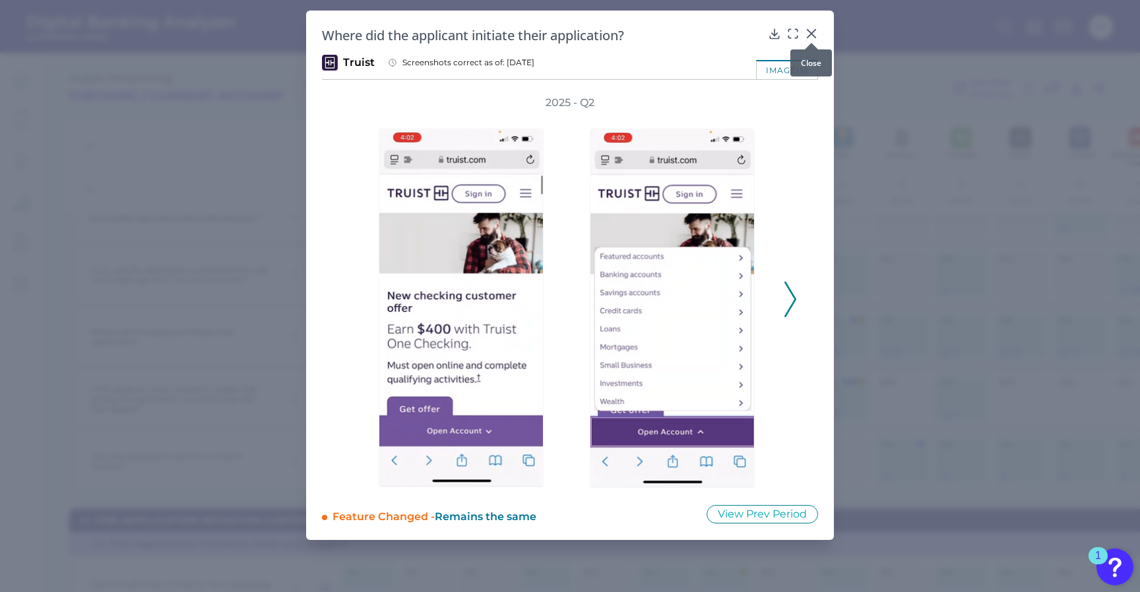
click at [809, 32] on icon at bounding box center [811, 33] width 13 height 13
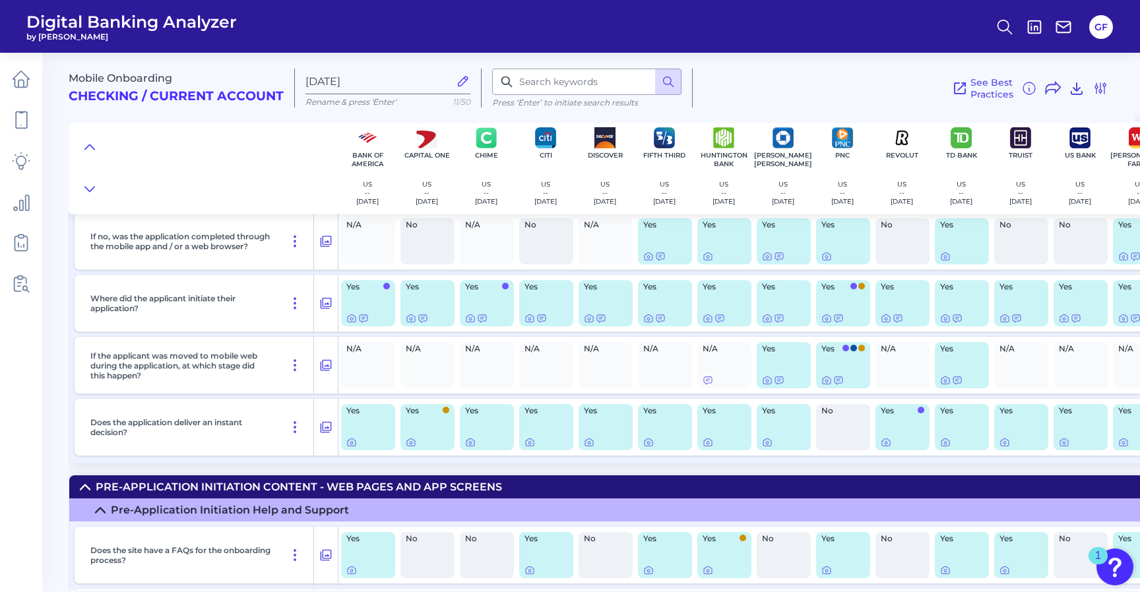
scroll to position [353, 0]
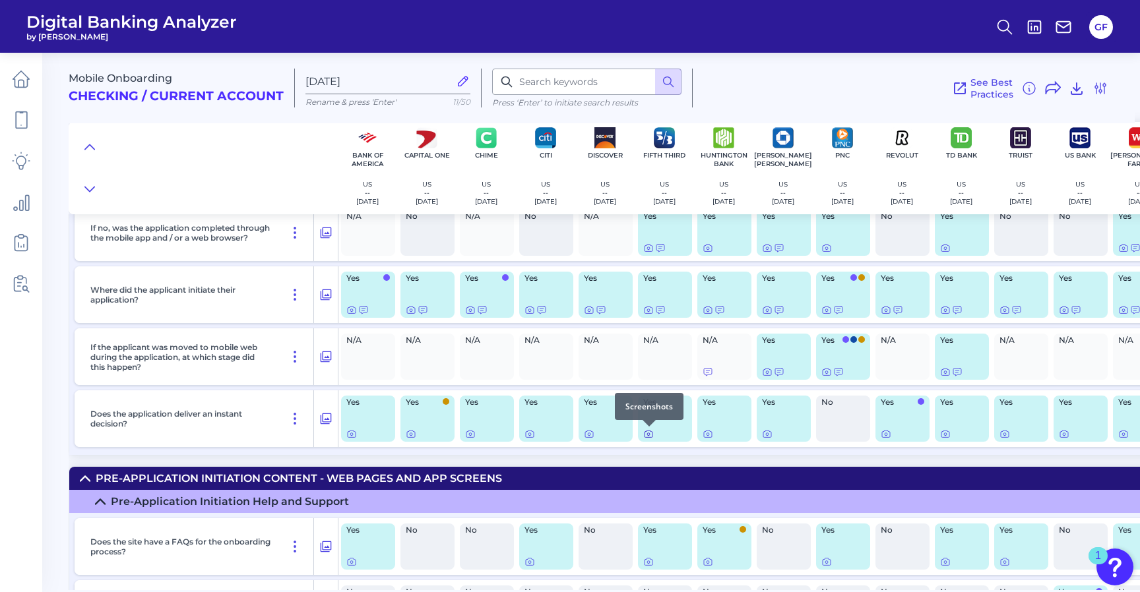
click at [646, 433] on icon at bounding box center [648, 434] width 11 height 11
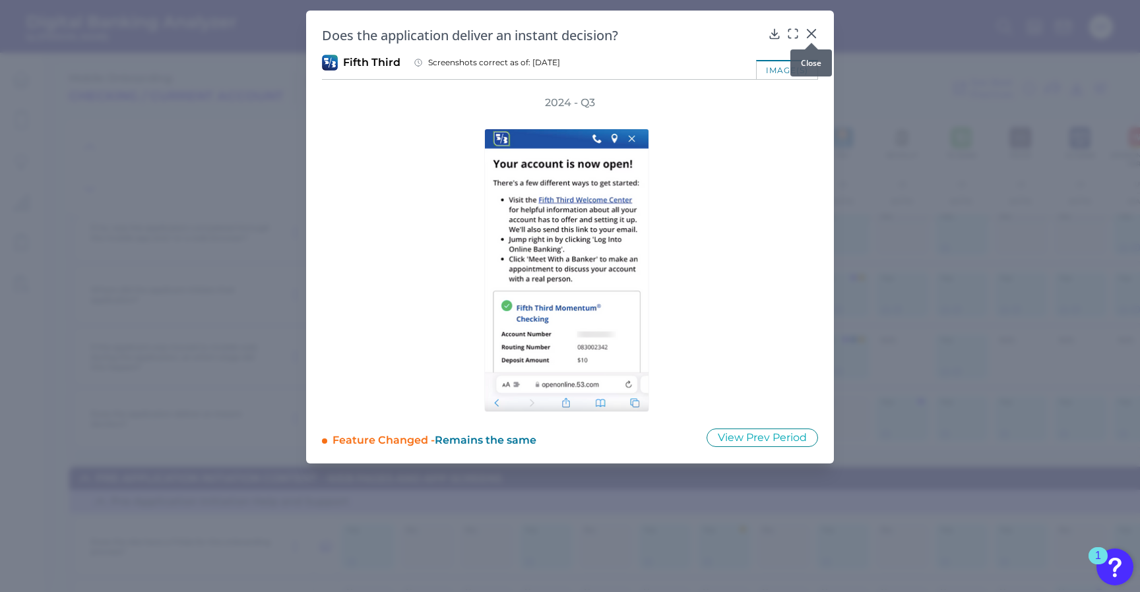
click at [811, 28] on icon at bounding box center [811, 33] width 13 height 13
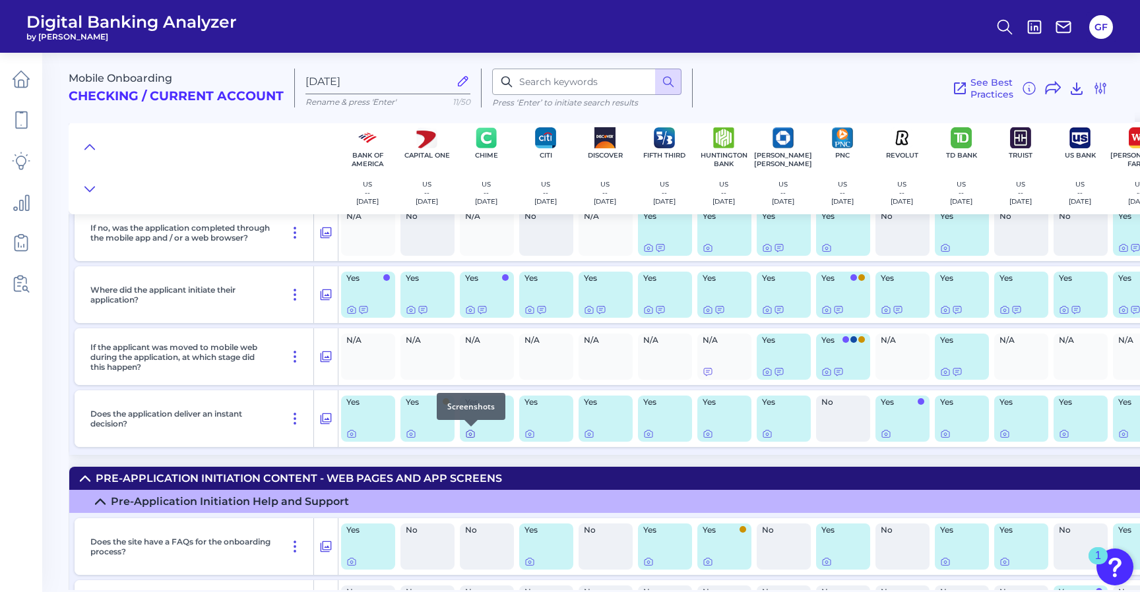
click at [469, 435] on icon at bounding box center [470, 434] width 11 height 11
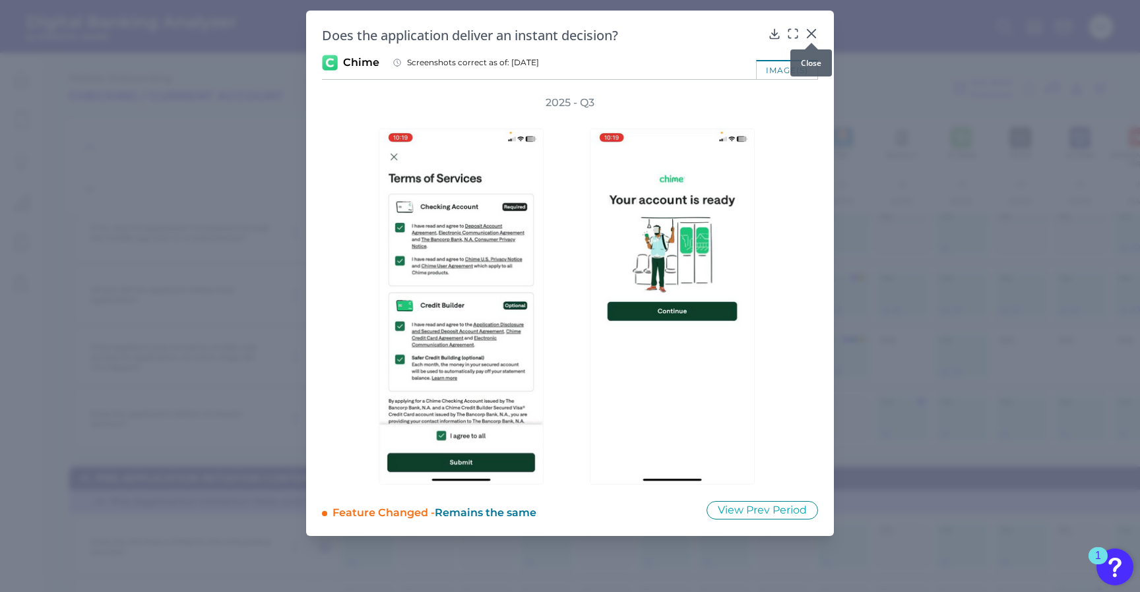
click at [808, 32] on icon at bounding box center [811, 33] width 13 height 13
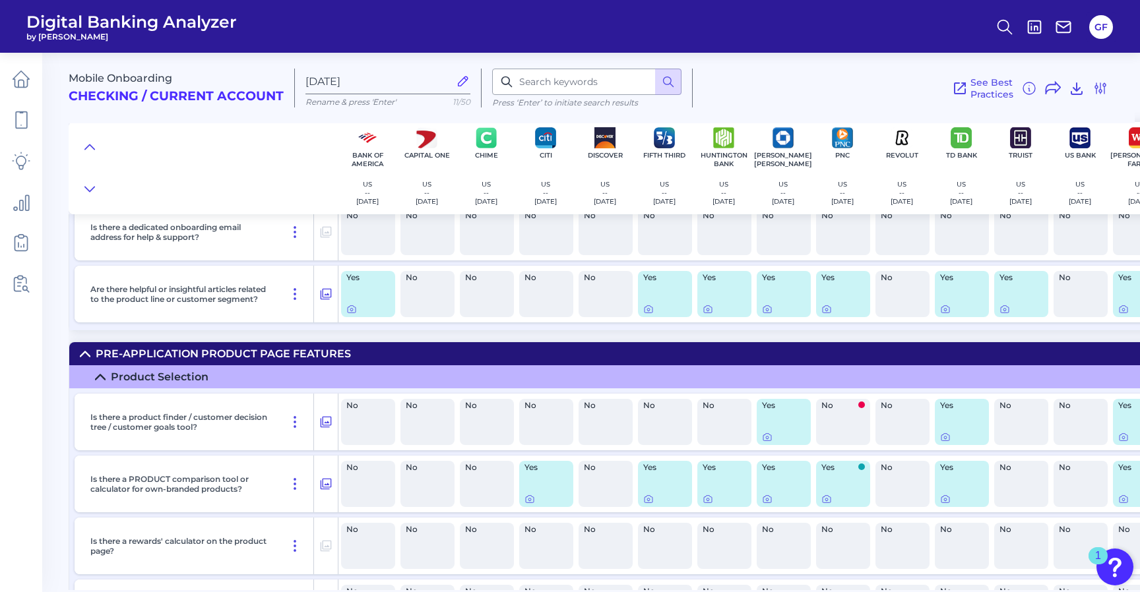
scroll to position [1178, 0]
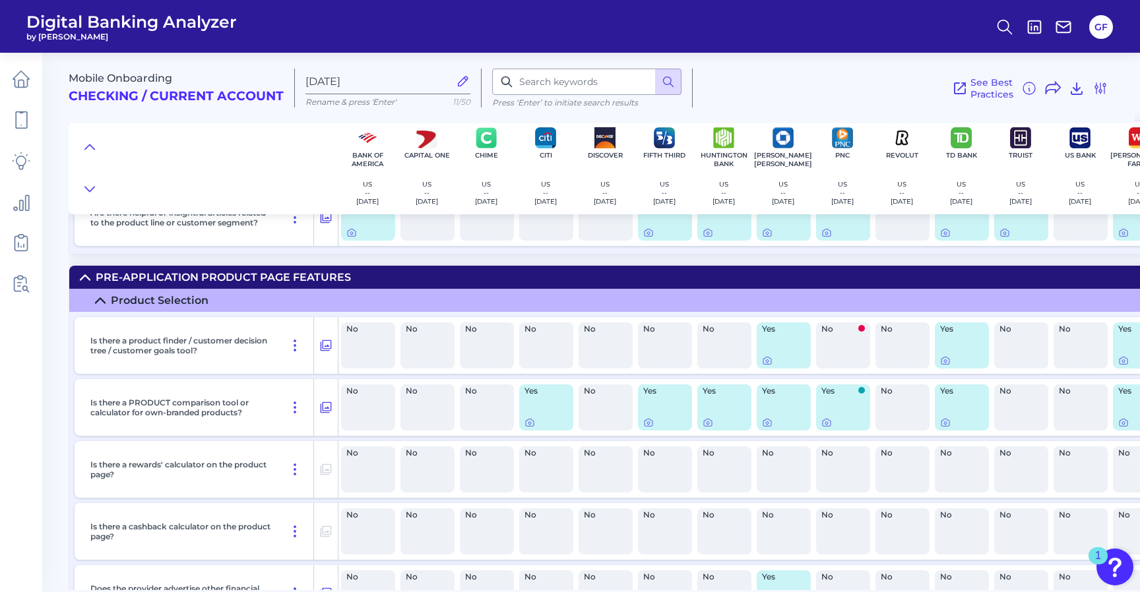
click at [767, 368] on div "Yes" at bounding box center [784, 346] width 54 height 46
click at [766, 361] on icon at bounding box center [767, 361] width 11 height 11
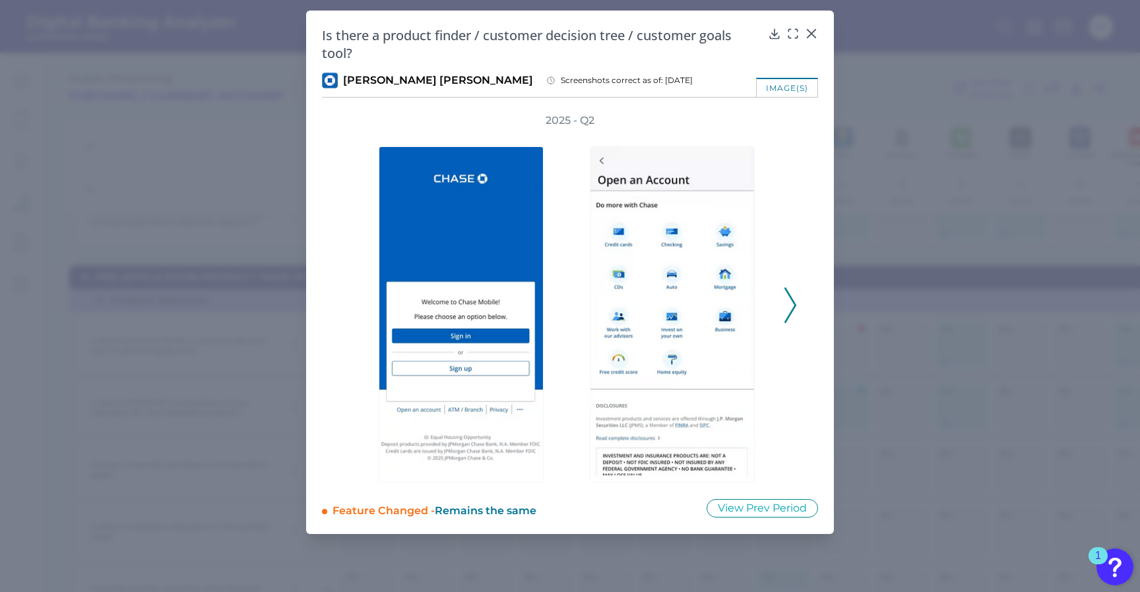
click at [790, 312] on icon at bounding box center [790, 306] width 12 height 36
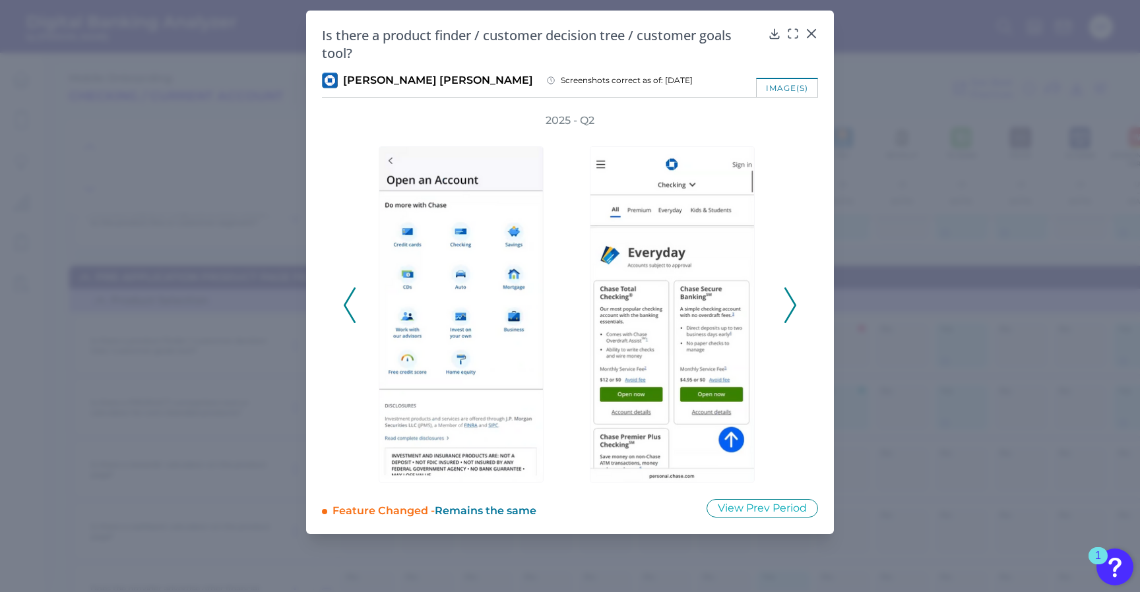
click at [790, 312] on icon at bounding box center [790, 306] width 12 height 36
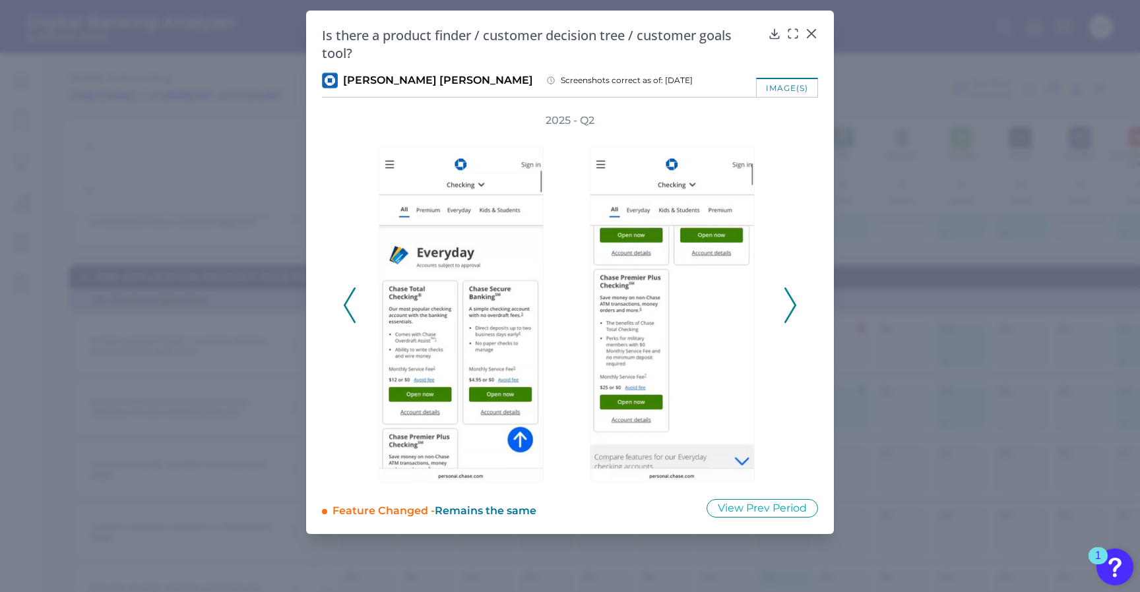
click at [790, 312] on icon at bounding box center [790, 306] width 12 height 36
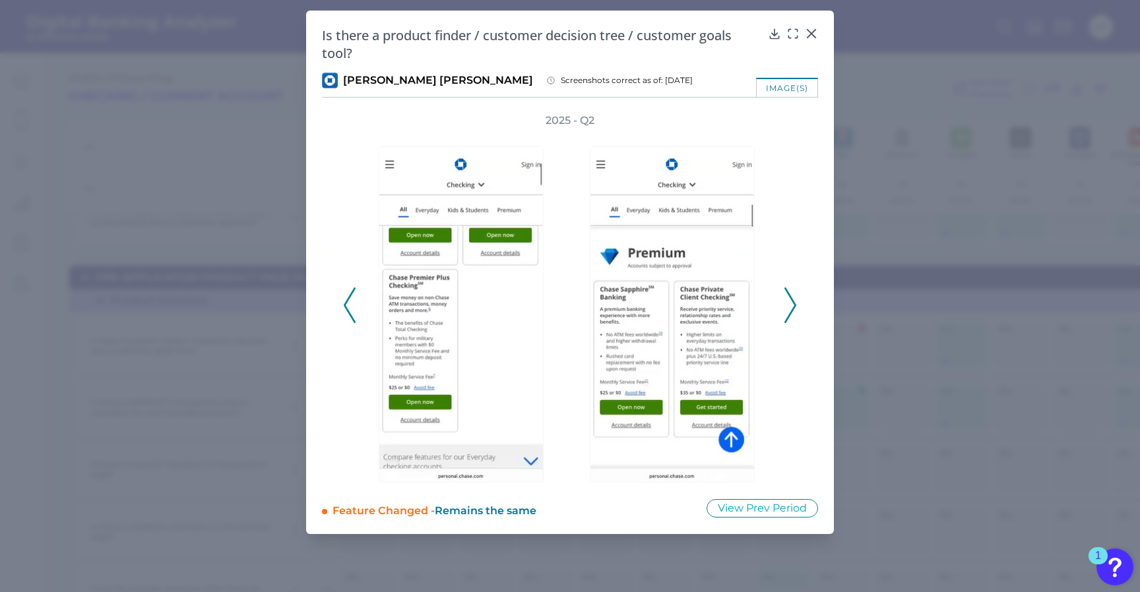
click at [790, 312] on icon at bounding box center [790, 306] width 12 height 36
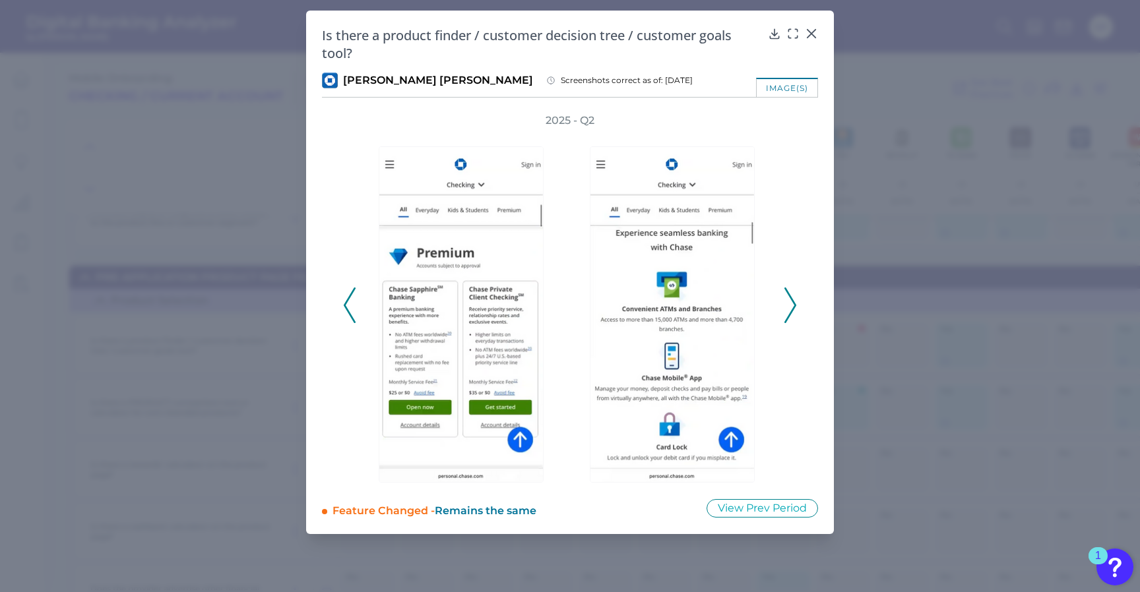
click at [790, 312] on icon at bounding box center [790, 306] width 12 height 36
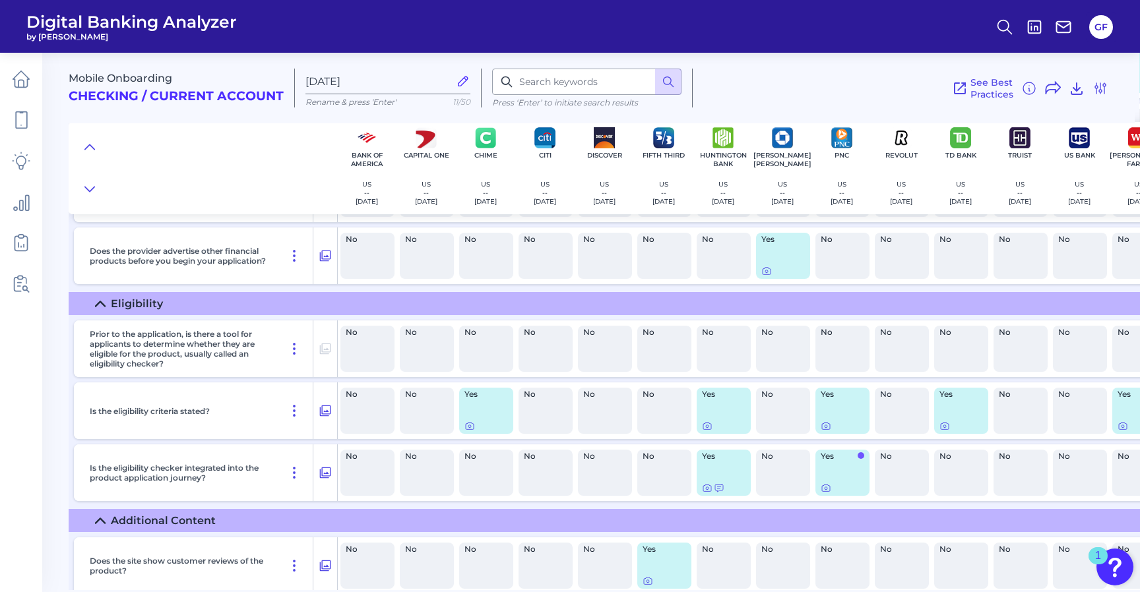
scroll to position [1517, 1]
click at [706, 429] on icon at bounding box center [707, 425] width 11 height 11
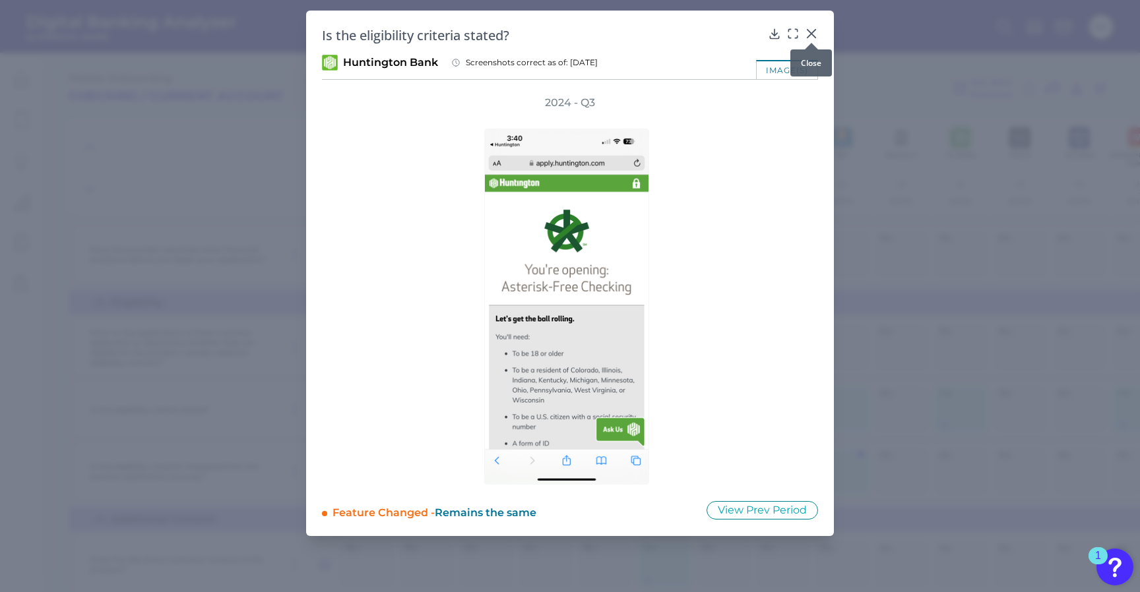
click at [807, 28] on icon at bounding box center [811, 33] width 13 height 13
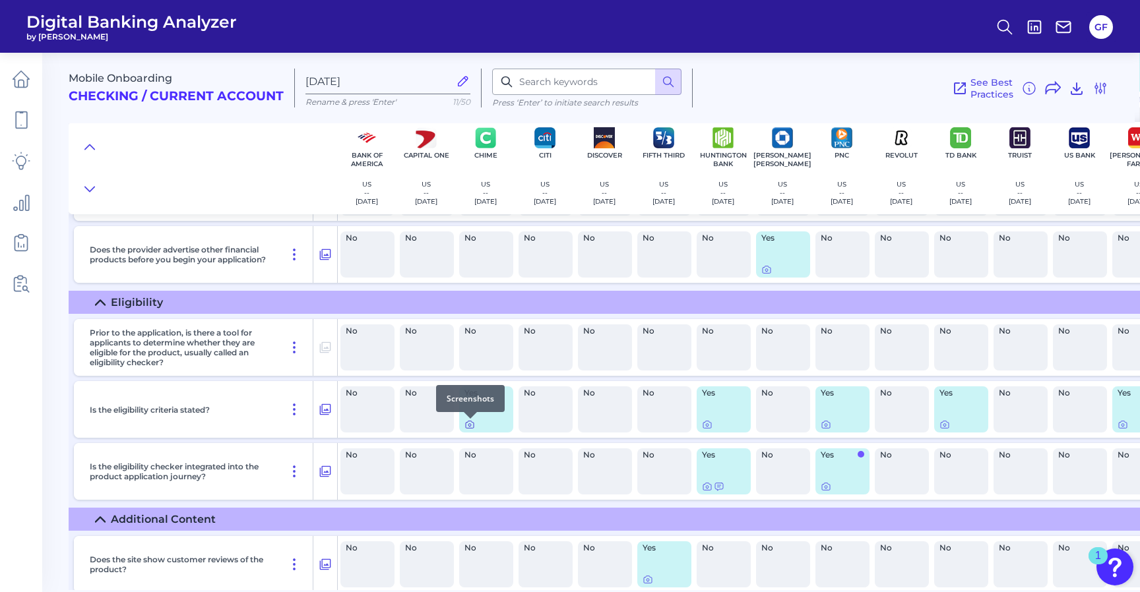
click at [470, 427] on icon at bounding box center [469, 425] width 11 height 11
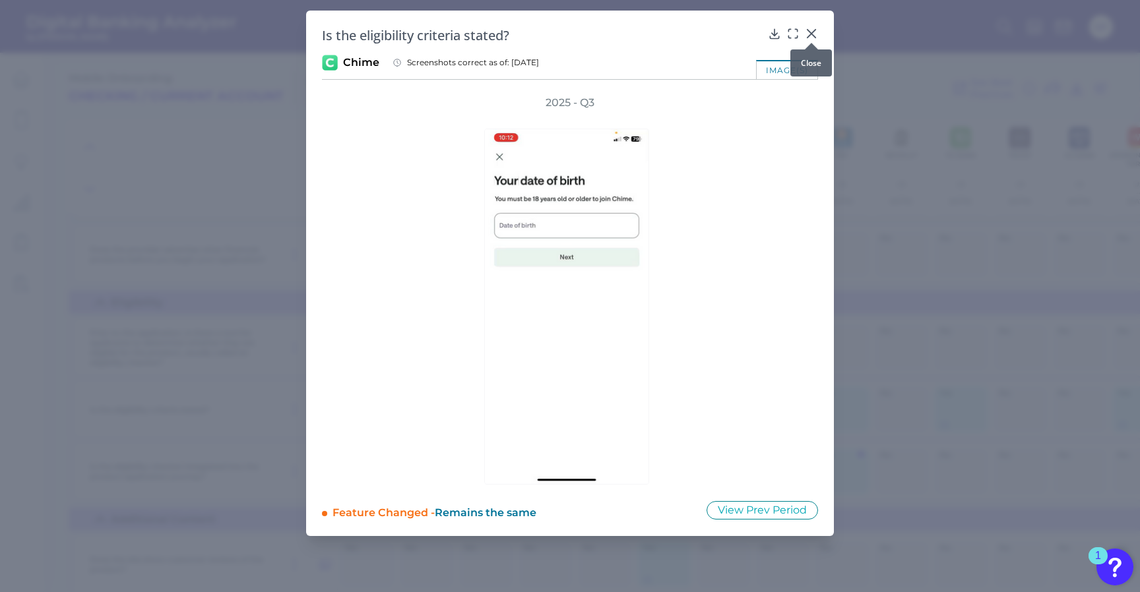
click at [807, 34] on icon at bounding box center [811, 33] width 13 height 13
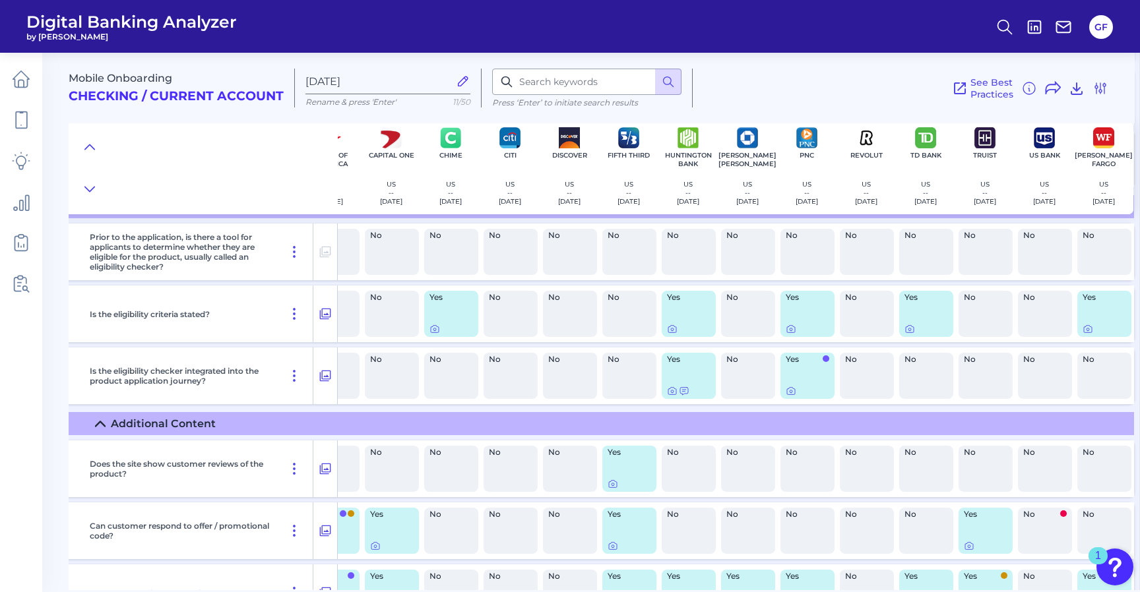
scroll to position [1611, 41]
click at [1082, 331] on icon at bounding box center [1087, 330] width 11 height 11
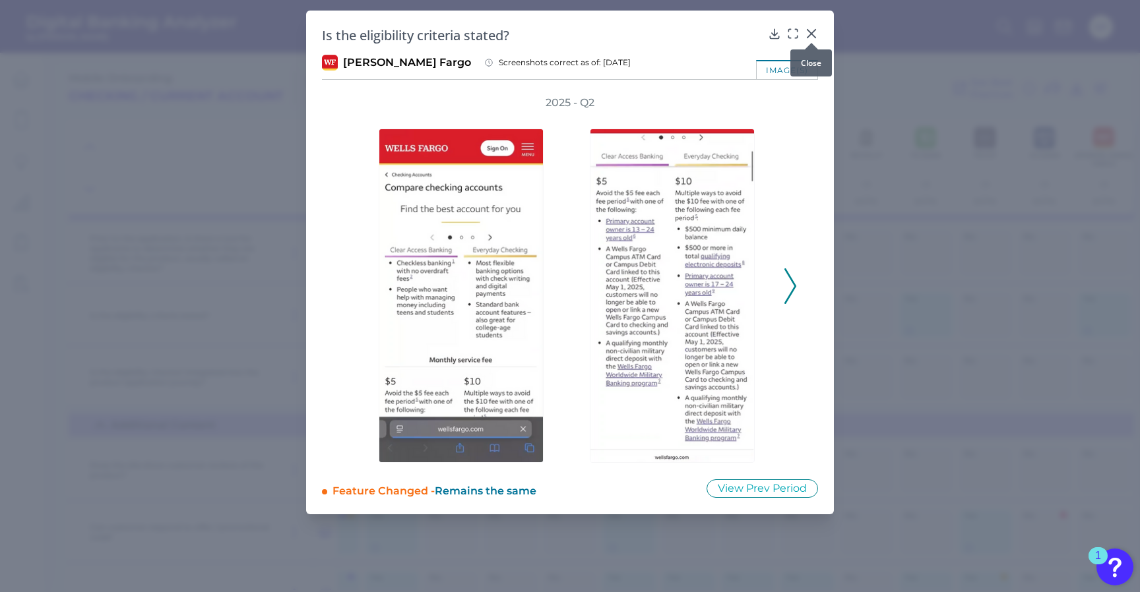
click at [813, 27] on icon at bounding box center [811, 33] width 13 height 13
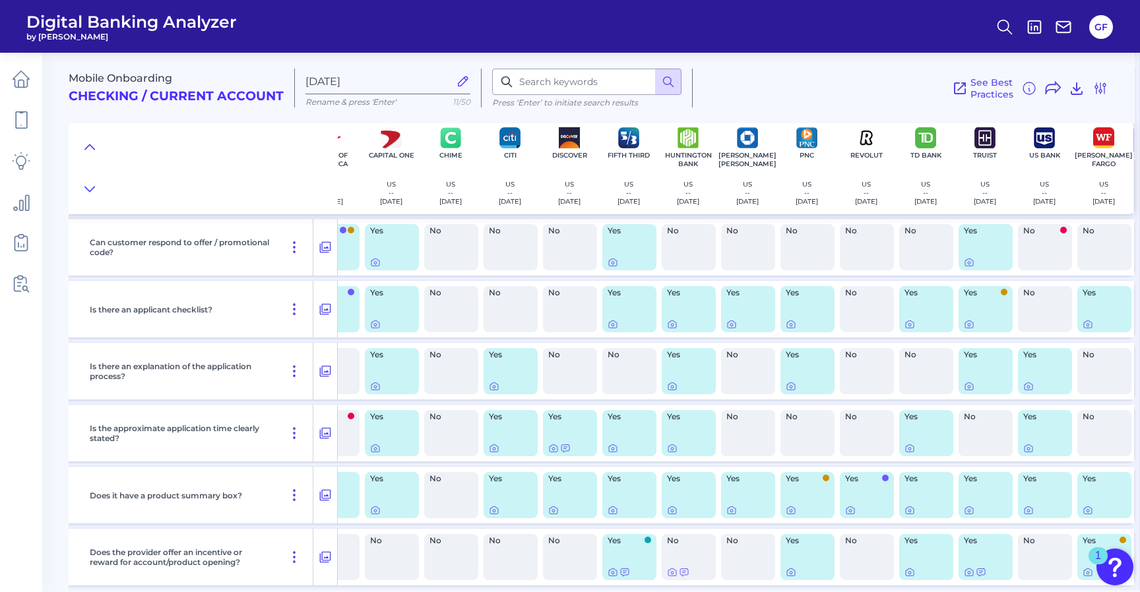
scroll to position [1950, 41]
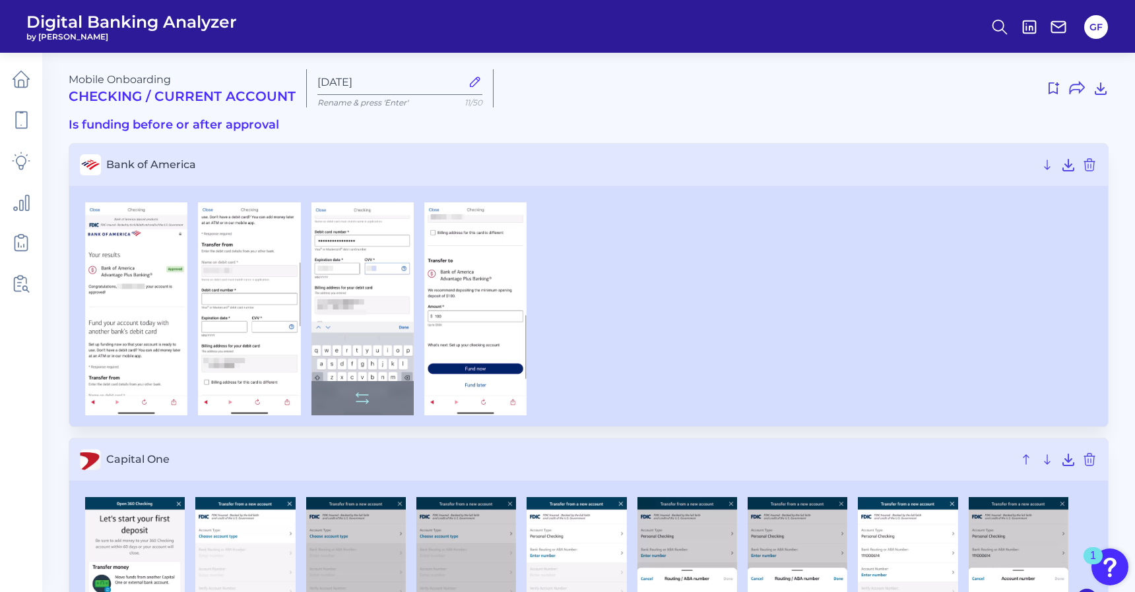
click at [360, 326] on img at bounding box center [362, 309] width 102 height 213
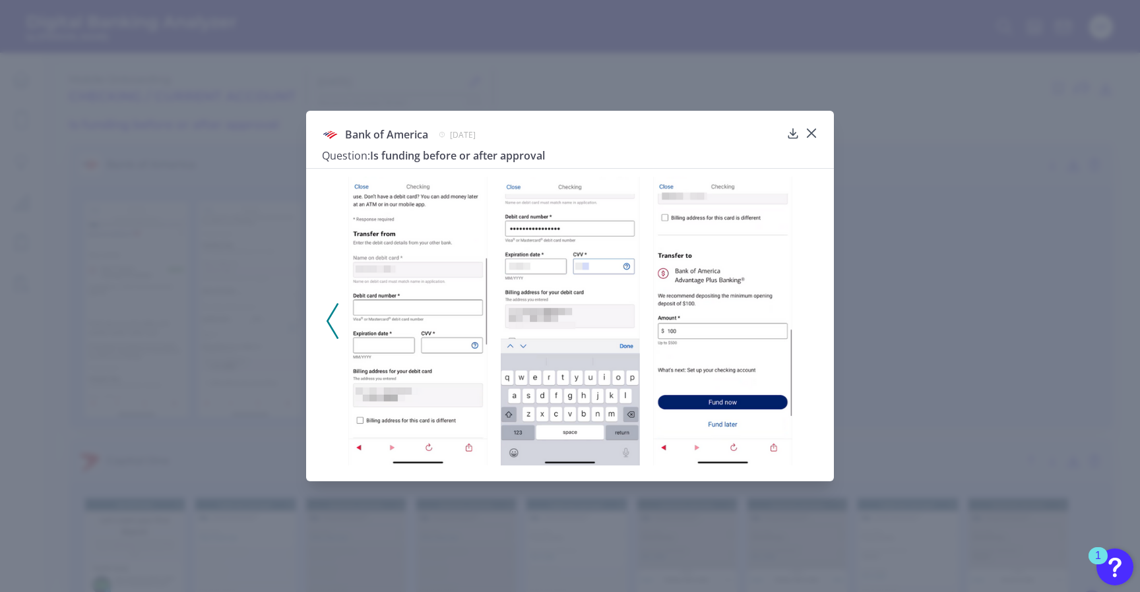
click at [360, 326] on div at bounding box center [418, 322] width 152 height 290
click at [817, 134] on icon at bounding box center [811, 133] width 13 height 13
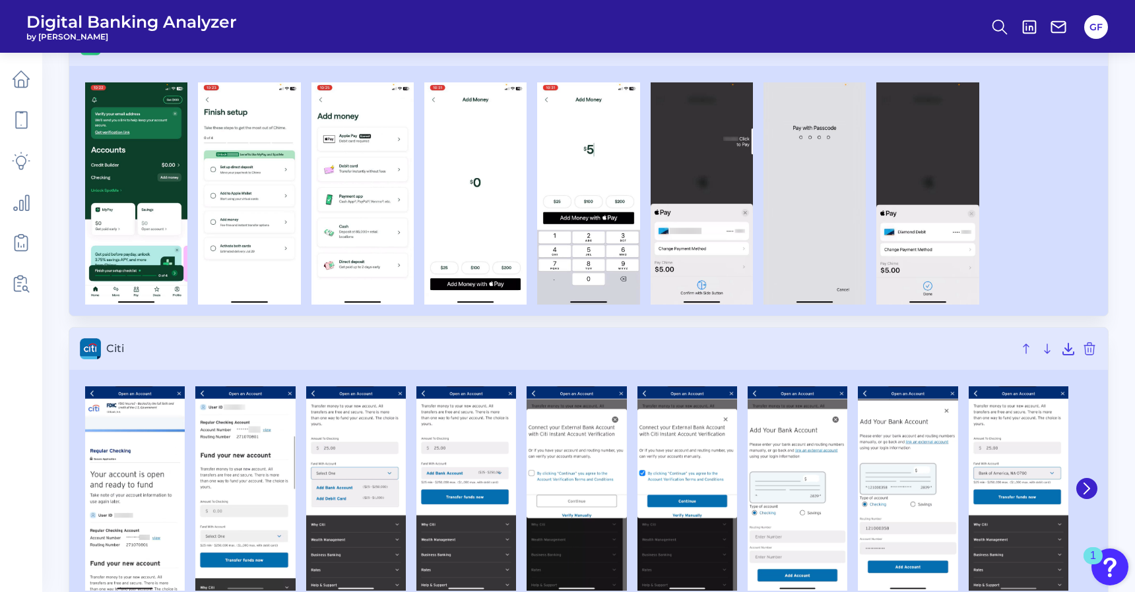
scroll to position [929, 0]
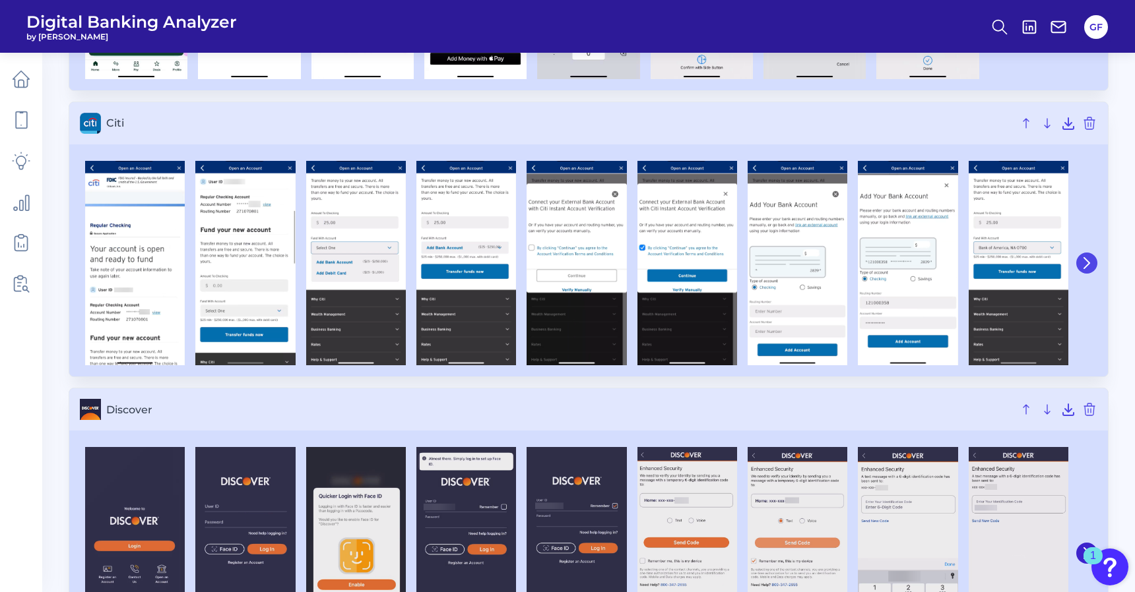
click at [1085, 264] on icon at bounding box center [1086, 263] width 12 height 12
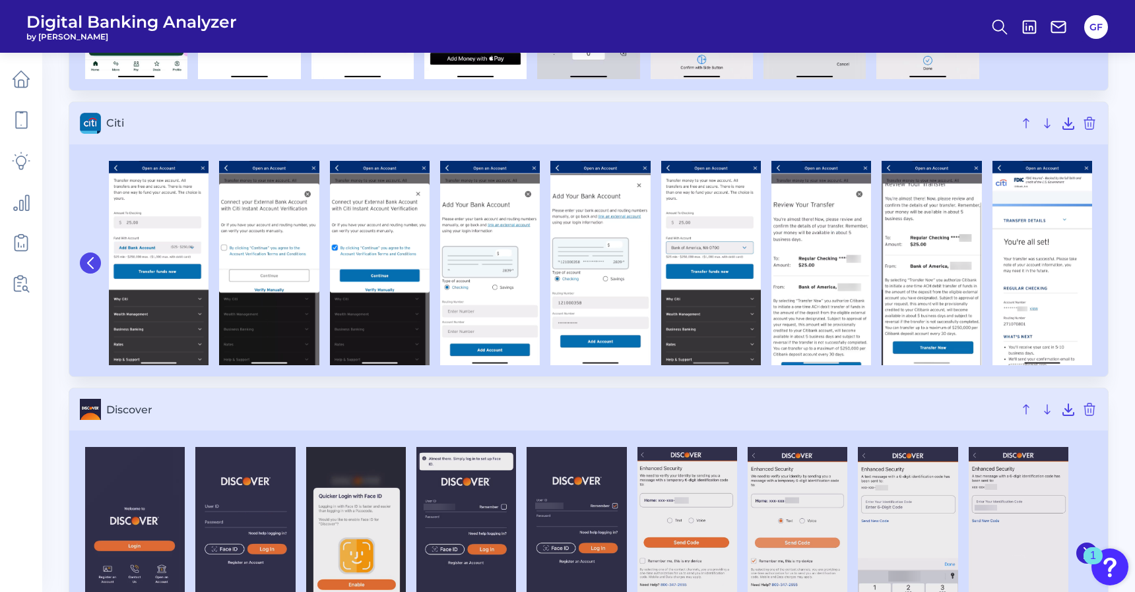
click at [87, 265] on icon at bounding box center [90, 263] width 12 height 12
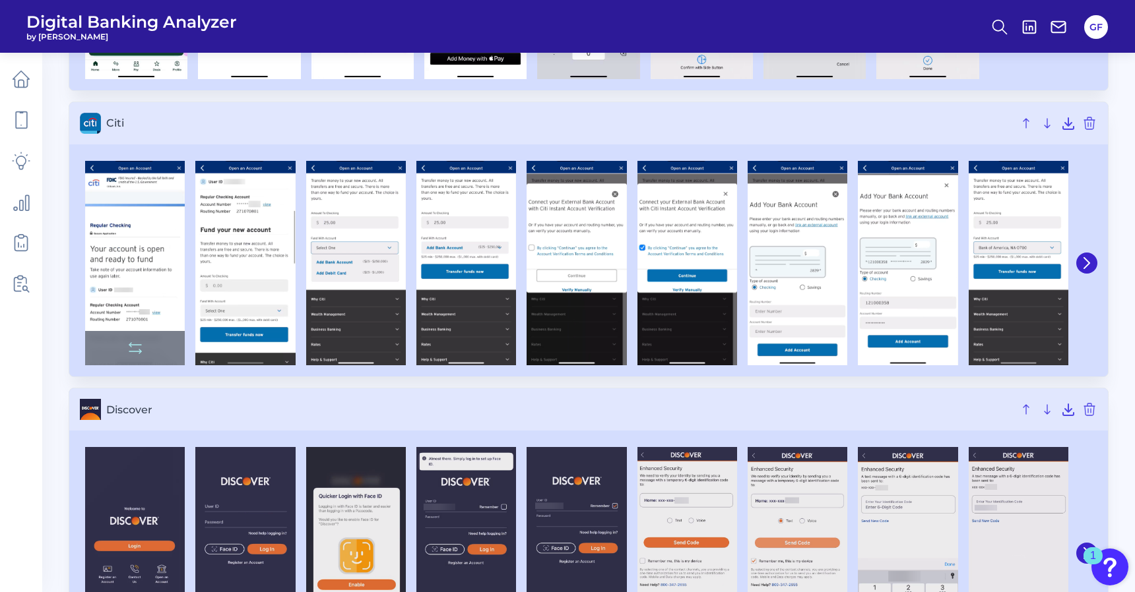
click at [87, 265] on img at bounding box center [135, 263] width 100 height 205
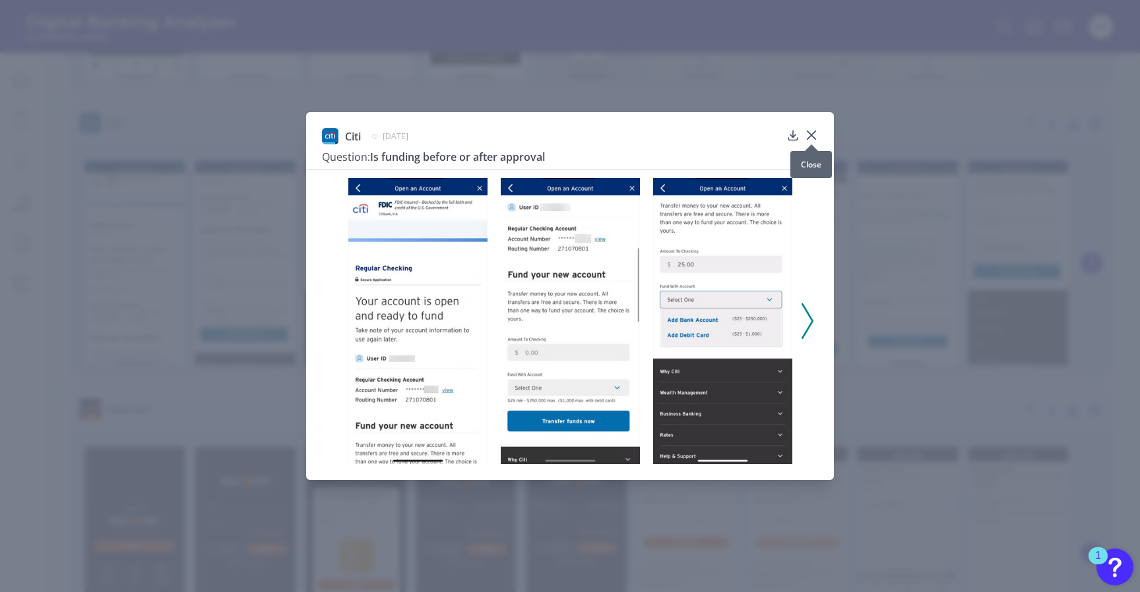
click at [806, 136] on icon at bounding box center [811, 135] width 13 height 13
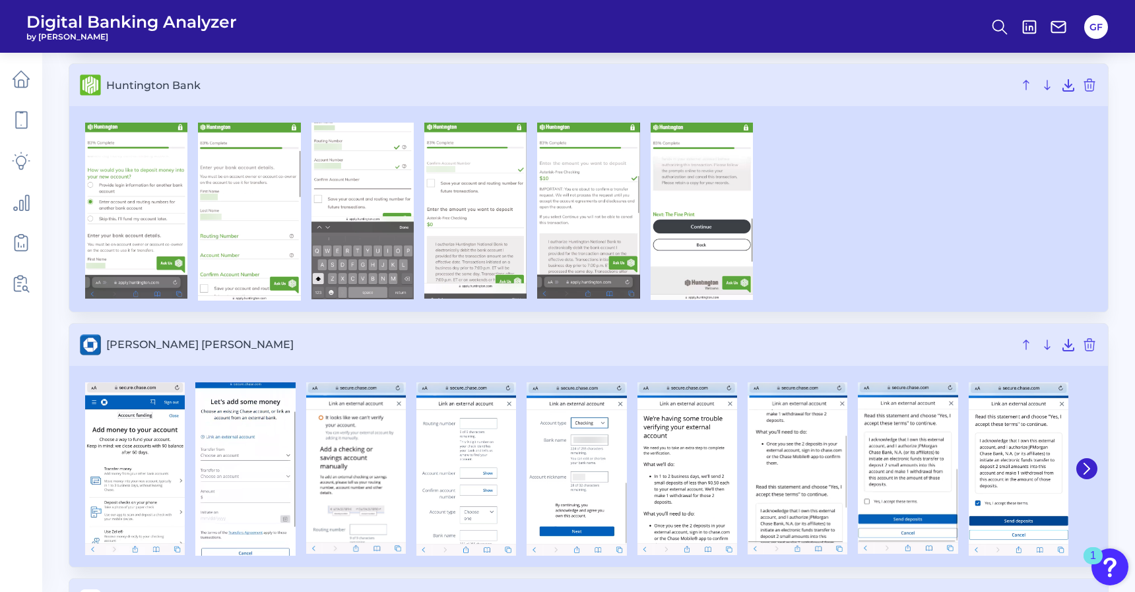
scroll to position [1817, 0]
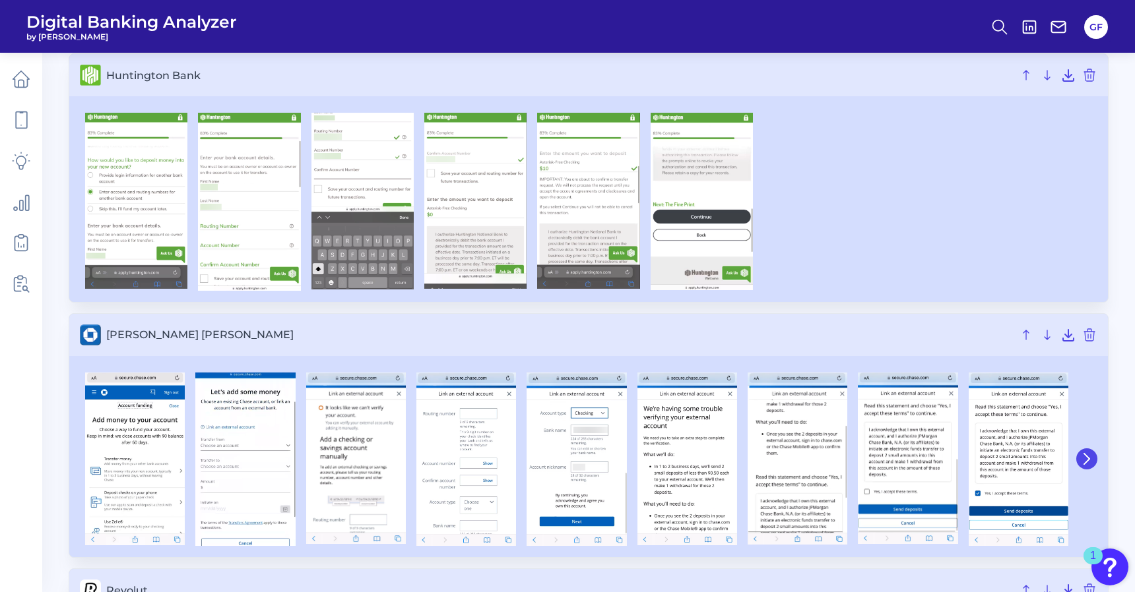
click at [1088, 452] on button at bounding box center [1086, 459] width 21 height 21
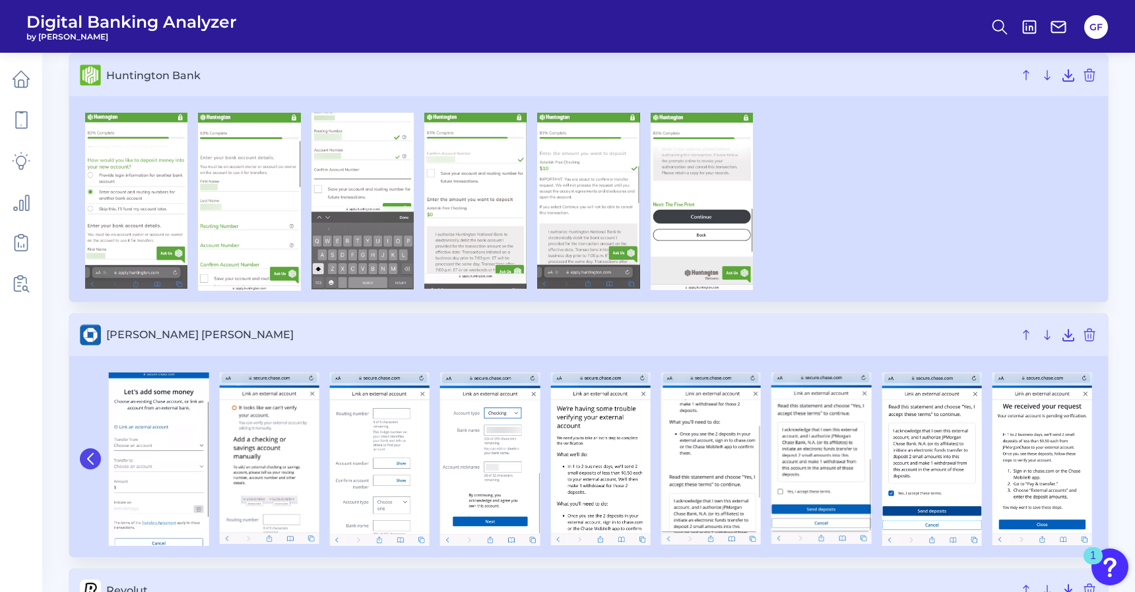
click at [86, 456] on icon at bounding box center [90, 459] width 12 height 12
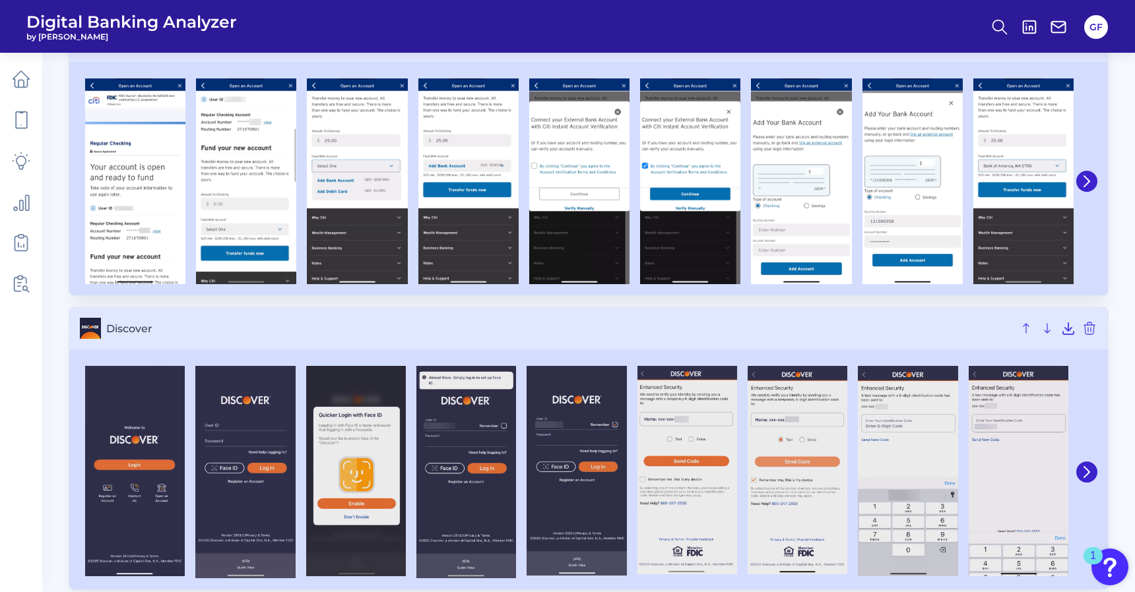
scroll to position [1018, 0]
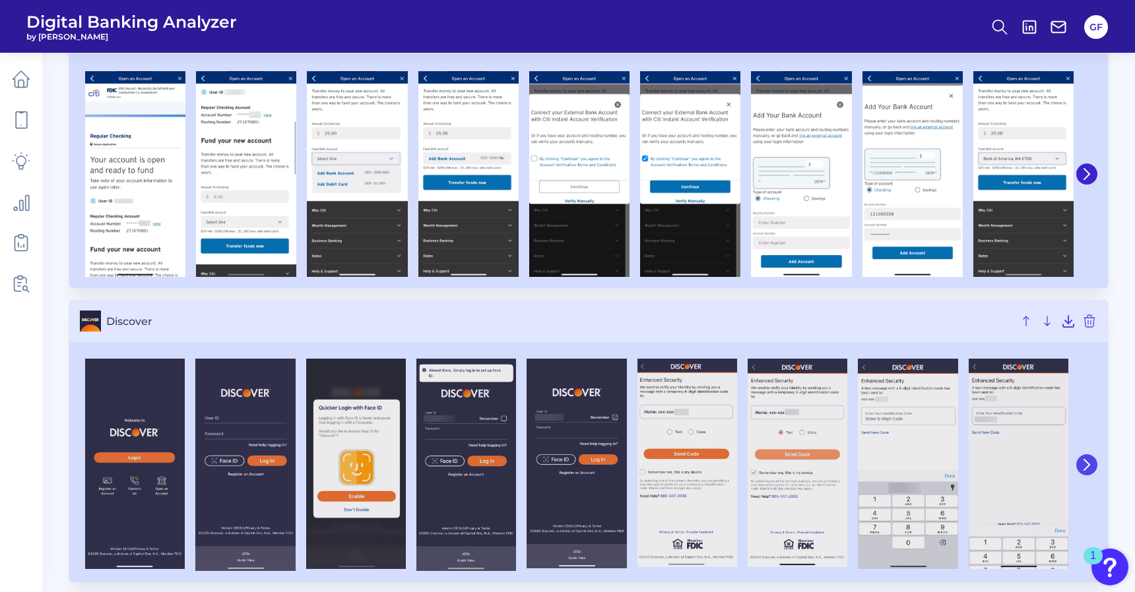
click at [1078, 463] on button at bounding box center [1086, 464] width 21 height 21
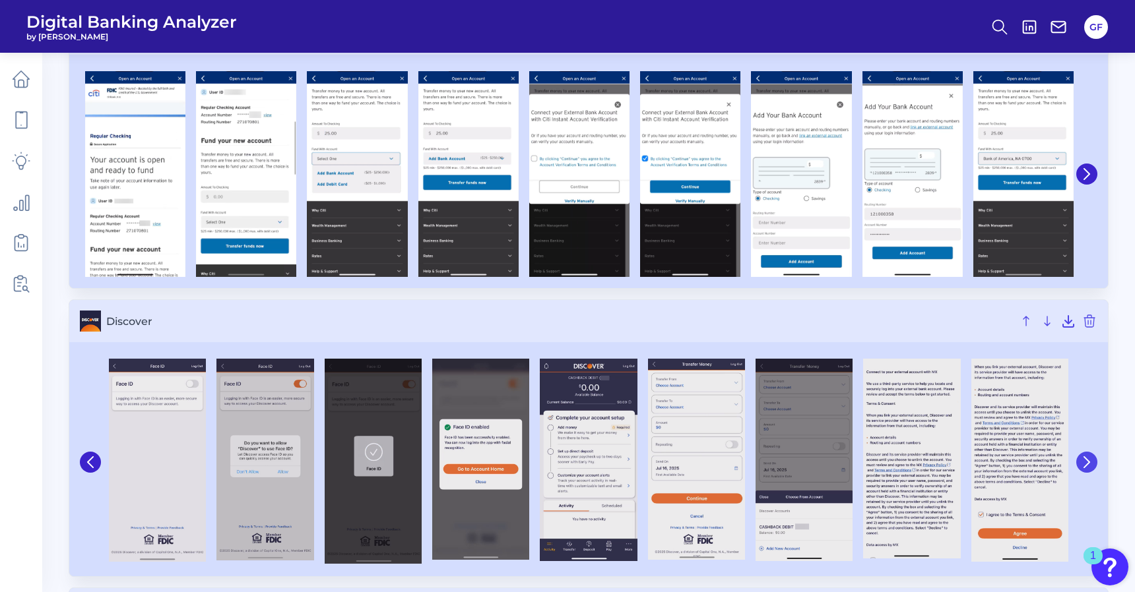
click at [1078, 463] on button at bounding box center [1086, 462] width 21 height 21
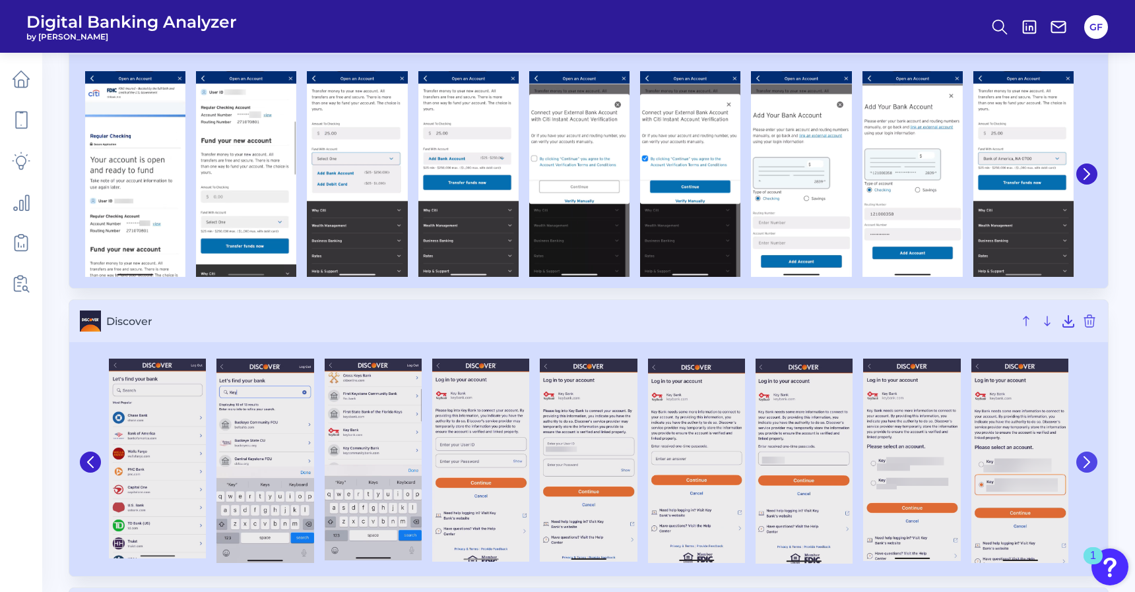
click at [1078, 463] on button at bounding box center [1086, 462] width 21 height 21
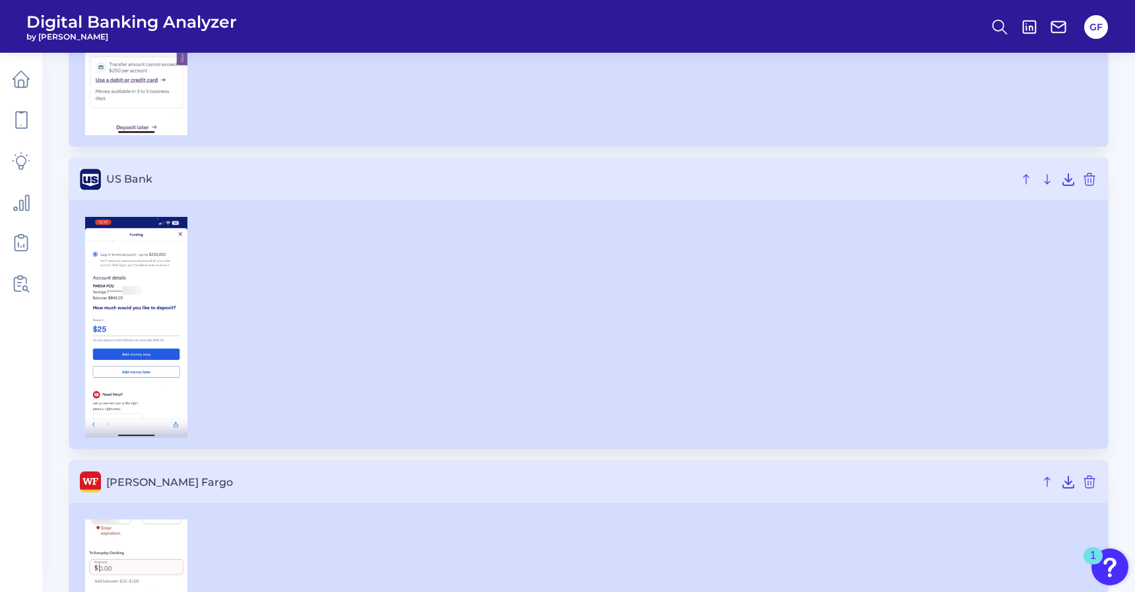
scroll to position [1470, 0]
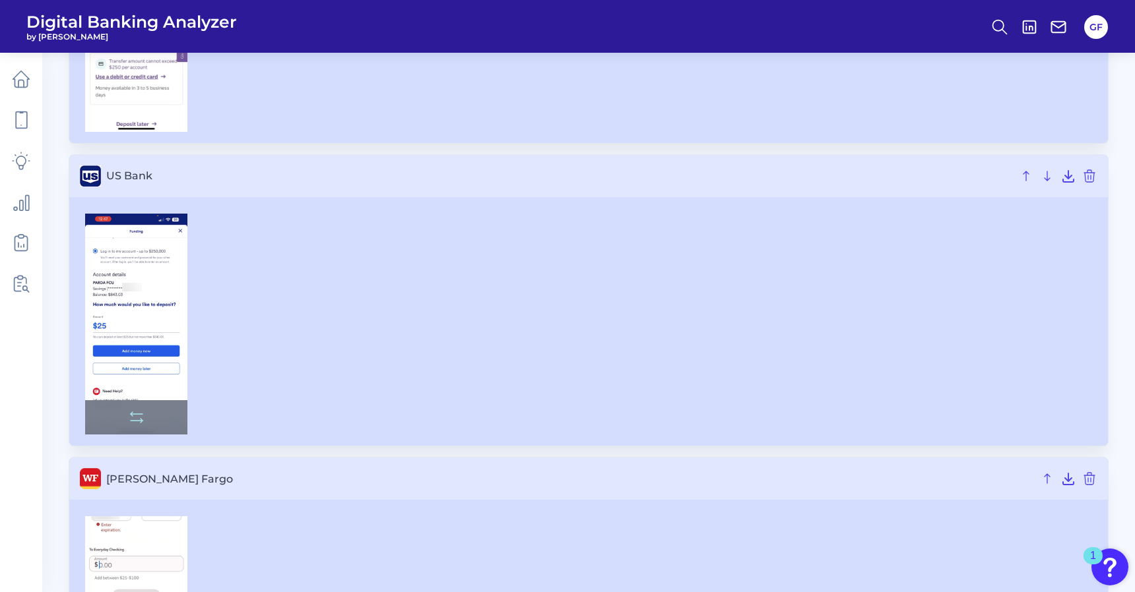
click at [137, 346] on img at bounding box center [136, 325] width 102 height 222
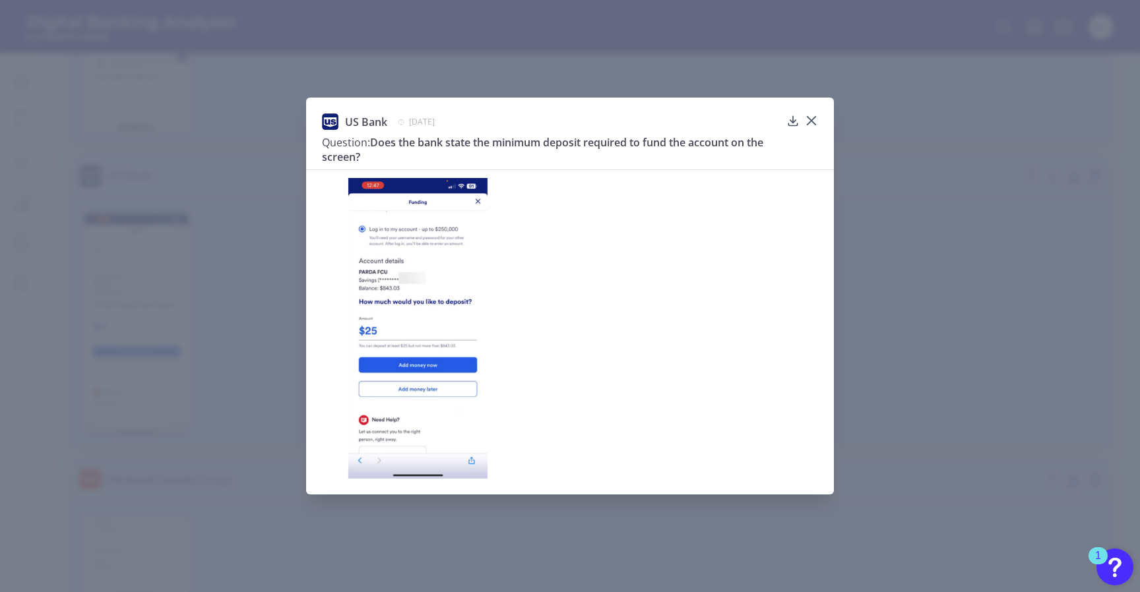
click at [976, 325] on div "US Bank May 9, 2025 Question: Does the bank state the minimum deposit required …" at bounding box center [570, 296] width 1140 height 592
click at [805, 119] on icon at bounding box center [811, 120] width 13 height 13
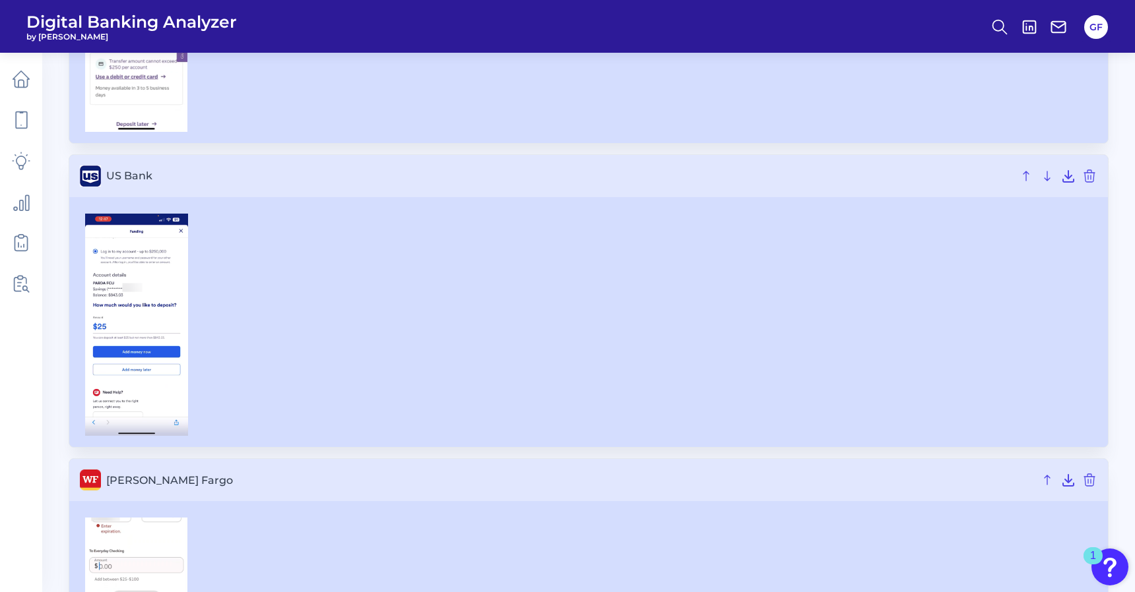
scroll to position [1605, 0]
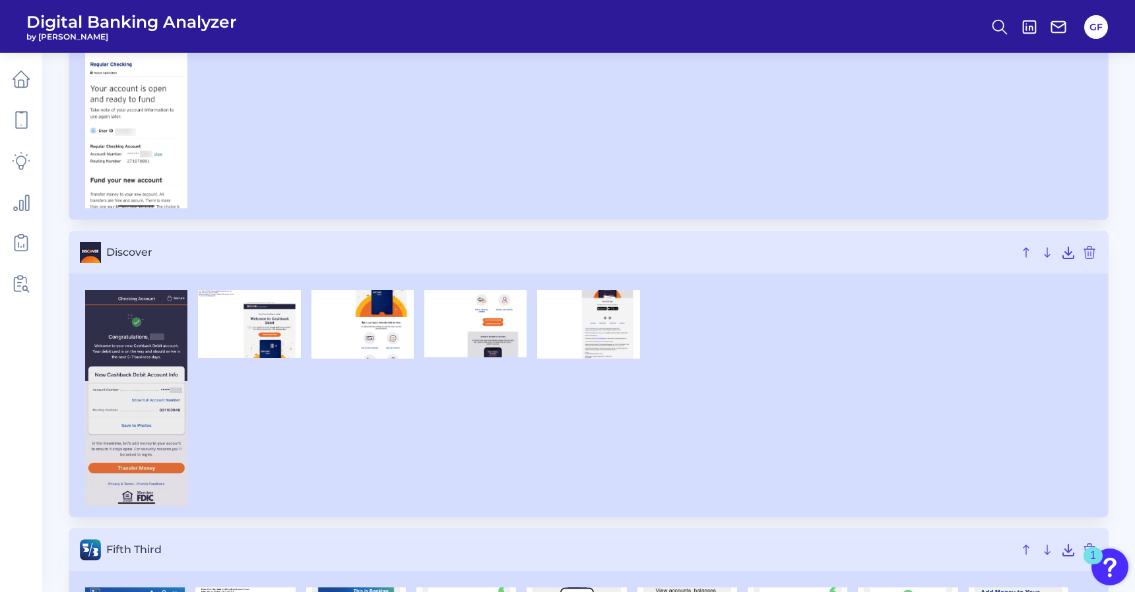
scroll to position [1163, 0]
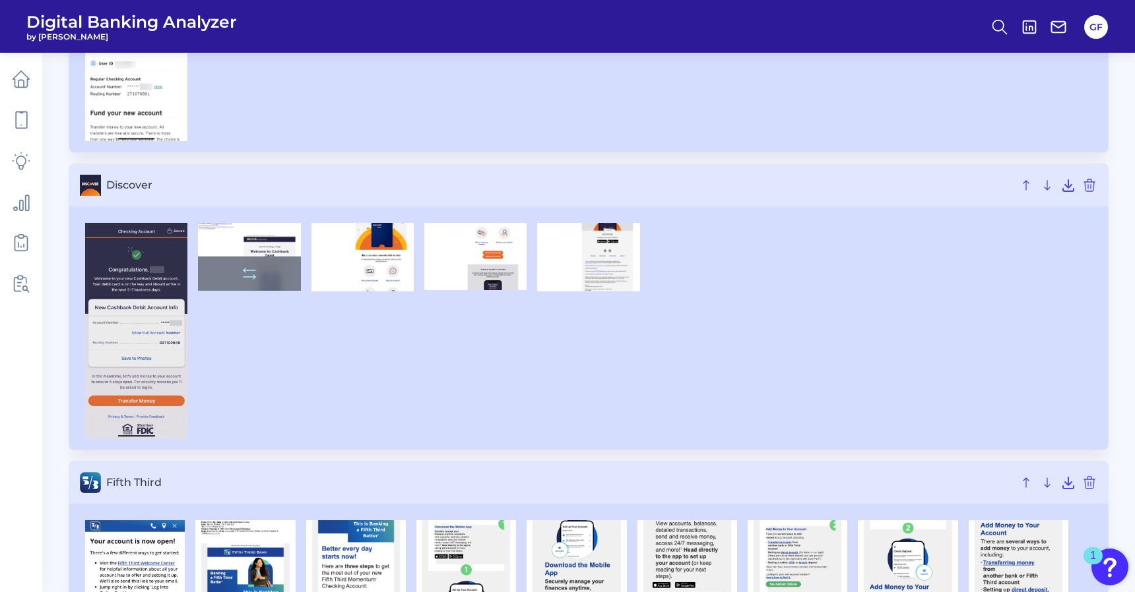
click at [227, 265] on div at bounding box center [249, 274] width 102 height 34
click at [281, 239] on img at bounding box center [249, 257] width 102 height 68
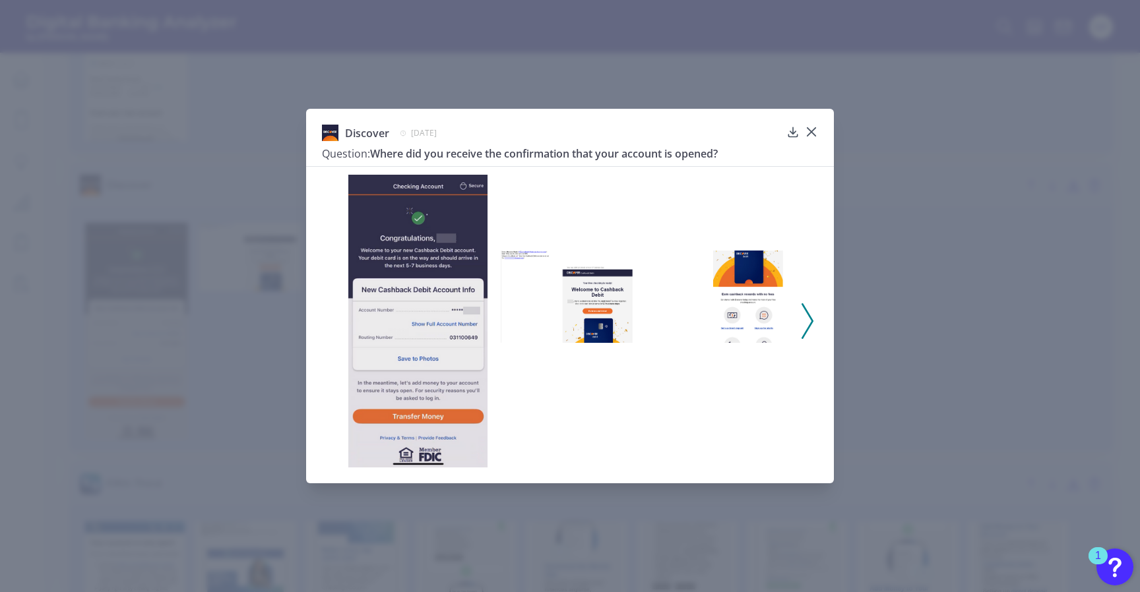
click at [807, 314] on polyline at bounding box center [807, 321] width 10 height 34
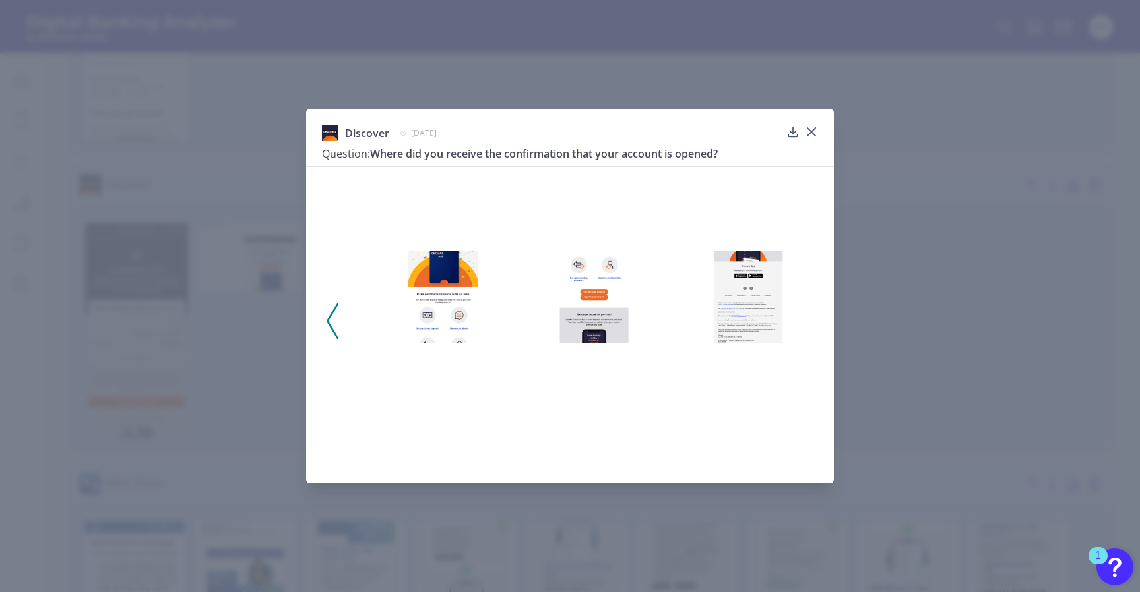
click at [807, 314] on div at bounding box center [570, 316] width 528 height 301
click at [809, 130] on icon at bounding box center [811, 132] width 8 height 8
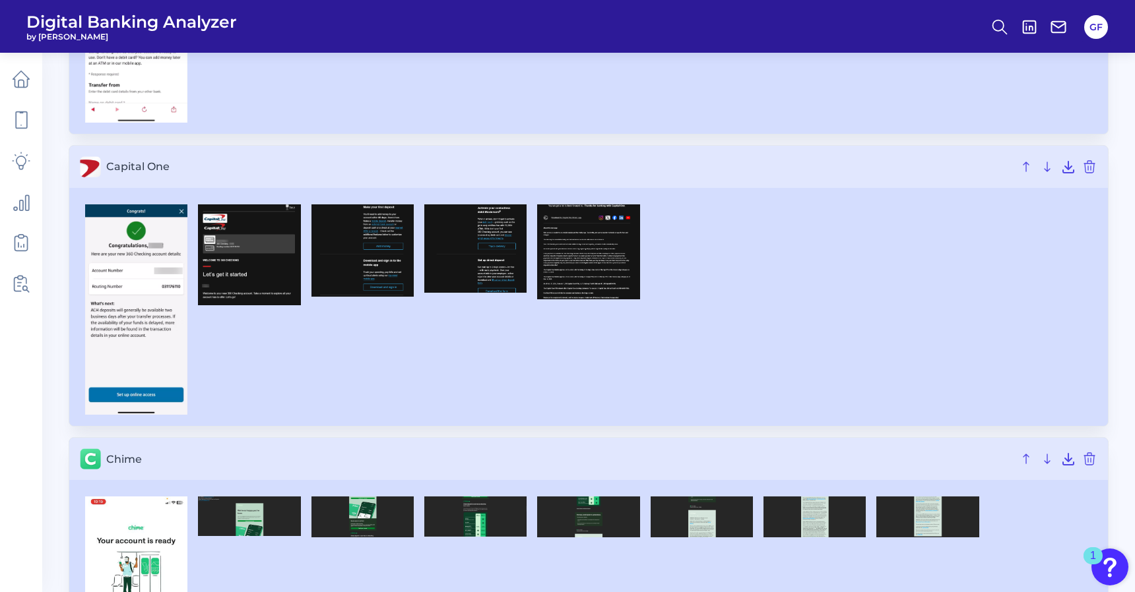
scroll to position [0, 0]
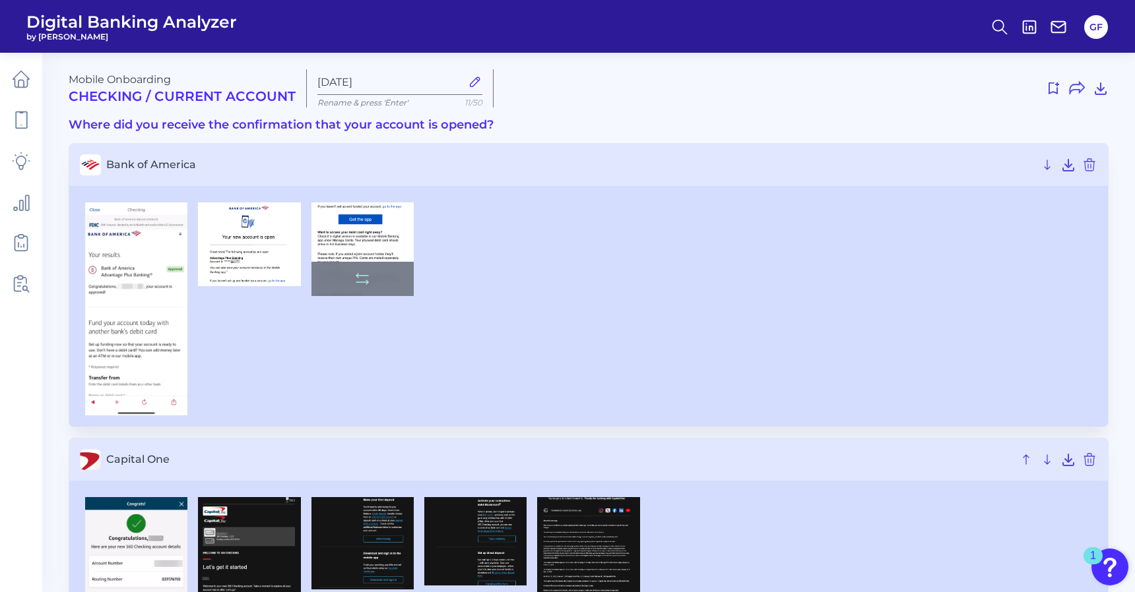
click at [359, 230] on img at bounding box center [362, 250] width 102 height 94
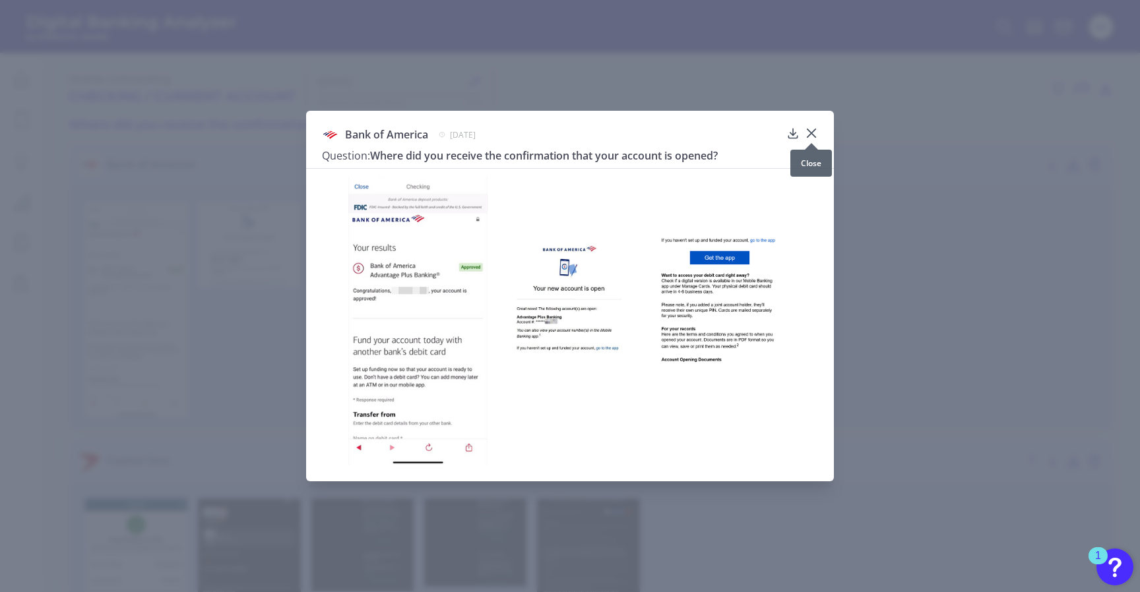
drag, startPoint x: 805, startPoint y: 133, endPoint x: 750, endPoint y: 183, distance: 73.8
click at [805, 133] on icon at bounding box center [811, 133] width 13 height 13
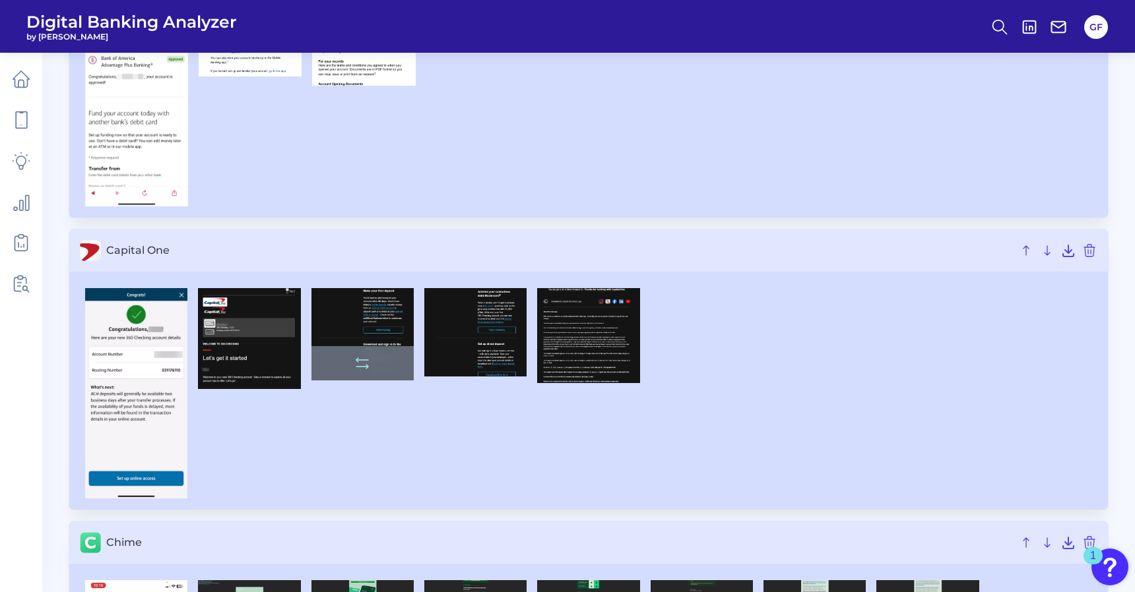
scroll to position [229, 0]
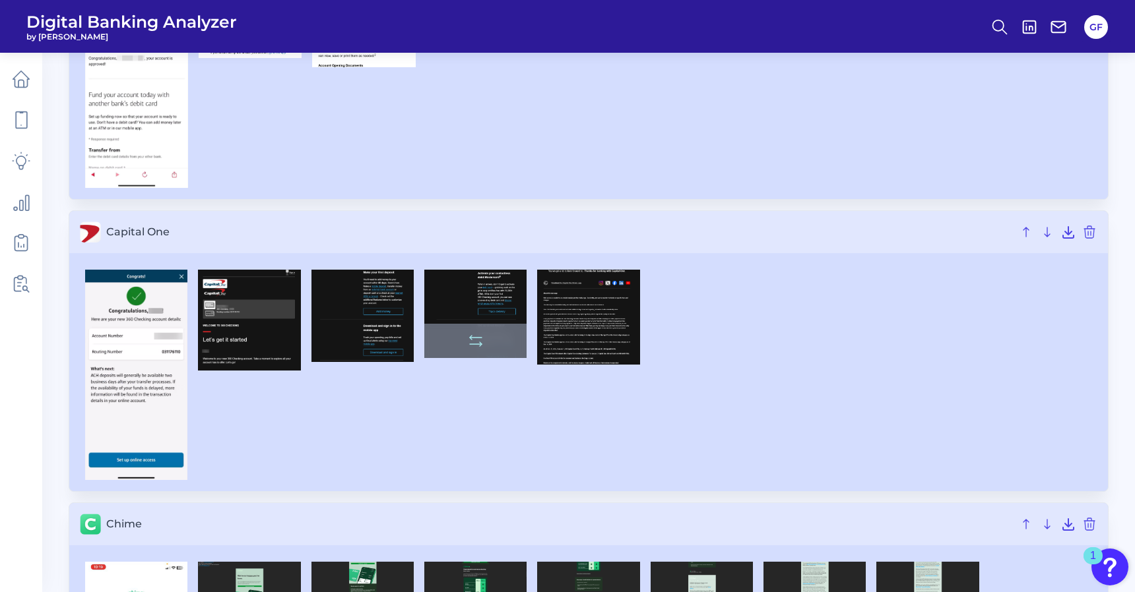
drag, startPoint x: 214, startPoint y: 343, endPoint x: 427, endPoint y: 309, distance: 215.1
click at [427, 309] on div at bounding box center [588, 375] width 1017 height 210
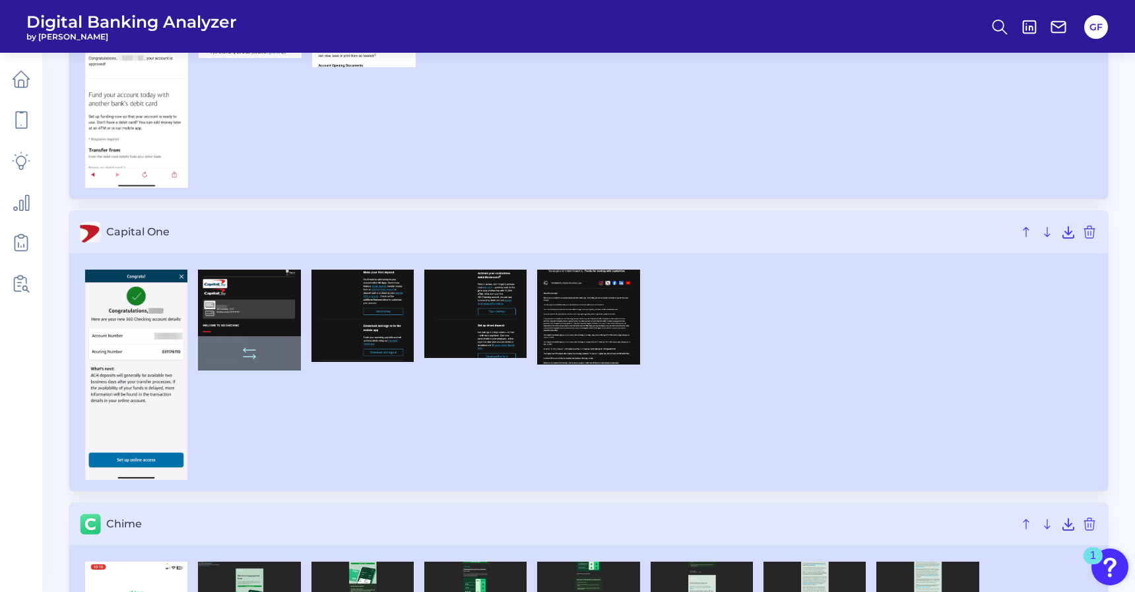
click at [265, 324] on img at bounding box center [249, 320] width 102 height 101
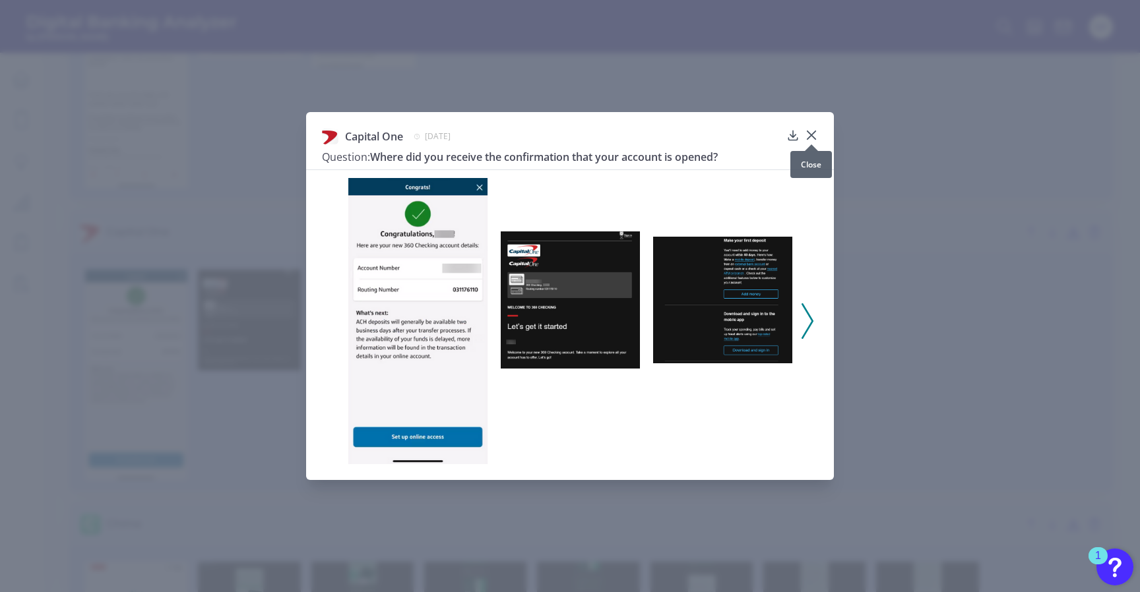
click at [809, 135] on icon at bounding box center [811, 135] width 13 height 13
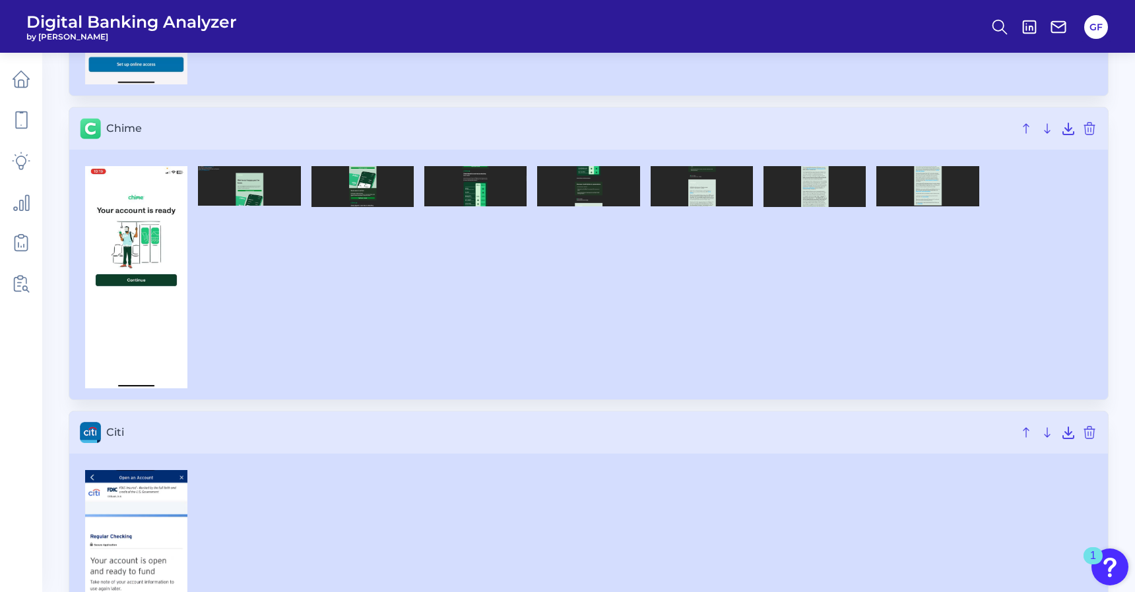
scroll to position [637, 0]
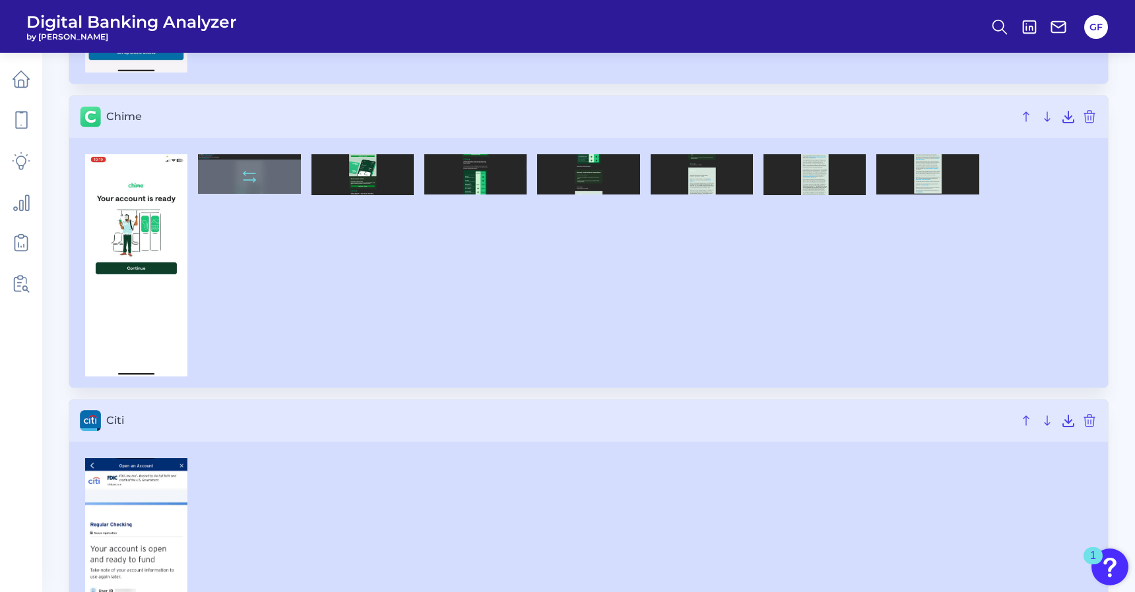
click at [248, 171] on icon at bounding box center [249, 177] width 16 height 16
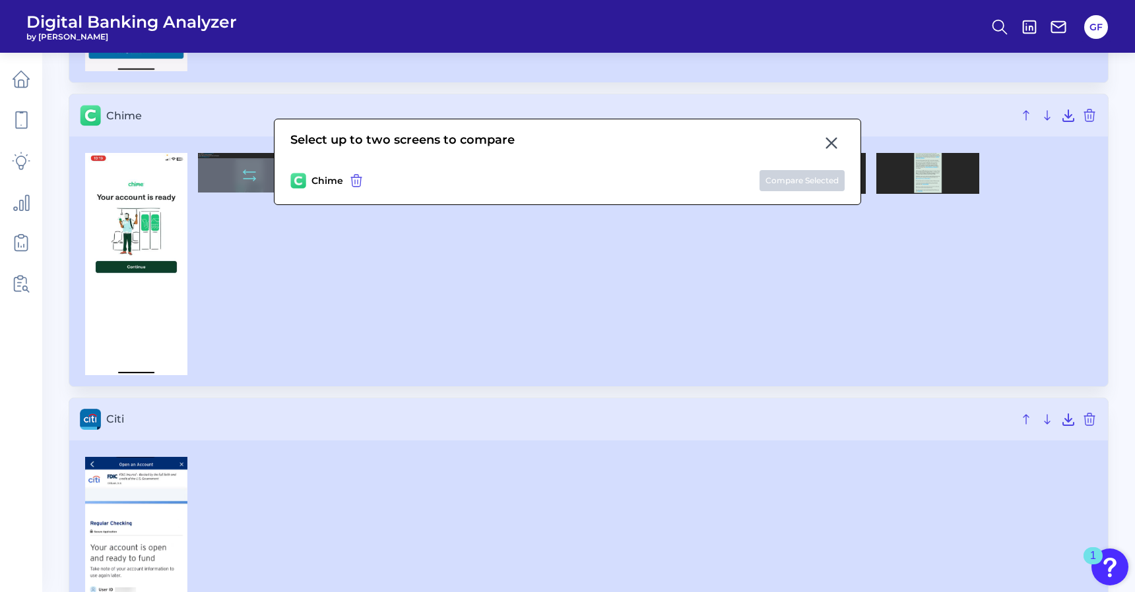
scroll to position [635, 0]
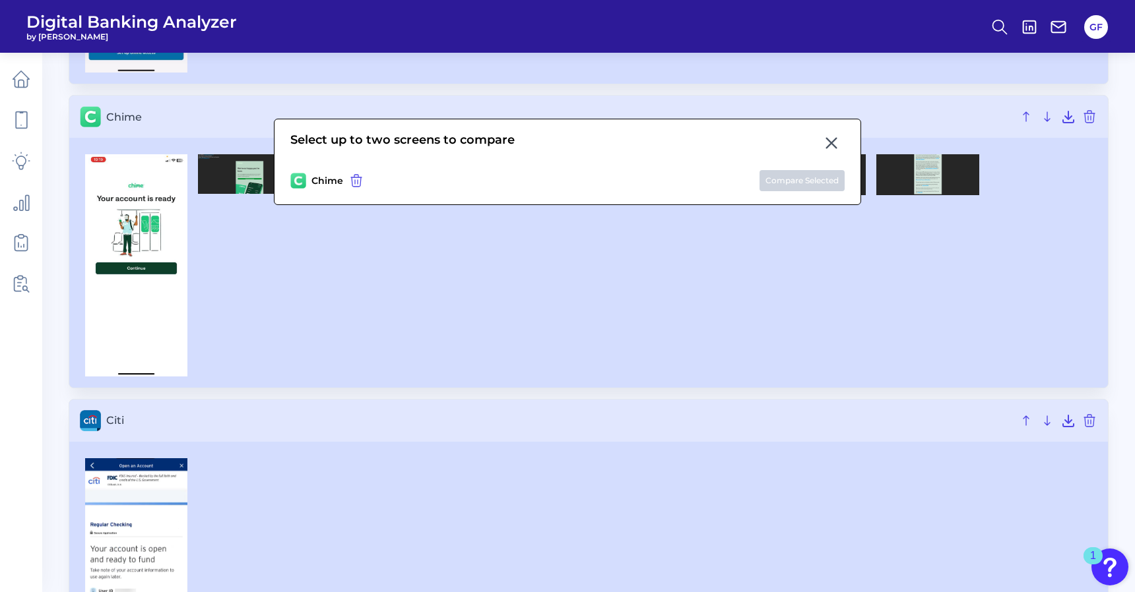
click at [305, 264] on div at bounding box center [249, 265] width 113 height 222
drag, startPoint x: 833, startPoint y: 137, endPoint x: 551, endPoint y: 166, distance: 283.9
click at [833, 137] on icon at bounding box center [831, 143] width 16 height 16
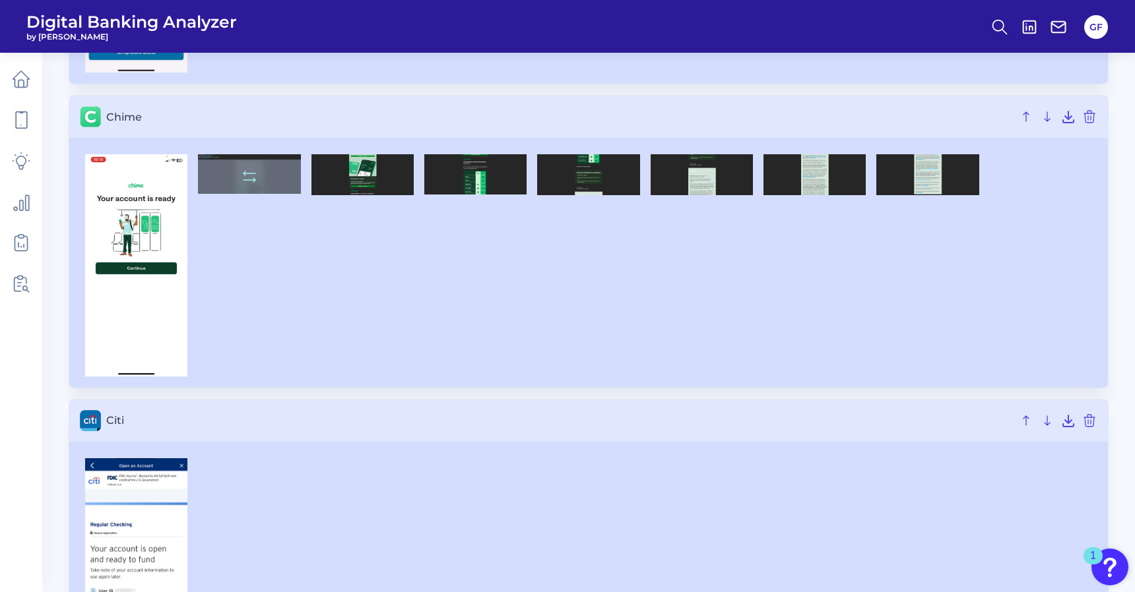
click at [261, 158] on img at bounding box center [249, 174] width 102 height 40
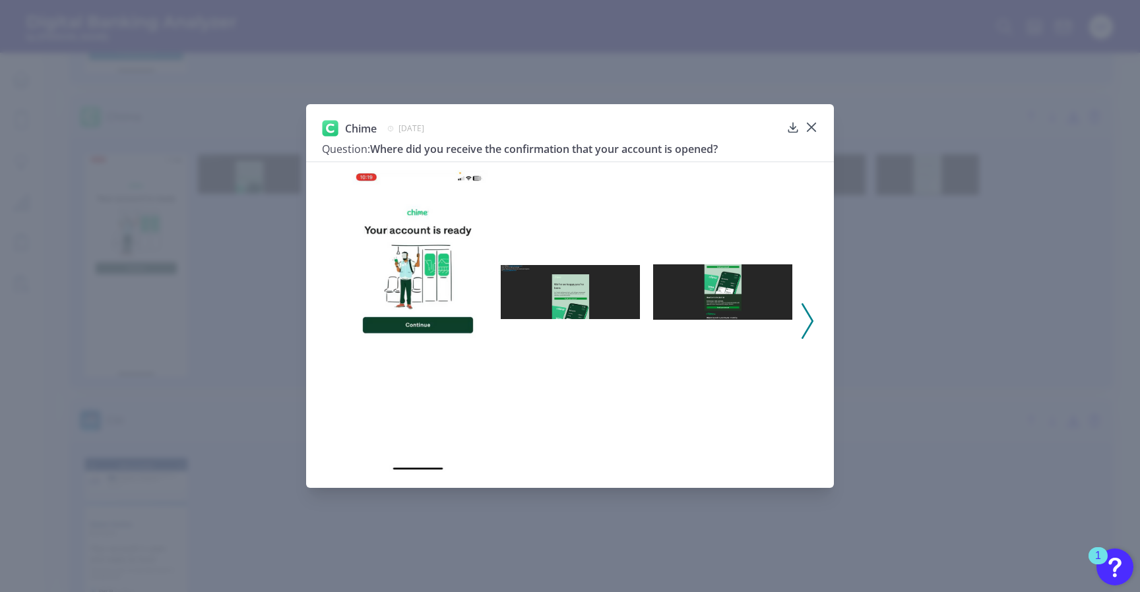
click at [575, 285] on img at bounding box center [570, 292] width 139 height 54
click at [809, 127] on icon at bounding box center [811, 127] width 13 height 13
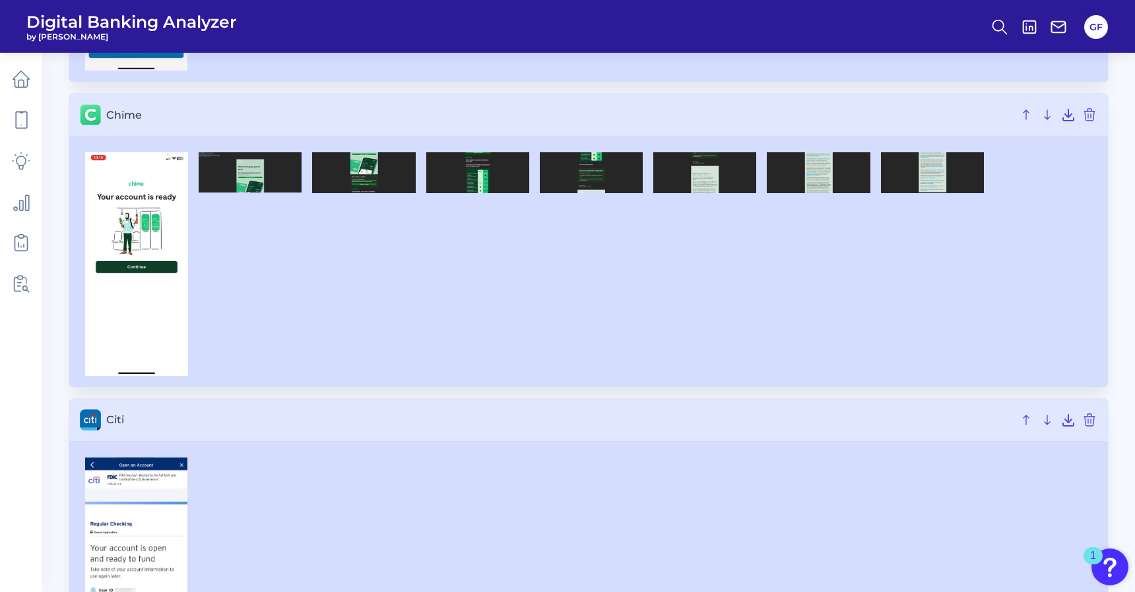
scroll to position [646, 0]
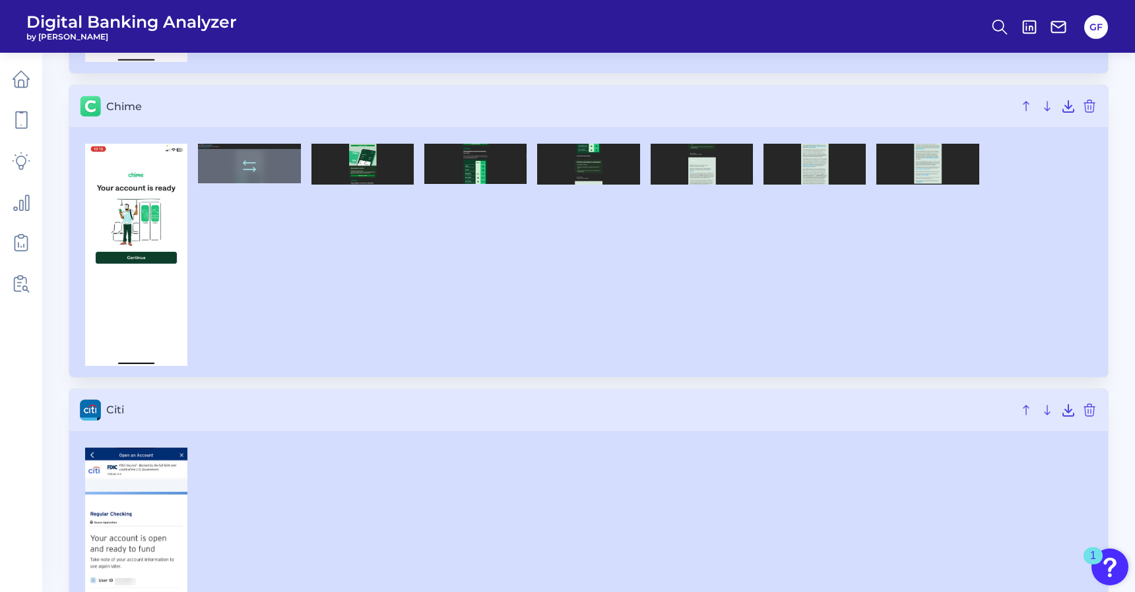
click at [230, 162] on div at bounding box center [249, 166] width 102 height 34
click at [256, 165] on icon at bounding box center [249, 166] width 16 height 16
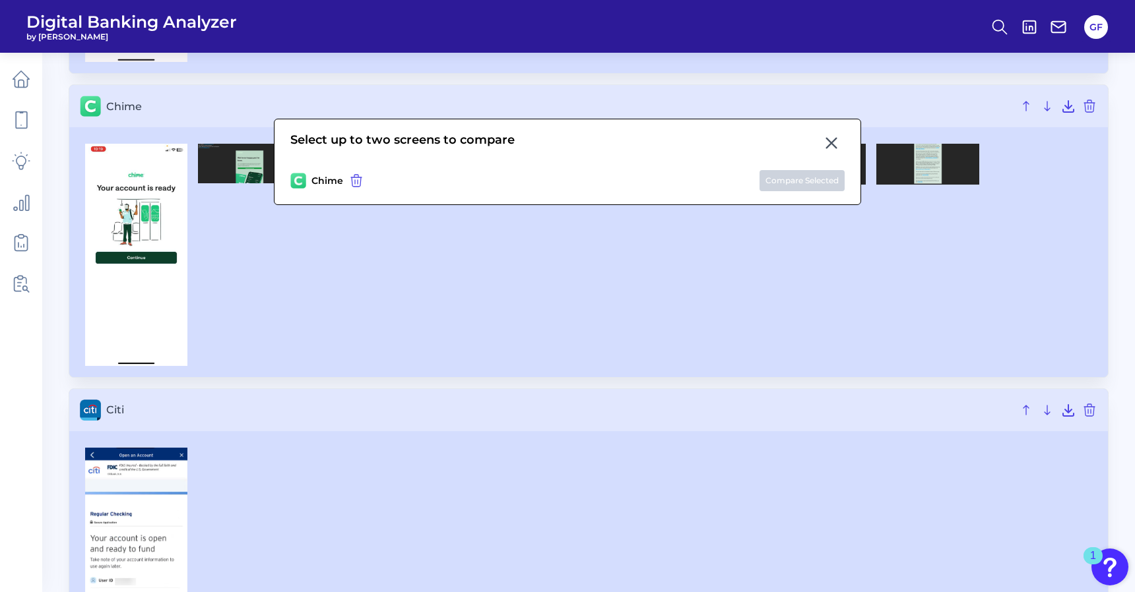
drag, startPoint x: 830, startPoint y: 136, endPoint x: 592, endPoint y: 150, distance: 237.9
click at [830, 136] on icon at bounding box center [831, 143] width 16 height 16
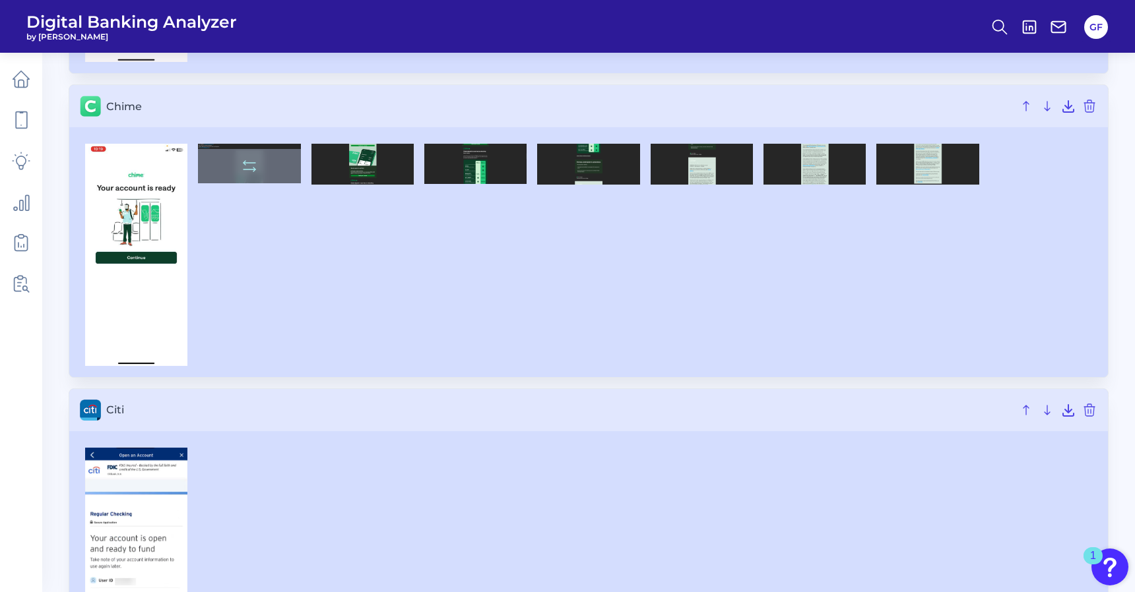
click at [231, 144] on img at bounding box center [249, 164] width 102 height 40
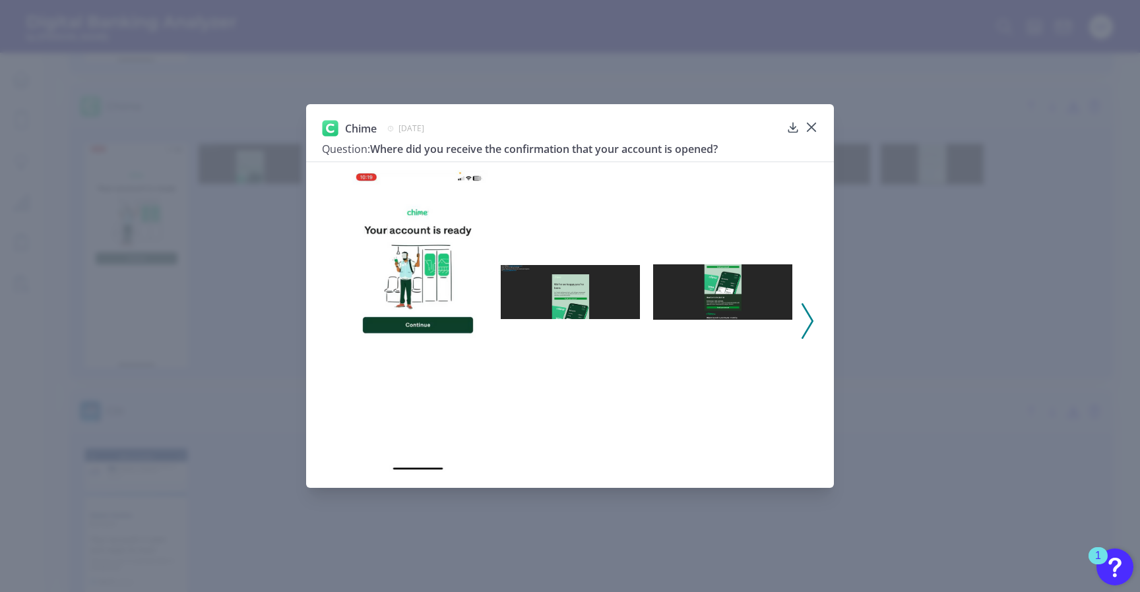
click at [594, 292] on img at bounding box center [570, 292] width 139 height 54
click at [578, 292] on img at bounding box center [570, 292] width 139 height 54
click at [754, 300] on img at bounding box center [722, 292] width 139 height 55
click at [804, 313] on icon at bounding box center [807, 321] width 12 height 36
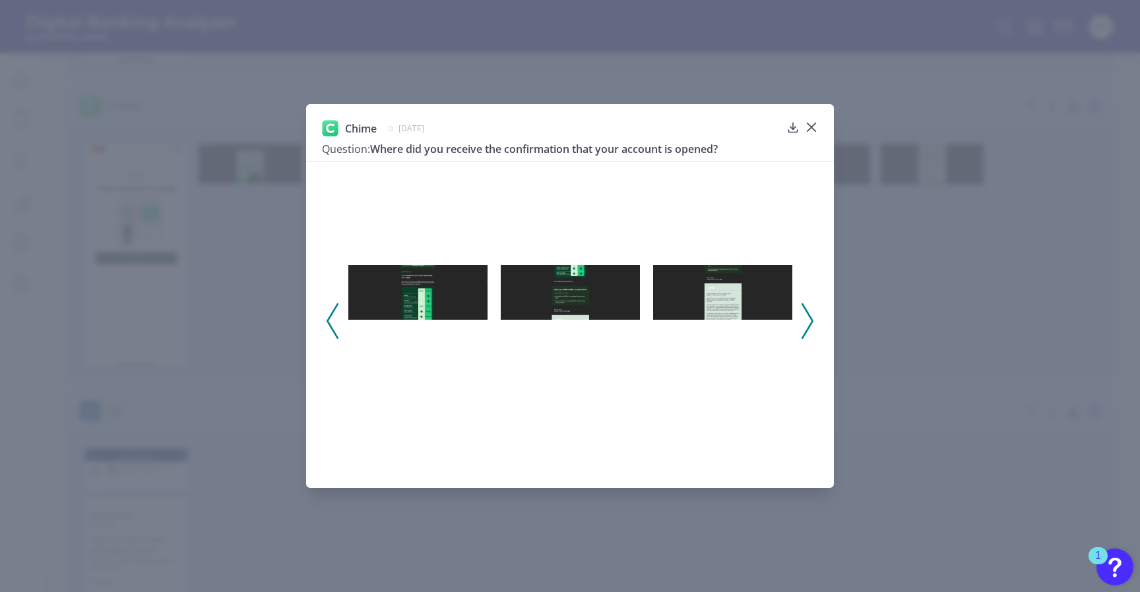
click at [804, 313] on icon at bounding box center [807, 321] width 12 height 36
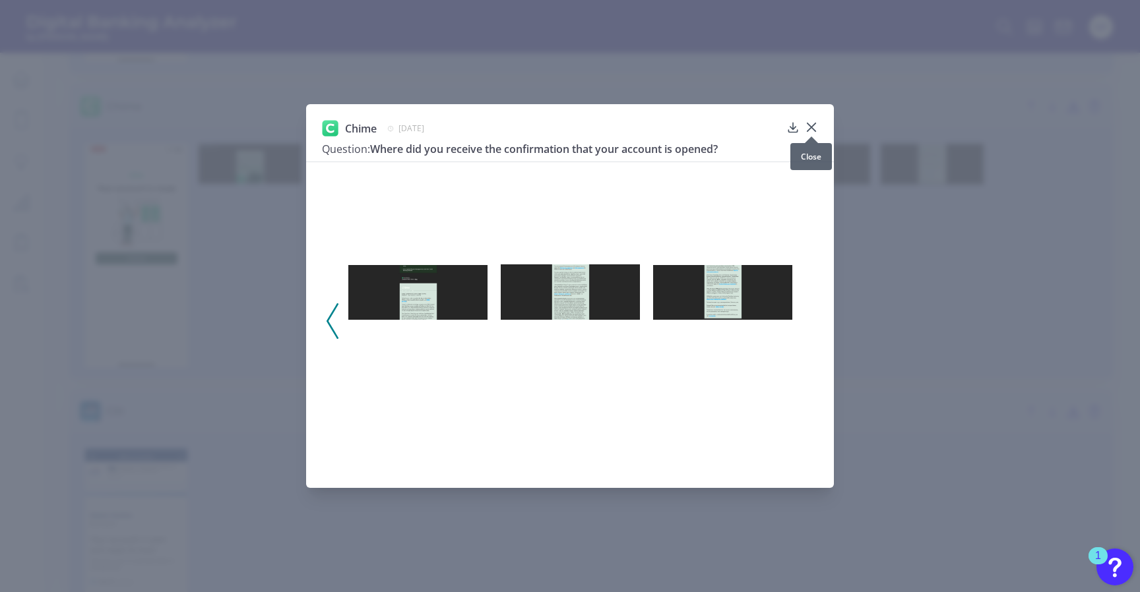
click at [815, 121] on button at bounding box center [811, 126] width 13 height 13
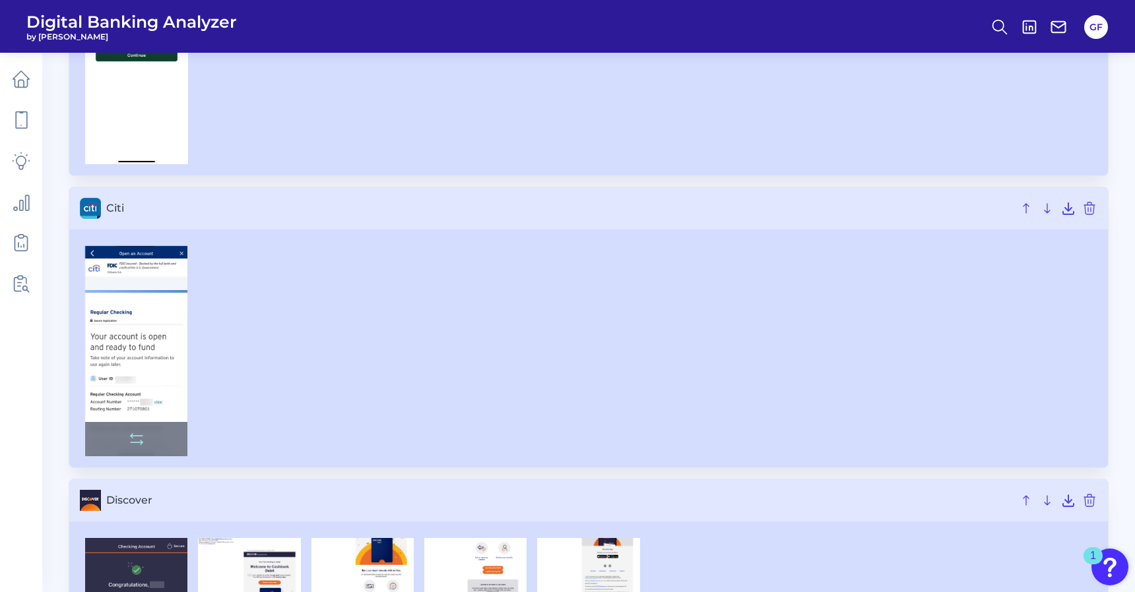
scroll to position [850, 0]
click at [146, 381] on img at bounding box center [136, 350] width 102 height 210
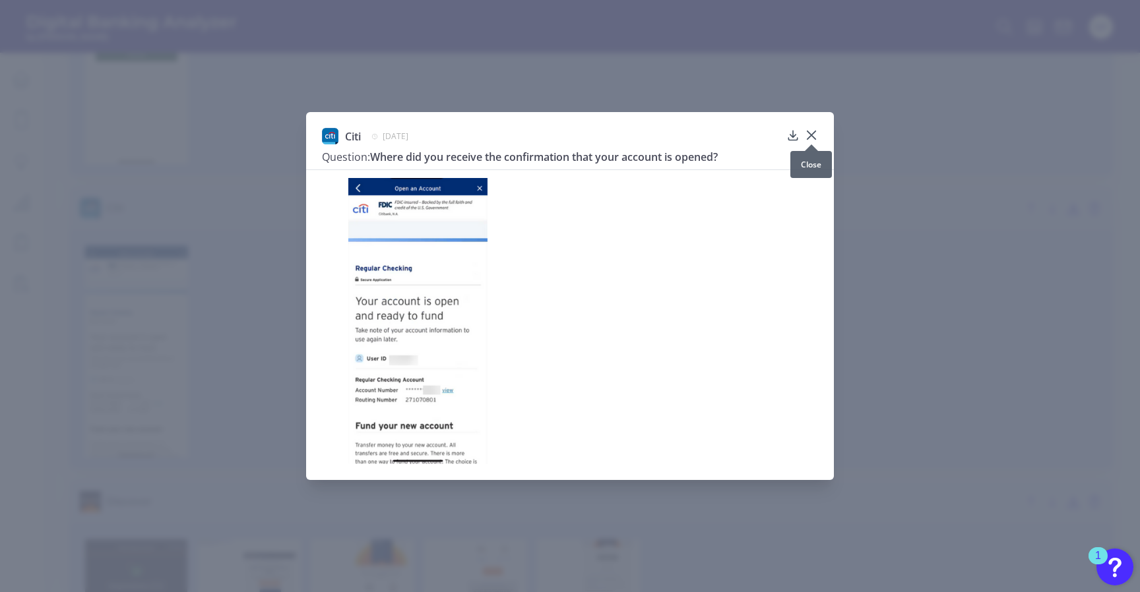
click at [813, 137] on icon at bounding box center [811, 135] width 13 height 13
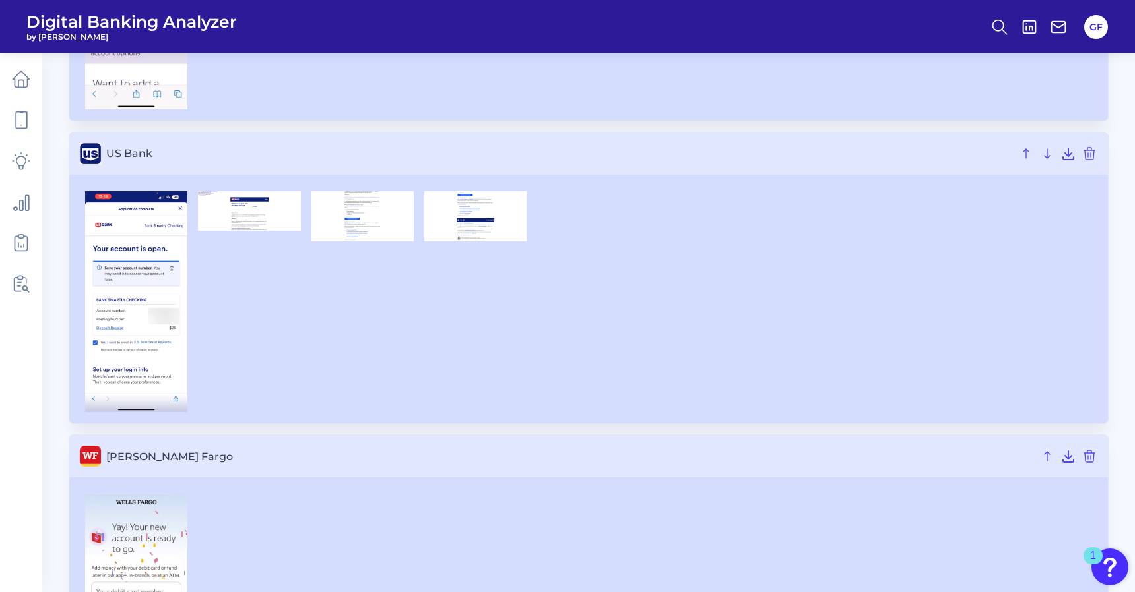
scroll to position [3408, 0]
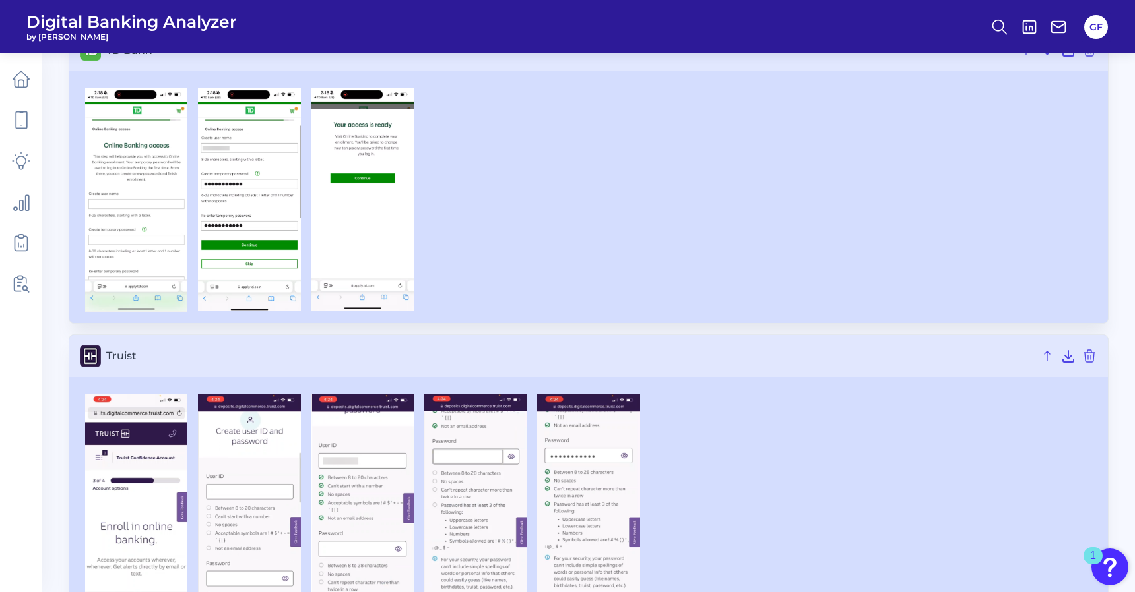
scroll to position [2125, 0]
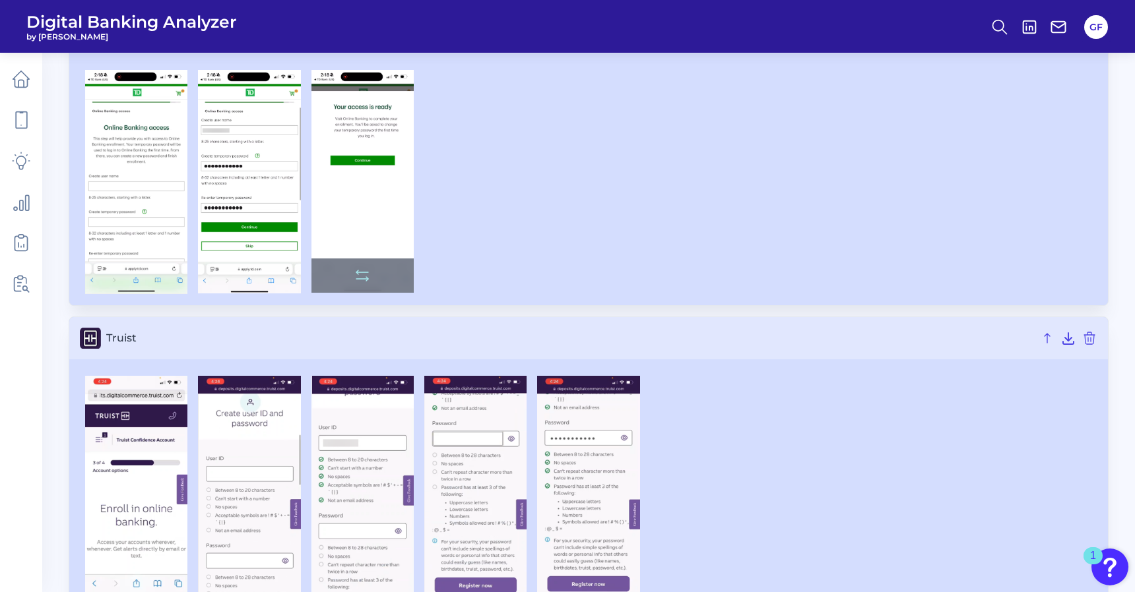
click at [352, 229] on img at bounding box center [362, 181] width 102 height 223
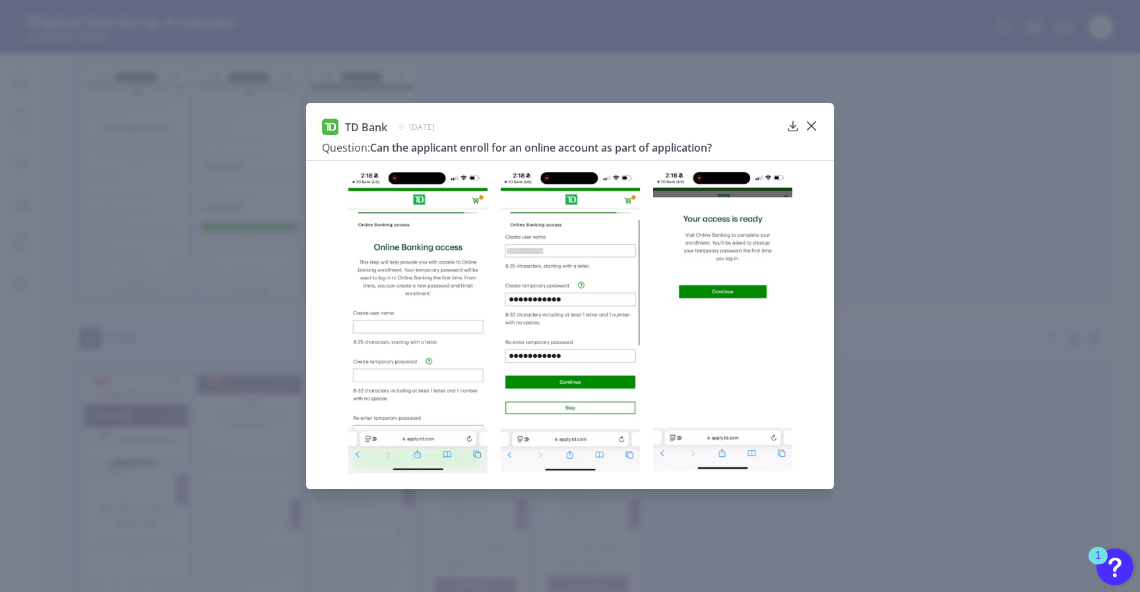
click at [850, 253] on div "TD Bank [DATE] Question: Can the applicant enroll for an online account as part…" at bounding box center [570, 296] width 1140 height 592
click at [809, 126] on icon at bounding box center [811, 125] width 13 height 13
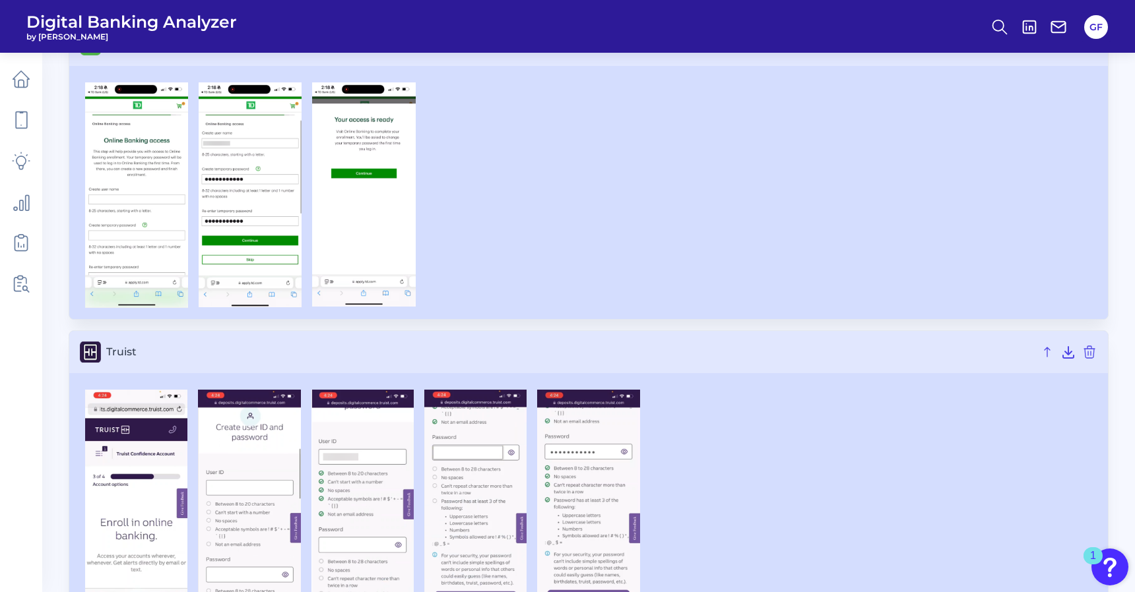
scroll to position [2166, 0]
